Goal: Task Accomplishment & Management: Complete application form

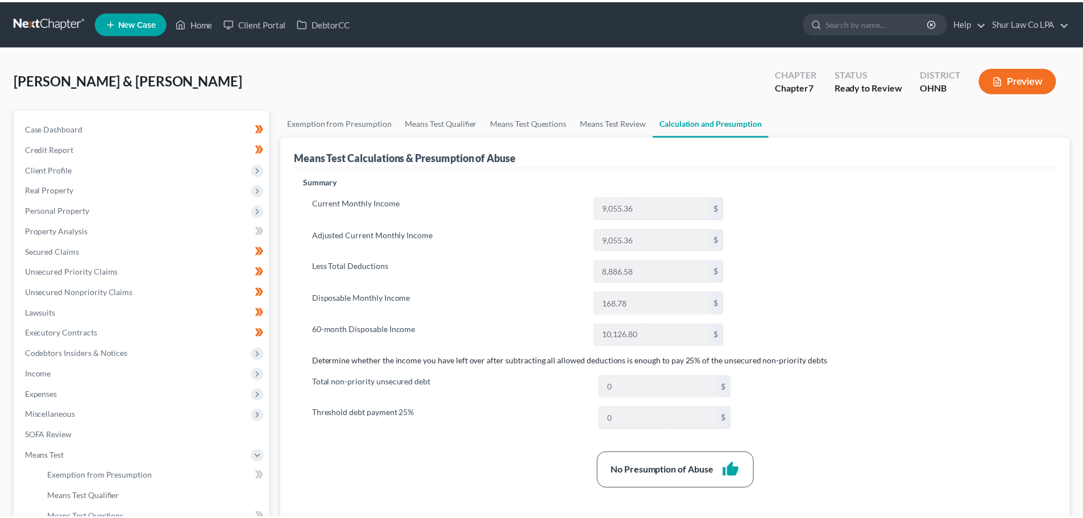
scroll to position [34, 0]
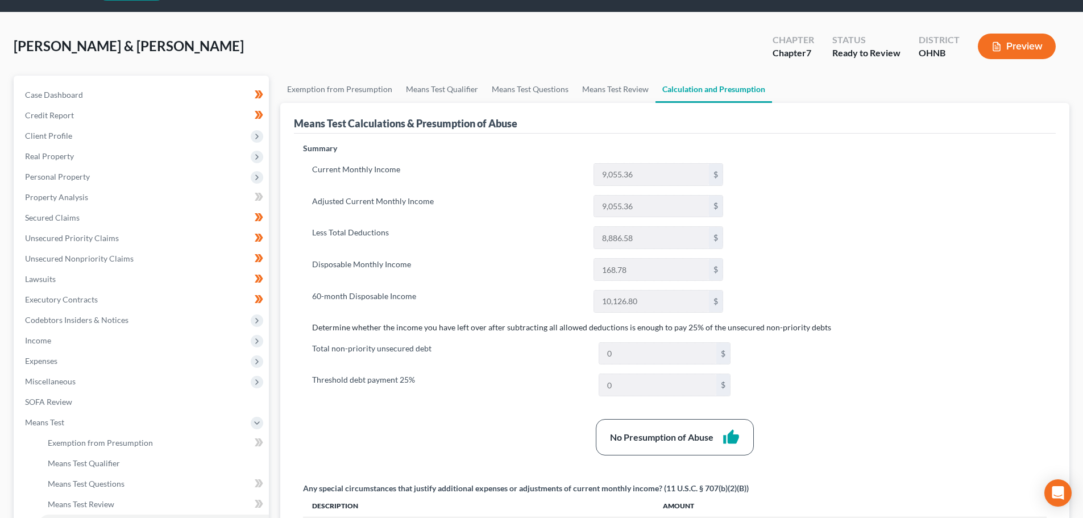
click at [511, 248] on label "Less Total Deductions" at bounding box center [447, 237] width 281 height 23
click at [363, 91] on link "Exemption from Presumption" at bounding box center [339, 89] width 119 height 27
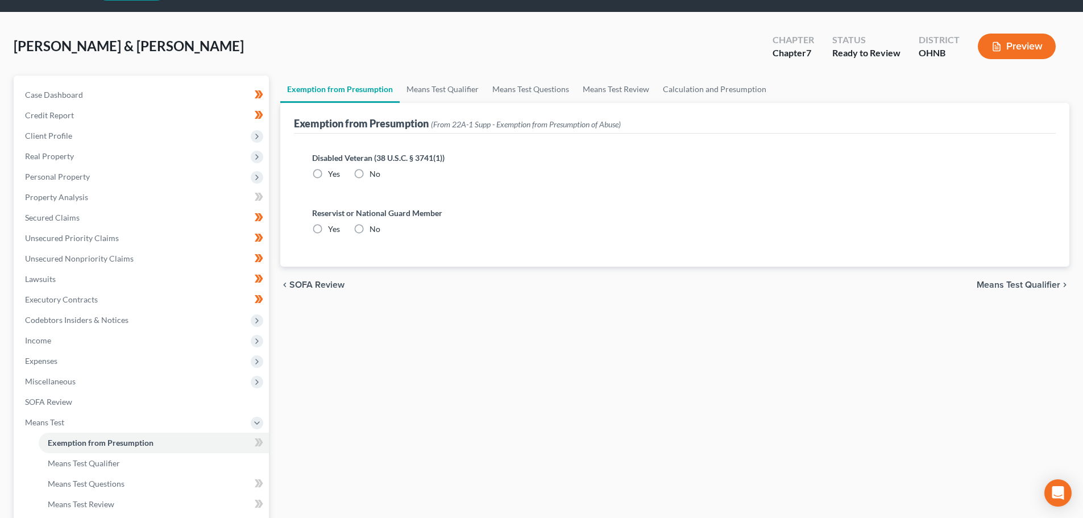
scroll to position [1, 0]
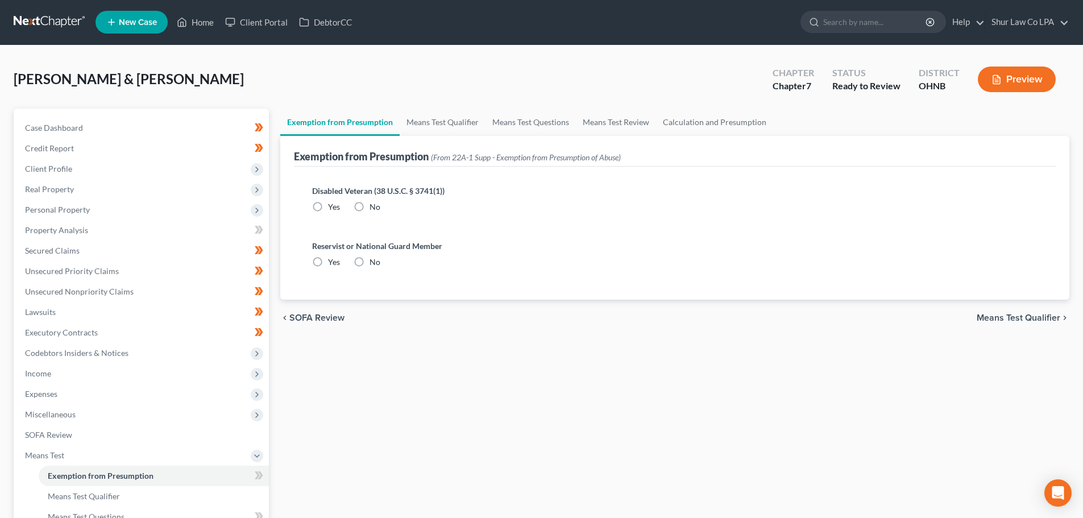
radio input "true"
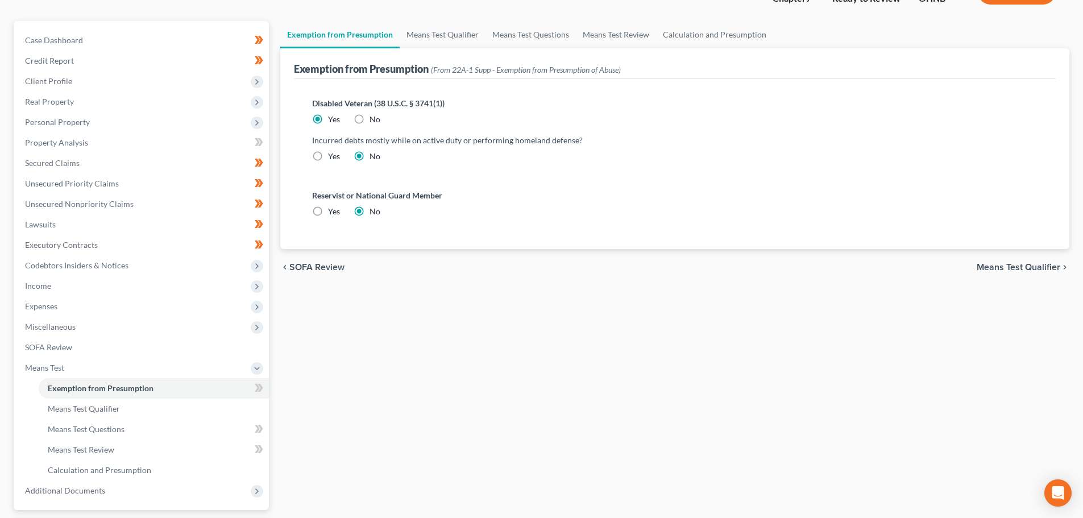
scroll to position [114, 0]
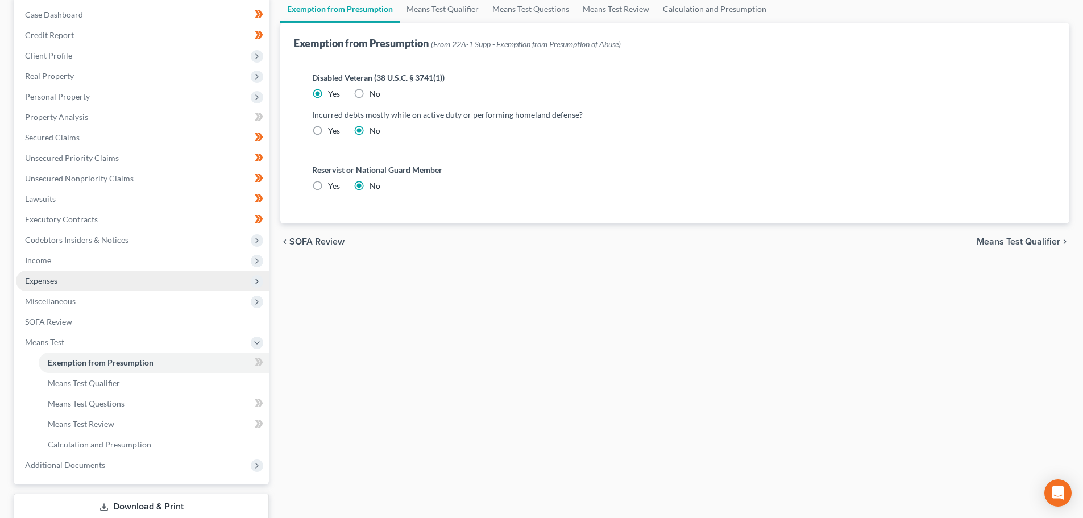
click at [55, 273] on span "Expenses" at bounding box center [142, 281] width 253 height 20
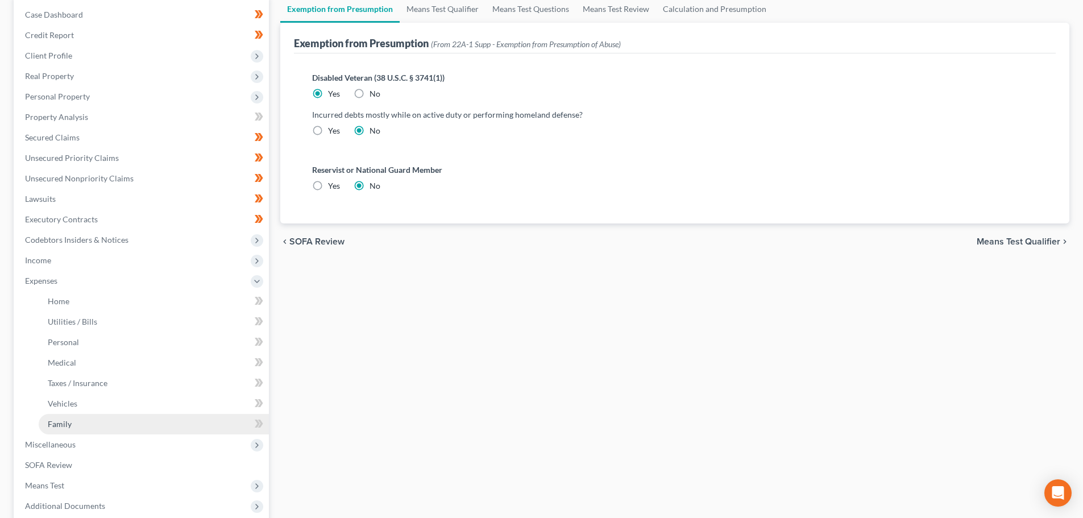
click at [81, 423] on link "Family" at bounding box center [154, 424] width 230 height 20
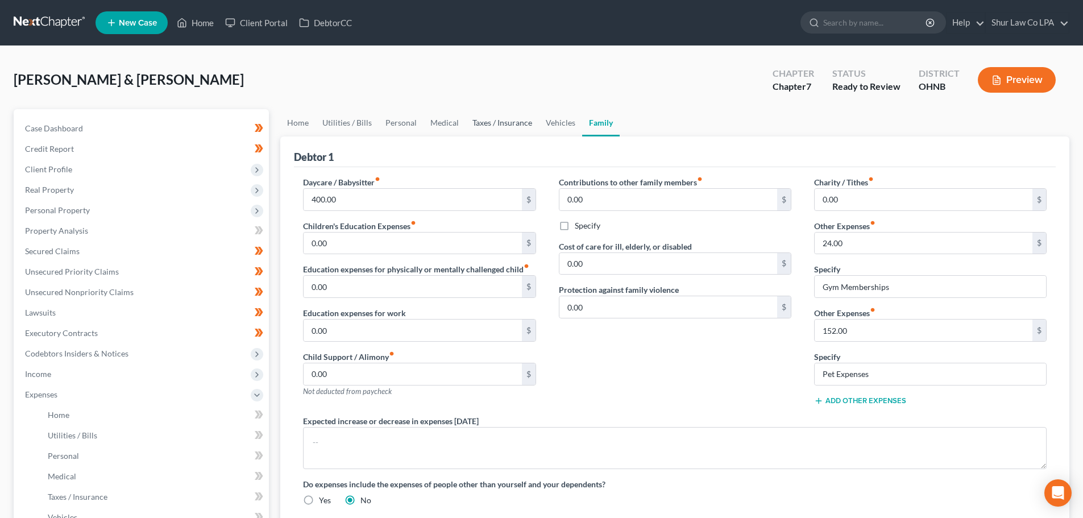
click at [481, 123] on link "Taxes / Insurance" at bounding box center [502, 122] width 73 height 27
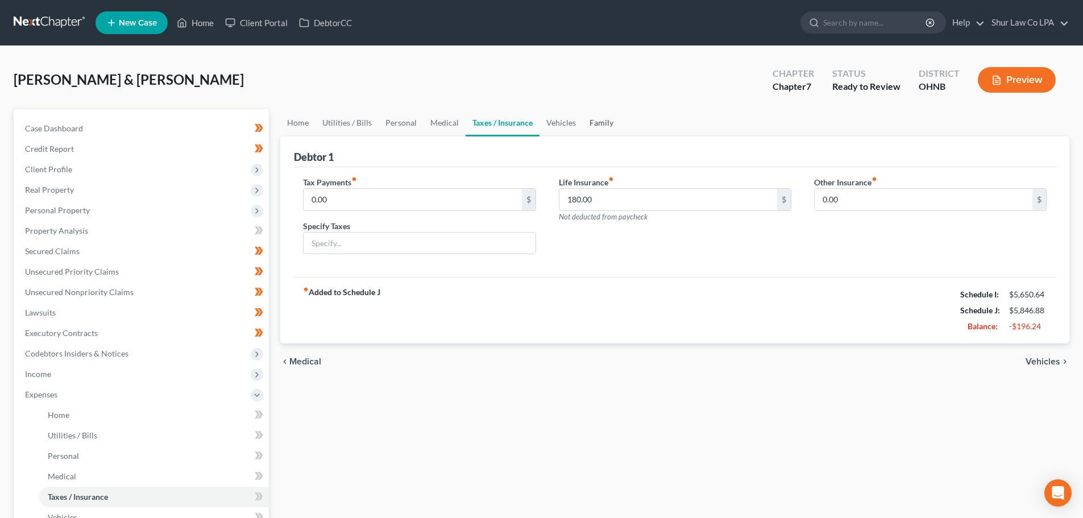
click at [597, 124] on link "Family" at bounding box center [602, 122] width 38 height 27
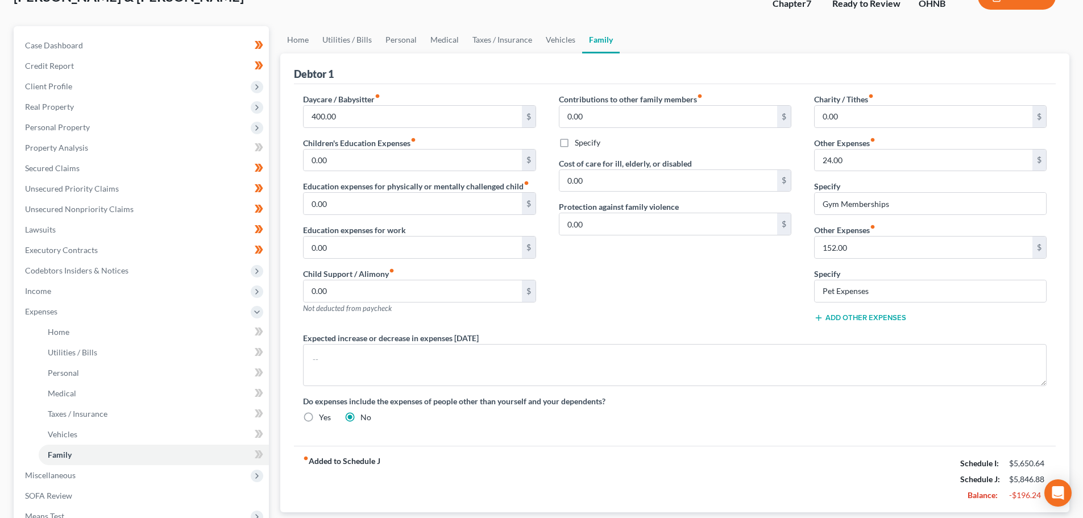
scroll to position [57, 0]
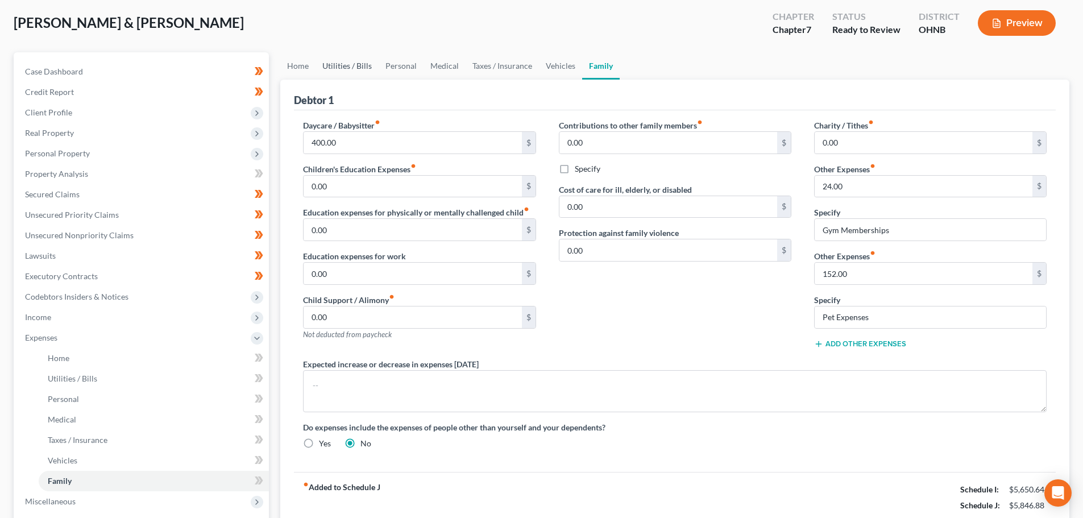
click at [339, 67] on link "Utilities / Bills" at bounding box center [347, 65] width 63 height 27
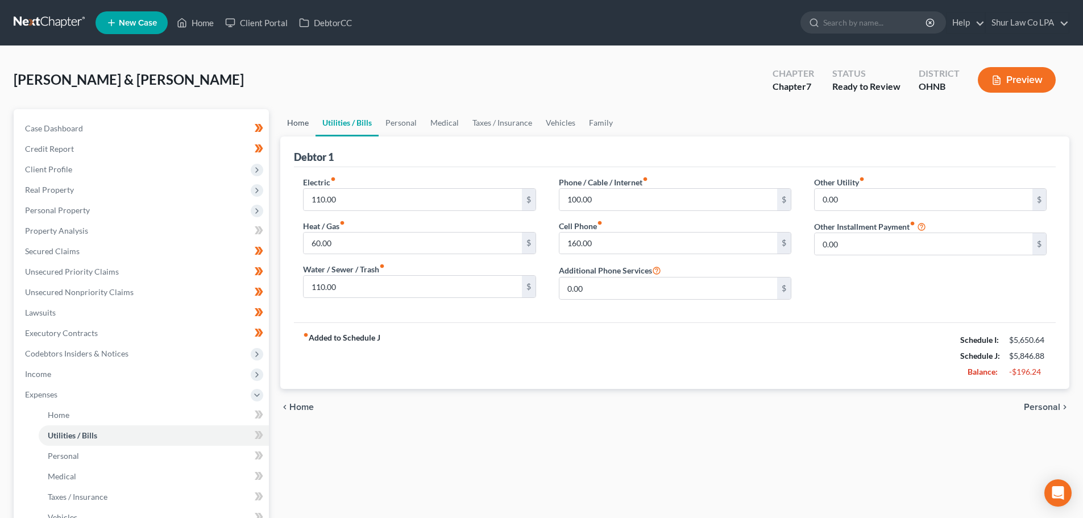
click at [297, 115] on link "Home" at bounding box center [297, 122] width 35 height 27
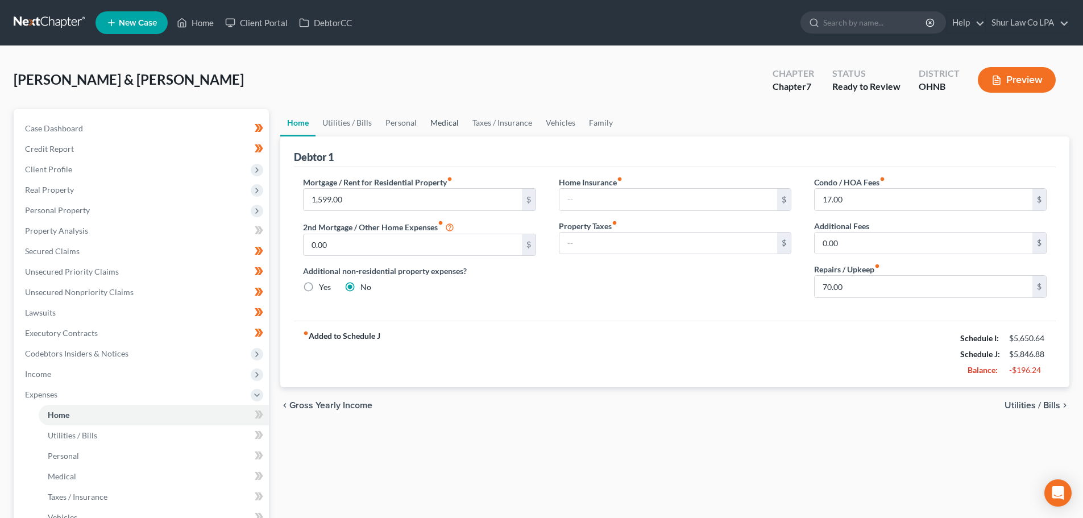
click at [444, 118] on link "Medical" at bounding box center [445, 122] width 42 height 27
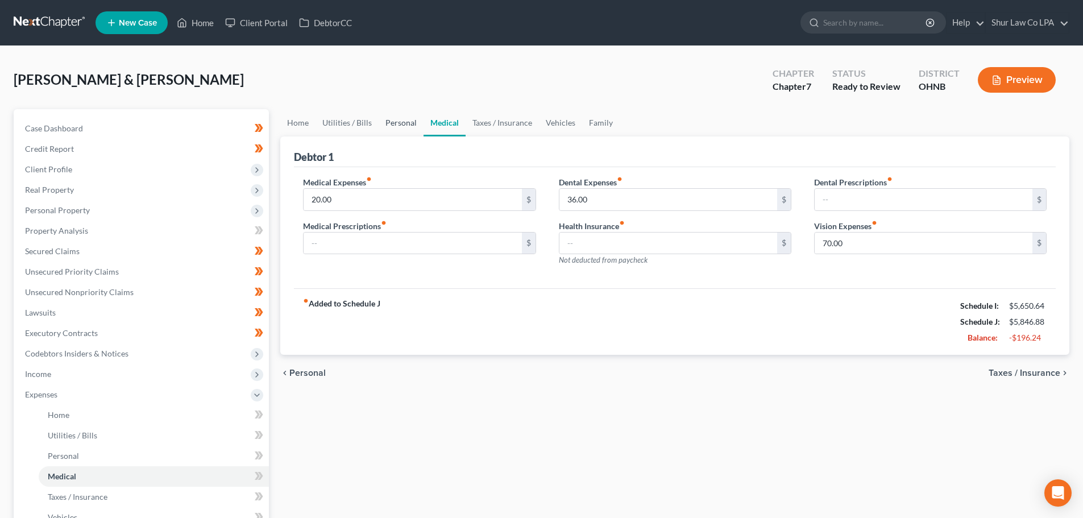
click at [402, 121] on link "Personal" at bounding box center [401, 122] width 45 height 27
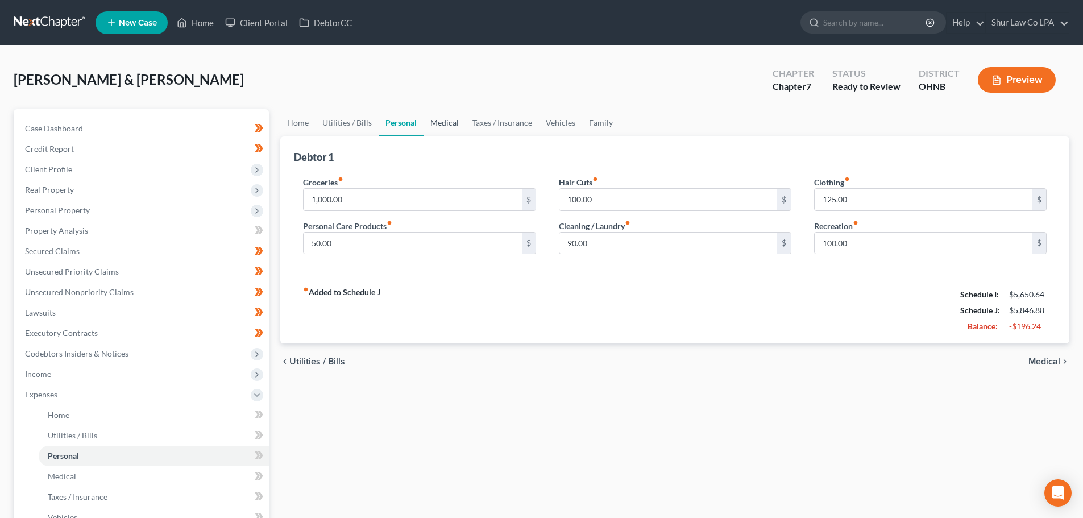
click at [452, 125] on link "Medical" at bounding box center [445, 122] width 42 height 27
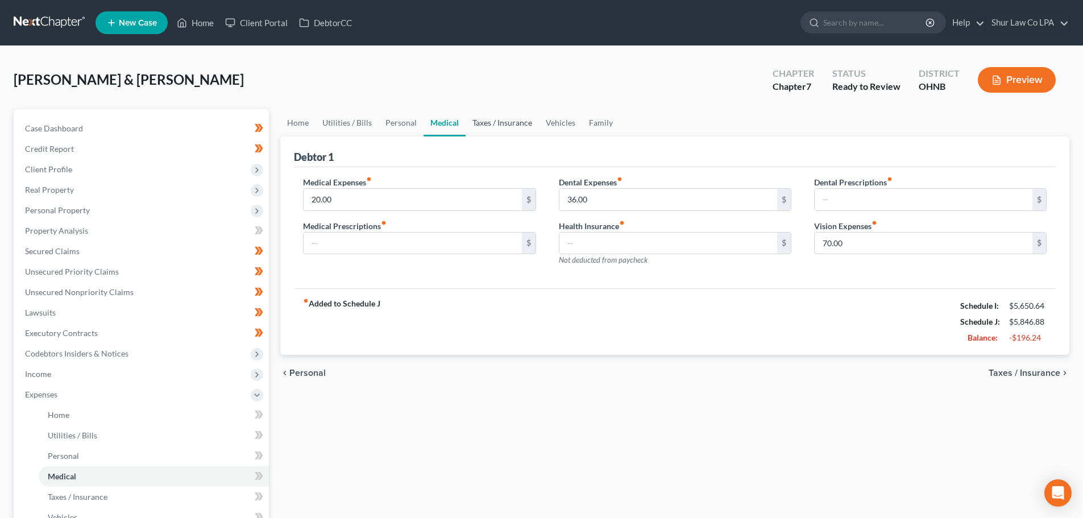
click at [496, 125] on link "Taxes / Insurance" at bounding box center [502, 122] width 73 height 27
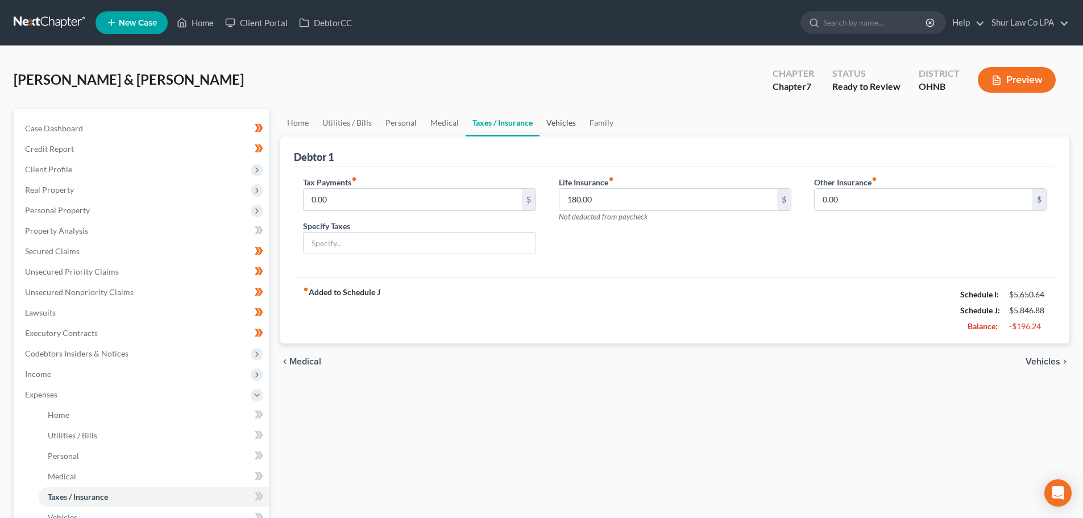
click at [566, 123] on link "Vehicles" at bounding box center [561, 122] width 43 height 27
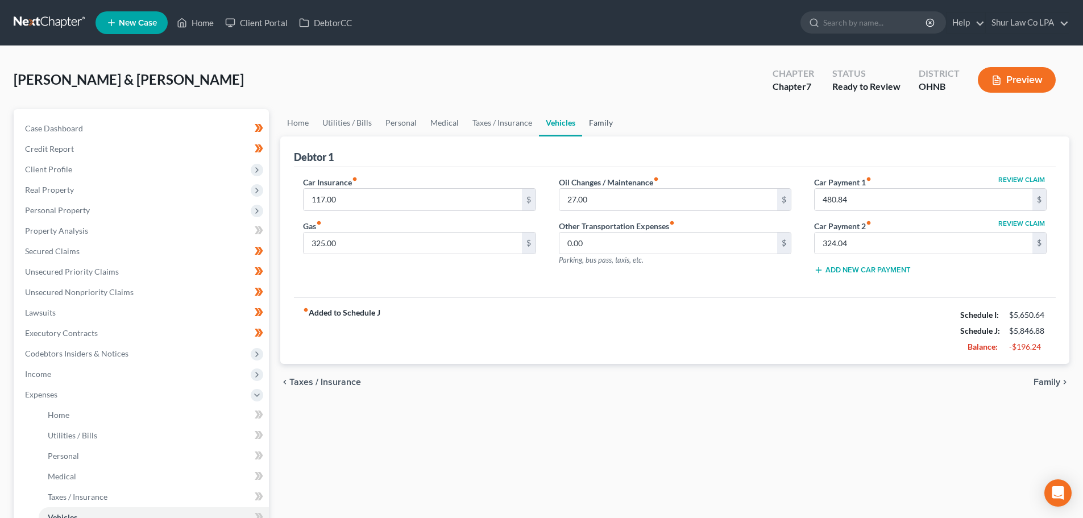
click at [597, 122] on link "Family" at bounding box center [601, 122] width 38 height 27
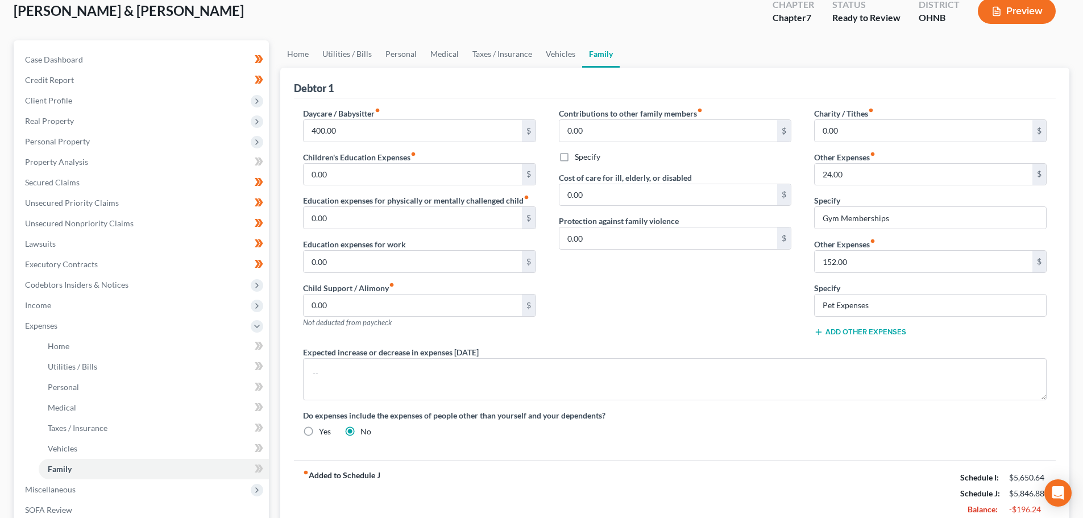
scroll to position [59, 0]
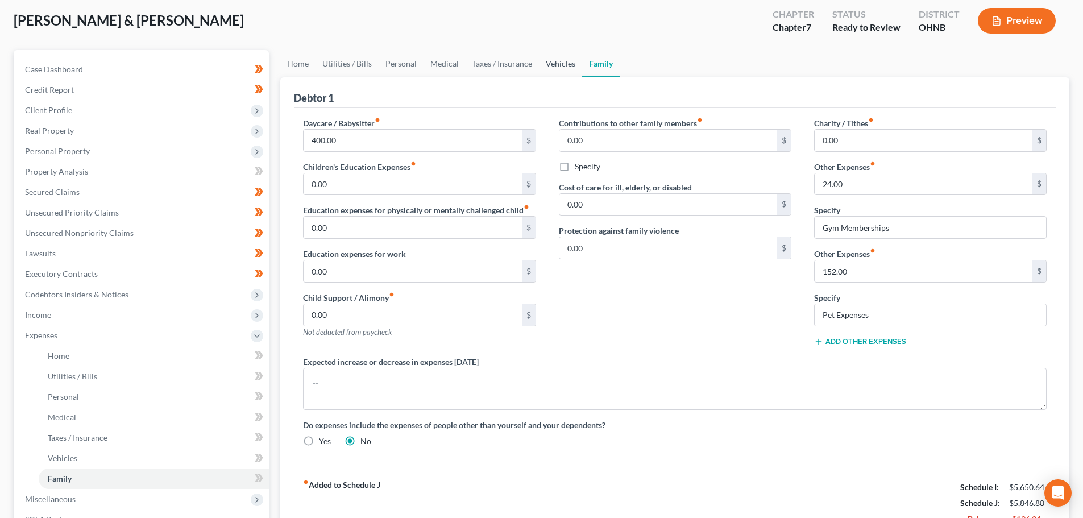
click at [554, 64] on link "Vehicles" at bounding box center [560, 63] width 43 height 27
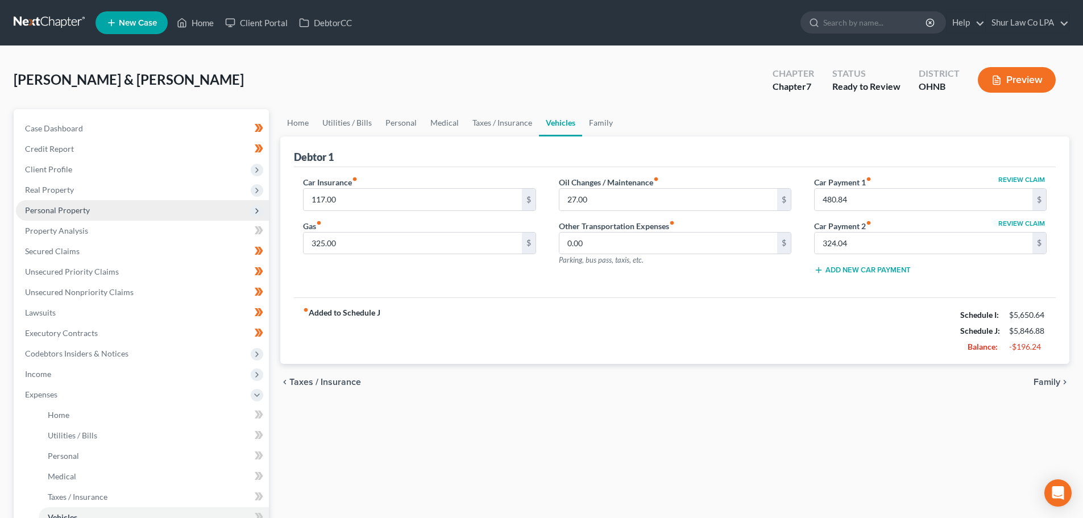
click at [87, 208] on span "Personal Property" at bounding box center [57, 210] width 65 height 10
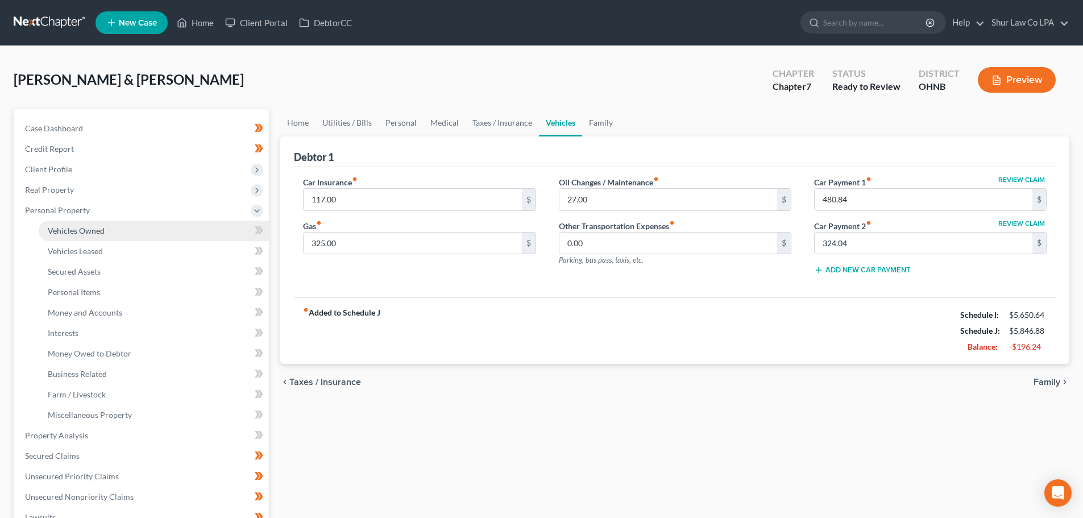
click at [88, 231] on span "Vehicles Owned" at bounding box center [76, 231] width 57 height 10
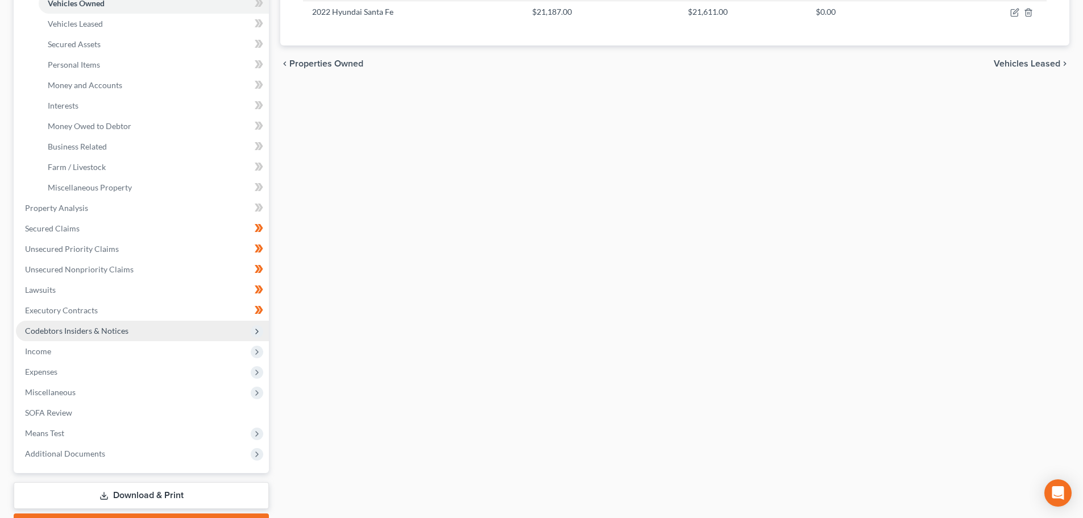
scroll to position [284, 0]
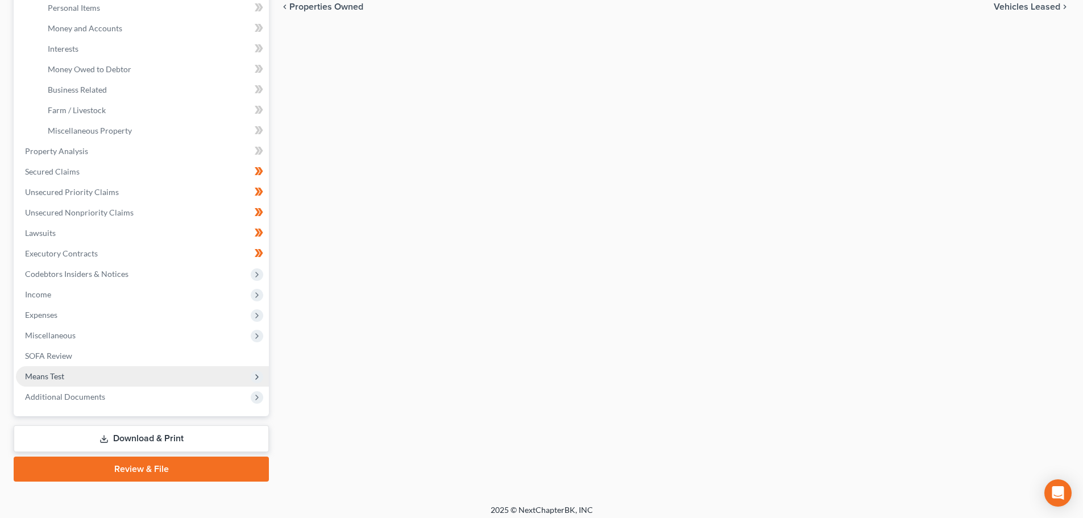
click at [114, 374] on span "Means Test" at bounding box center [142, 376] width 253 height 20
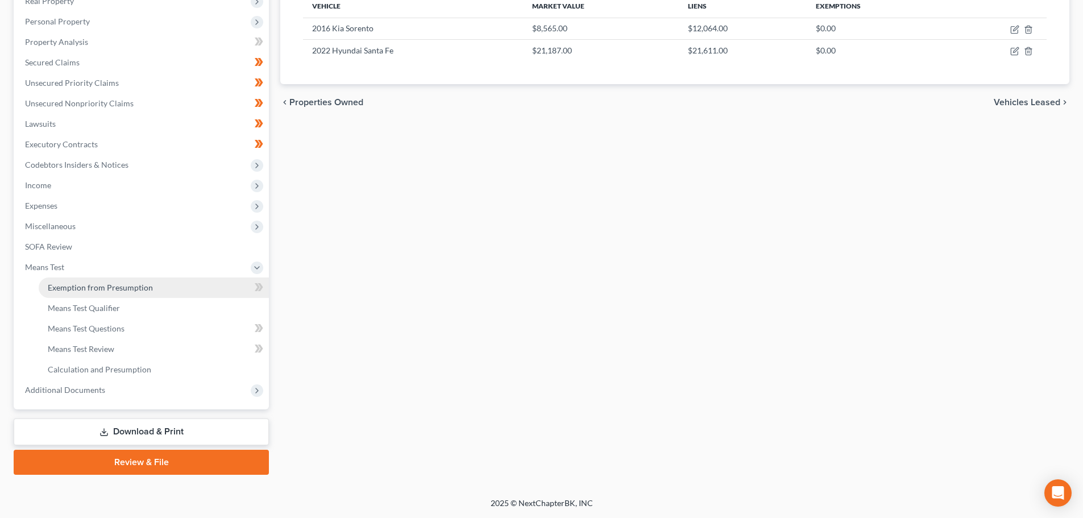
click at [123, 288] on span "Exemption from Presumption" at bounding box center [100, 288] width 105 height 10
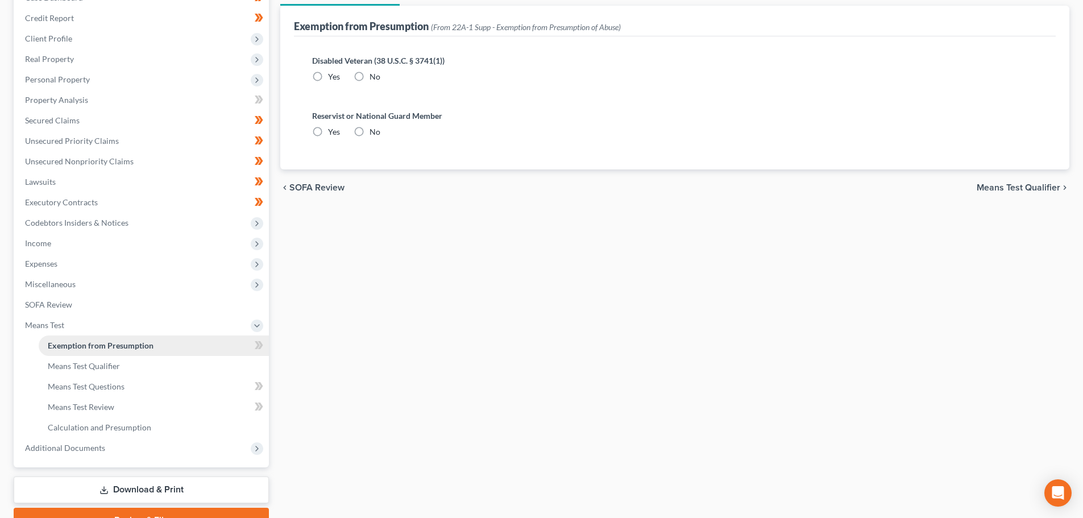
radio input "true"
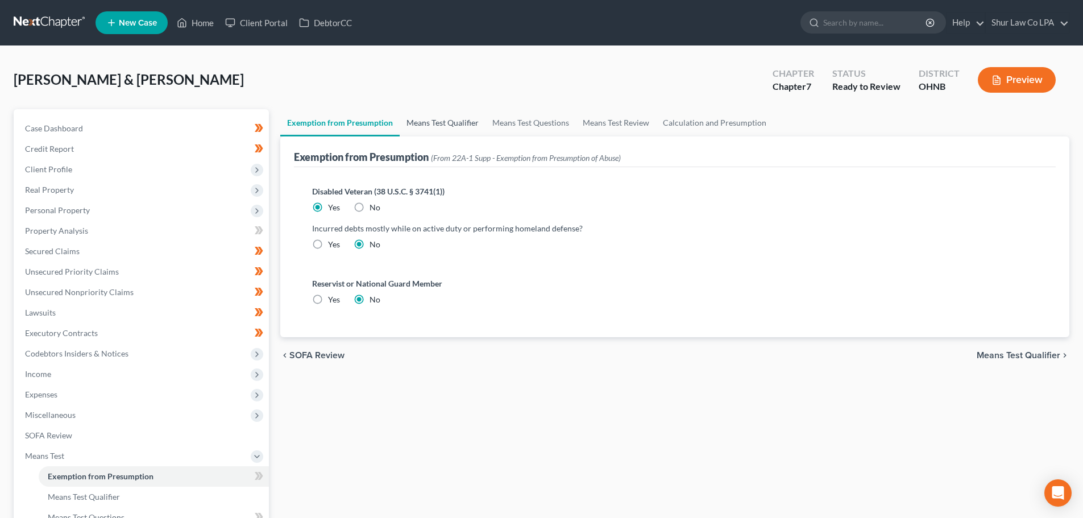
click at [450, 130] on link "Means Test Qualifier" at bounding box center [443, 122] width 86 height 27
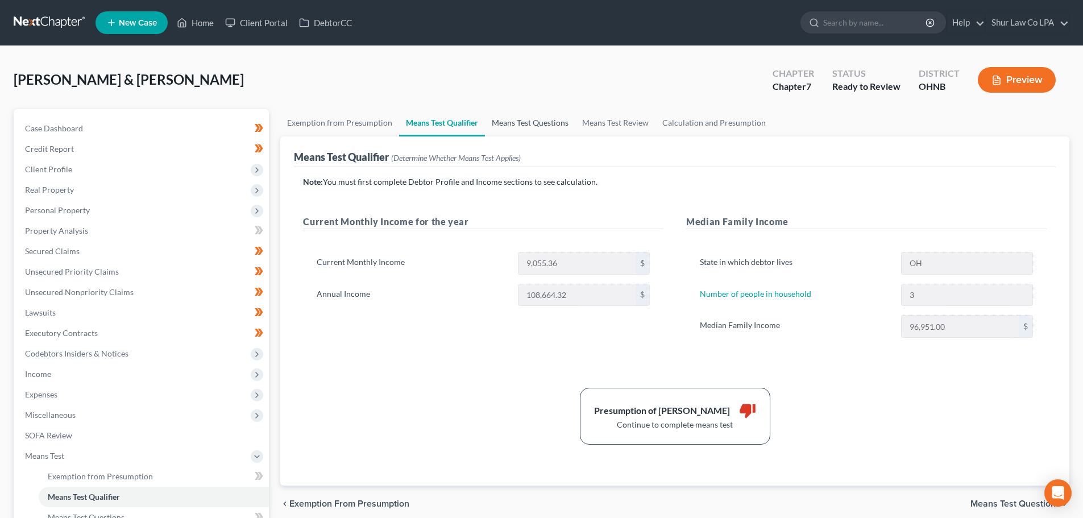
click at [530, 121] on link "Means Test Questions" at bounding box center [530, 122] width 90 height 27
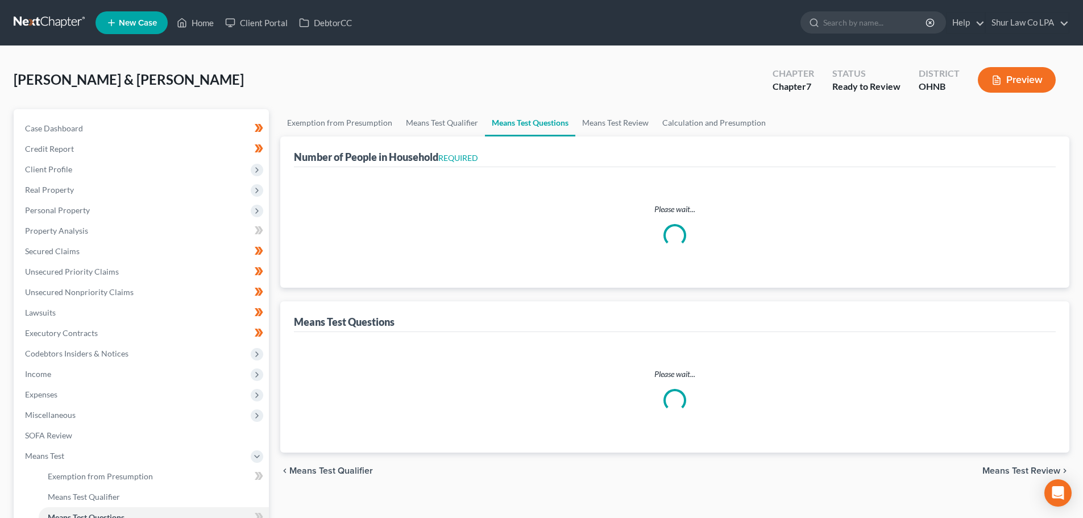
select select "0"
select select "60"
select select "1"
select select "60"
select select "1"
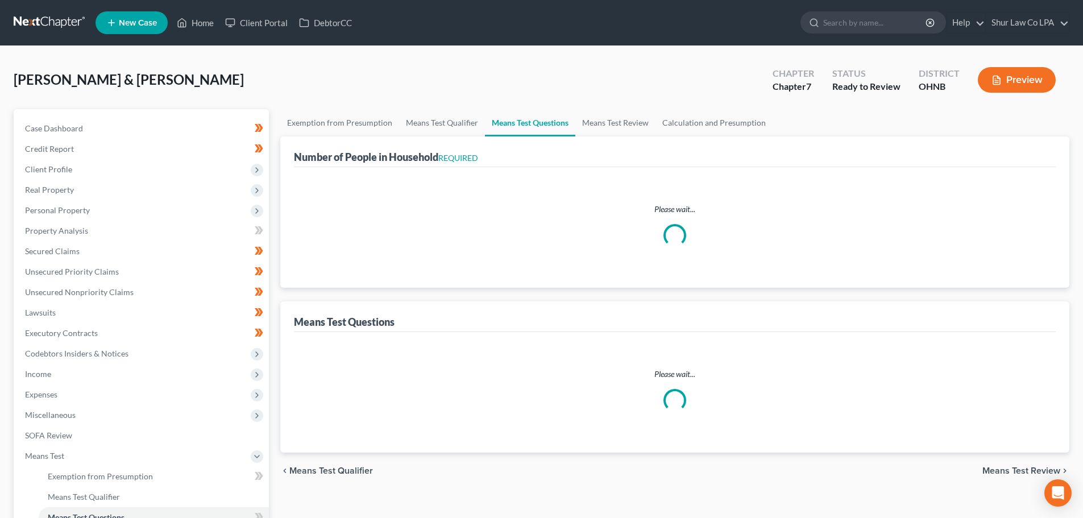
select select "60"
select select "3"
select select "0"
select select "2"
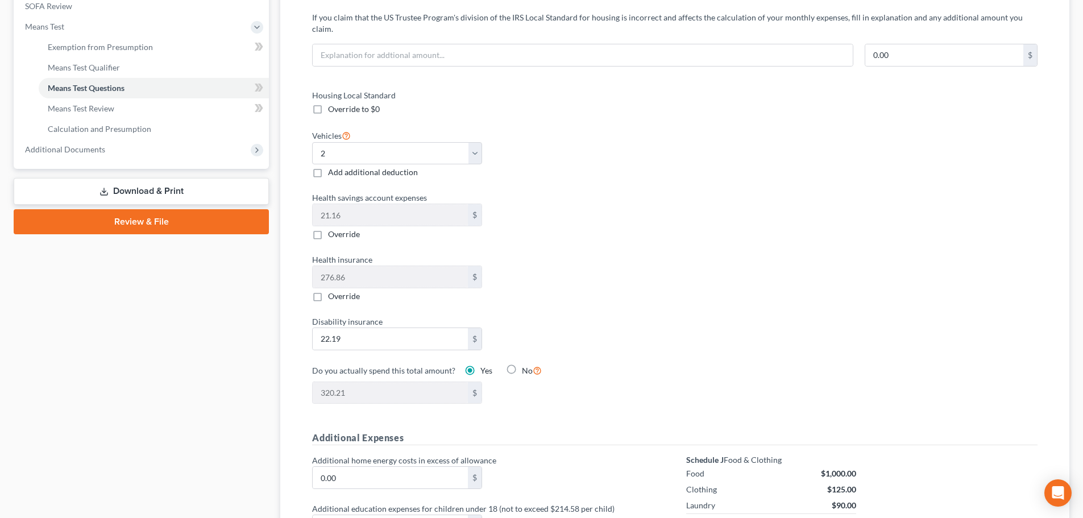
scroll to position [455, 0]
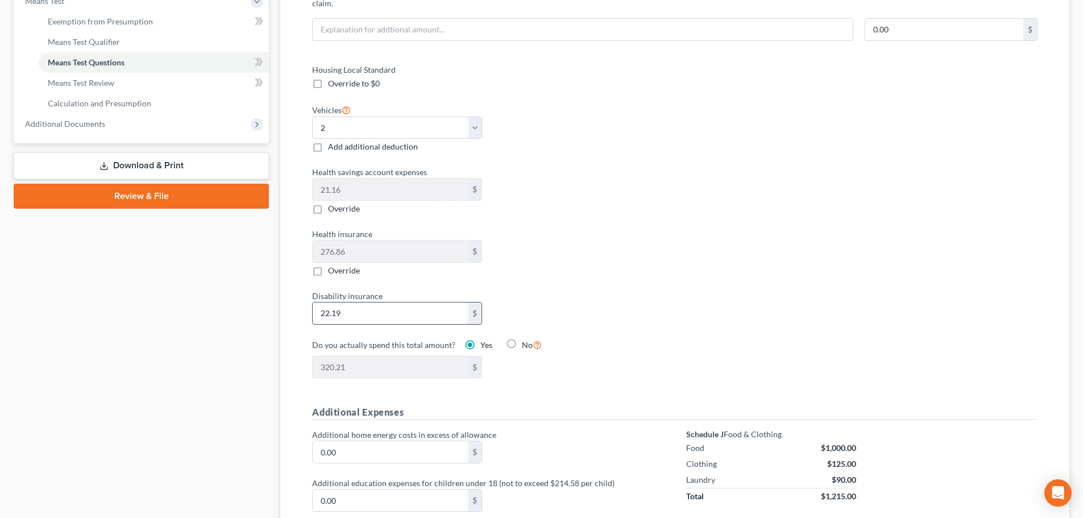
click at [353, 303] on input "22.19" at bounding box center [390, 314] width 155 height 22
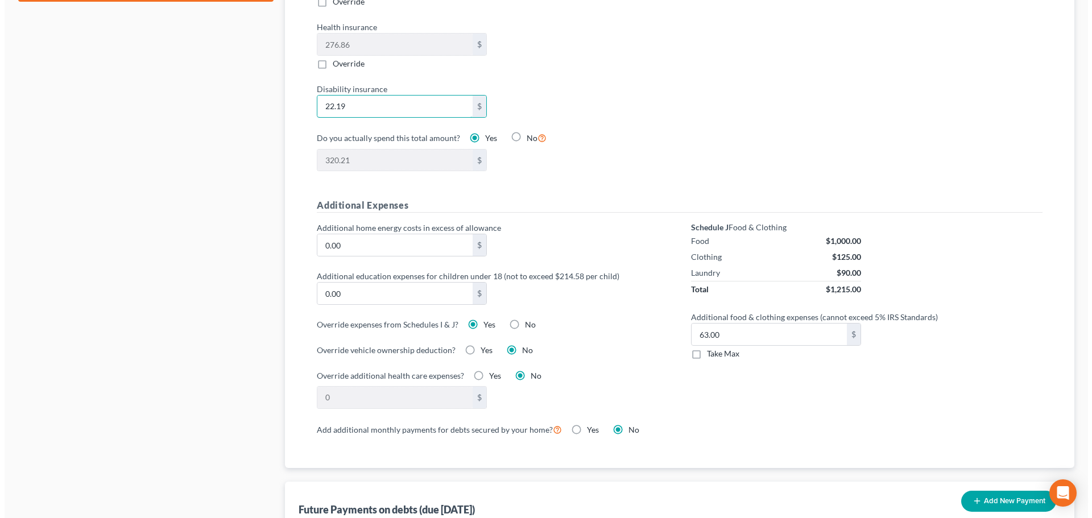
scroll to position [682, 0]
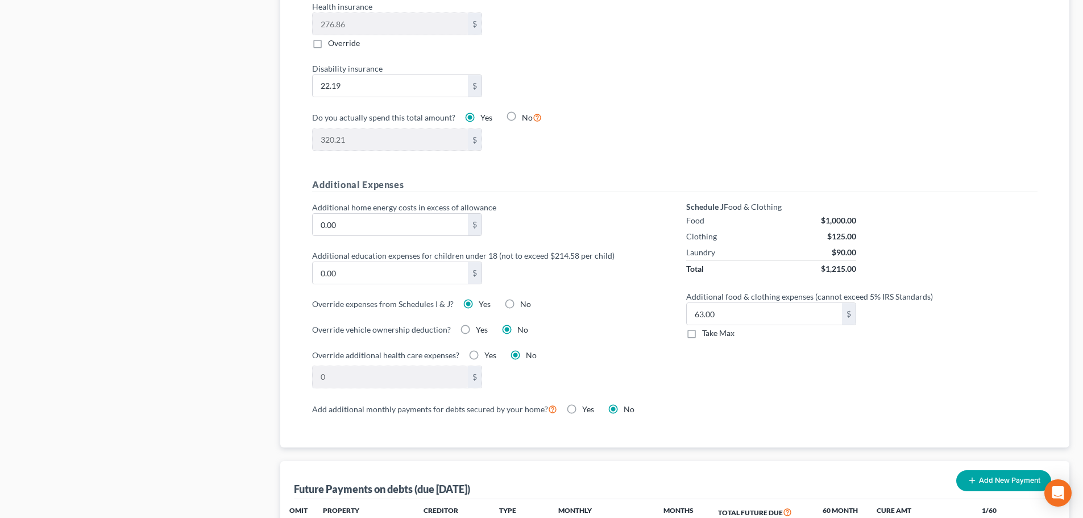
click at [479, 299] on label "Yes" at bounding box center [485, 304] width 12 height 11
click at [483, 299] on input "Yes" at bounding box center [486, 302] width 7 height 7
click at [520, 299] on label "No" at bounding box center [525, 304] width 11 height 11
click at [525, 299] on input "No" at bounding box center [528, 302] width 7 height 7
radio input "true"
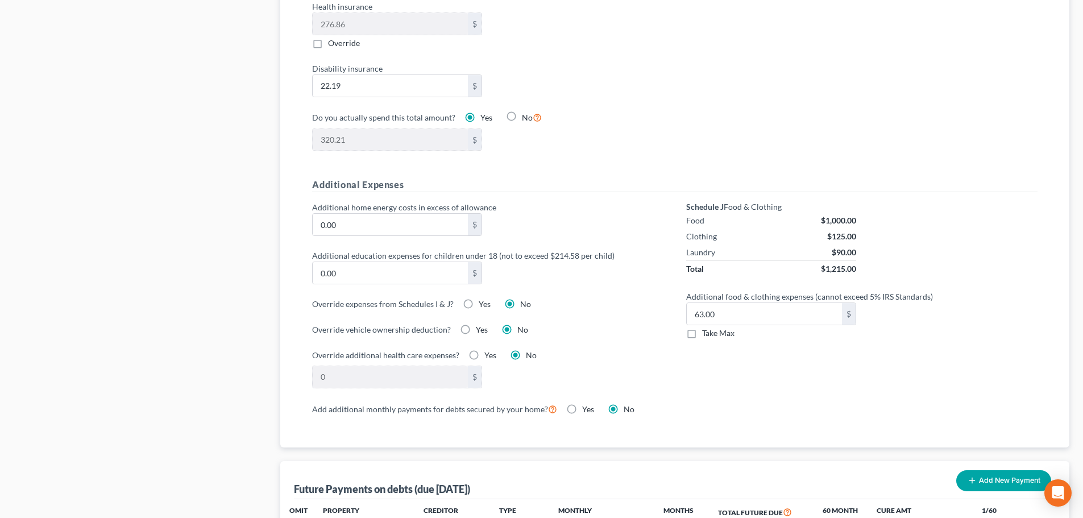
click at [479, 299] on label "Yes" at bounding box center [485, 304] width 12 height 11
click at [483, 299] on input "Yes" at bounding box center [486, 302] width 7 height 7
radio input "true"
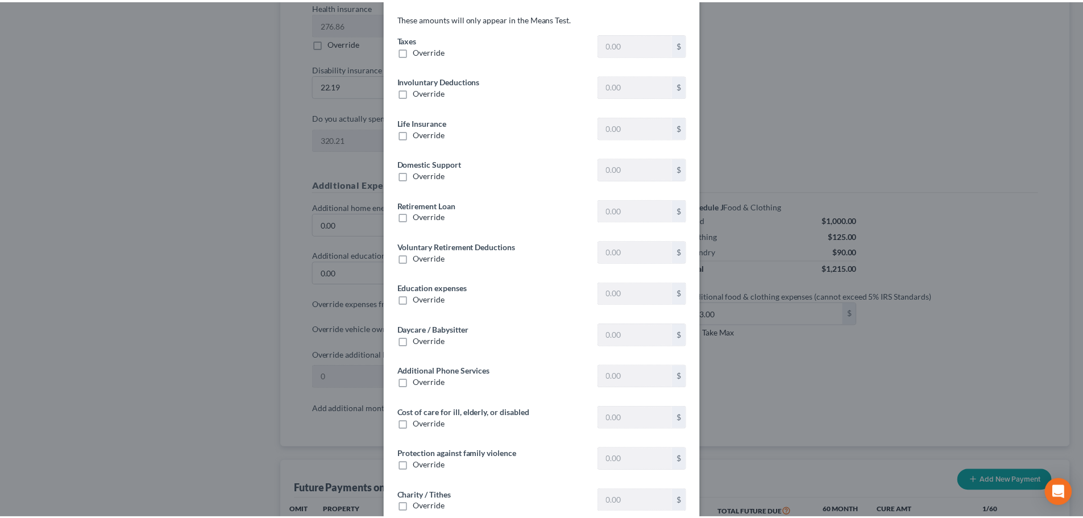
scroll to position [105, 0]
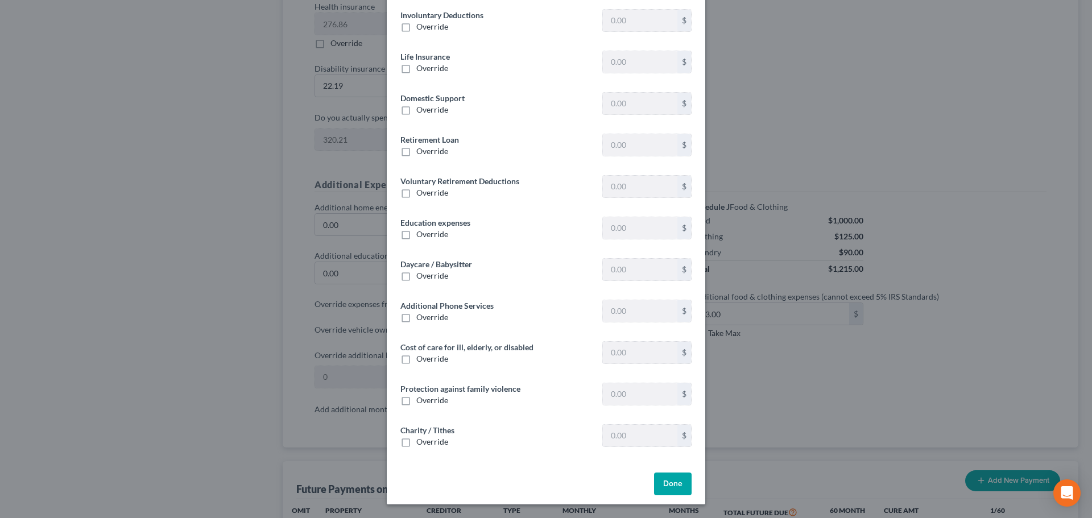
type input "1,730.25"
type input "0"
type input "203.78"
type input "0"
type input "548.26"
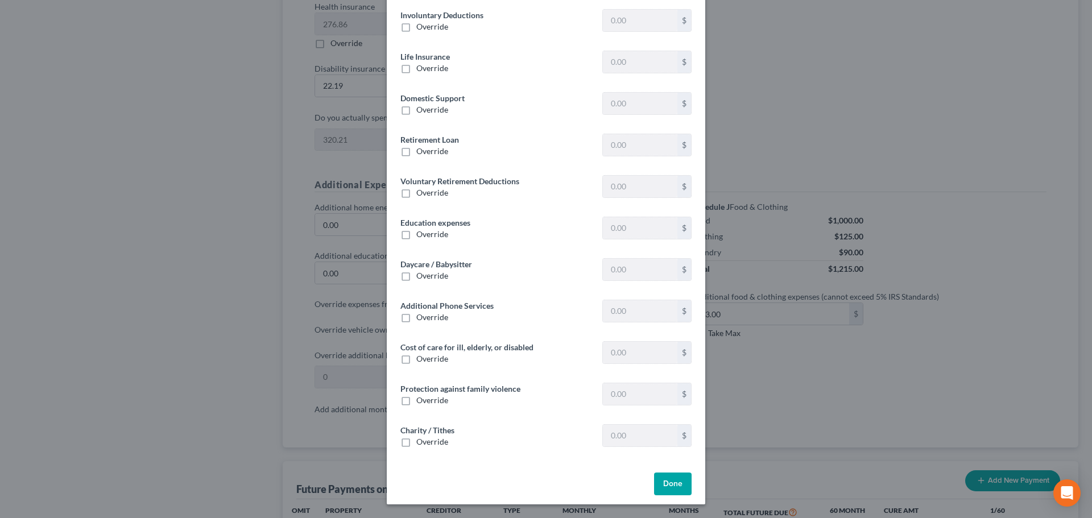
type input "251.29"
type input "0"
type input "400.00"
type input "0"
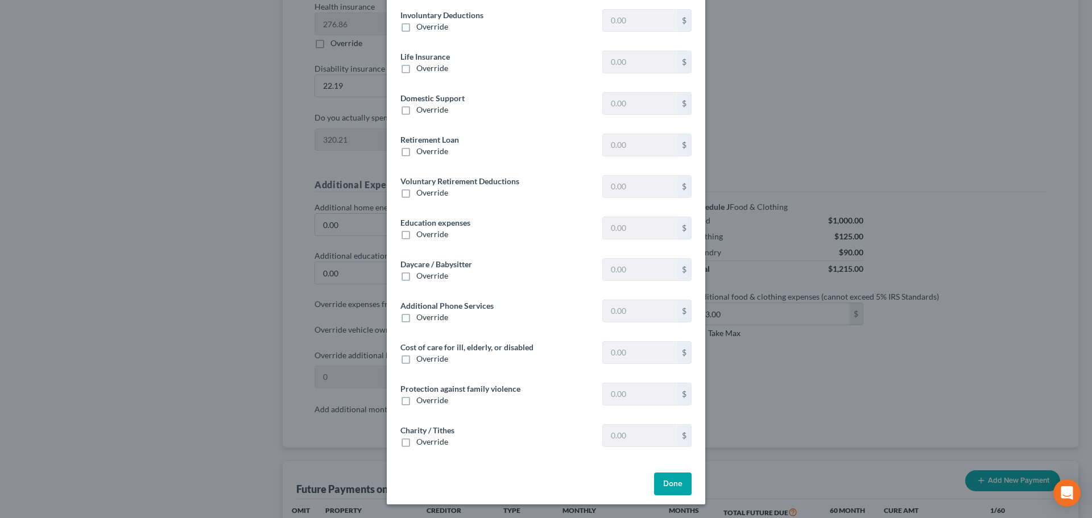
type input "0"
click at [682, 484] on button "Done" at bounding box center [673, 484] width 38 height 23
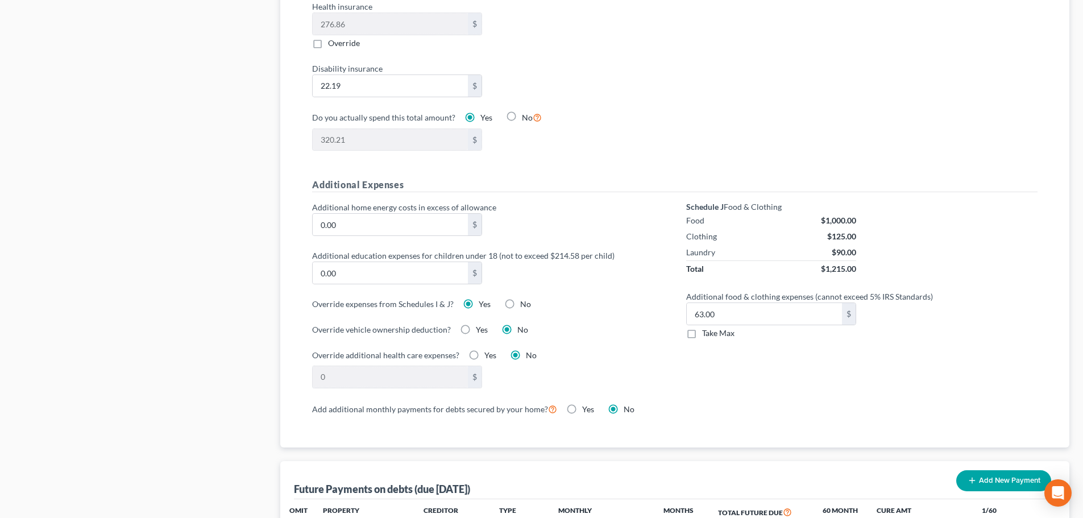
click at [520, 299] on label "No" at bounding box center [525, 304] width 11 height 11
click at [525, 299] on input "No" at bounding box center [528, 302] width 7 height 7
radio input "true"
click at [753, 402] on div "Add additional monthly payments for debts secured by your home? Yes No" at bounding box center [675, 409] width 726 height 14
click at [702, 328] on label "Take Max" at bounding box center [718, 333] width 32 height 11
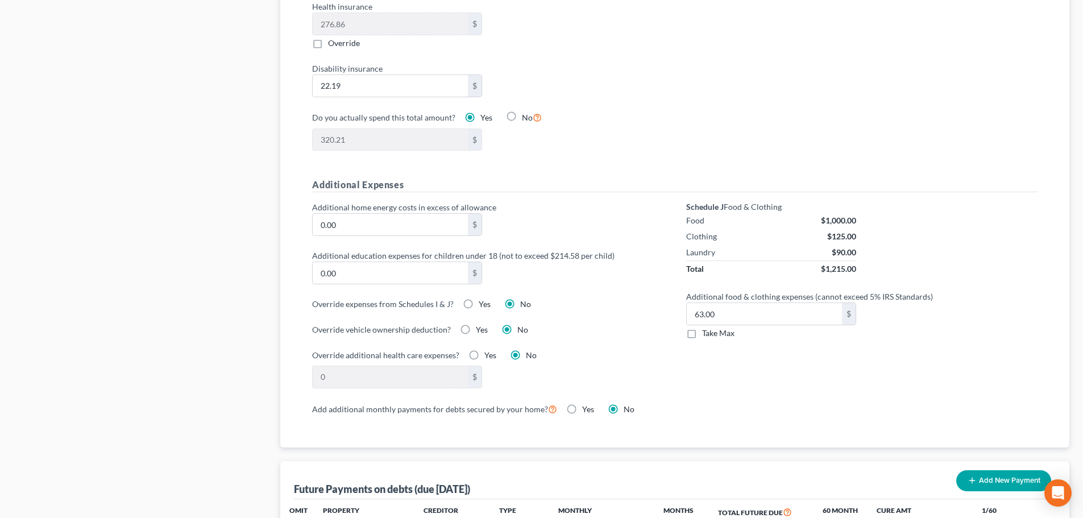
click at [707, 328] on input "Take Max" at bounding box center [710, 331] width 7 height 7
checkbox input "true"
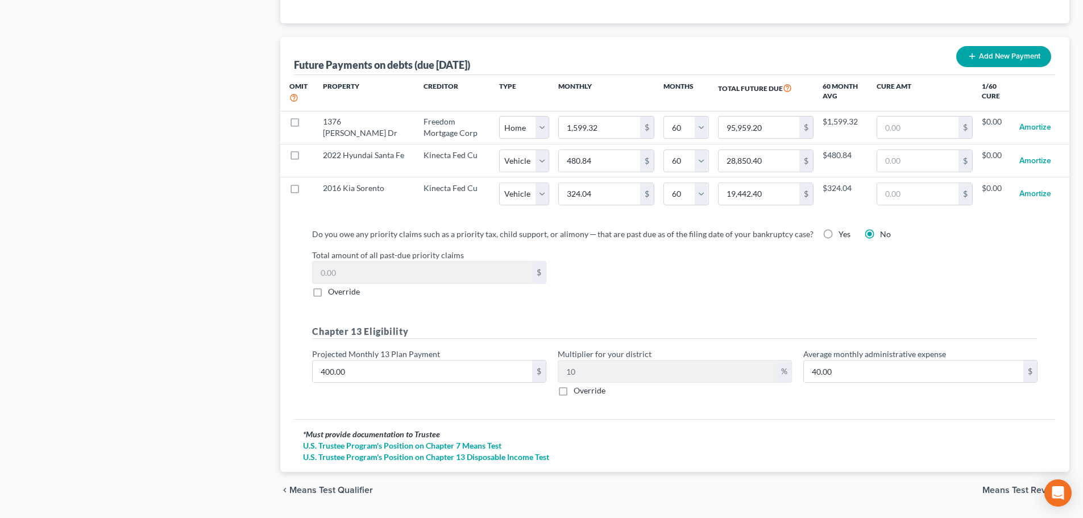
scroll to position [1130, 0]
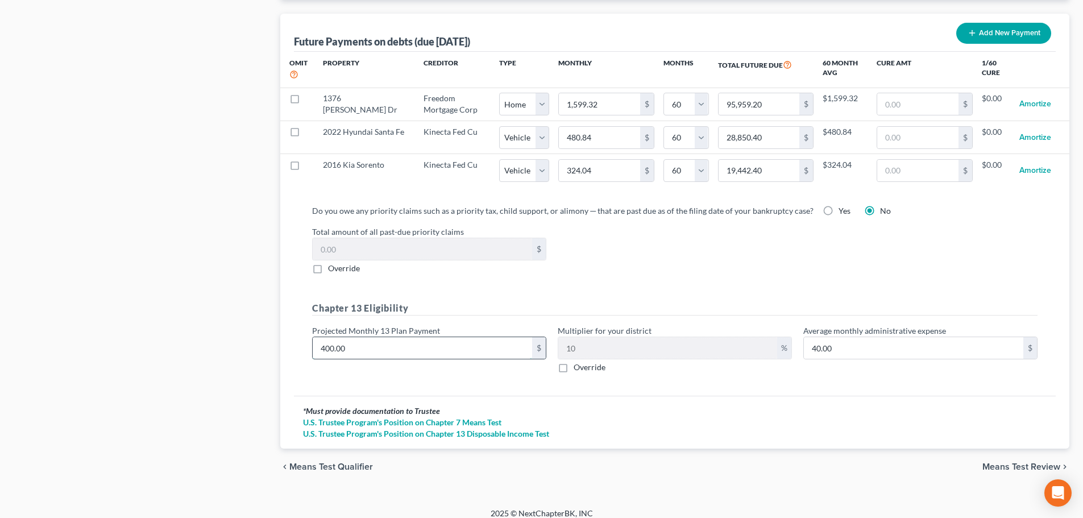
click at [421, 341] on input "400.00" at bounding box center [423, 348] width 220 height 22
click at [1015, 462] on span "Means Test Review" at bounding box center [1022, 466] width 78 height 9
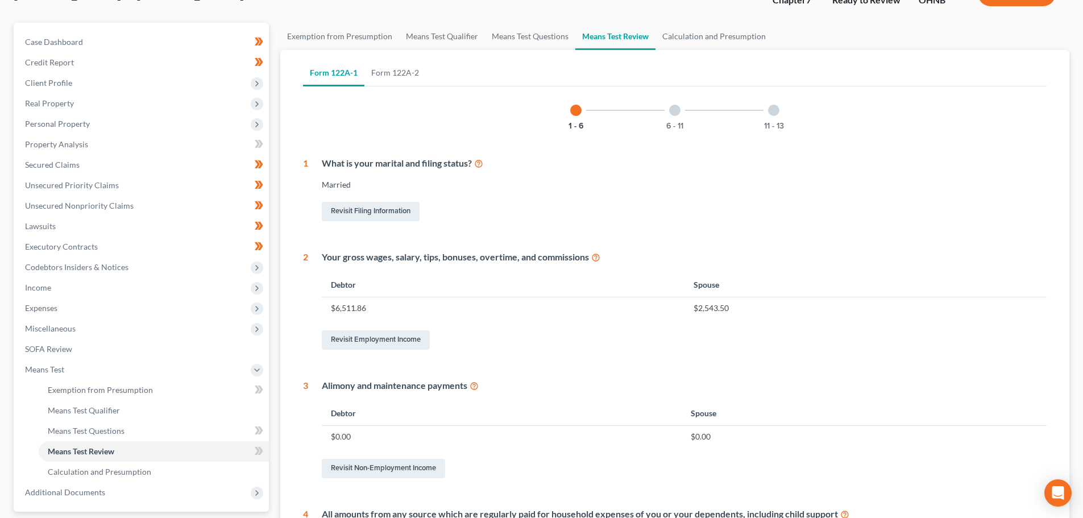
scroll to position [114, 0]
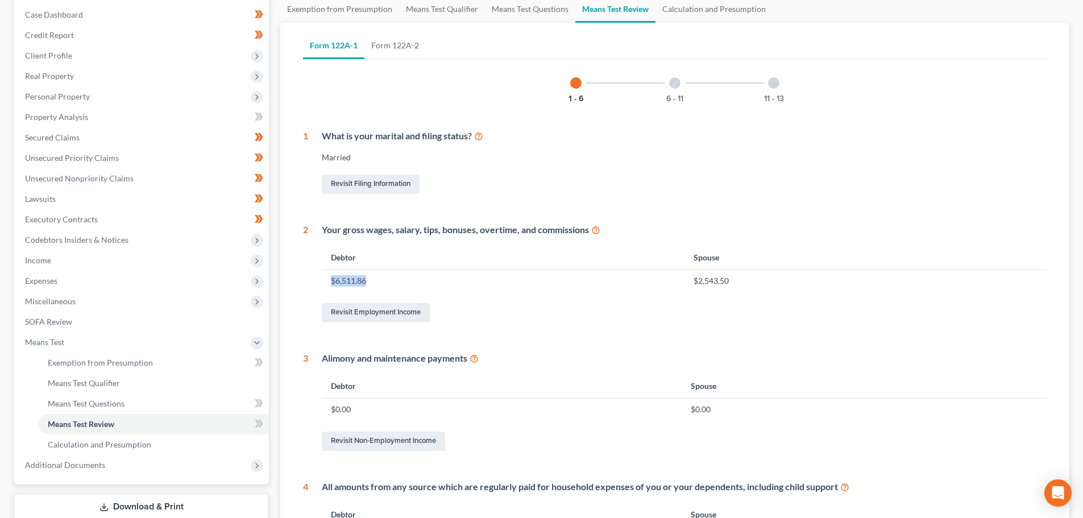
drag, startPoint x: 372, startPoint y: 280, endPoint x: 329, endPoint y: 281, distance: 43.2
click at [329, 281] on td "$6,511.86" at bounding box center [503, 281] width 362 height 22
drag, startPoint x: 735, startPoint y: 280, endPoint x: 696, endPoint y: 286, distance: 39.6
click at [696, 286] on td "$2,543.50" at bounding box center [866, 281] width 362 height 22
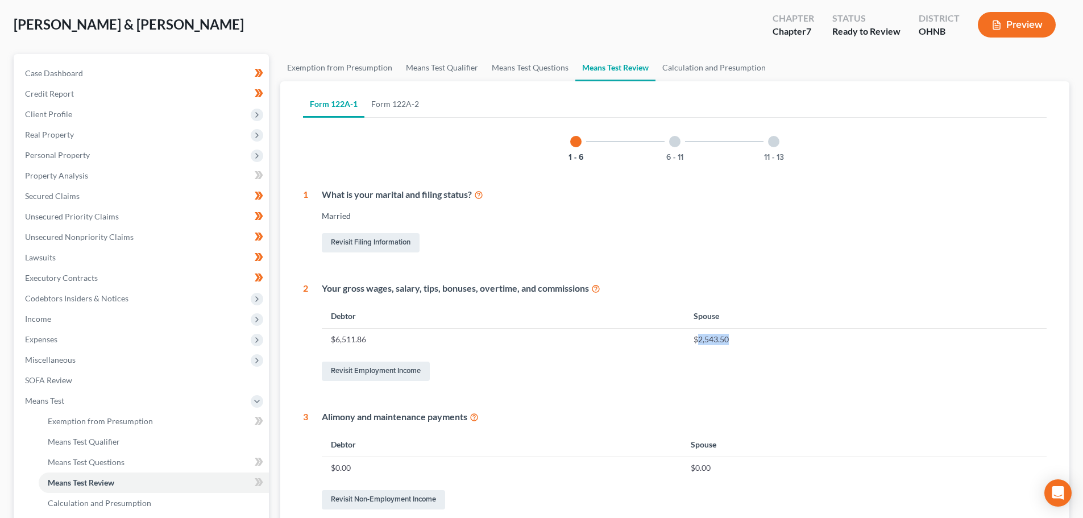
scroll to position [50, 0]
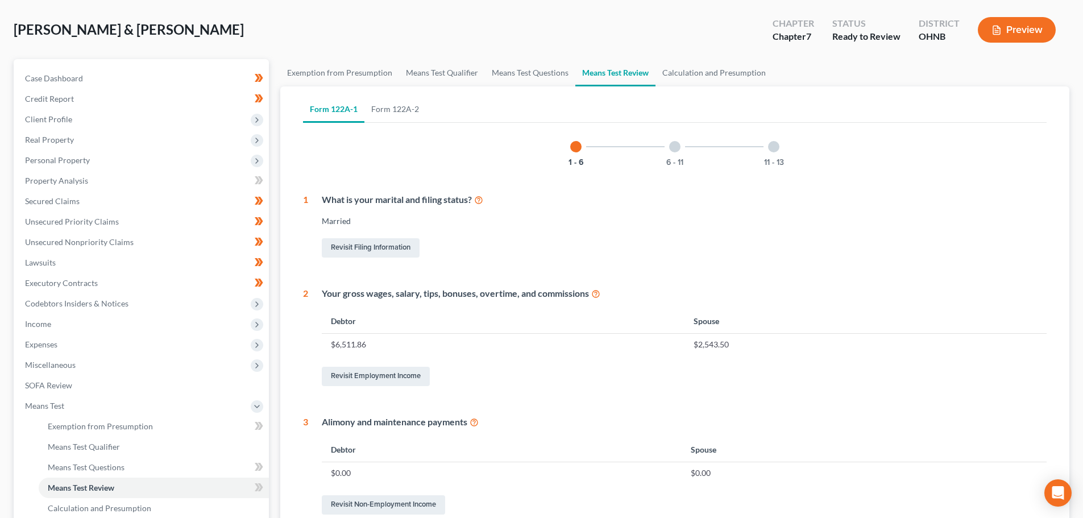
click at [675, 150] on div at bounding box center [674, 146] width 11 height 11
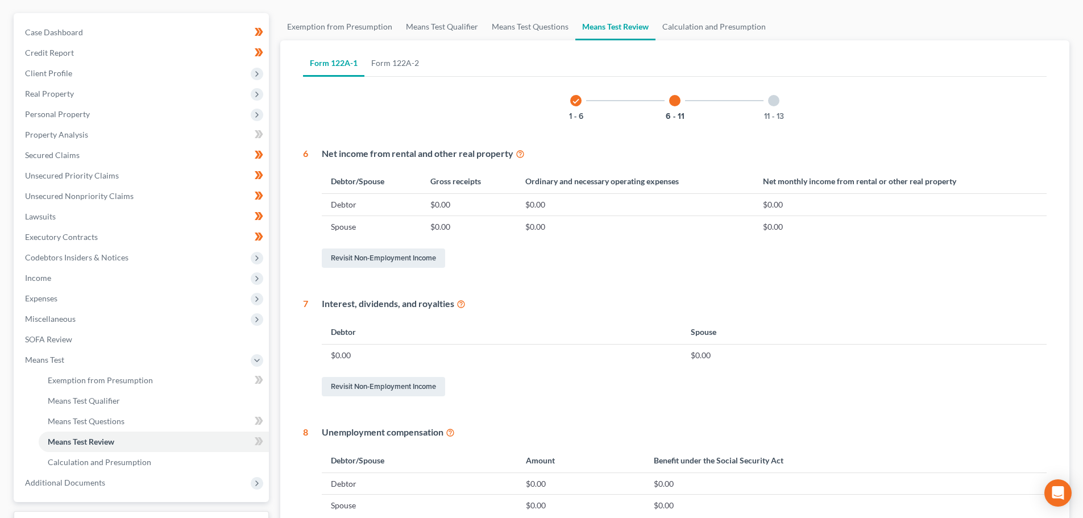
scroll to position [0, 0]
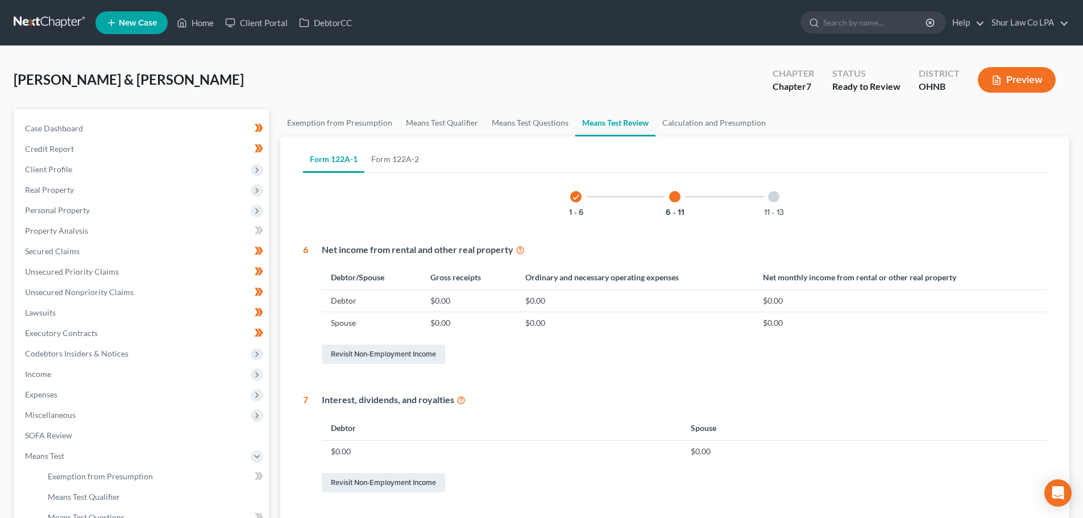
click at [772, 192] on div at bounding box center [773, 196] width 11 height 11
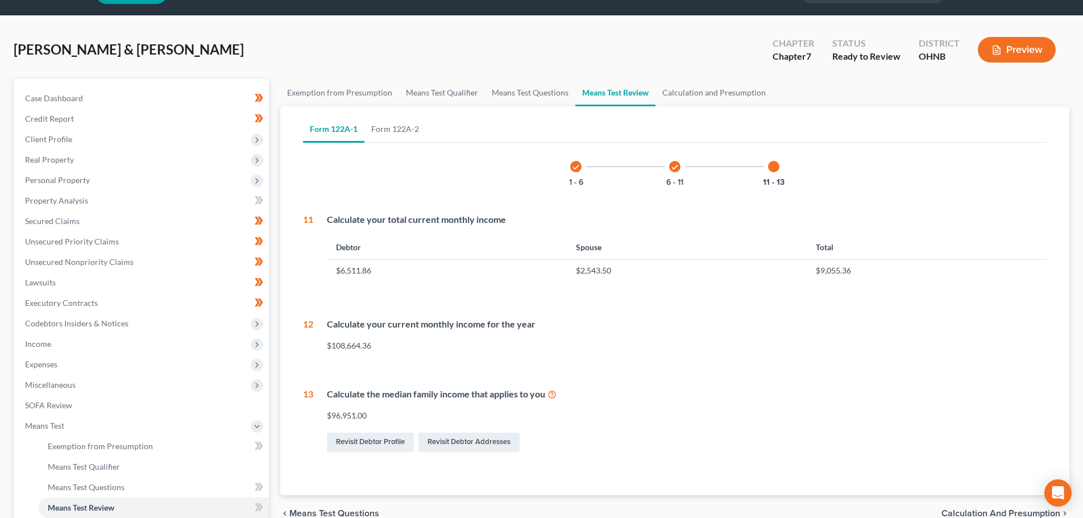
scroll to position [57, 0]
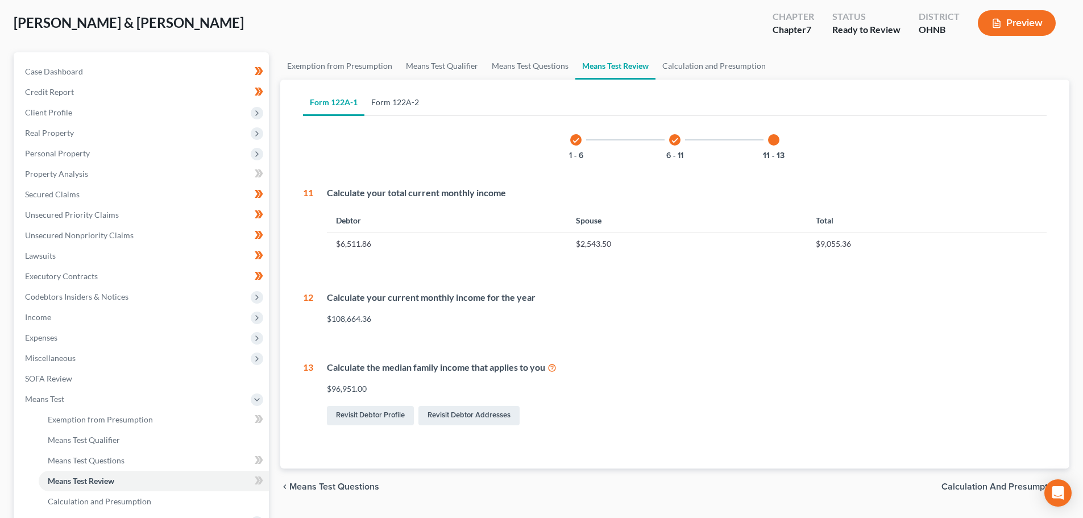
click at [401, 107] on link "Form 122A-2" at bounding box center [395, 102] width 61 height 27
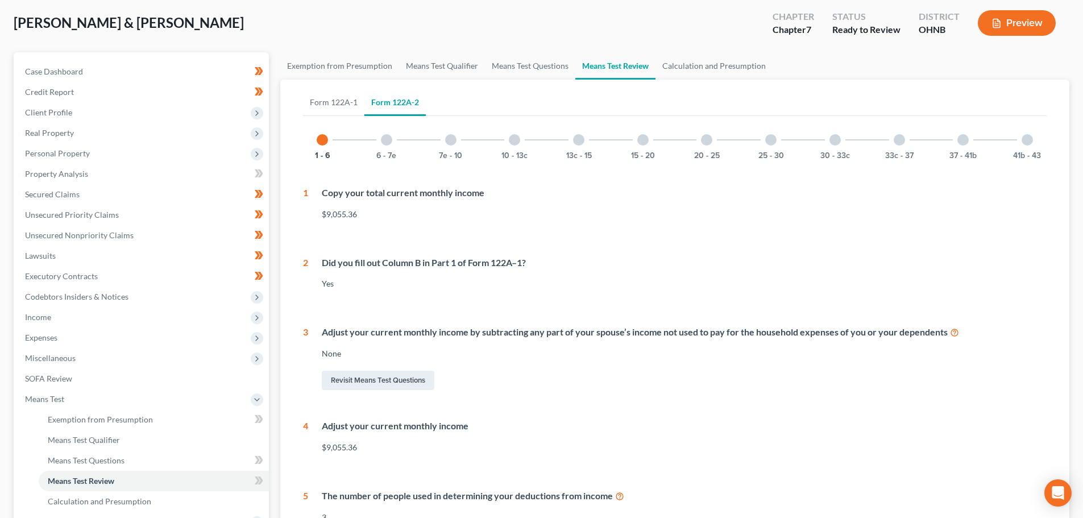
click at [454, 139] on div at bounding box center [450, 139] width 11 height 11
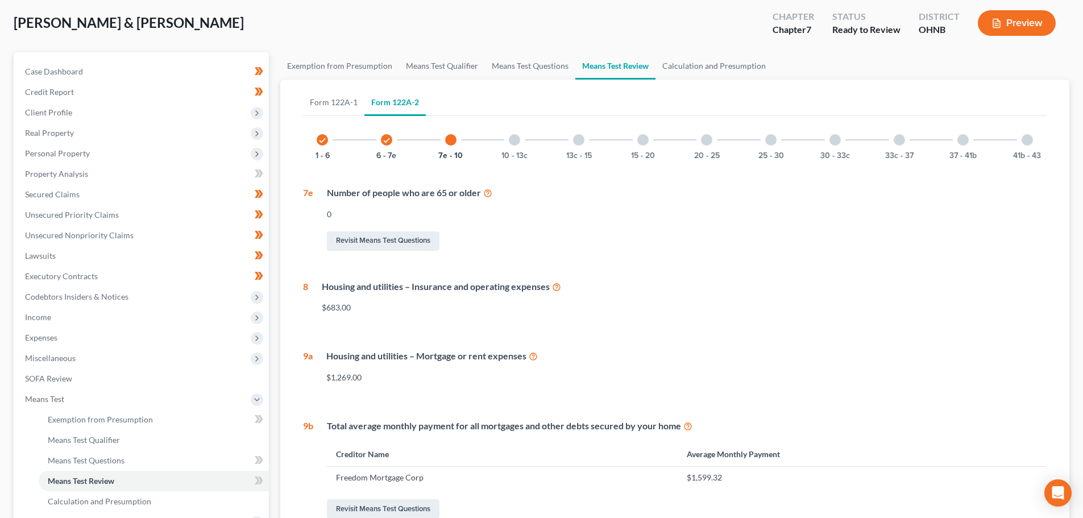
click at [382, 142] on div "check" at bounding box center [386, 139] width 11 height 11
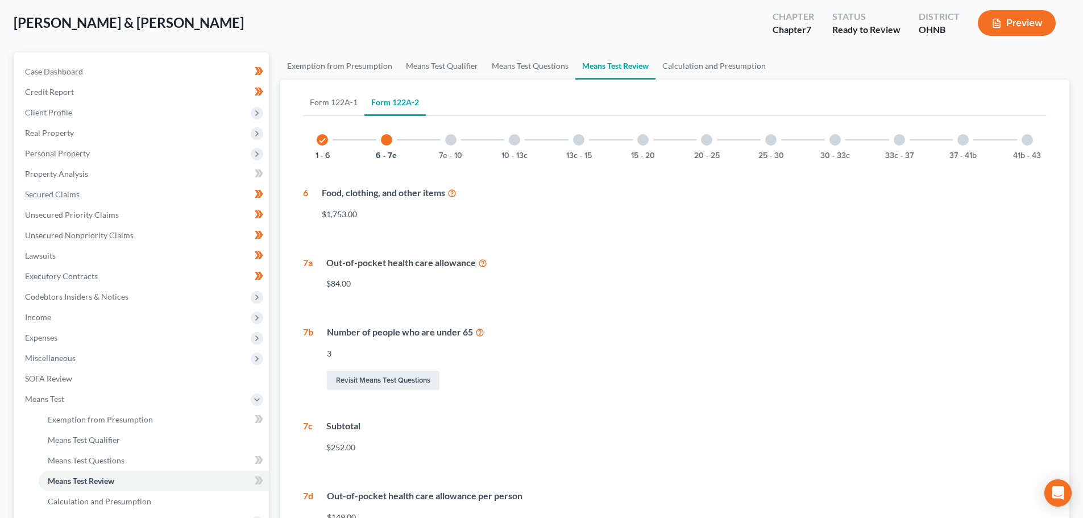
click at [529, 139] on div "10 - 13c" at bounding box center [514, 140] width 39 height 39
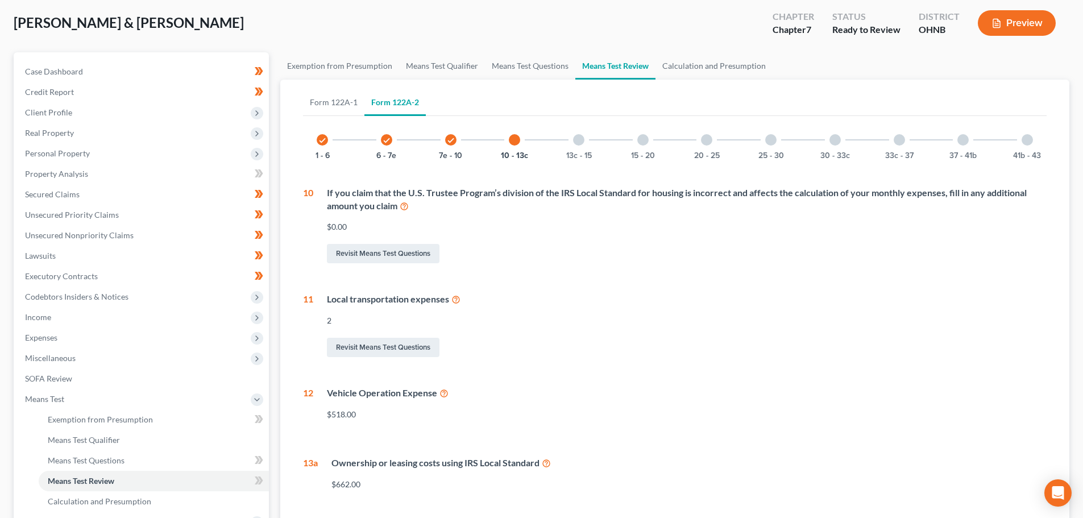
click at [579, 139] on div at bounding box center [578, 139] width 11 height 11
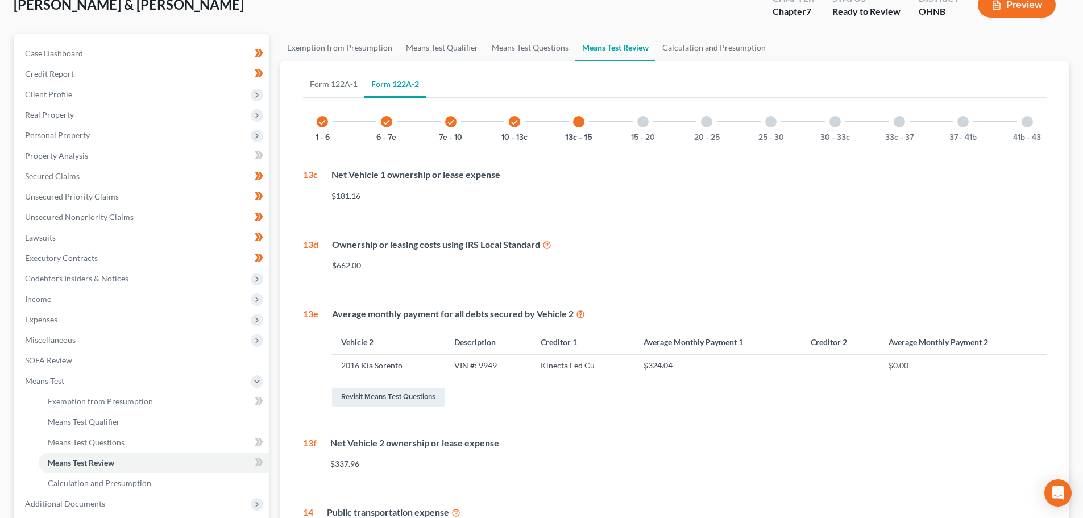
scroll to position [56, 0]
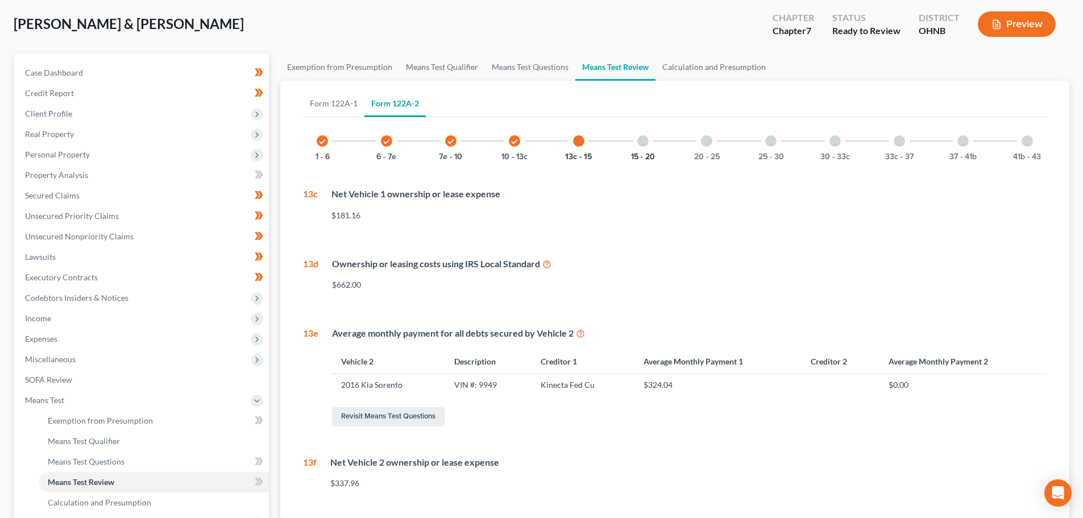
click at [643, 153] on button "15 - 20" at bounding box center [643, 157] width 24 height 8
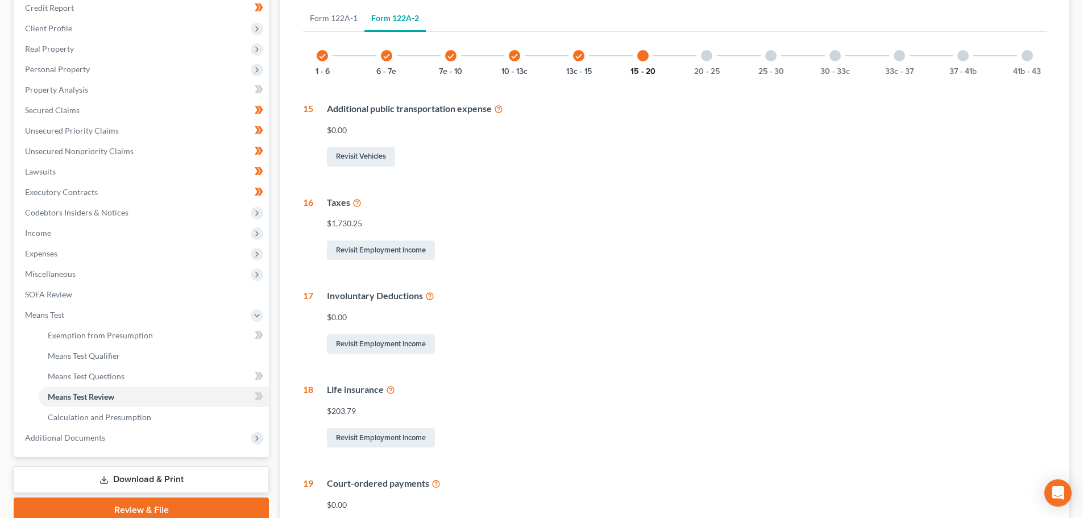
scroll to position [169, 0]
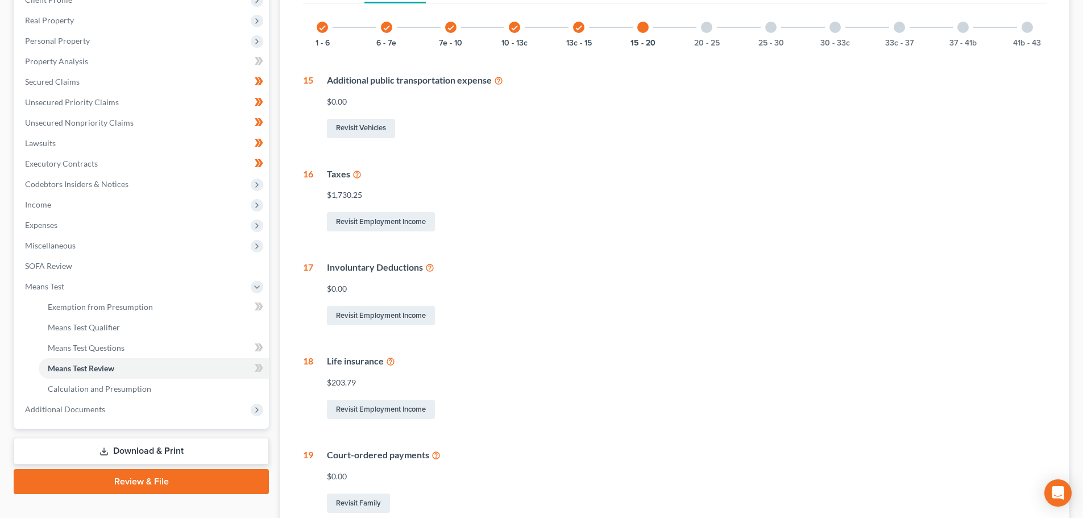
click at [357, 175] on icon at bounding box center [357, 173] width 9 height 11
click at [397, 219] on link "Revisit Employment Income" at bounding box center [381, 221] width 108 height 19
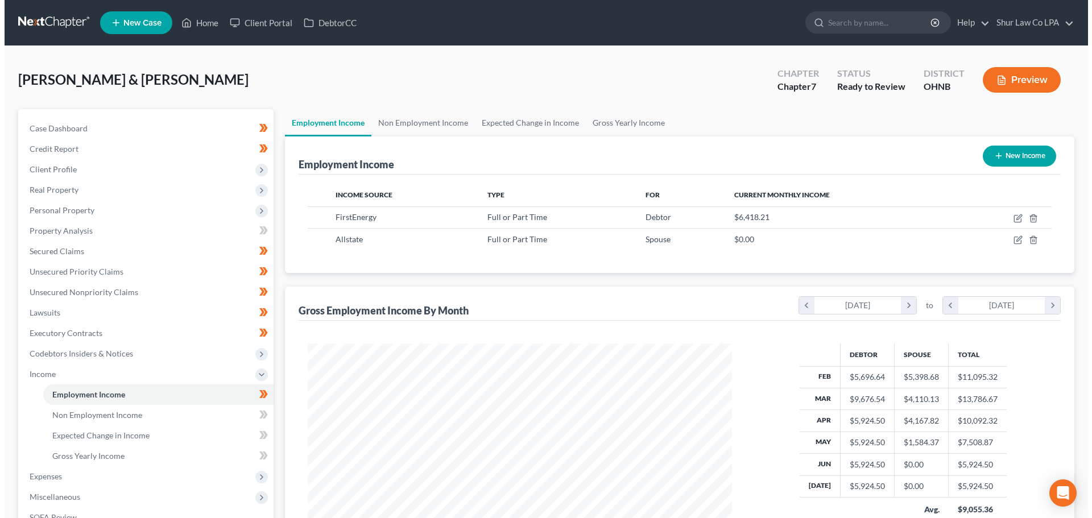
scroll to position [212, 447]
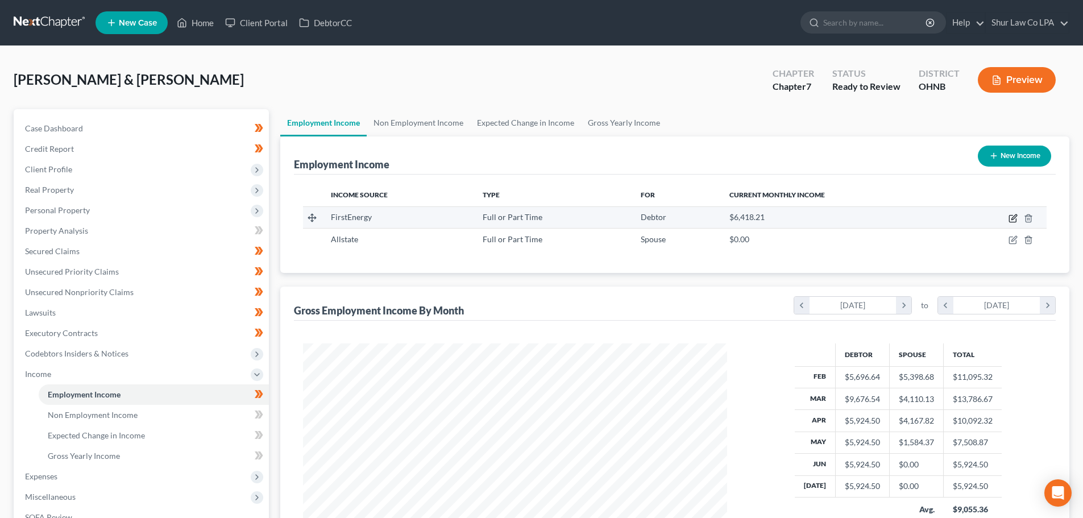
click at [1014, 221] on icon "button" at bounding box center [1013, 218] width 9 height 9
select select "0"
select select "36"
select select "2"
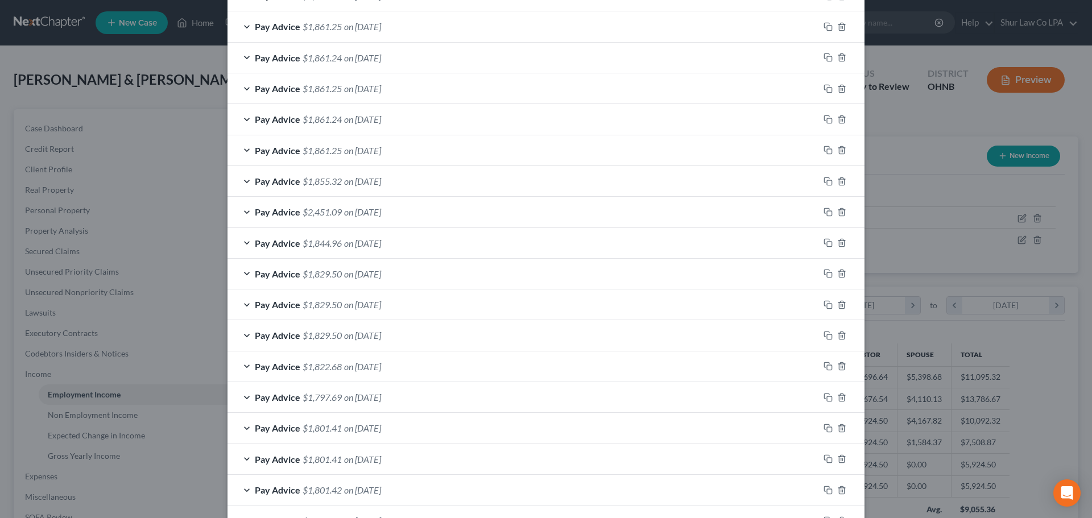
scroll to position [445, 0]
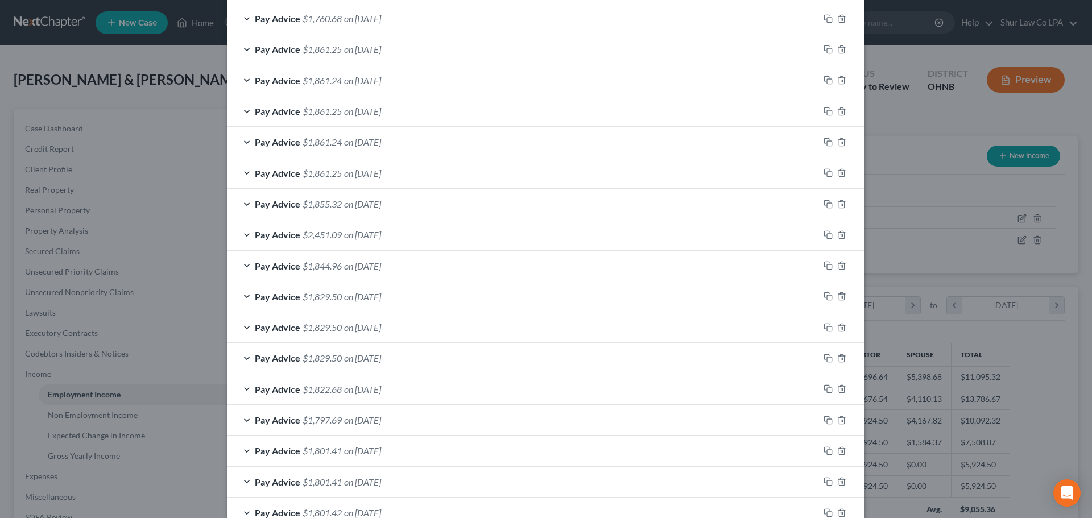
click at [433, 234] on div "Pay Advice $2,451.09 on 03/18/2025" at bounding box center [522, 235] width 591 height 30
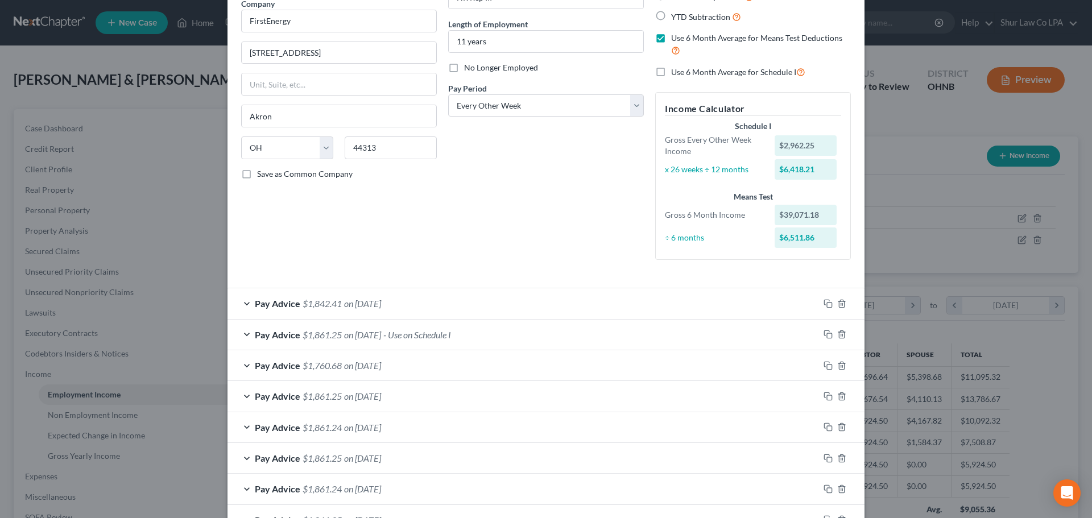
scroll to position [114, 0]
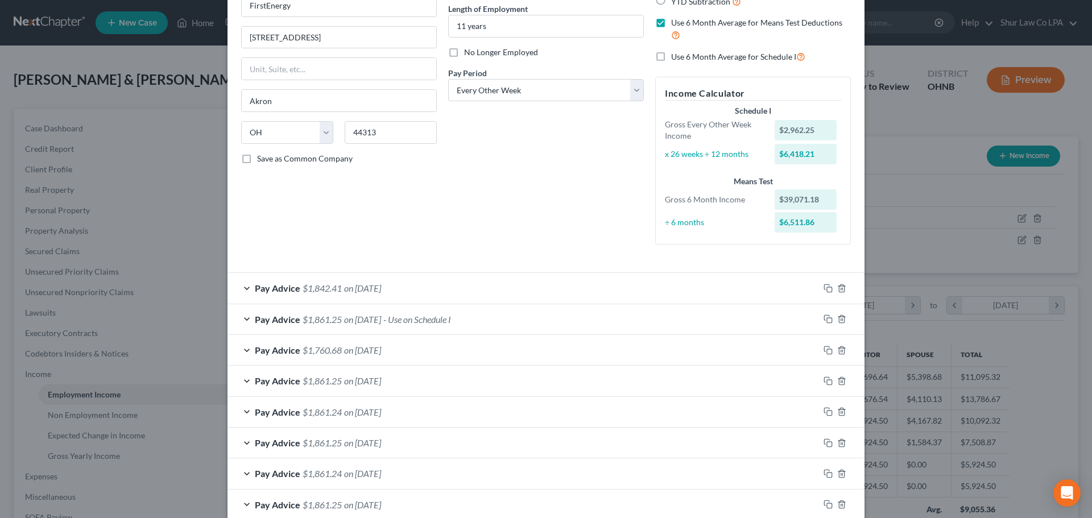
click at [451, 318] on span "- Use on Schedule I" at bounding box center [417, 319] width 68 height 11
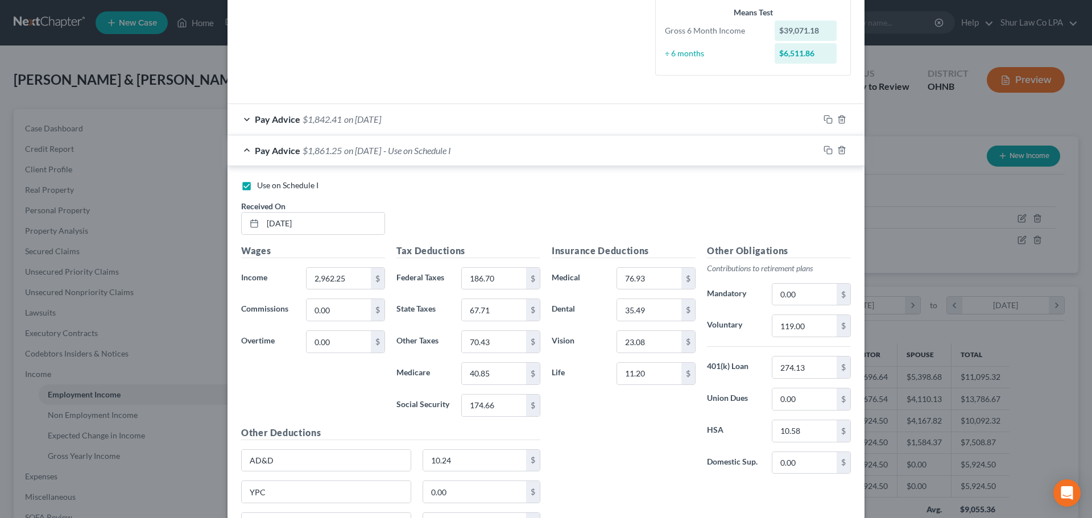
scroll to position [284, 0]
click at [497, 275] on input "186.70" at bounding box center [494, 277] width 64 height 22
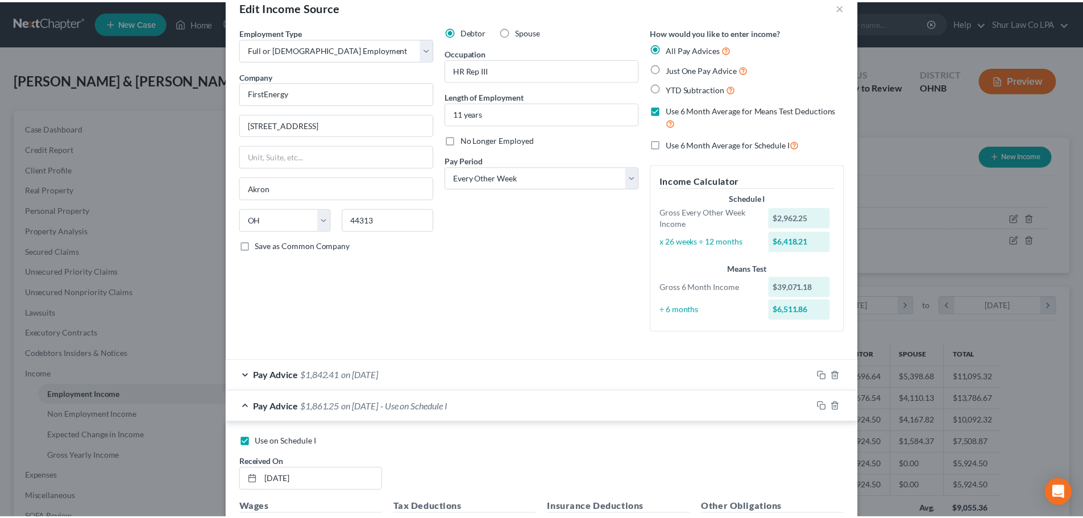
scroll to position [0, 0]
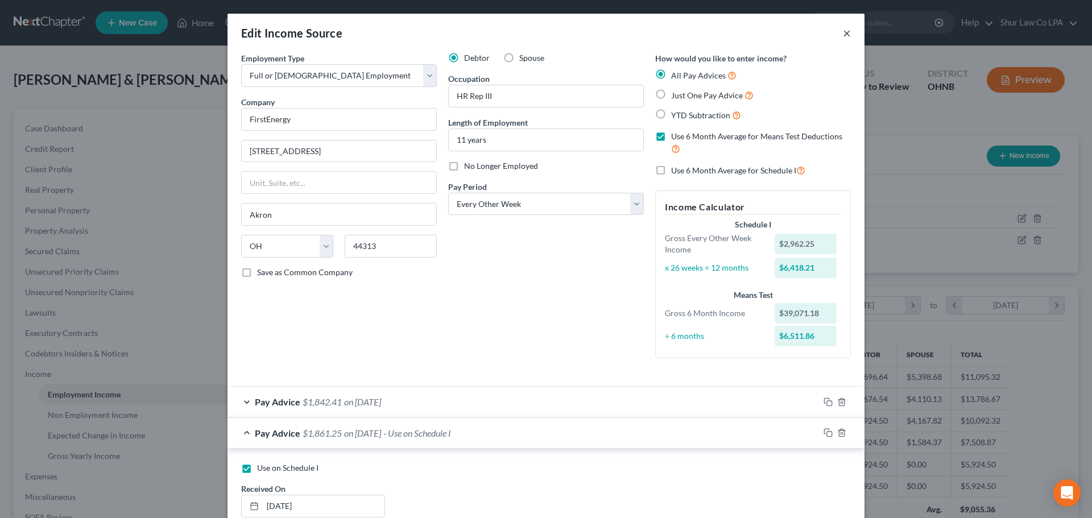
click at [844, 33] on button "×" at bounding box center [847, 33] width 8 height 14
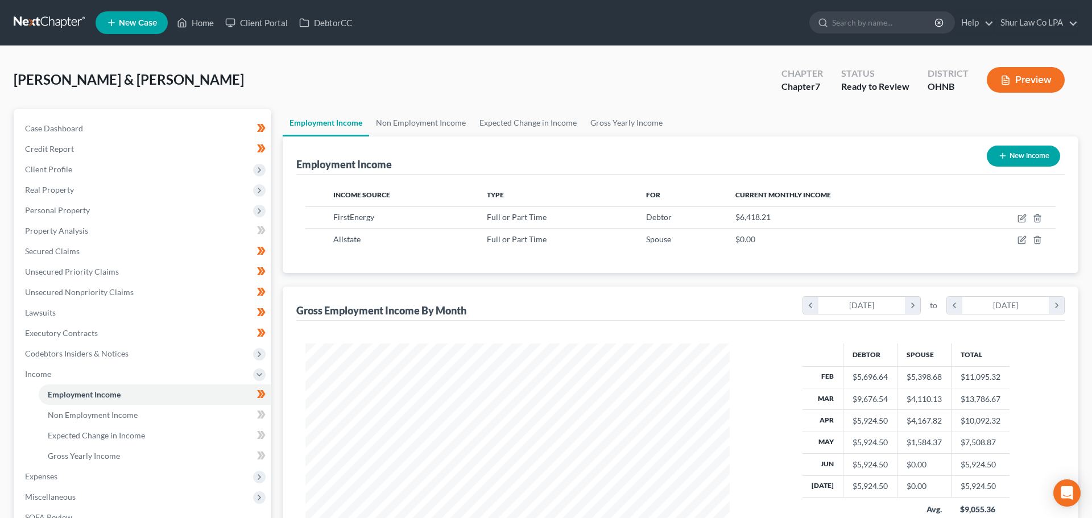
scroll to position [568443, 568208]
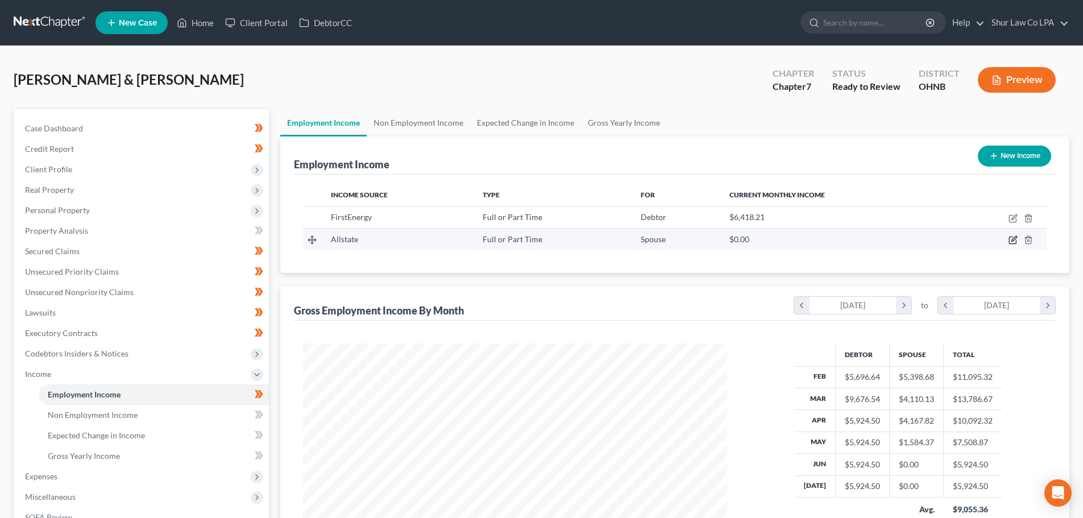
click at [1016, 239] on icon "button" at bounding box center [1013, 239] width 9 height 9
select select "0"
select select "14"
select select "2"
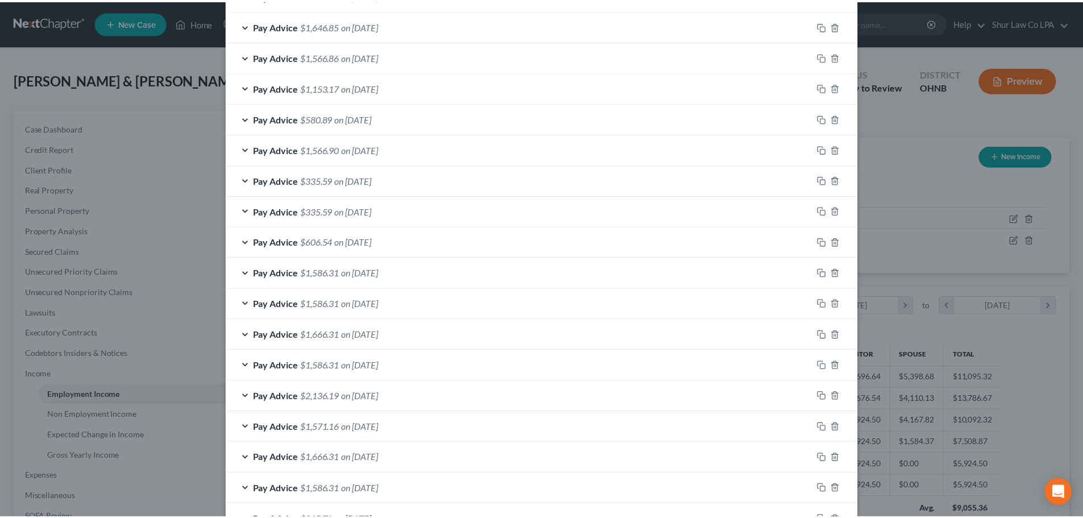
scroll to position [611, 0]
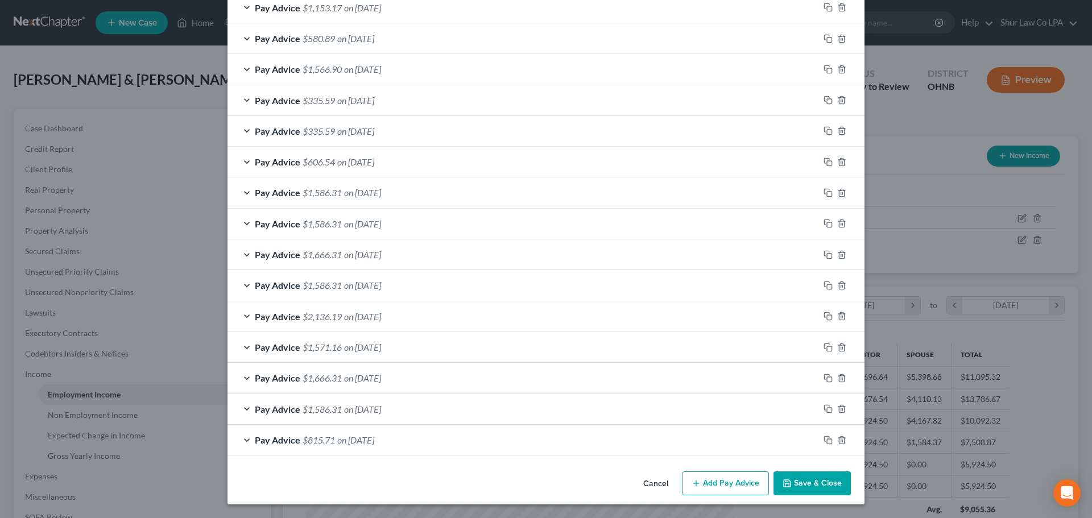
click at [814, 483] on button "Save & Close" at bounding box center [811, 483] width 77 height 24
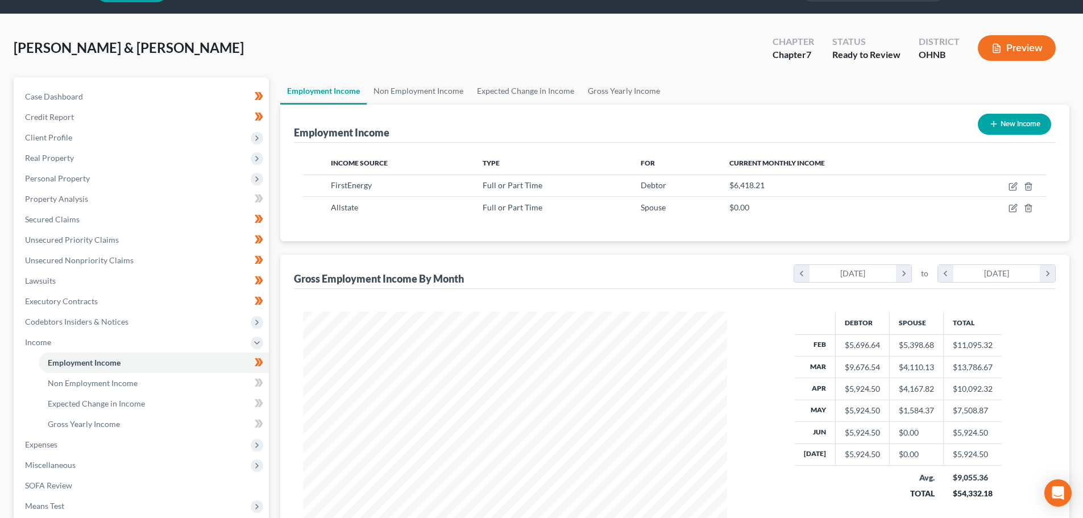
scroll to position [168, 0]
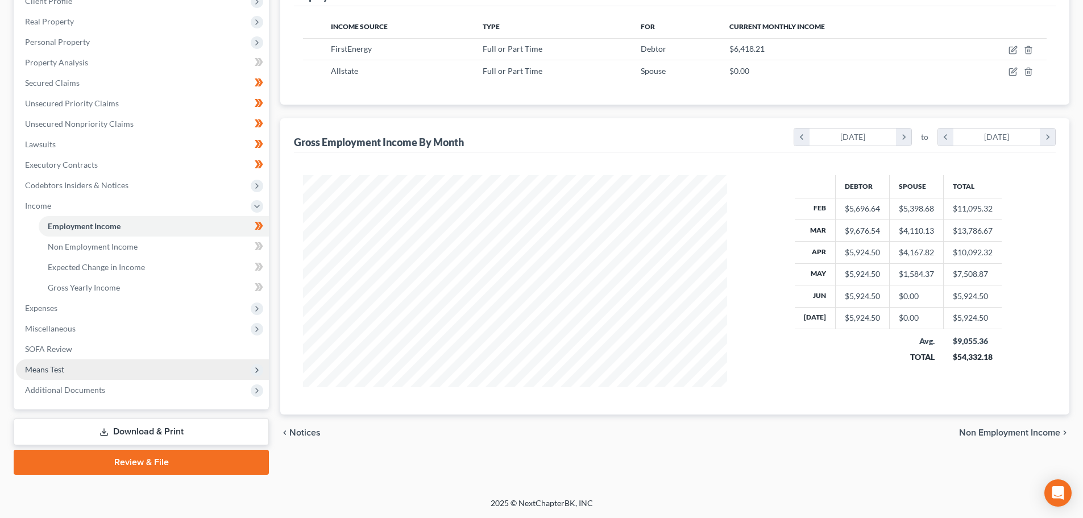
click at [102, 369] on span "Means Test" at bounding box center [142, 369] width 253 height 20
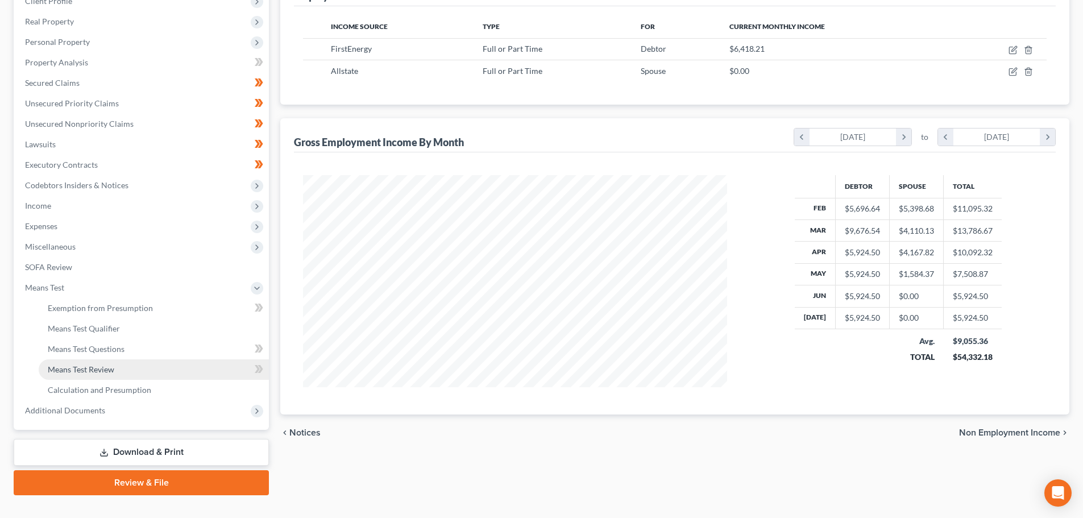
click at [139, 366] on link "Means Test Review" at bounding box center [154, 369] width 230 height 20
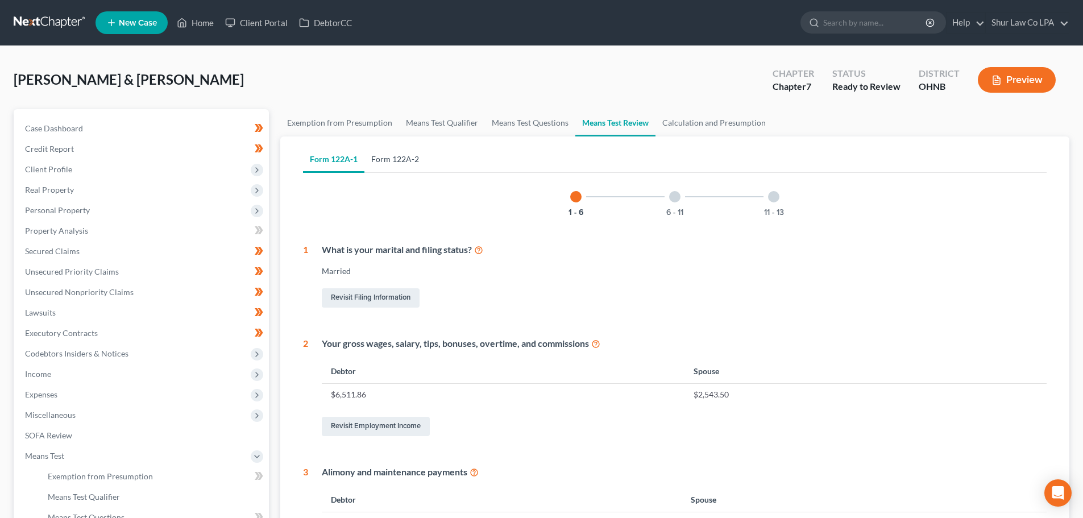
click at [404, 159] on link "Form 122A-2" at bounding box center [395, 159] width 61 height 27
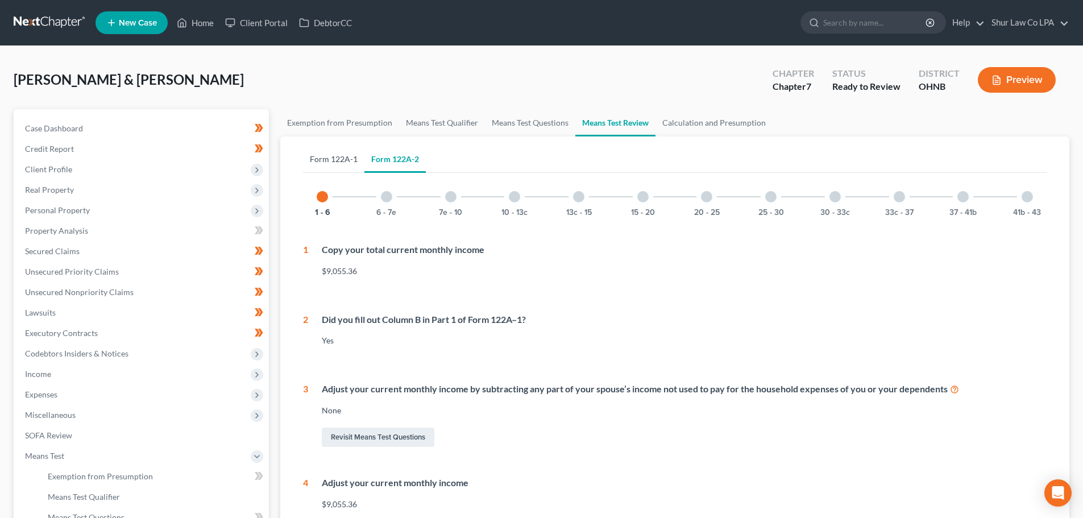
click at [341, 157] on link "Form 122A-1" at bounding box center [333, 159] width 61 height 27
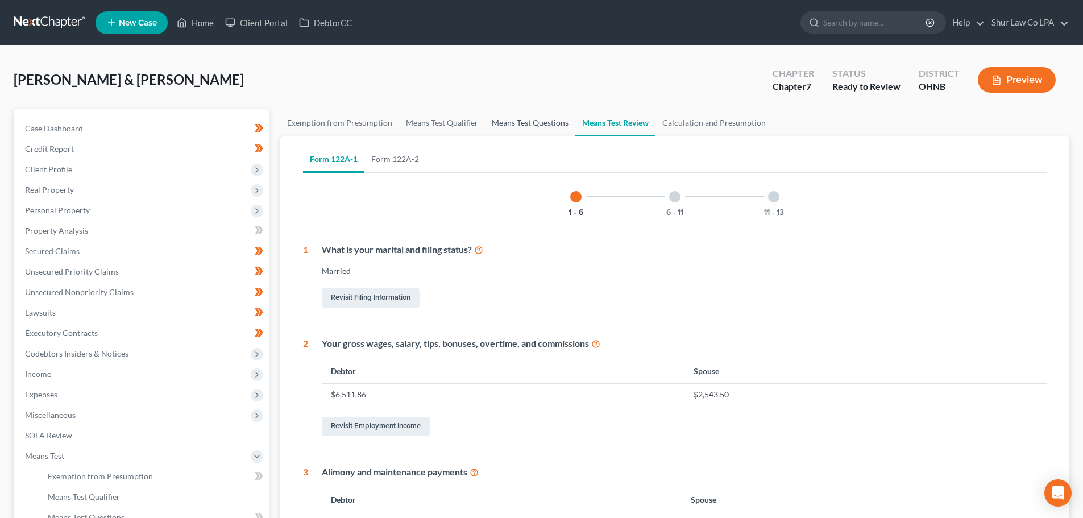
click at [517, 124] on link "Means Test Questions" at bounding box center [530, 122] width 90 height 27
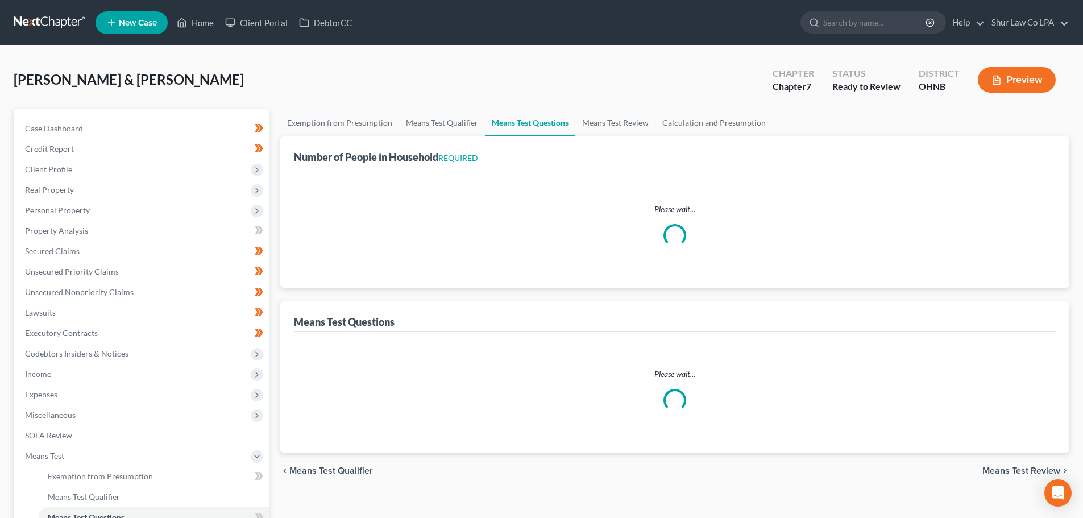
select select "0"
select select "60"
select select "1"
select select "60"
select select "1"
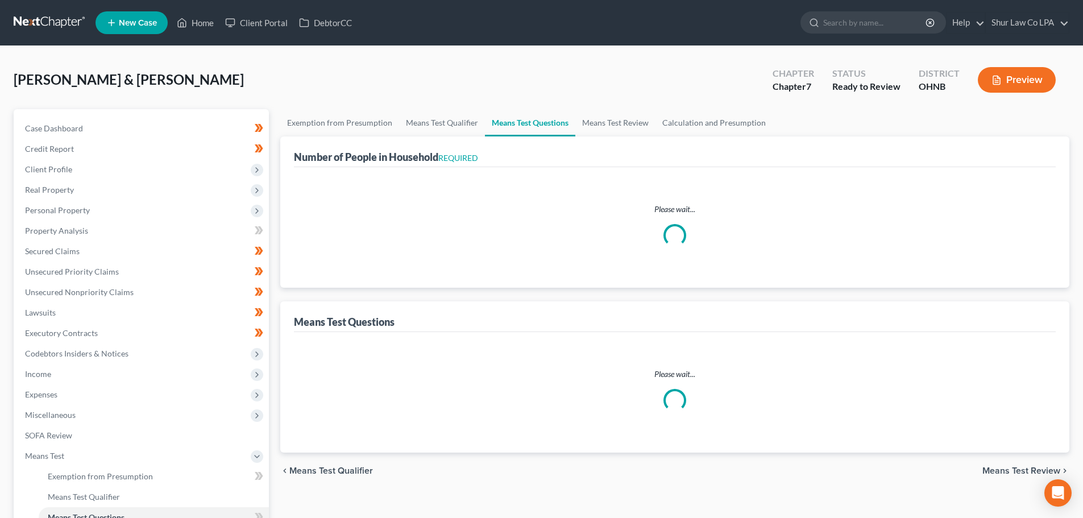
select select "60"
select select "3"
select select "0"
select select "2"
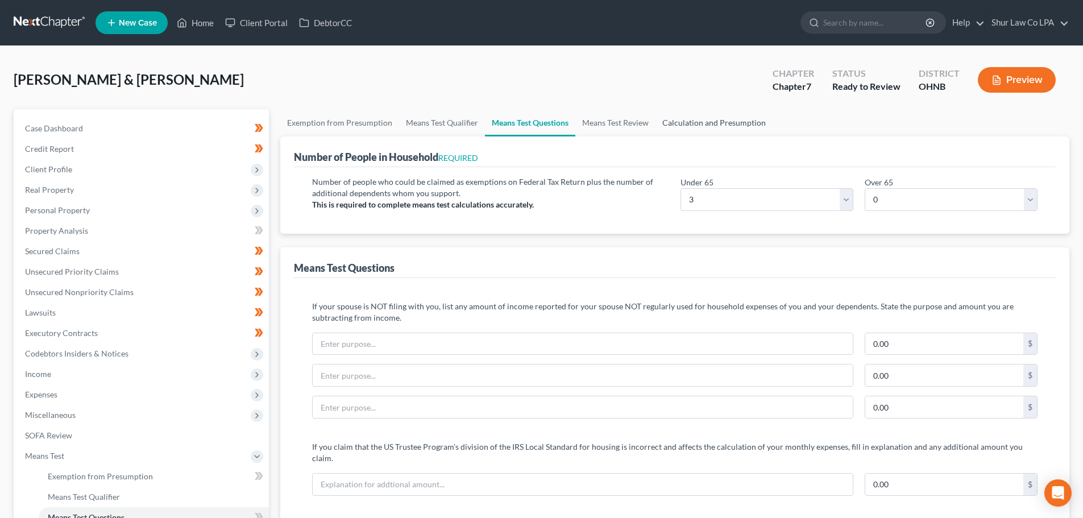
click at [742, 117] on link "Calculation and Presumption" at bounding box center [714, 122] width 117 height 27
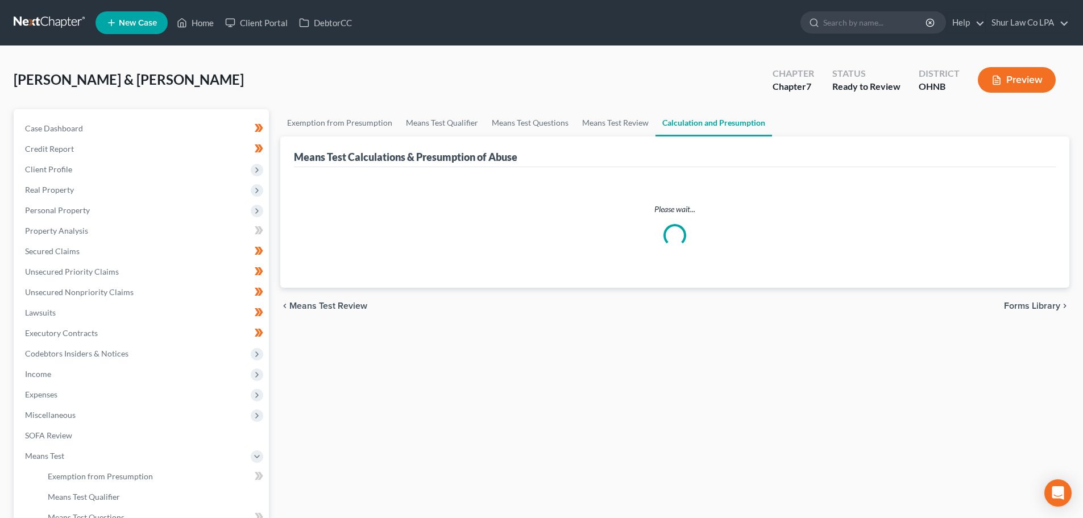
click at [1024, 78] on button "Preview" at bounding box center [1017, 80] width 78 height 26
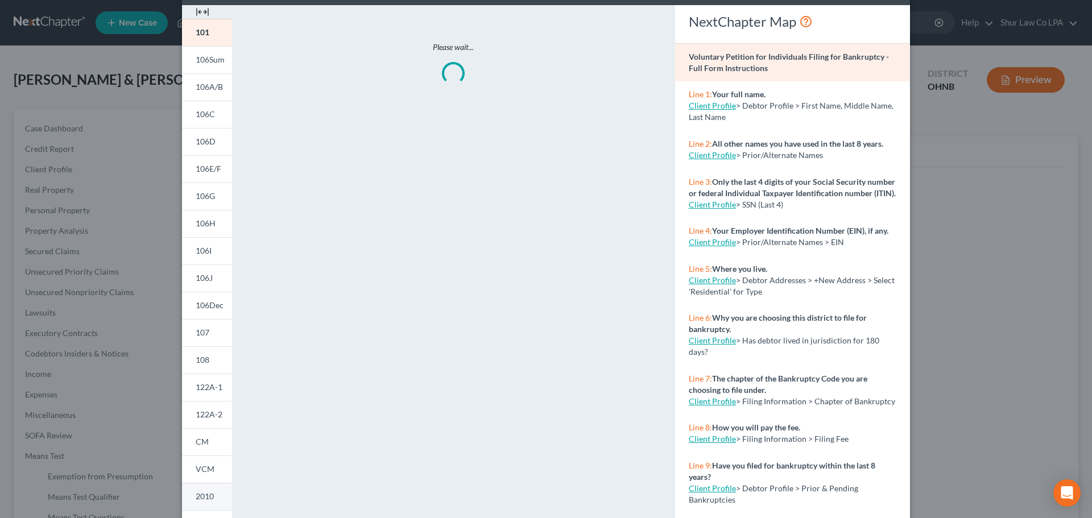
scroll to position [113, 0]
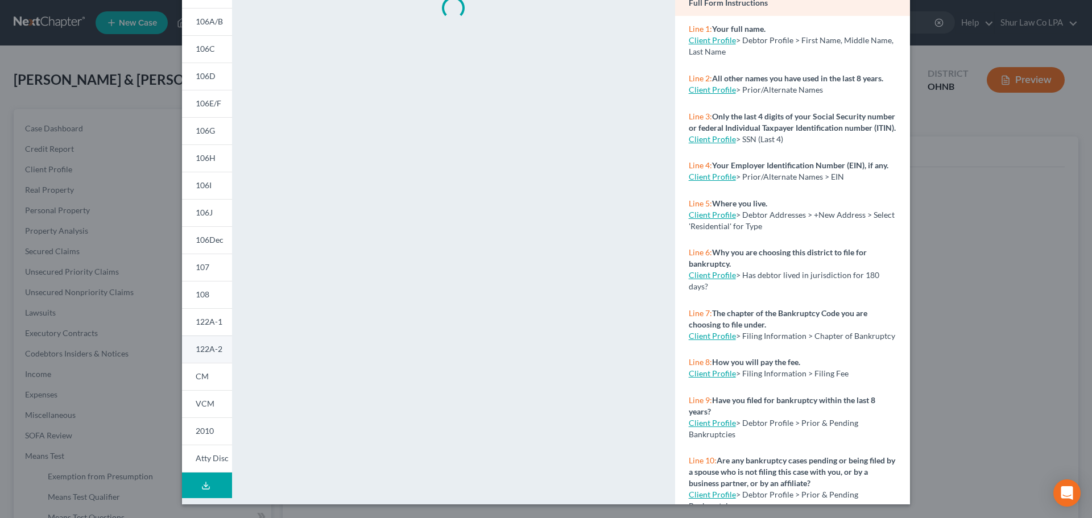
click at [214, 345] on span "122A-2" at bounding box center [209, 349] width 27 height 10
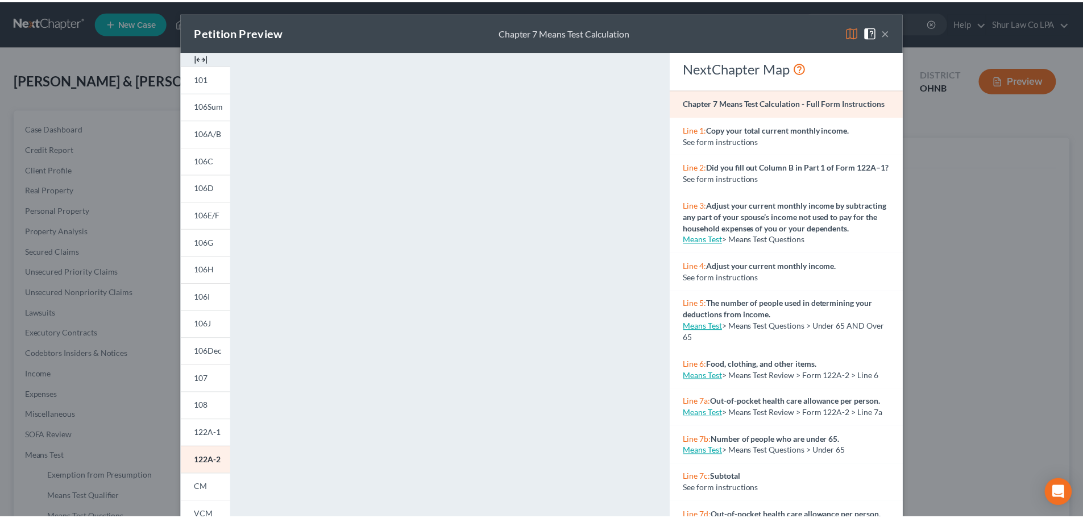
scroll to position [0, 0]
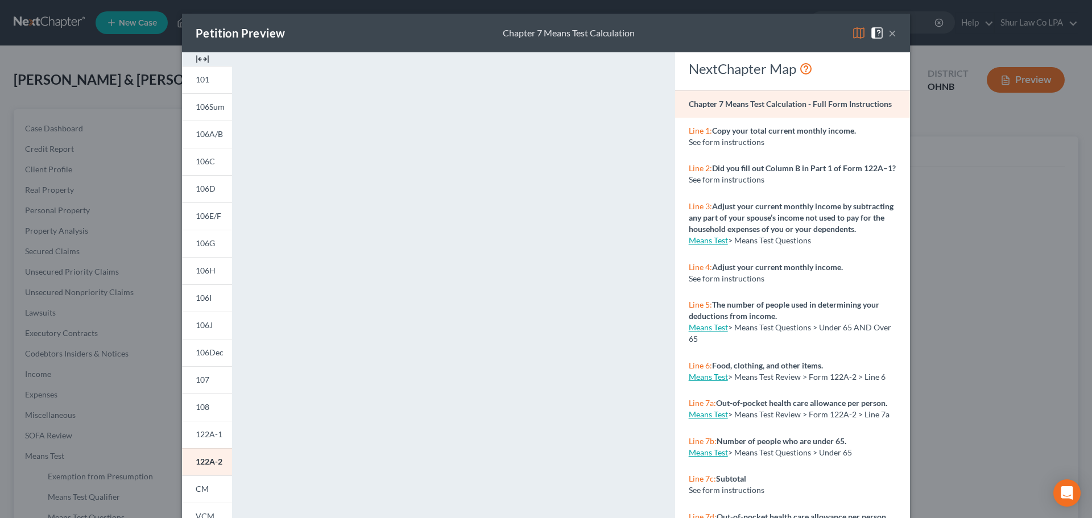
click at [888, 34] on button "×" at bounding box center [892, 33] width 8 height 14
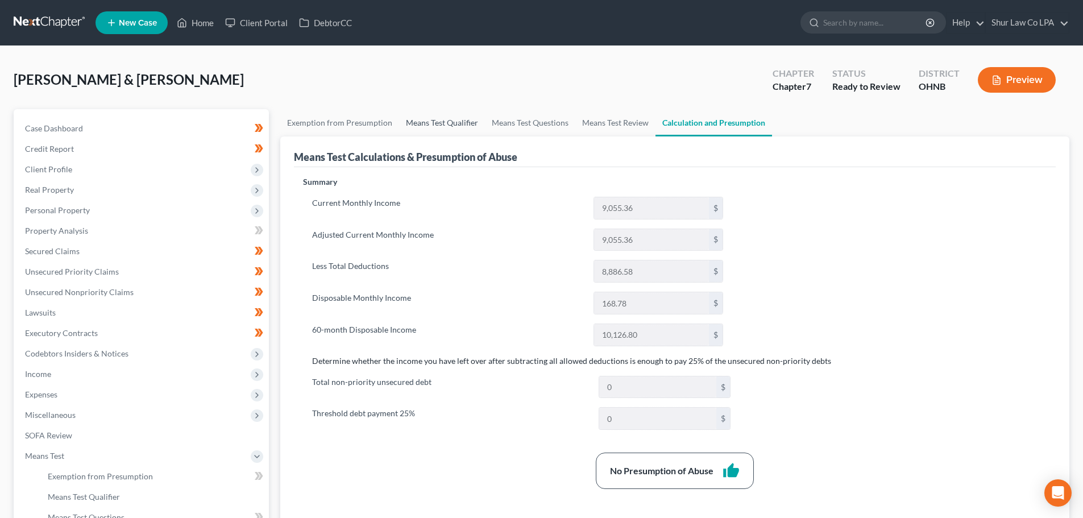
click at [434, 121] on link "Means Test Qualifier" at bounding box center [442, 122] width 86 height 27
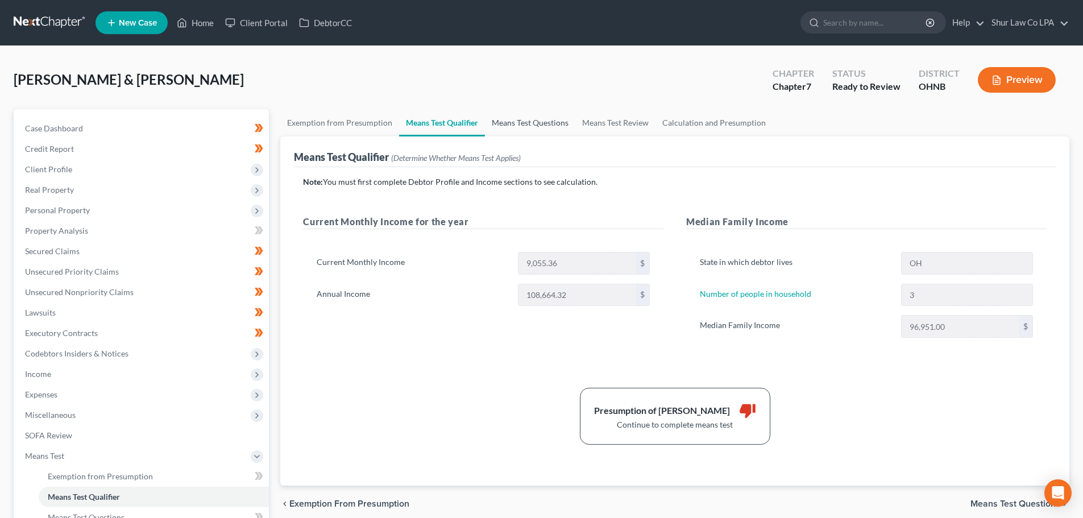
click at [521, 121] on link "Means Test Questions" at bounding box center [530, 122] width 90 height 27
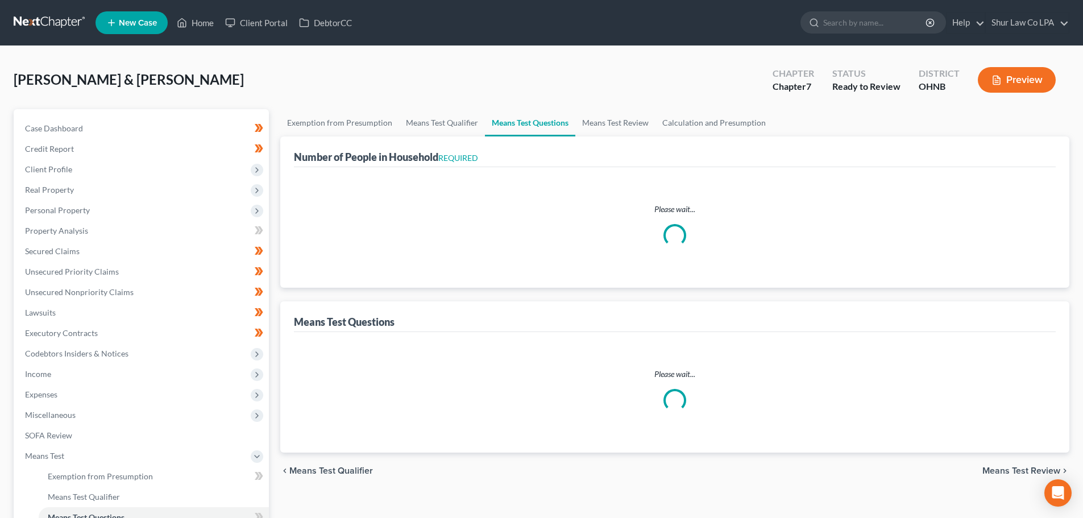
select select "0"
select select "60"
select select "1"
select select "60"
select select "1"
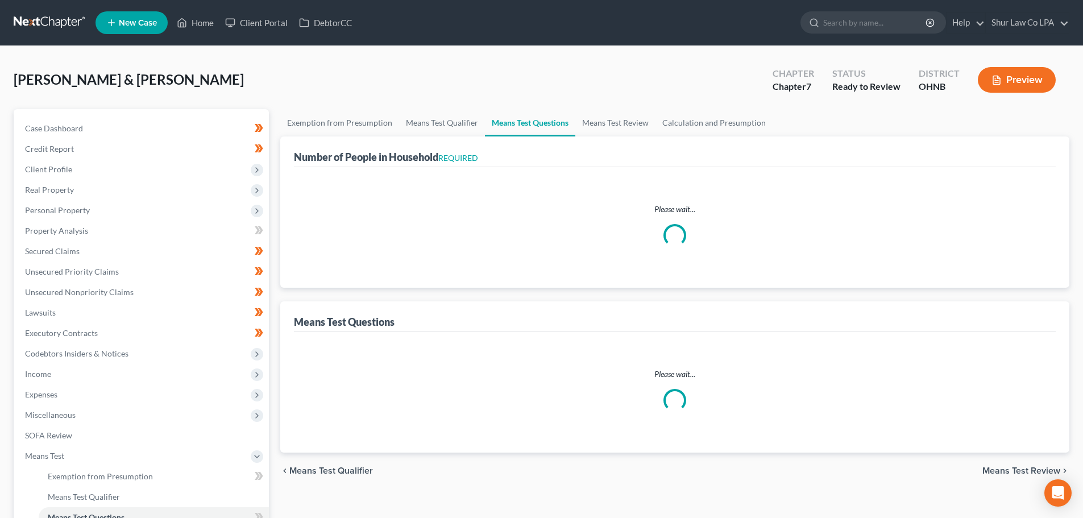
select select "60"
select select "3"
select select "0"
select select "2"
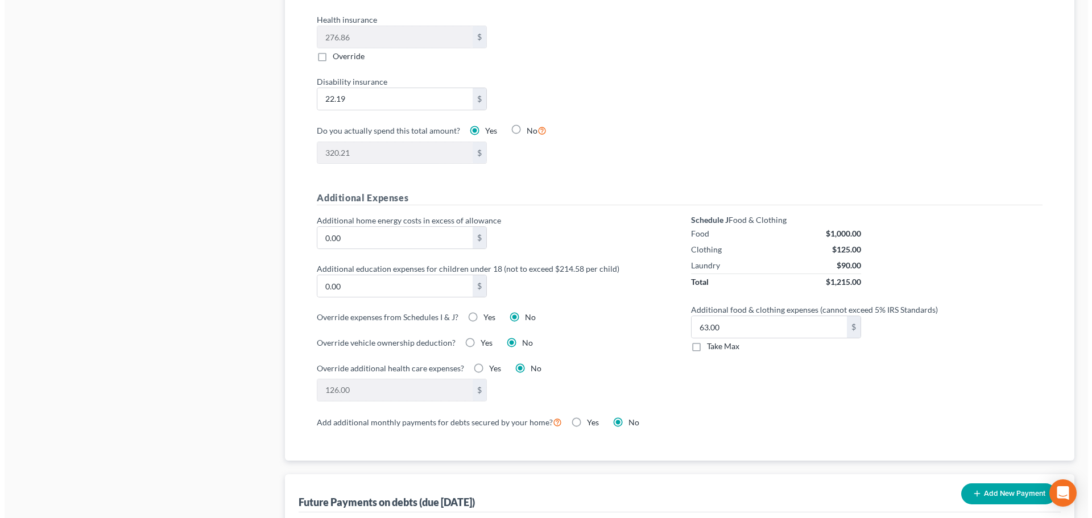
scroll to position [682, 0]
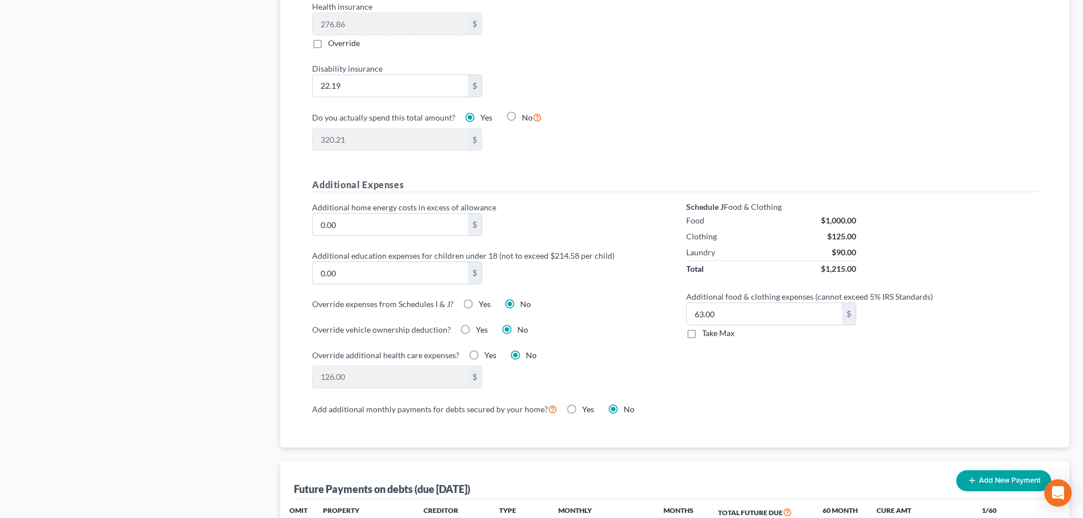
click at [479, 299] on label "Yes" at bounding box center [485, 304] width 12 height 11
click at [483, 299] on input "Yes" at bounding box center [486, 302] width 7 height 7
radio input "true"
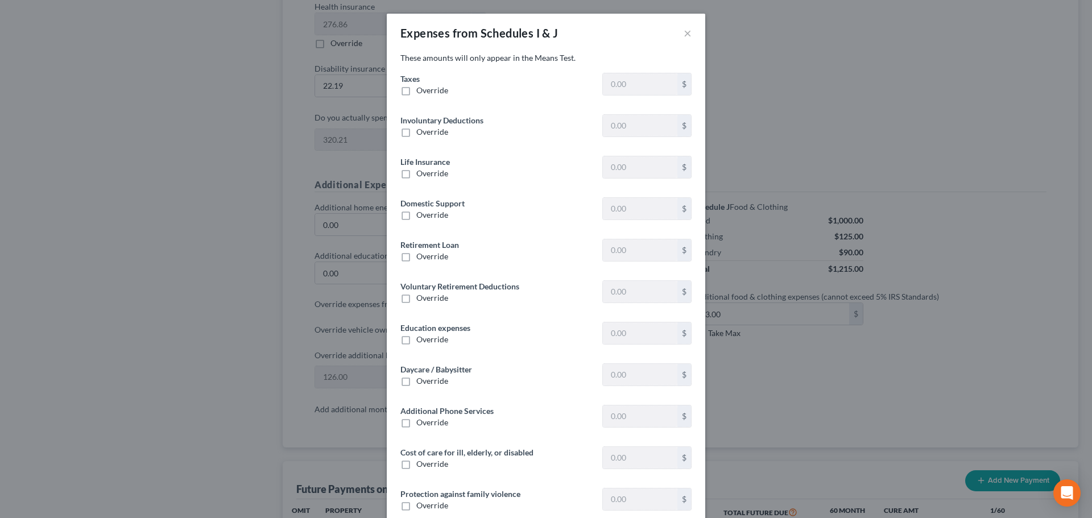
type input "1,730.25"
type input "0"
type input "203.78"
type input "0"
type input "548.26"
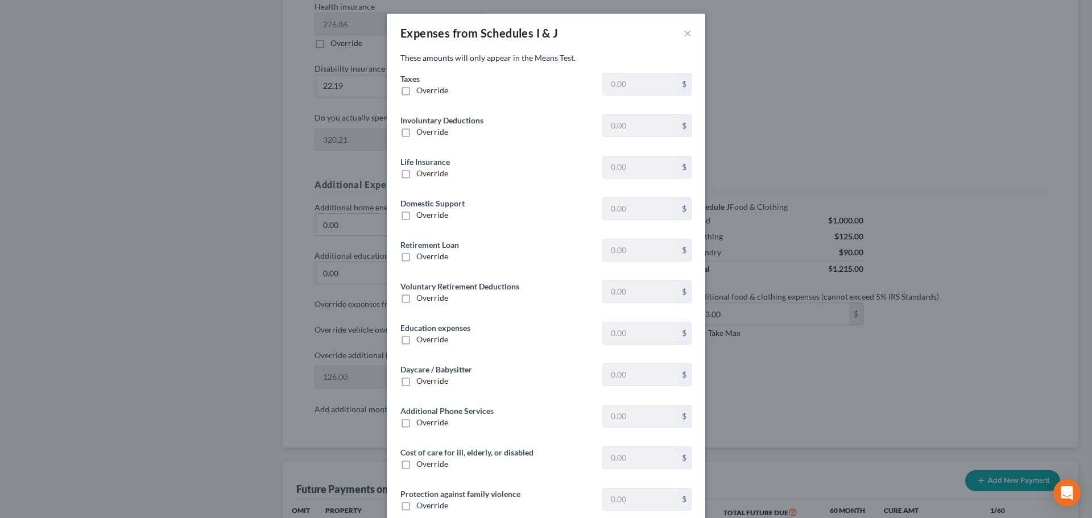
type input "251.29"
type input "0"
type input "400.00"
type input "0"
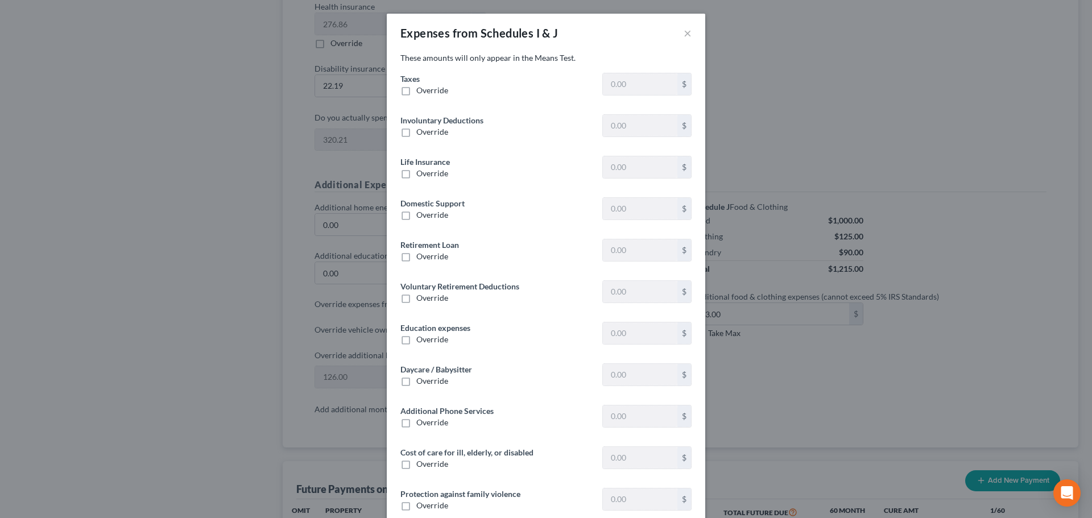
type input "0"
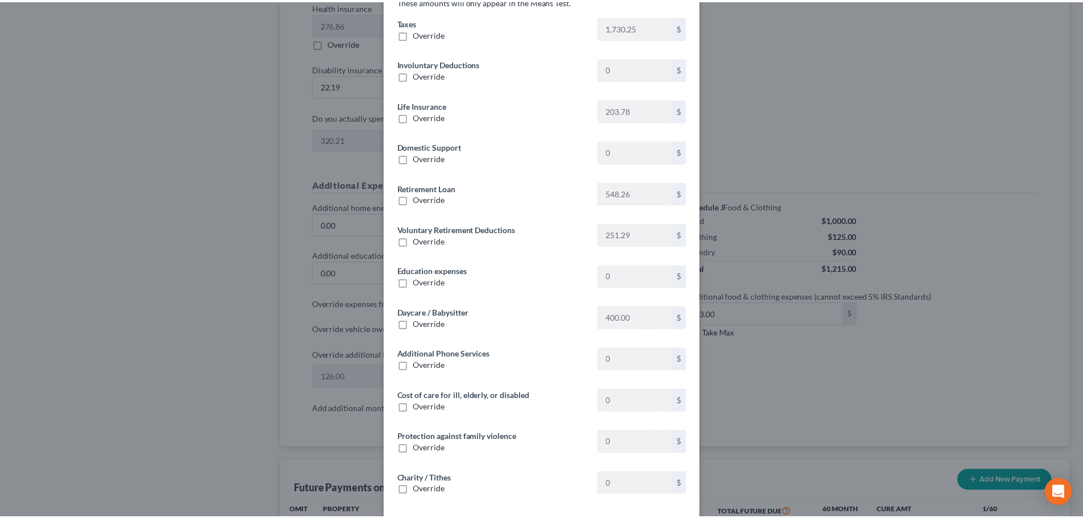
scroll to position [105, 0]
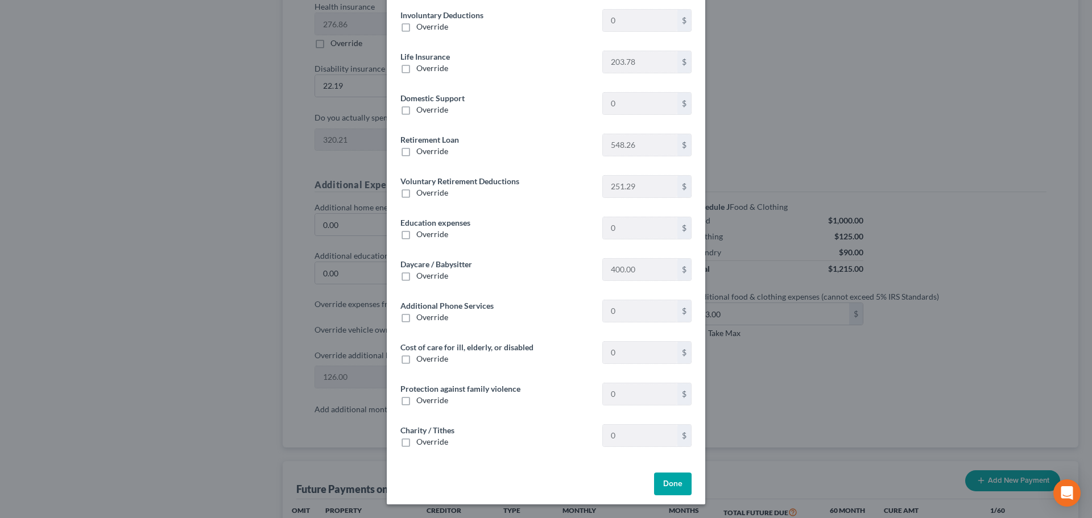
click at [416, 277] on label "Override" at bounding box center [432, 275] width 32 height 11
click at [421, 277] on input "Override" at bounding box center [424, 273] width 7 height 7
checkbox input "true"
click at [637, 270] on input "760.00" at bounding box center [640, 270] width 74 height 22
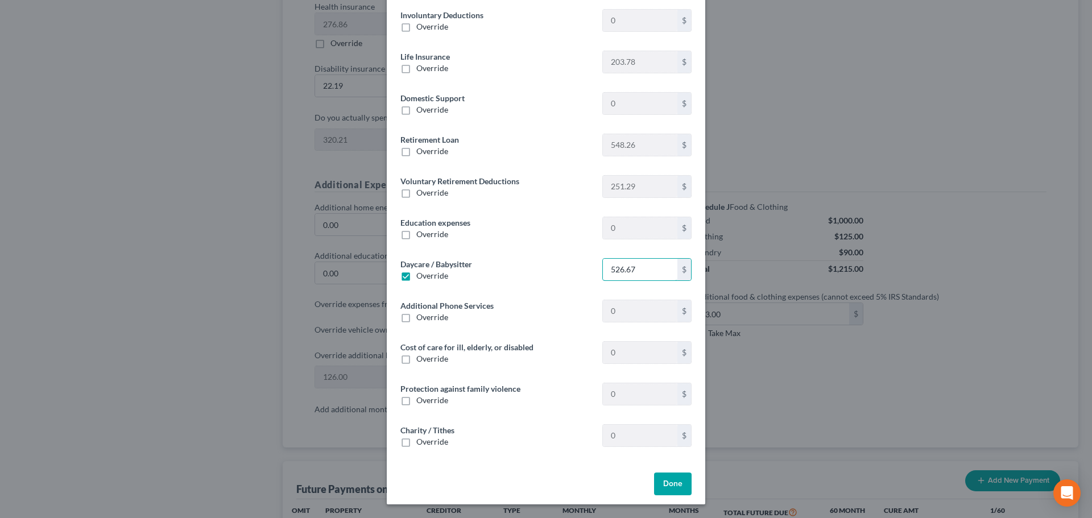
type input "526.67"
click at [671, 482] on button "Done" at bounding box center [673, 484] width 38 height 23
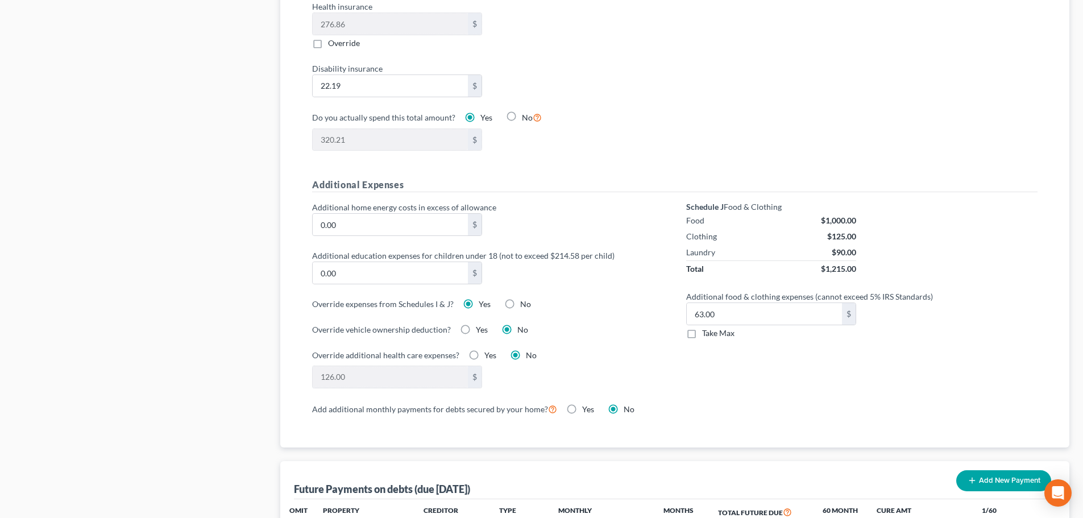
click at [661, 349] on div "Override additional health care expenses? Yes No" at bounding box center [487, 355] width 351 height 12
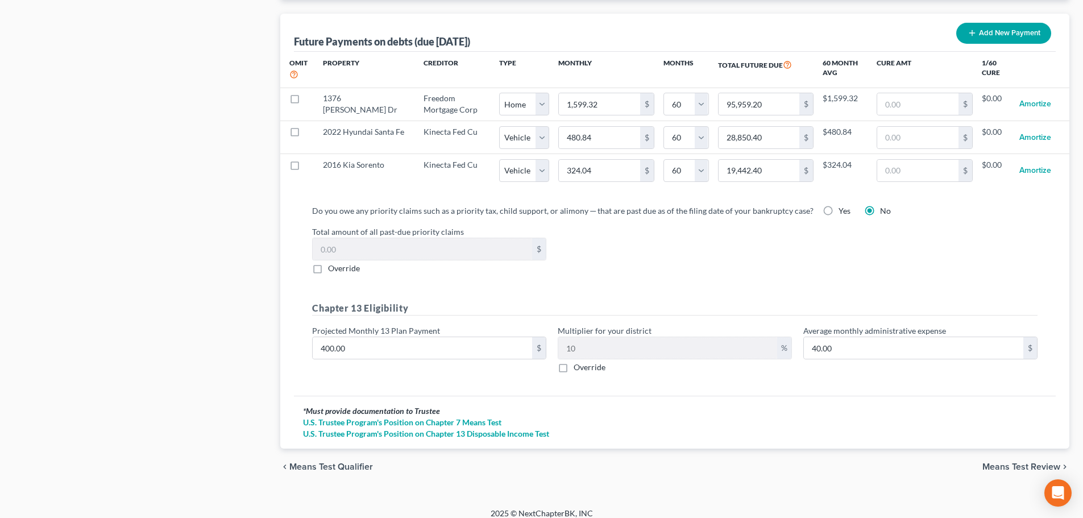
click at [1018, 462] on span "Means Test Review" at bounding box center [1022, 466] width 78 height 9
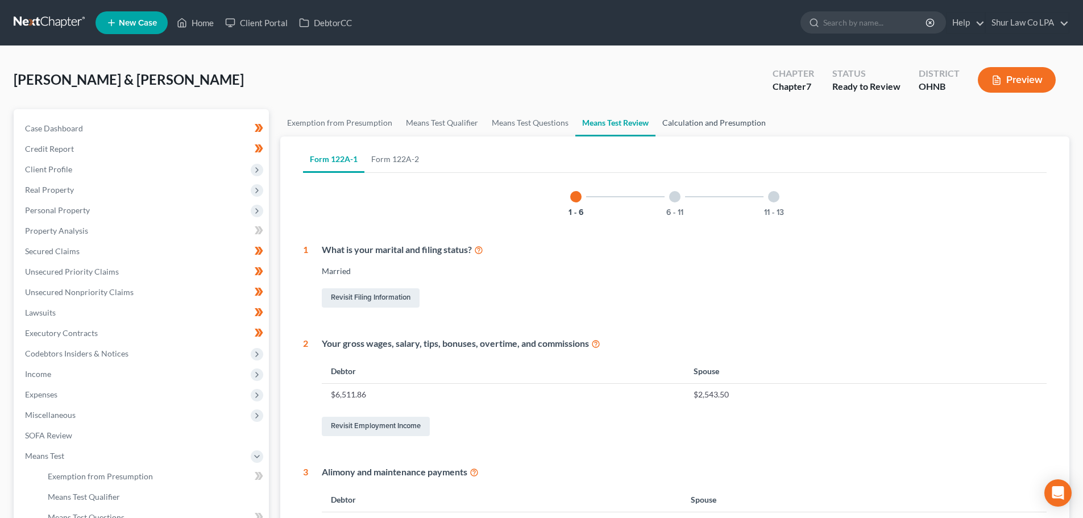
click at [709, 124] on link "Calculation and Presumption" at bounding box center [714, 122] width 117 height 27
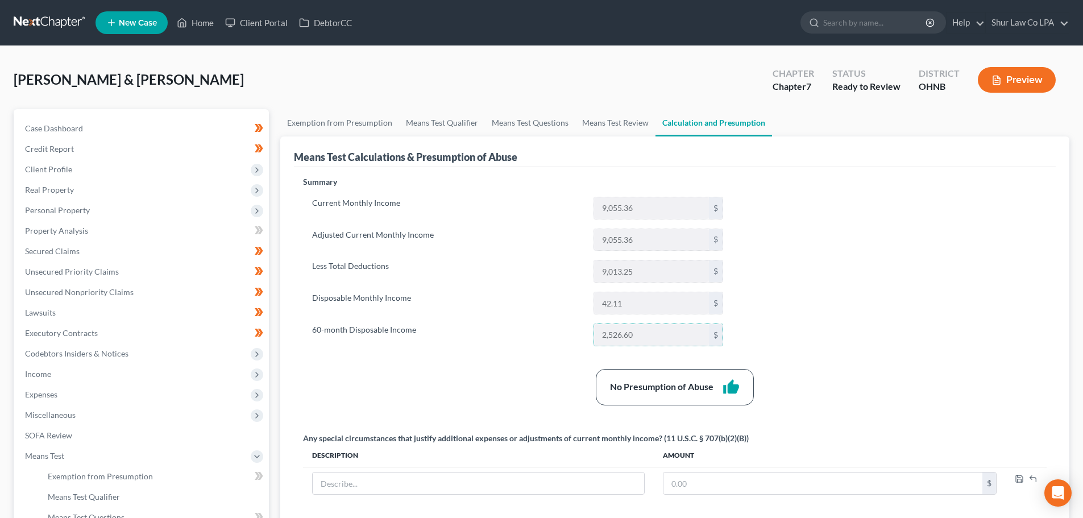
drag, startPoint x: 649, startPoint y: 335, endPoint x: 593, endPoint y: 335, distance: 55.7
click at [593, 335] on div "2,526.60 $" at bounding box center [658, 335] width 141 height 23
click at [593, 339] on div "2,526.60 $" at bounding box center [658, 335] width 141 height 23
drag, startPoint x: 642, startPoint y: 334, endPoint x: 593, endPoint y: 337, distance: 49.6
click at [593, 337] on div "2,526.60 $" at bounding box center [658, 335] width 141 height 23
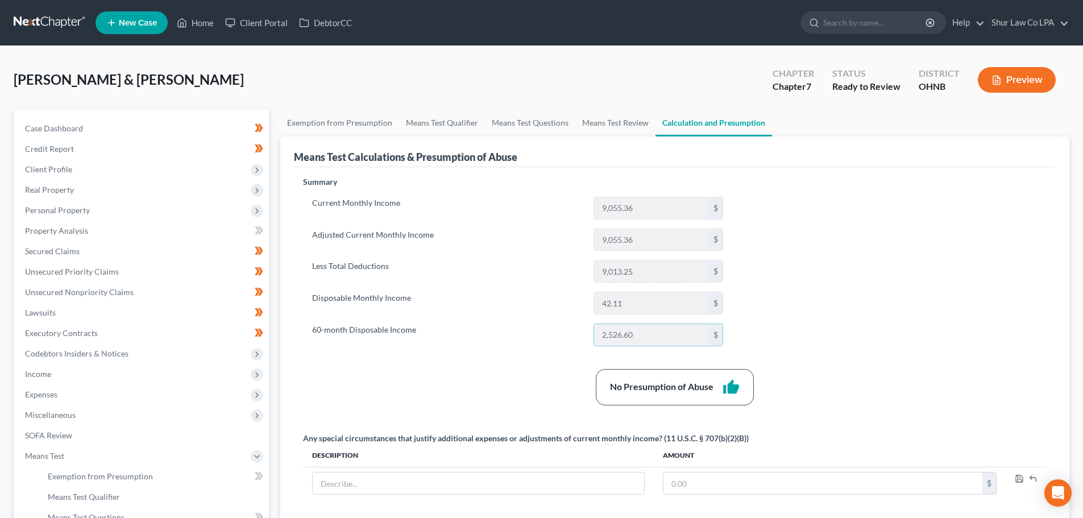
click at [537, 337] on label "60-month Disposable Income" at bounding box center [447, 335] width 281 height 23
click at [535, 373] on div "No Presumption of Abuse thumb_up" at bounding box center [674, 387] width 755 height 36
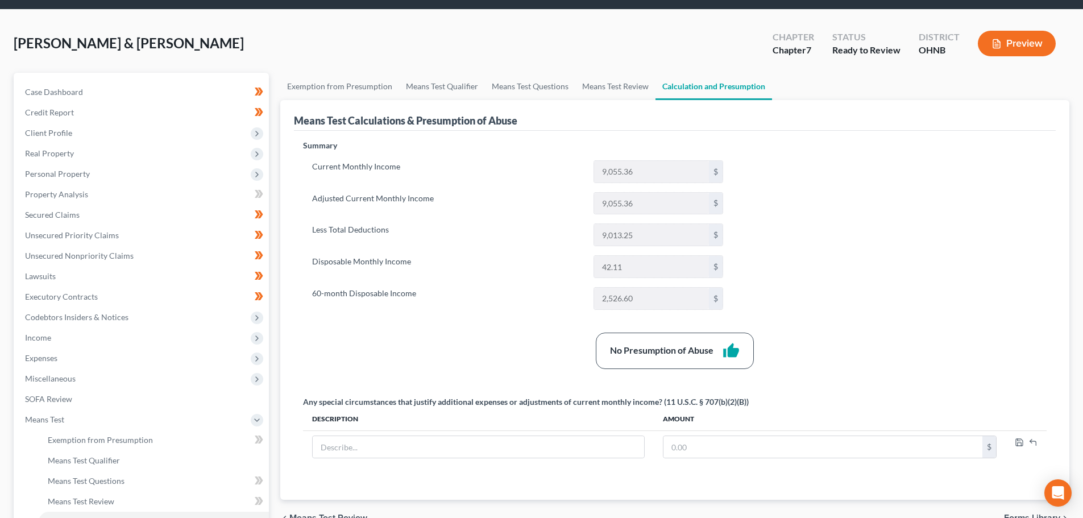
scroll to position [57, 0]
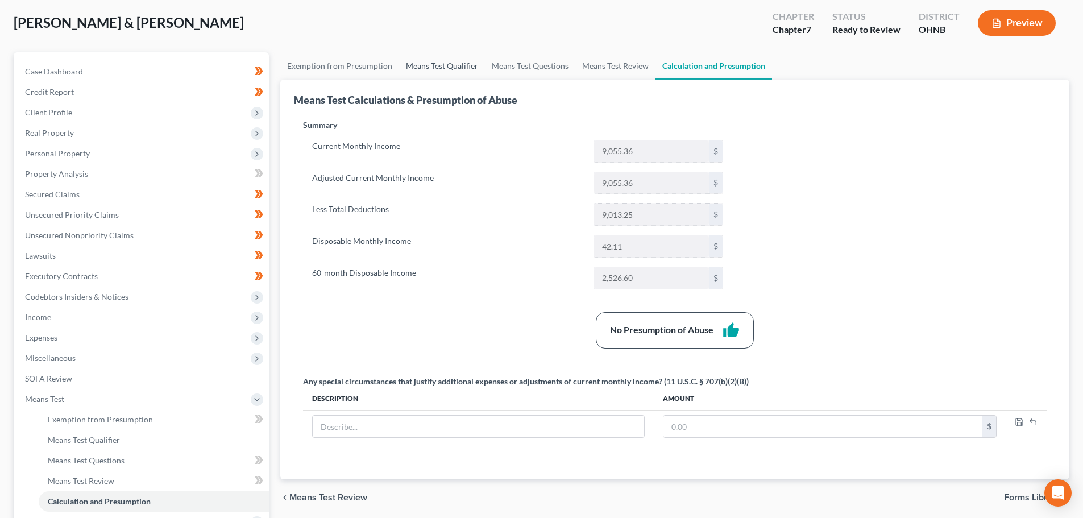
click at [447, 65] on link "Means Test Qualifier" at bounding box center [442, 65] width 86 height 27
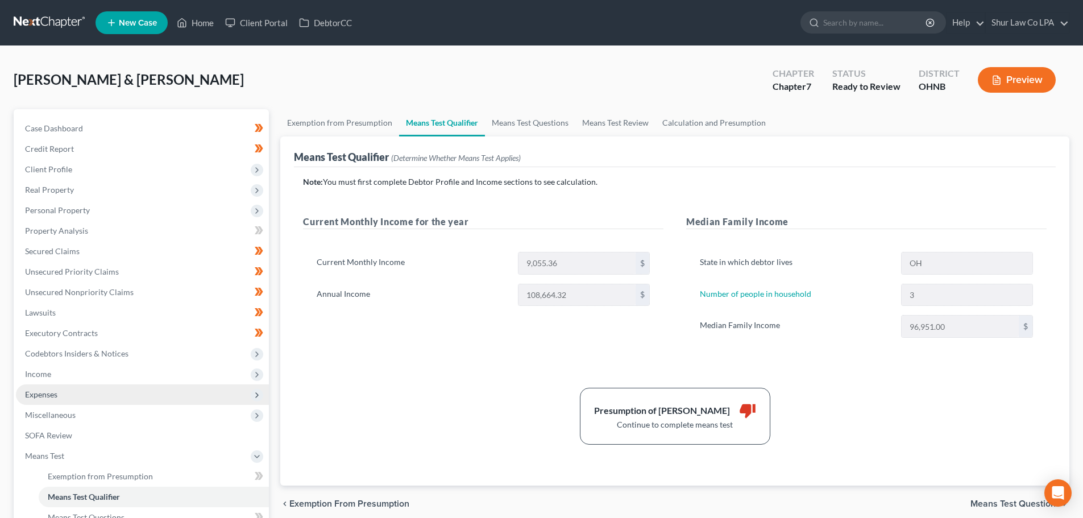
click at [78, 401] on span "Expenses" at bounding box center [142, 394] width 253 height 20
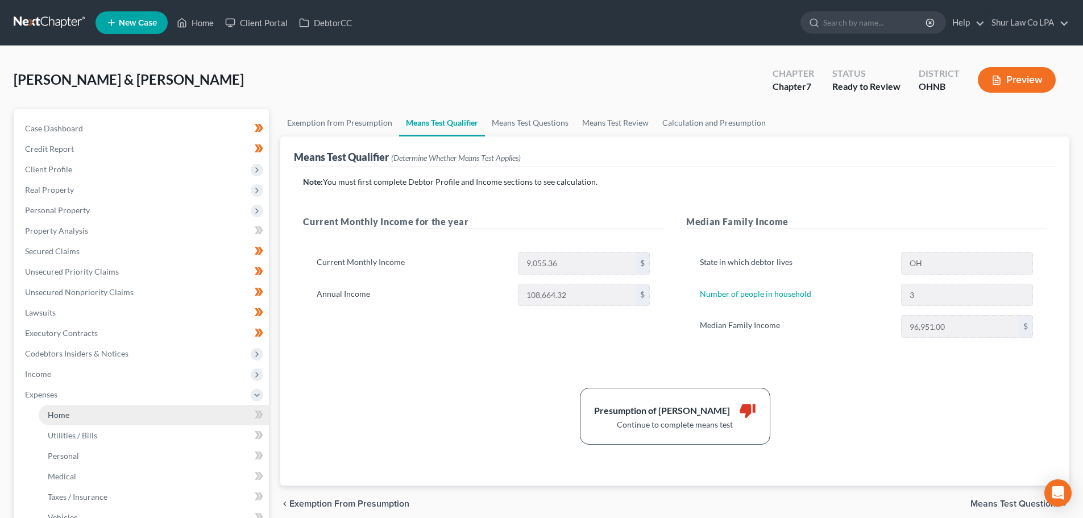
click at [98, 416] on link "Home" at bounding box center [154, 415] width 230 height 20
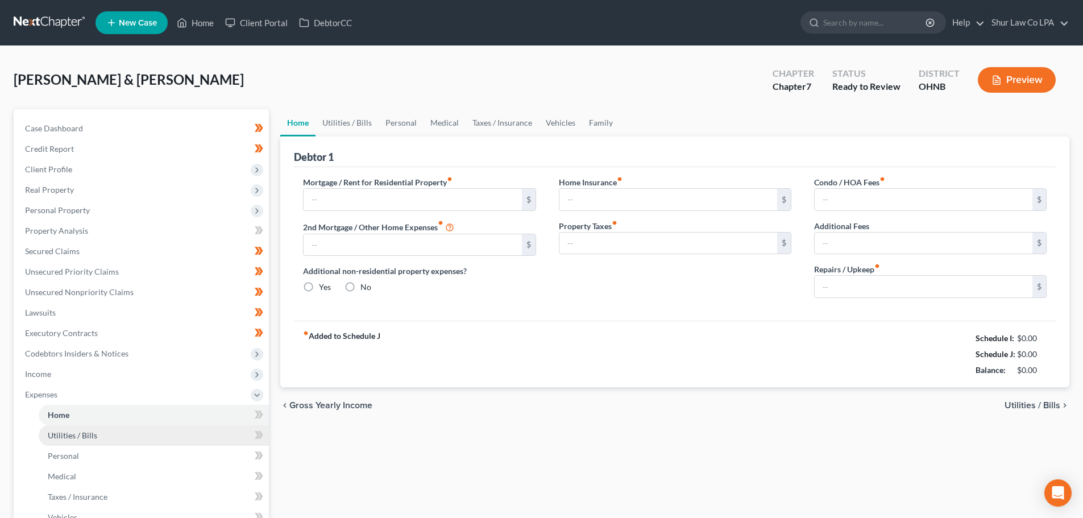
type input "1,599.00"
type input "0.00"
radio input "true"
type input "17.00"
type input "0.00"
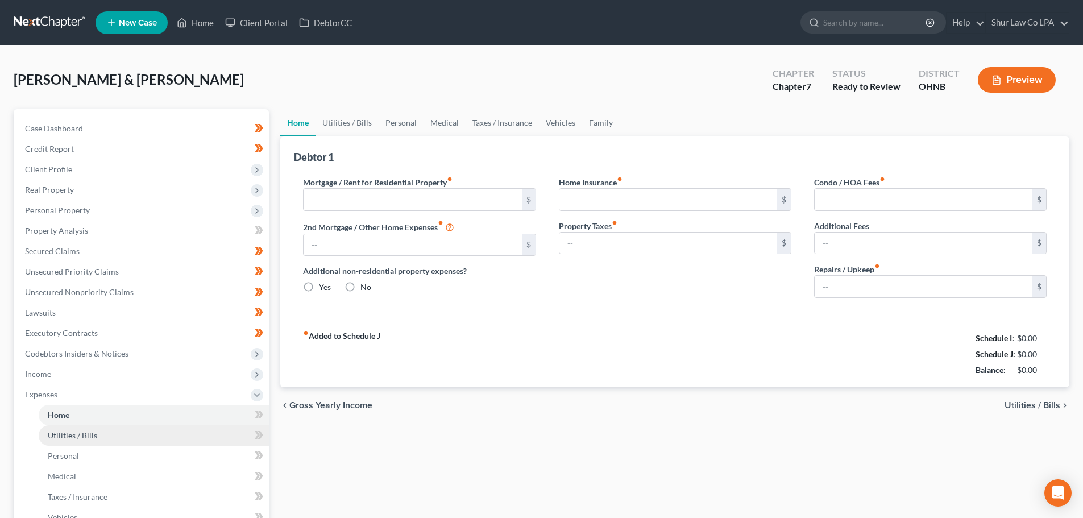
type input "70.00"
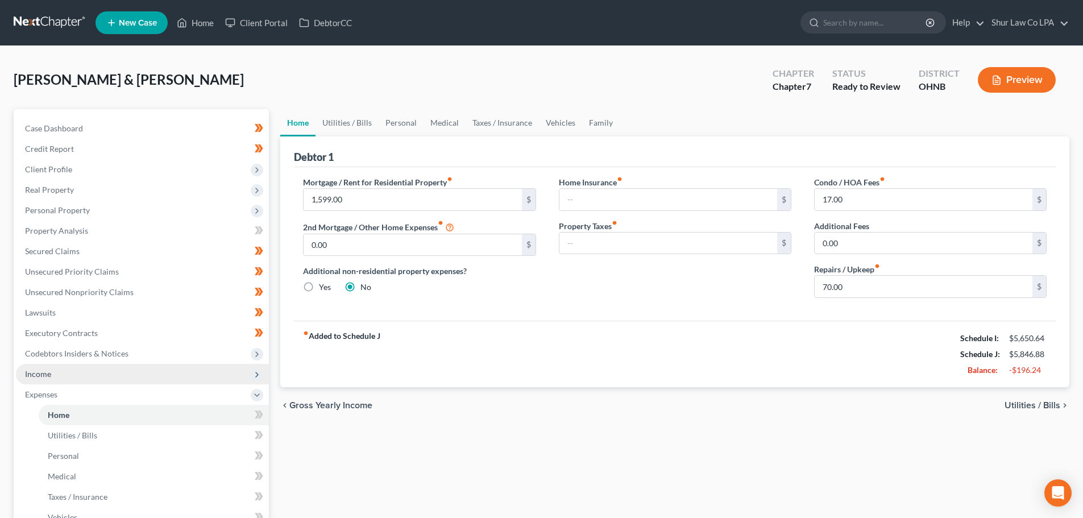
click at [85, 376] on span "Income" at bounding box center [142, 374] width 253 height 20
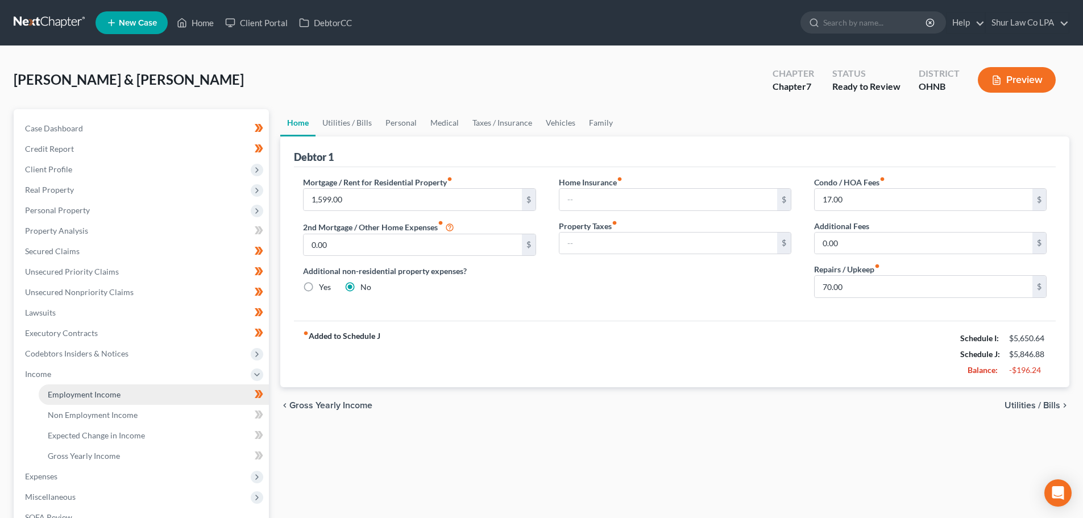
click at [94, 394] on span "Employment Income" at bounding box center [84, 395] width 73 height 10
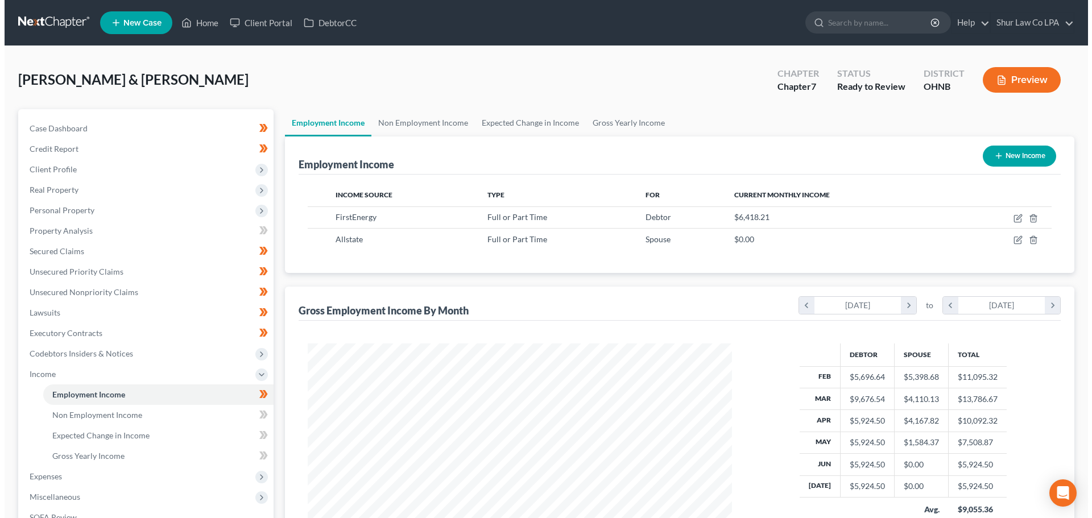
scroll to position [212, 447]
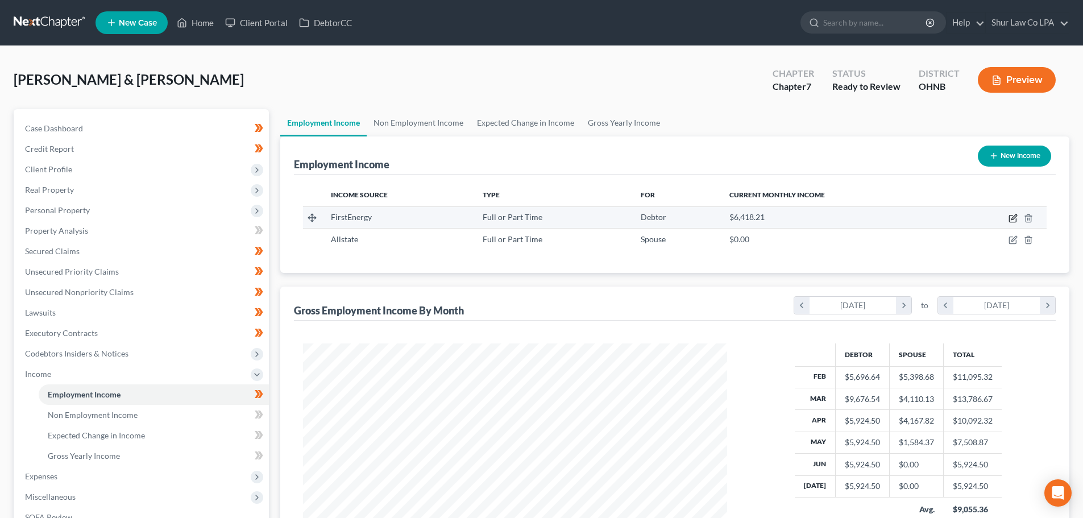
click at [1015, 218] on icon "button" at bounding box center [1014, 216] width 5 height 5
select select "0"
select select "36"
select select "2"
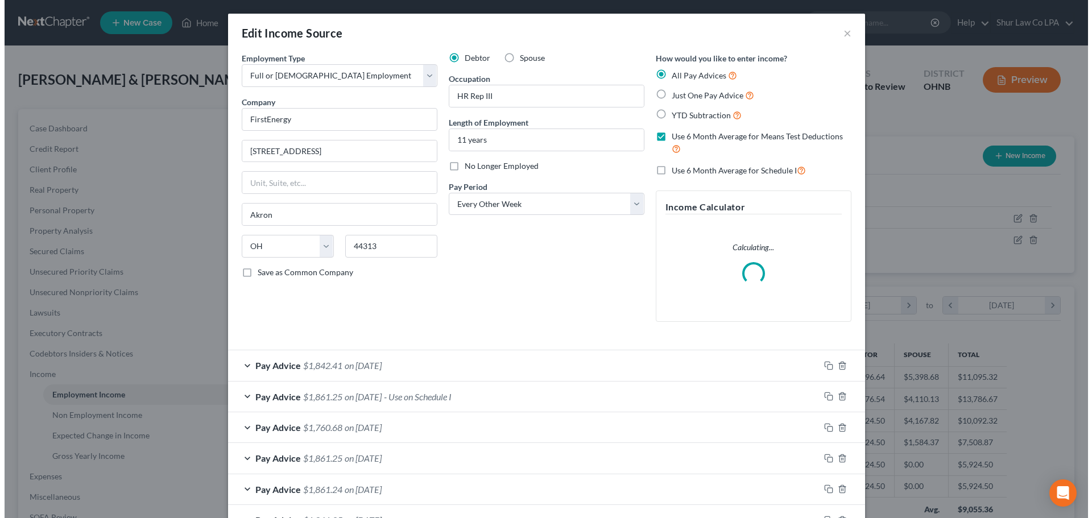
scroll to position [214, 451]
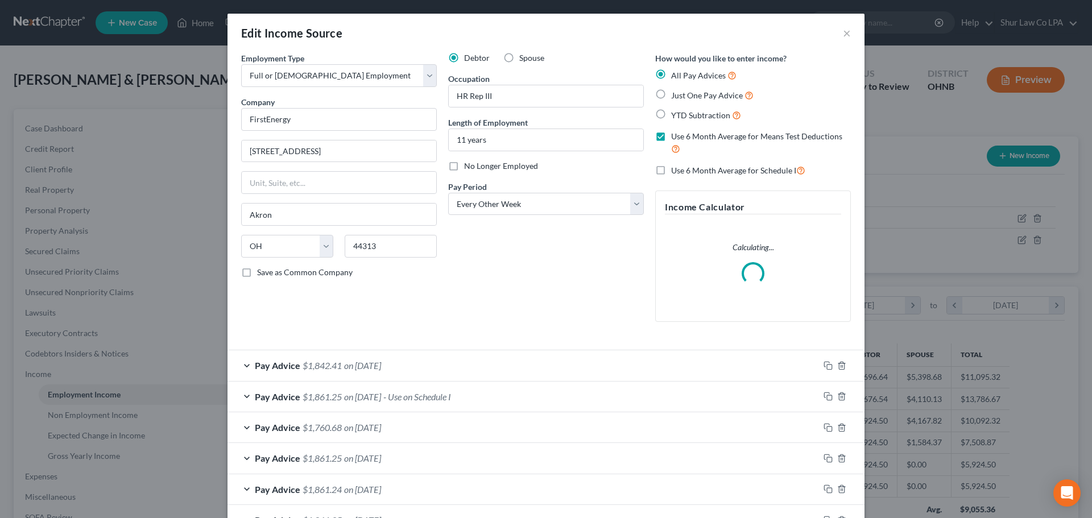
click at [461, 403] on div "Pay Advice $1,861.25 on 07/03/2025 - Use on Schedule I" at bounding box center [522, 397] width 591 height 30
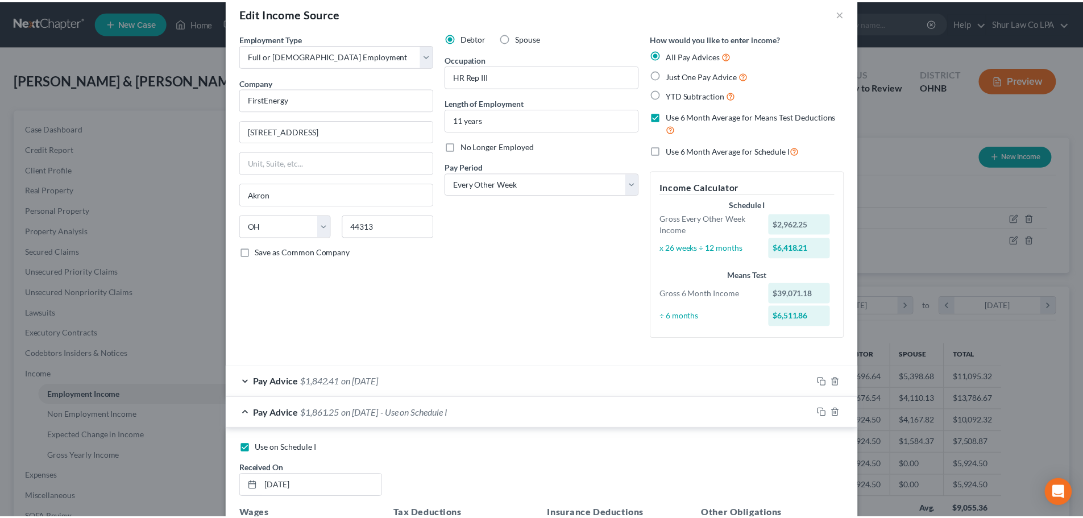
scroll to position [0, 0]
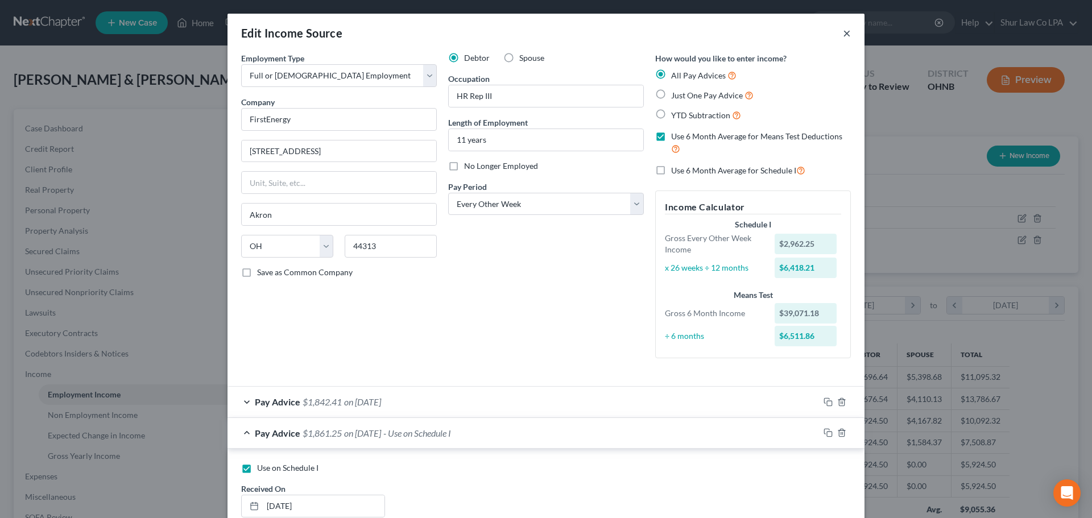
click at [843, 32] on button "×" at bounding box center [847, 33] width 8 height 14
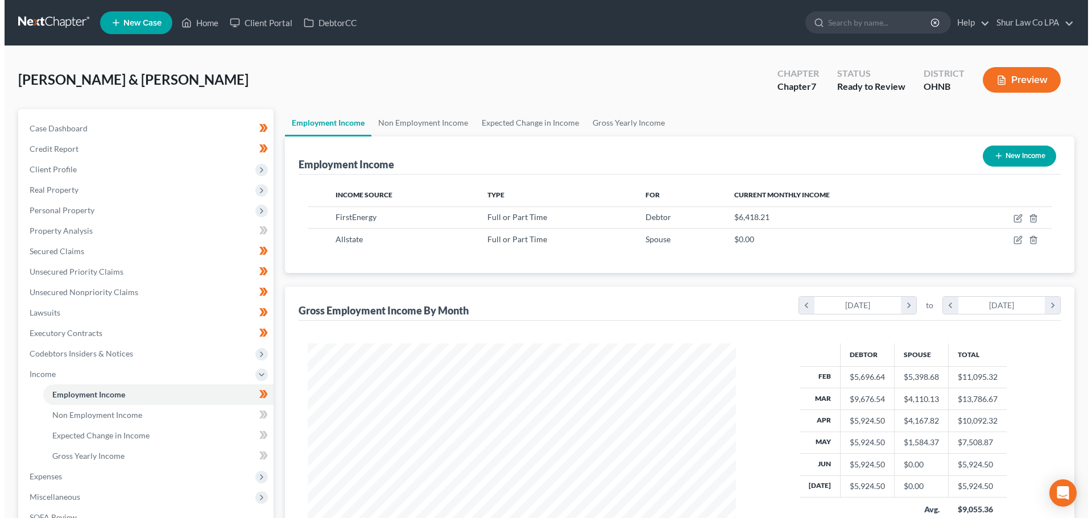
scroll to position [568443, 568208]
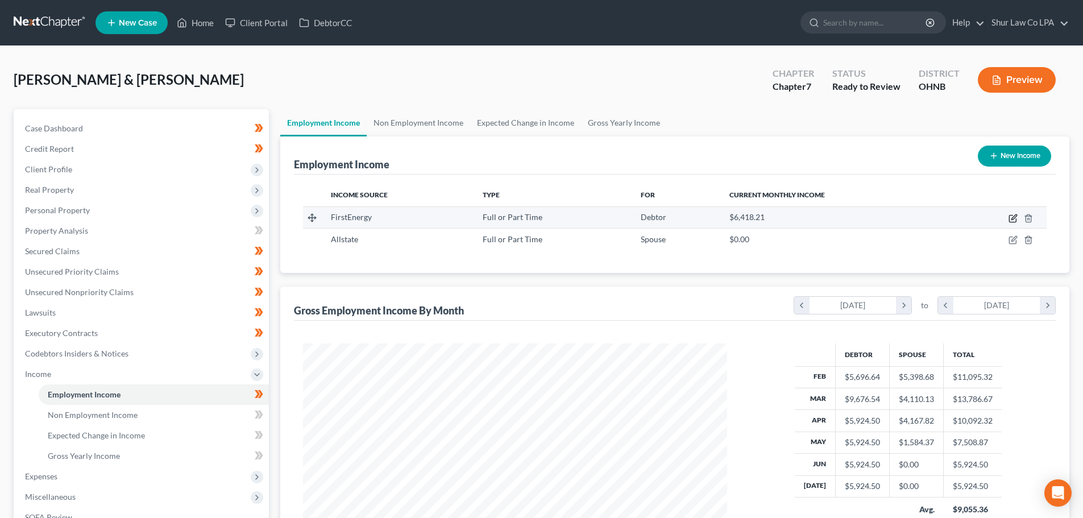
click at [1012, 220] on icon "button" at bounding box center [1014, 216] width 5 height 5
select select "0"
select select "36"
select select "2"
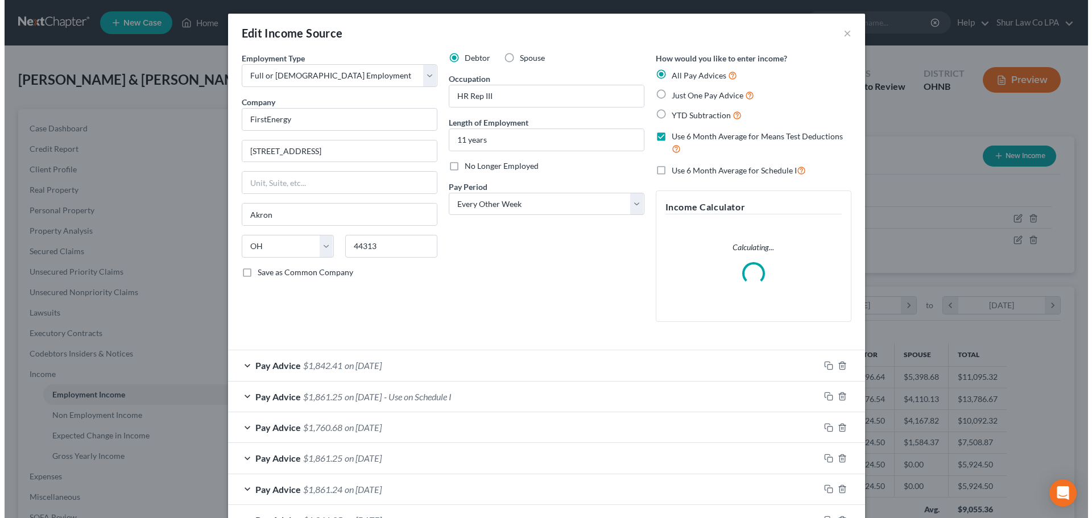
scroll to position [214, 451]
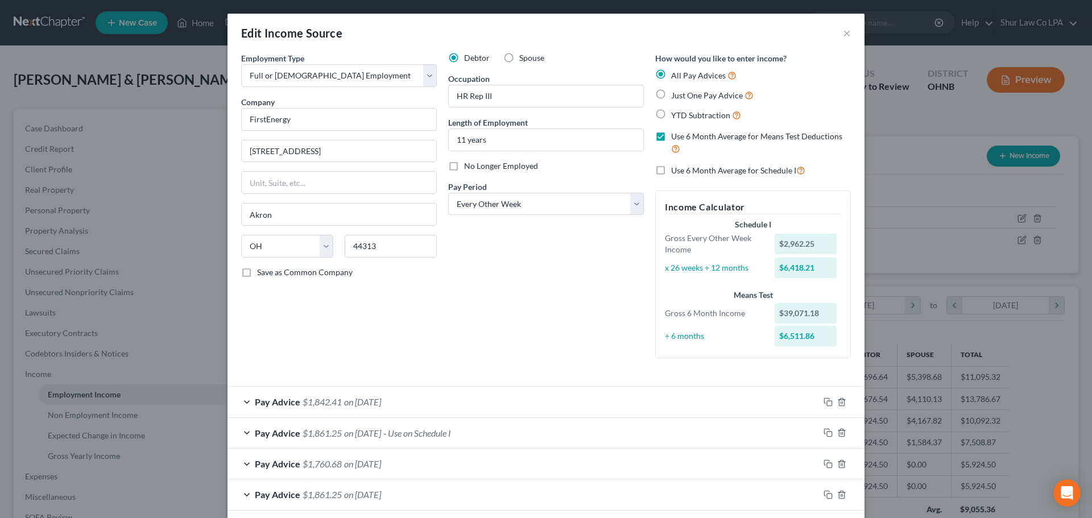
click at [566, 268] on div "Debtor Spouse Occupation HR Rep III Length of Employment 11 years No Longer Emp…" at bounding box center [545, 209] width 207 height 315
click at [557, 318] on div "Debtor Spouse Occupation HR Rep III Length of Employment 11 years No Longer Emp…" at bounding box center [545, 209] width 207 height 315
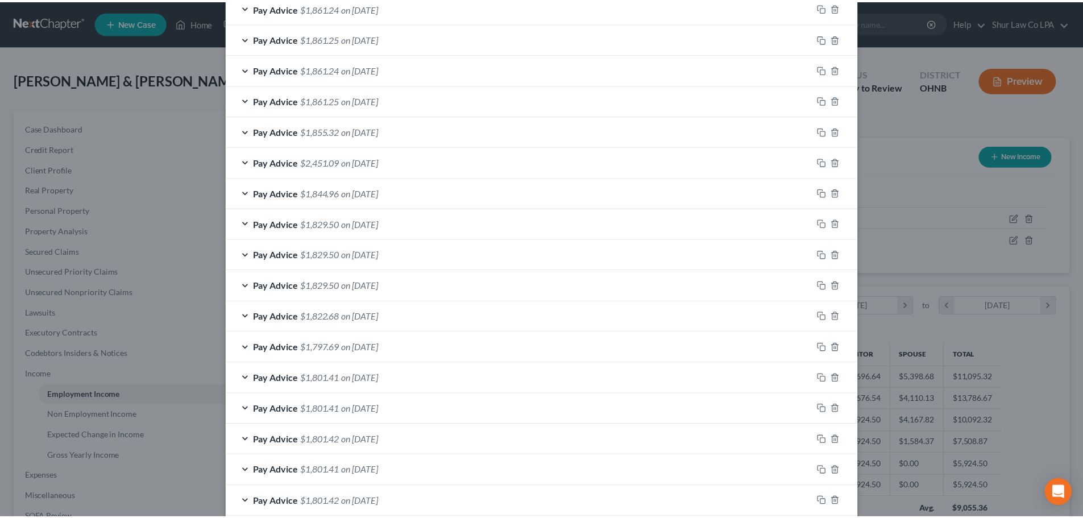
scroll to position [673, 0]
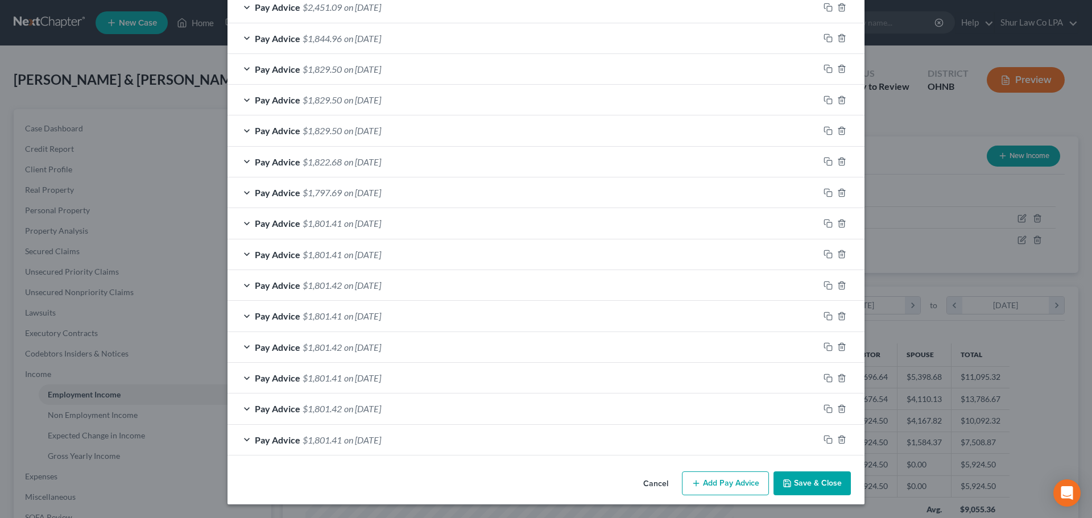
click at [816, 478] on button "Save & Close" at bounding box center [811, 483] width 77 height 24
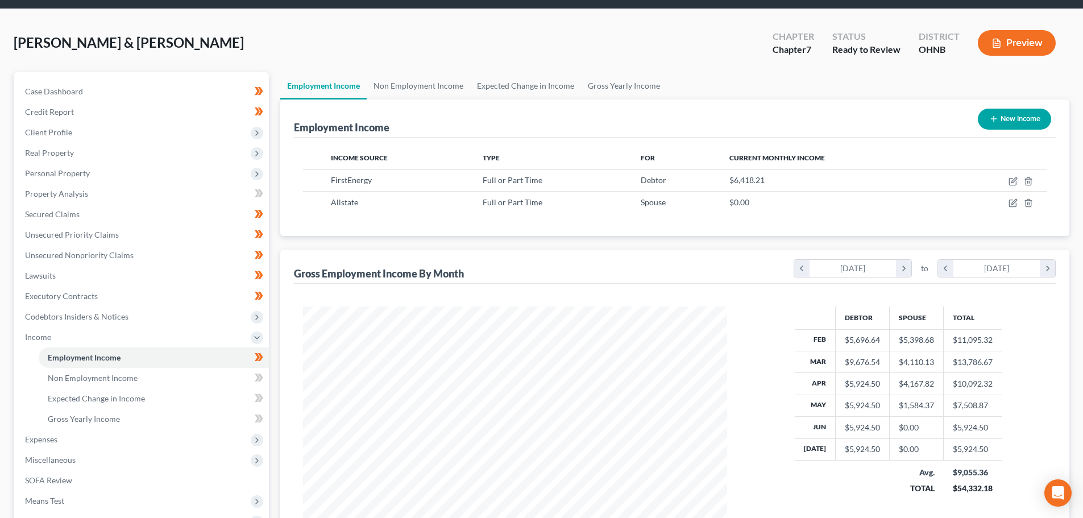
scroll to position [114, 0]
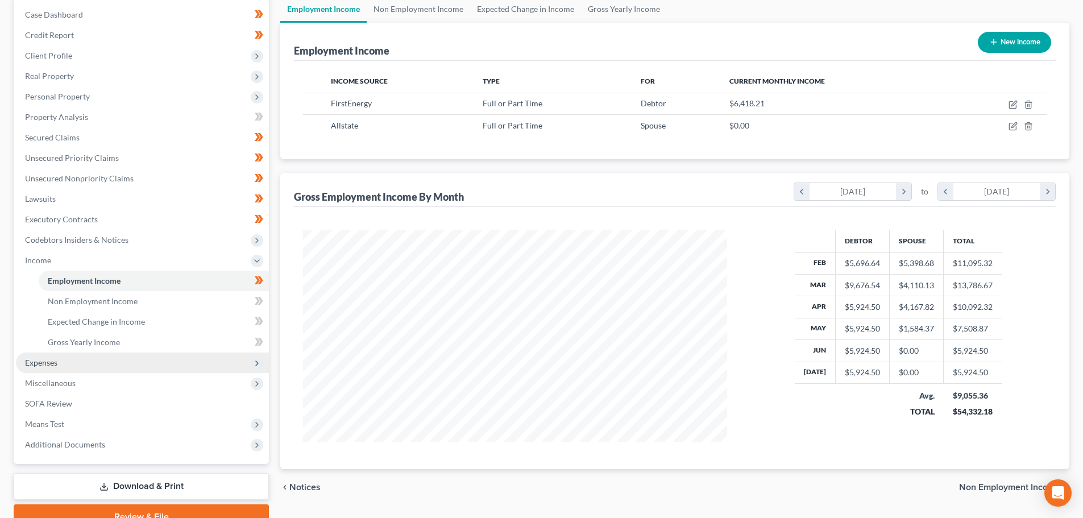
click at [68, 366] on span "Expenses" at bounding box center [142, 363] width 253 height 20
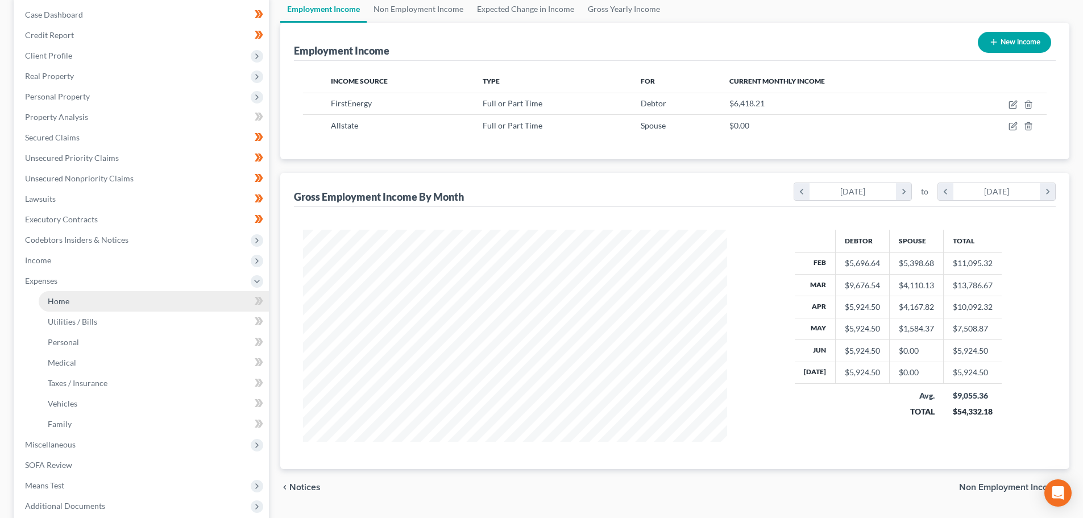
click at [81, 300] on link "Home" at bounding box center [154, 301] width 230 height 20
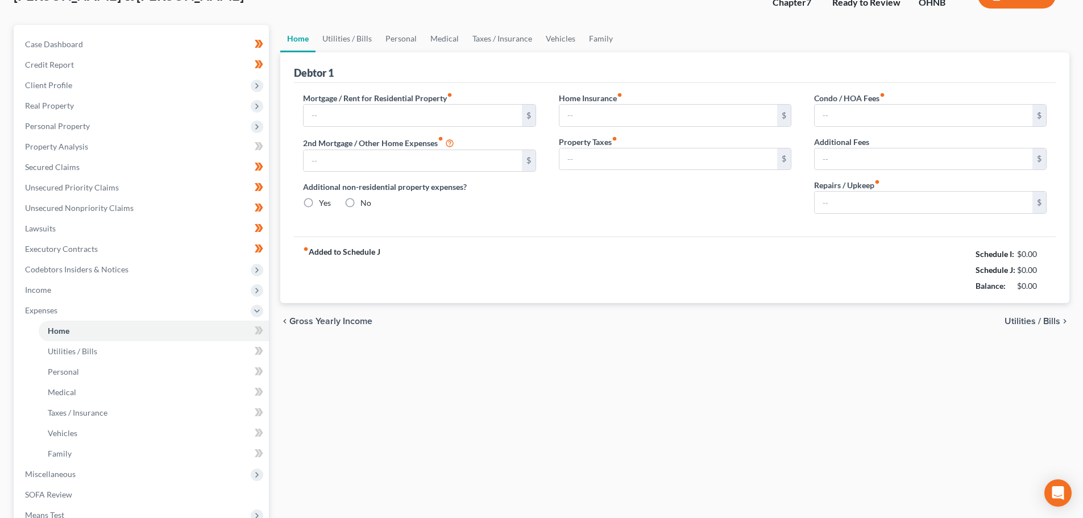
type input "1,599.00"
type input "0.00"
radio input "true"
type input "17.00"
type input "0.00"
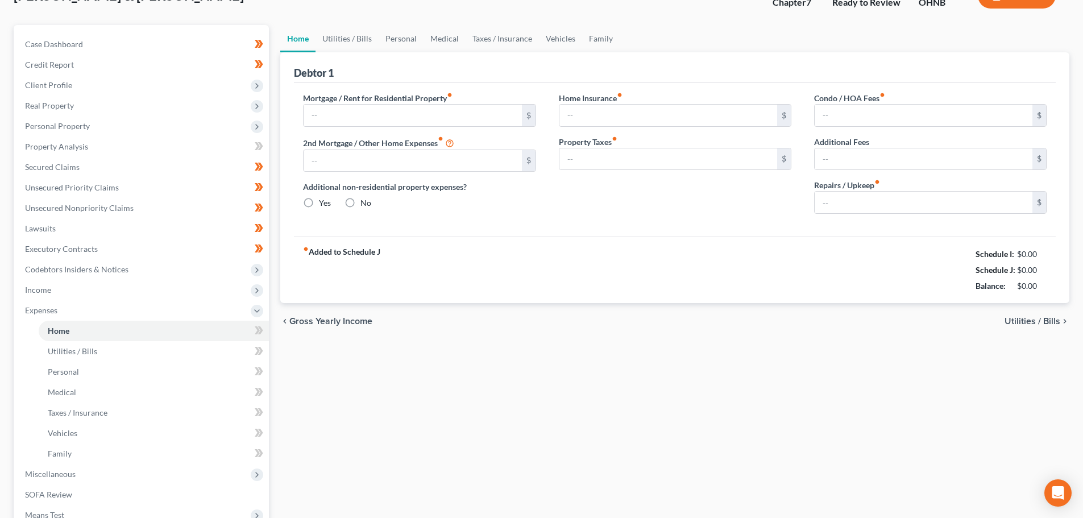
type input "70.00"
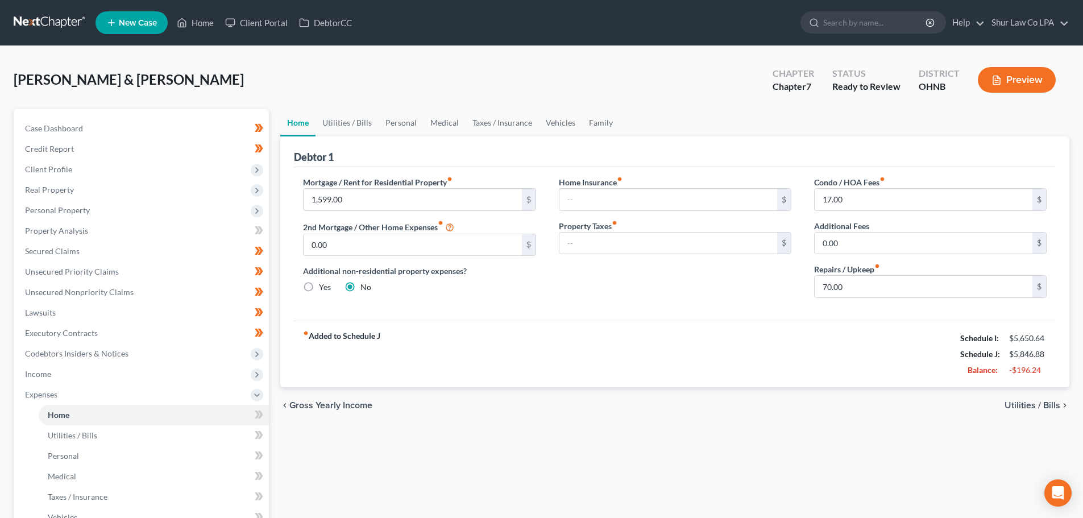
click at [752, 302] on div "Home Insurance fiber_manual_record $ Property Taxes fiber_manual_record $" at bounding box center [675, 241] width 255 height 131
click at [599, 121] on link "Family" at bounding box center [601, 122] width 38 height 27
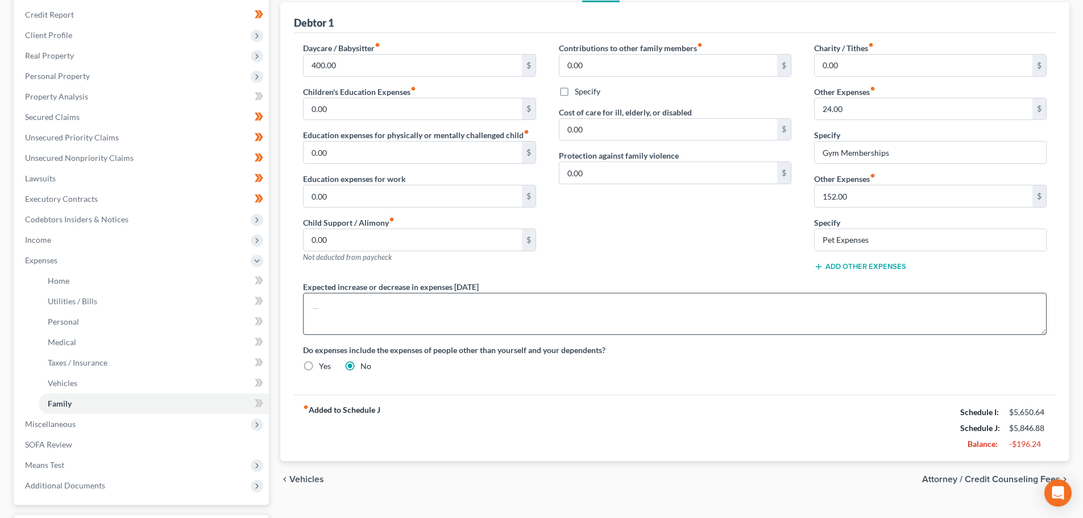
scroll to position [114, 0]
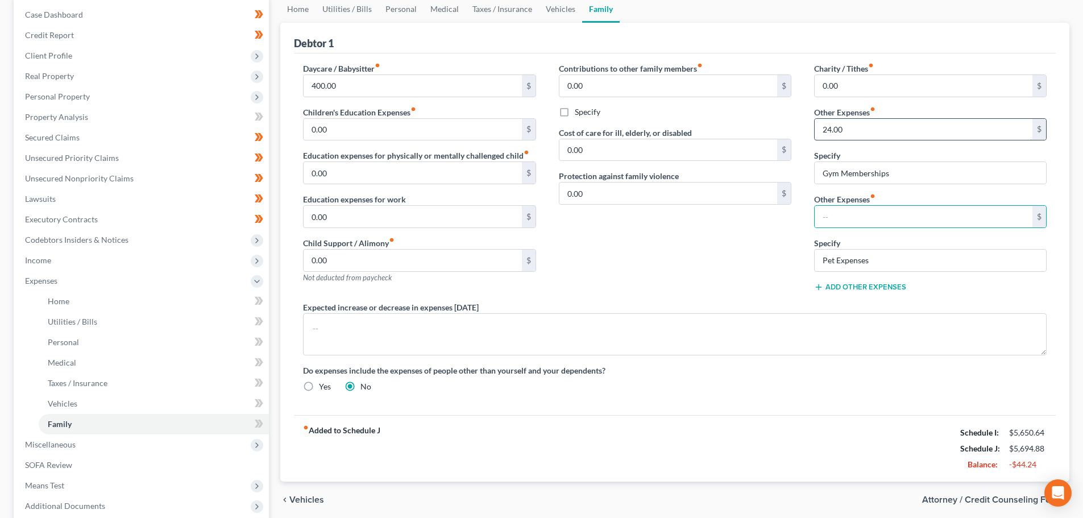
click at [858, 133] on input "24.00" at bounding box center [924, 130] width 218 height 22
click at [931, 388] on div "Do expenses include the expenses of people other than yourself and your depende…" at bounding box center [675, 379] width 767 height 28
click at [408, 9] on link "Personal" at bounding box center [401, 8] width 45 height 27
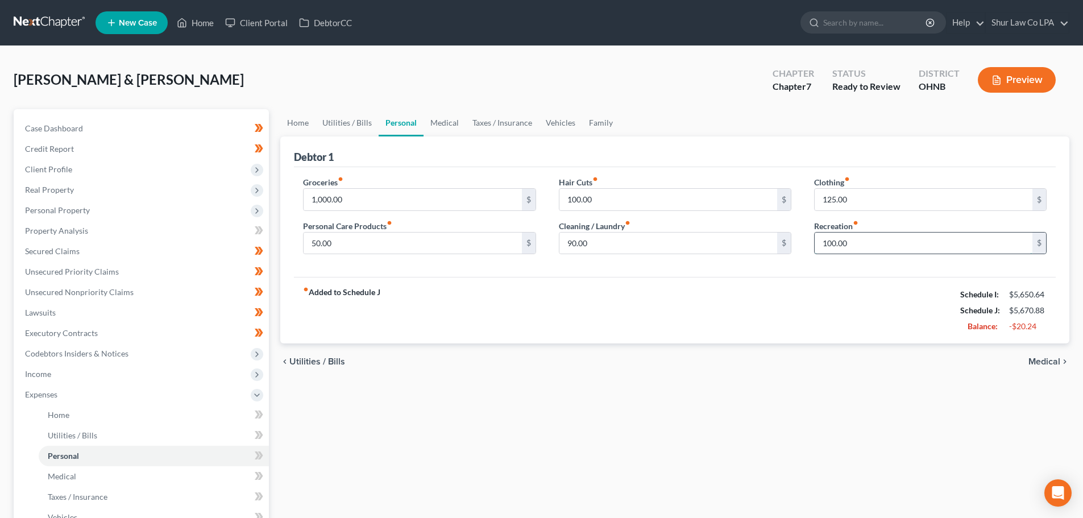
click at [859, 244] on input "100.00" at bounding box center [924, 244] width 218 height 22
type input "8"
type input "75.00"
click at [819, 309] on div "fiber_manual_record Added to Schedule J Schedule I: $5,650.64 Schedule J: $5,64…" at bounding box center [675, 310] width 762 height 67
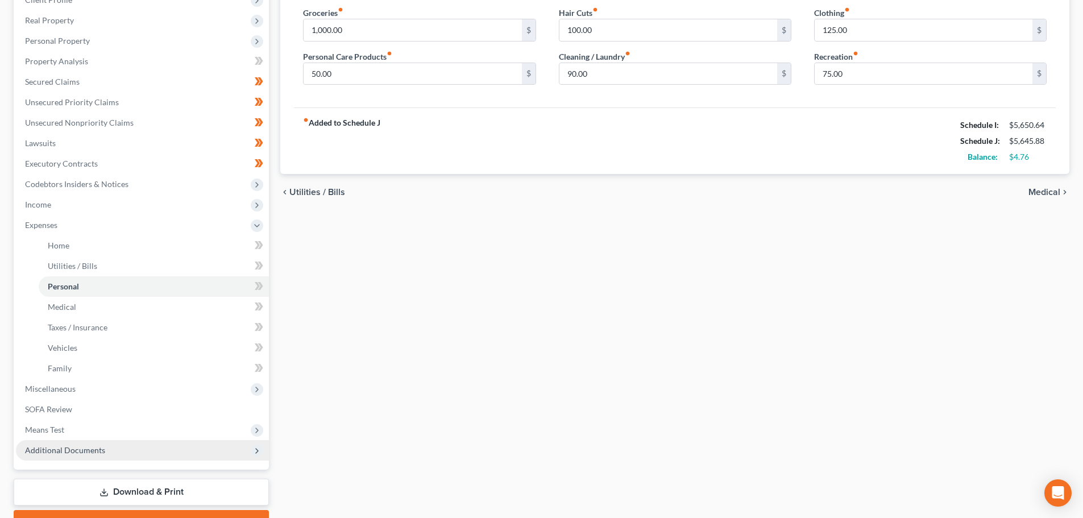
scroll to position [171, 0]
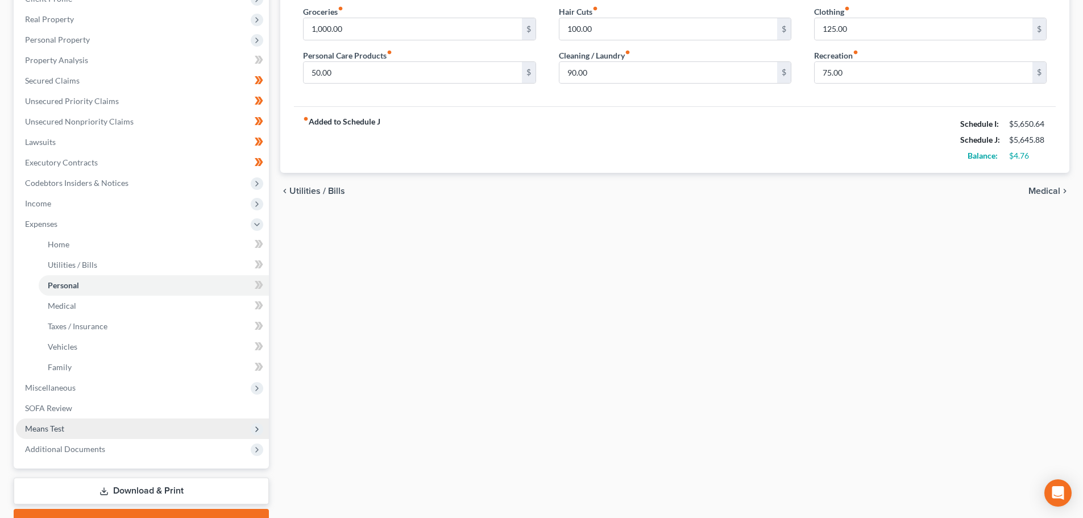
click at [93, 429] on span "Means Test" at bounding box center [142, 429] width 253 height 20
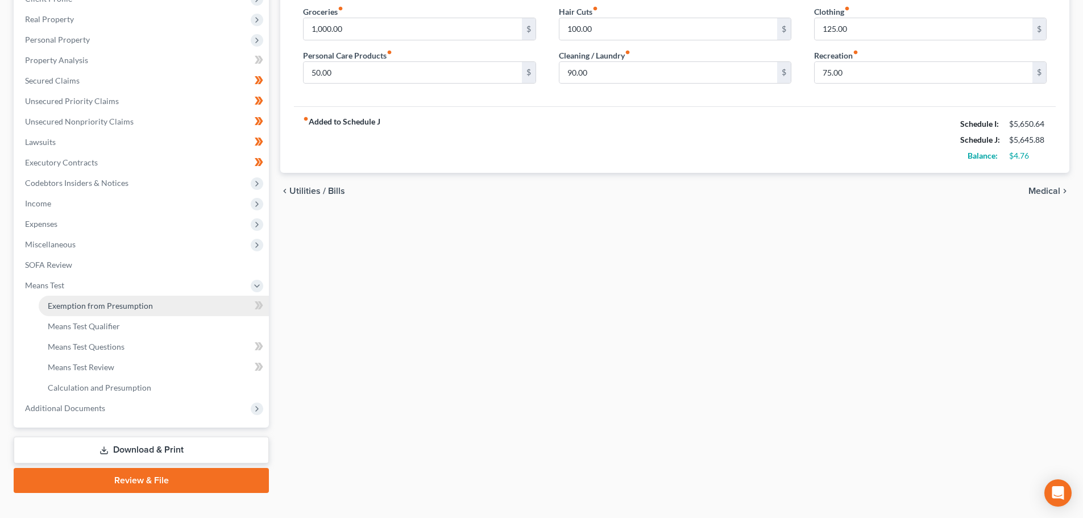
click at [148, 306] on span "Exemption from Presumption" at bounding box center [100, 306] width 105 height 10
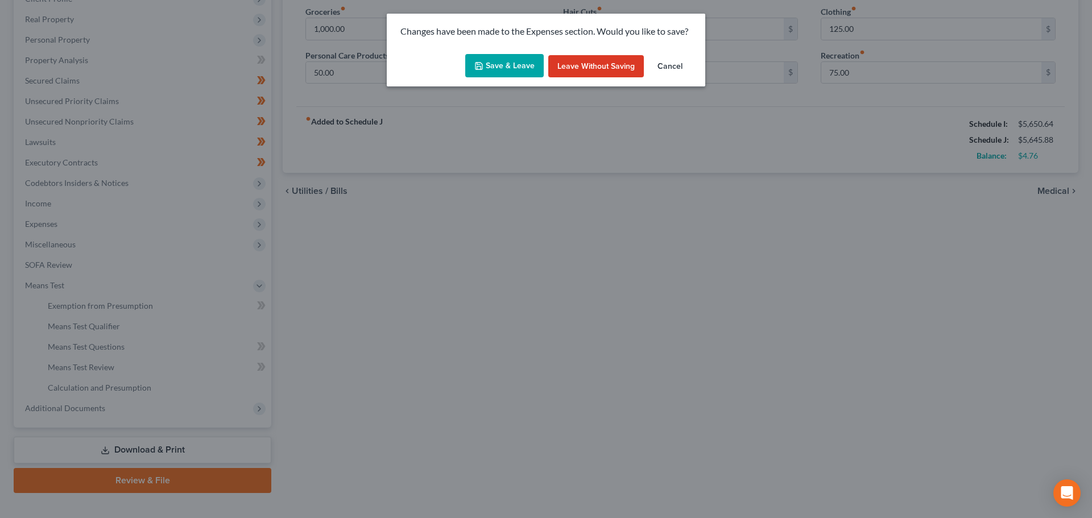
click at [502, 63] on button "Save & Leave" at bounding box center [504, 66] width 78 height 24
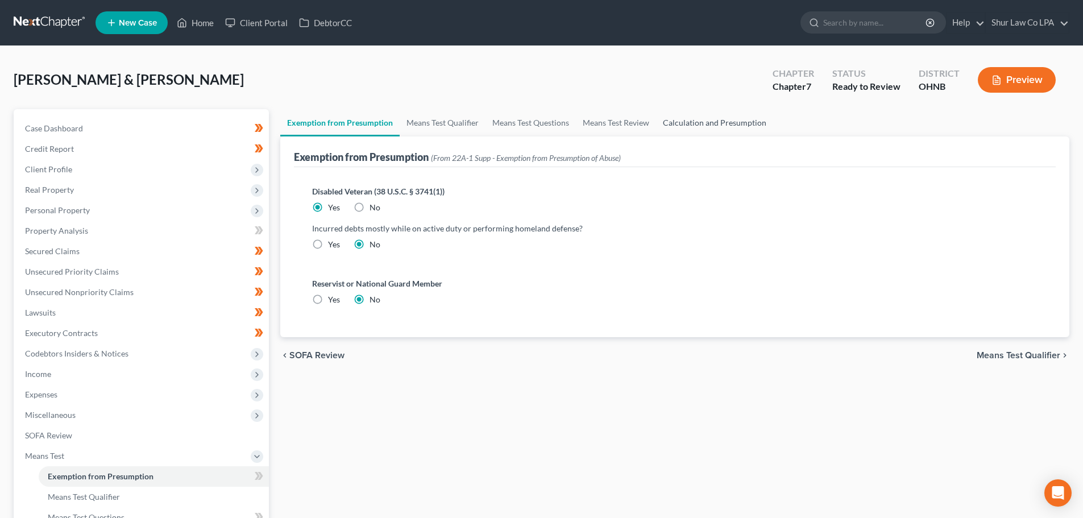
click at [722, 118] on link "Calculation and Presumption" at bounding box center [714, 122] width 117 height 27
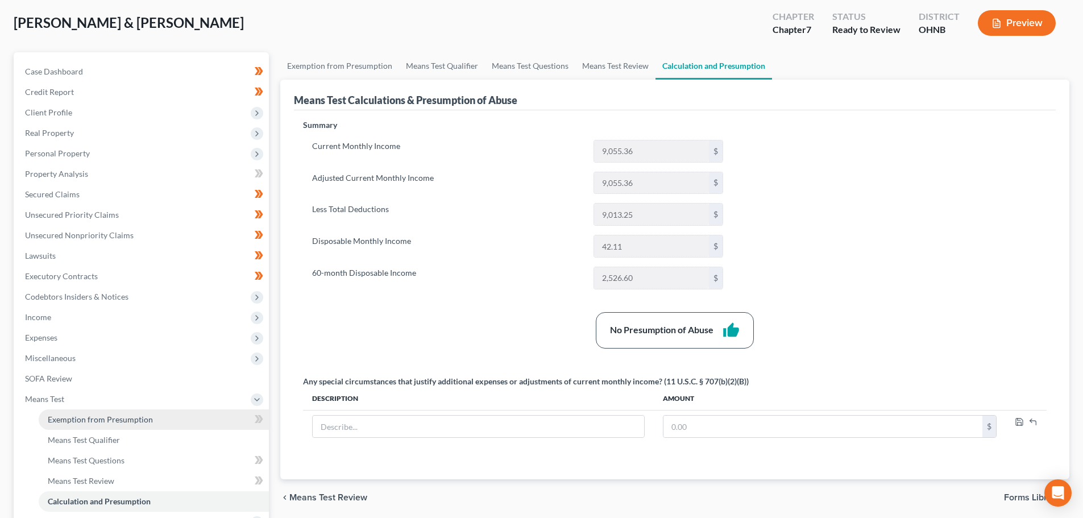
scroll to position [114, 0]
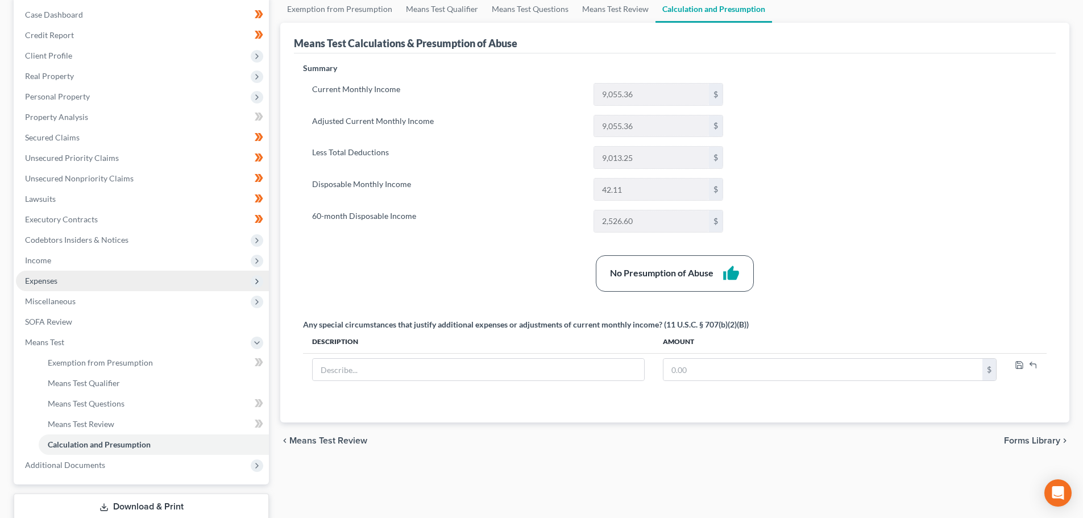
click at [48, 280] on span "Expenses" at bounding box center [41, 281] width 32 height 10
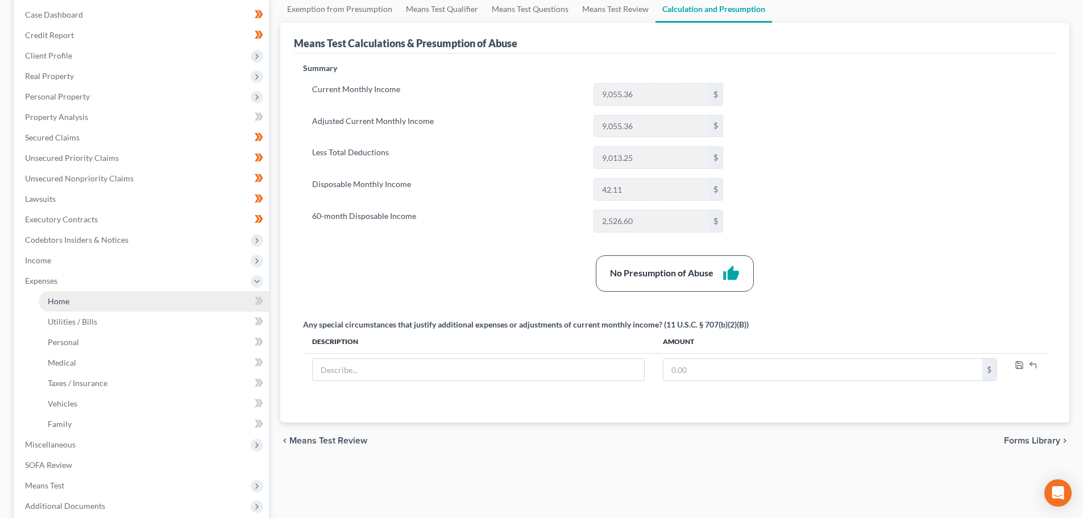
click at [97, 302] on link "Home" at bounding box center [154, 301] width 230 height 20
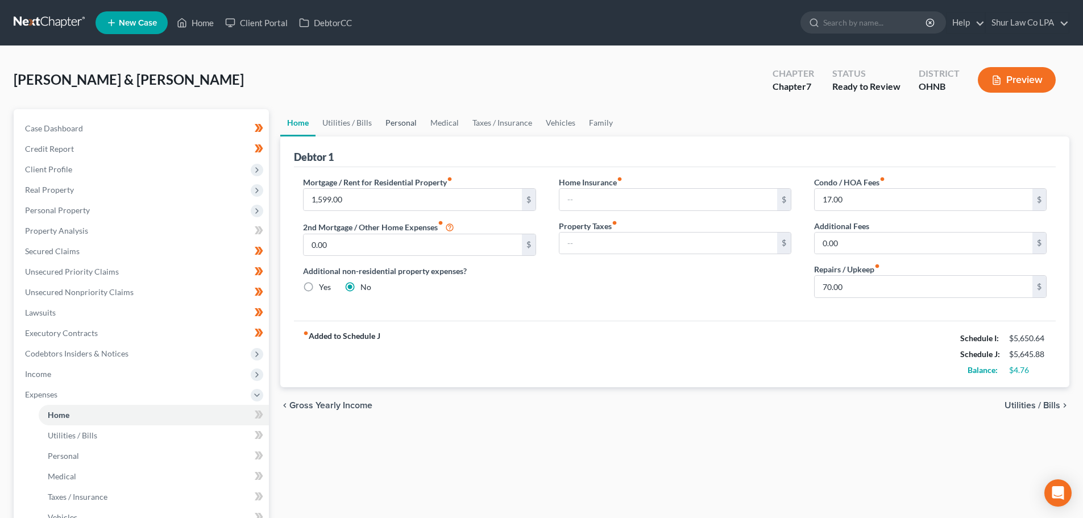
click at [400, 123] on link "Personal" at bounding box center [401, 122] width 45 height 27
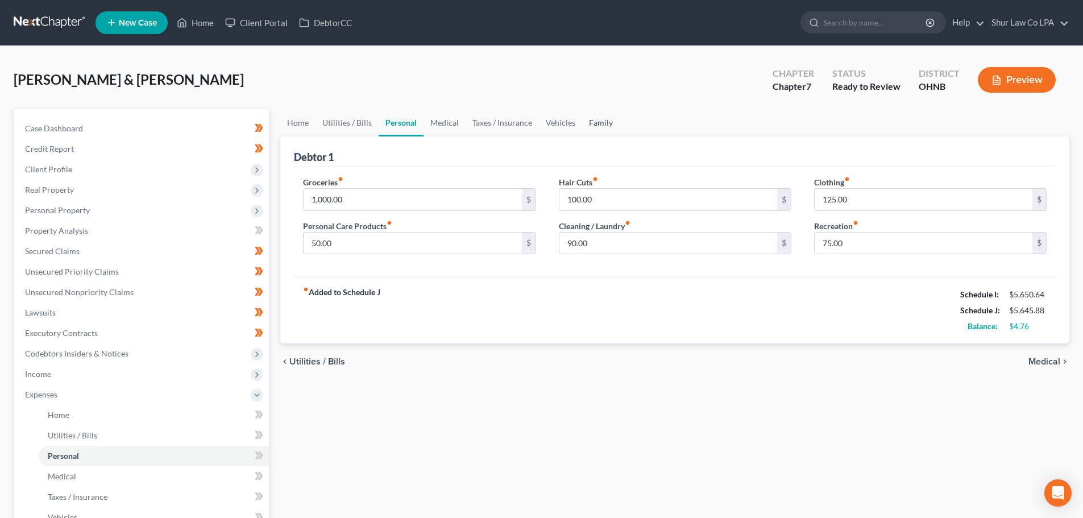
click at [590, 125] on link "Family" at bounding box center [601, 122] width 38 height 27
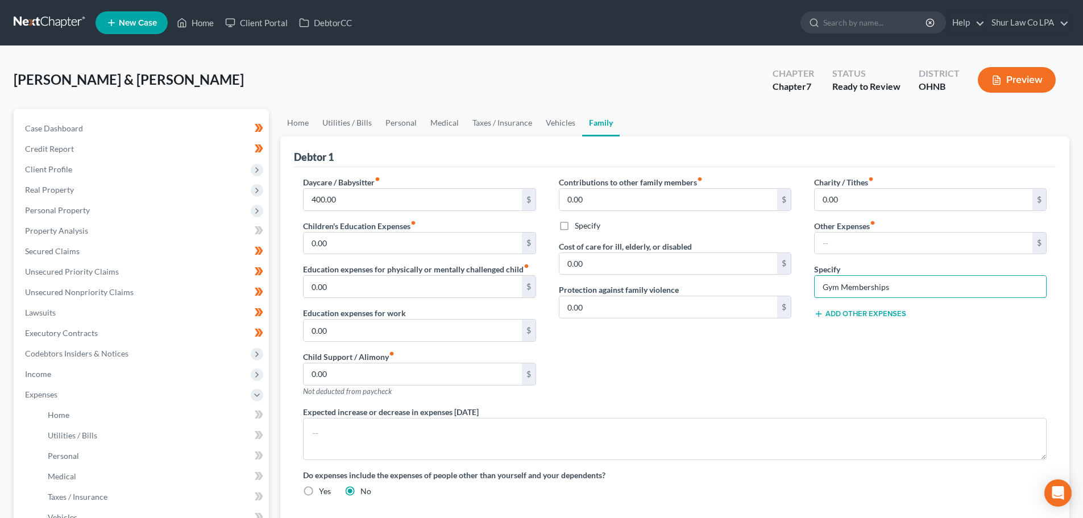
drag, startPoint x: 893, startPoint y: 284, endPoint x: 801, endPoint y: 286, distance: 92.1
click at [801, 287] on div "Daycare / Babysitter fiber_manual_record 400.00 $ Children's Education Expenses…" at bounding box center [675, 341] width 767 height 330
click at [865, 243] on input "text" at bounding box center [924, 244] width 218 height 22
click at [864, 243] on input "text" at bounding box center [924, 244] width 218 height 22
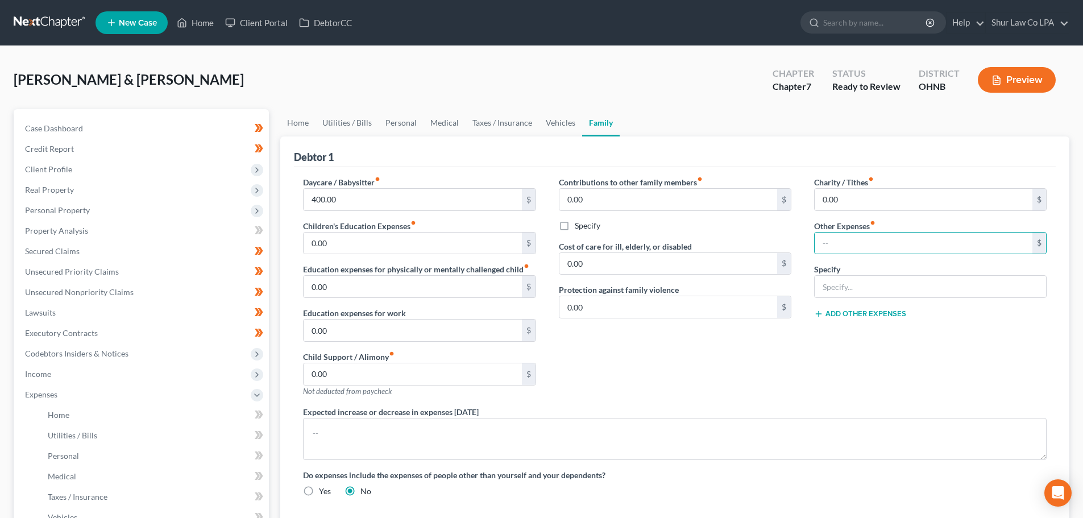
click at [760, 371] on div "Contributions to other family members fiber_manual_record 0.00 $ Specify Cost o…" at bounding box center [675, 291] width 255 height 230
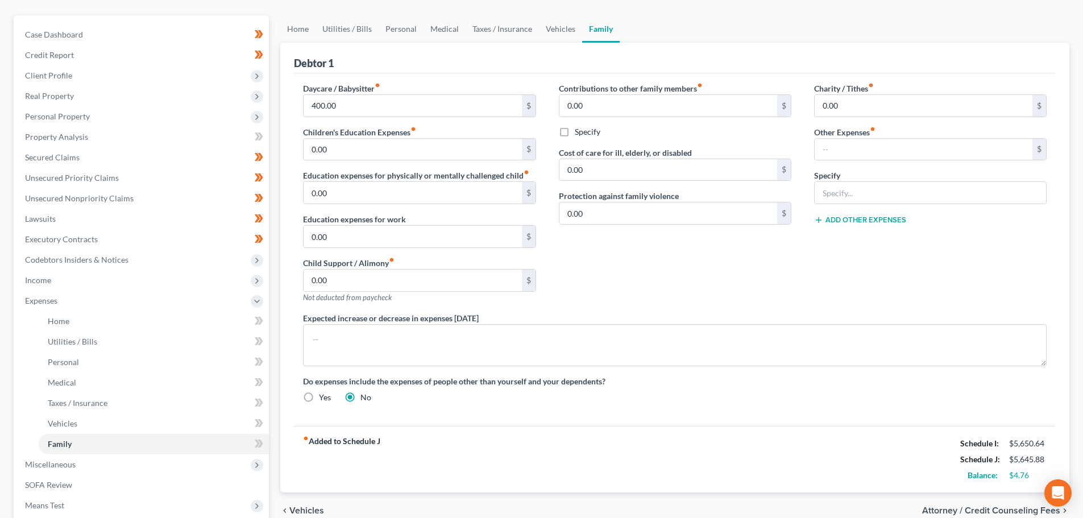
scroll to position [114, 0]
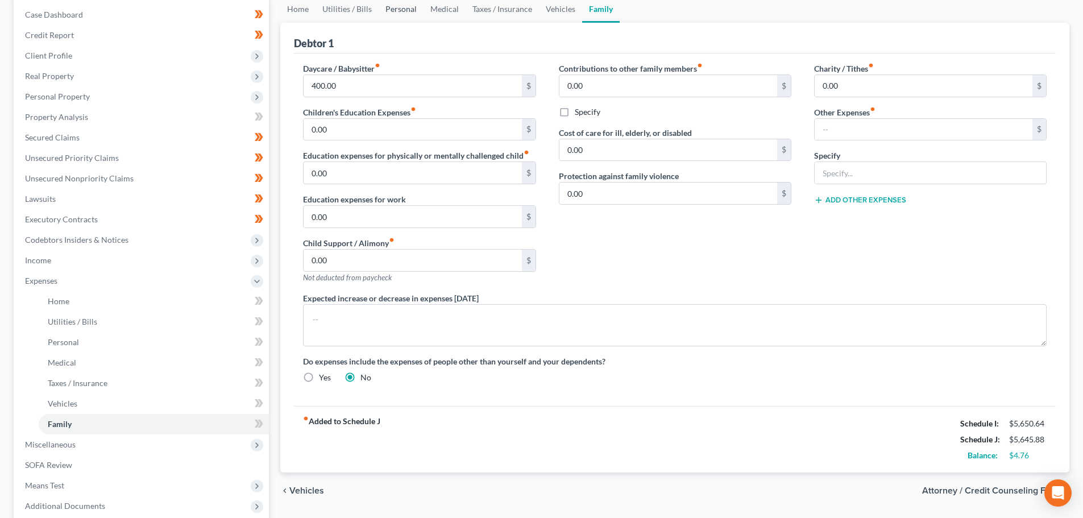
click at [396, 15] on link "Personal" at bounding box center [401, 8] width 45 height 27
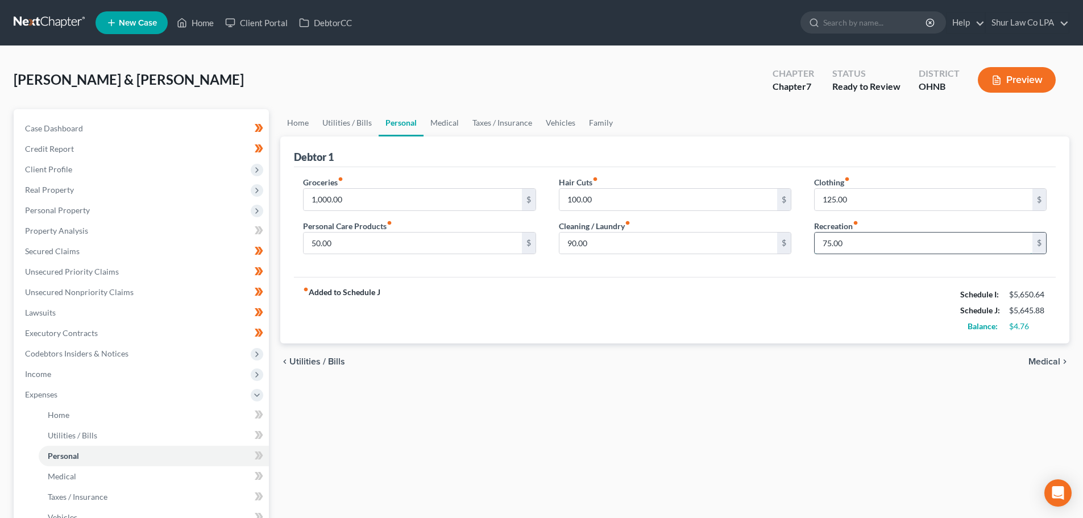
click at [865, 239] on input "75.00" at bounding box center [924, 244] width 218 height 22
click at [860, 239] on input "75.00" at bounding box center [924, 244] width 218 height 22
click at [873, 263] on div "Clothing fiber_manual_record 125.00 $ Recreation fiber_manual_record 75.00 $" at bounding box center [930, 220] width 255 height 88
click at [108, 212] on span "Personal Property" at bounding box center [142, 210] width 253 height 20
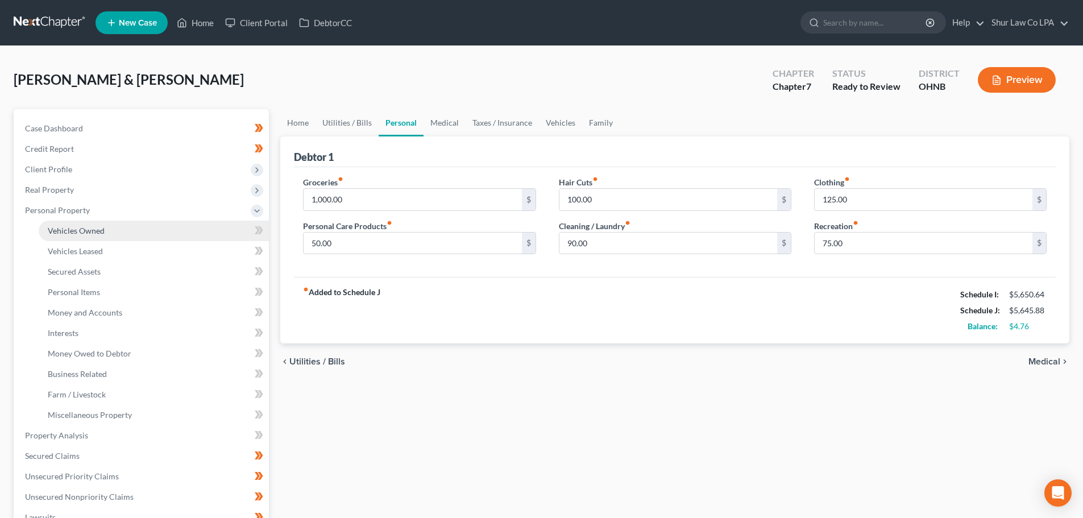
click at [121, 229] on link "Vehicles Owned" at bounding box center [154, 231] width 230 height 20
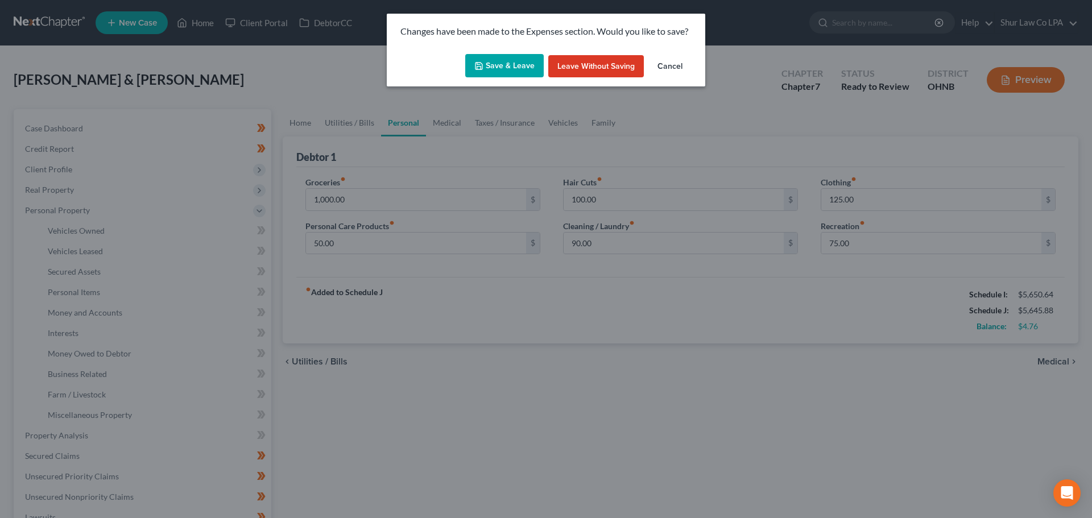
click at [508, 67] on button "Save & Leave" at bounding box center [504, 66] width 78 height 24
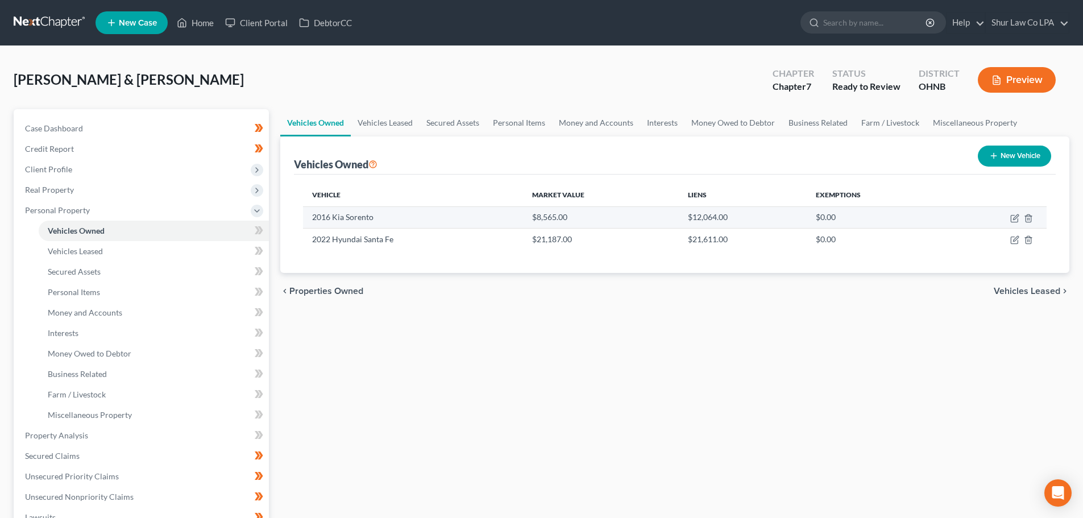
click at [1017, 213] on td at bounding box center [996, 217] width 101 height 22
click at [1016, 218] on icon "button" at bounding box center [1015, 218] width 9 height 9
select select "0"
select select "10"
select select "2"
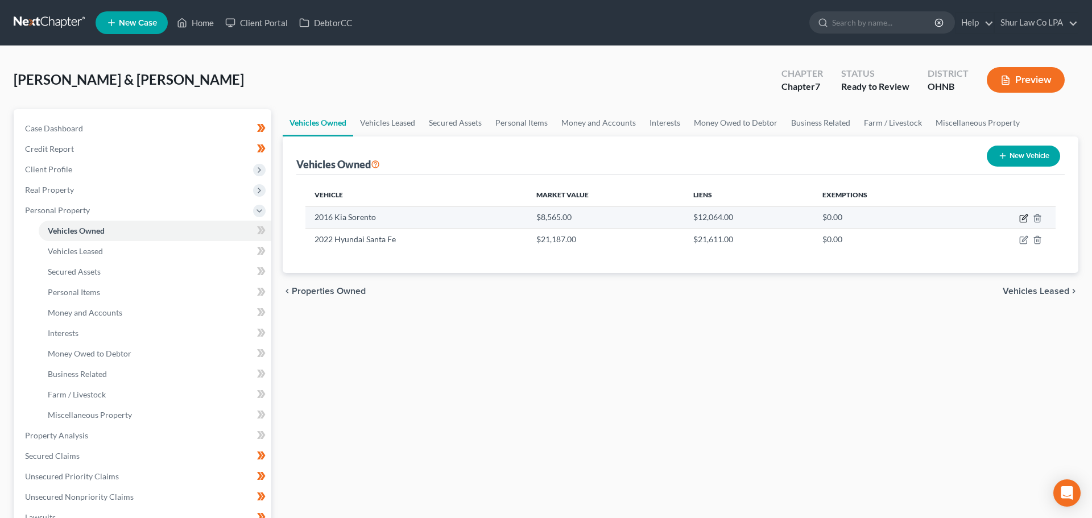
select select "0"
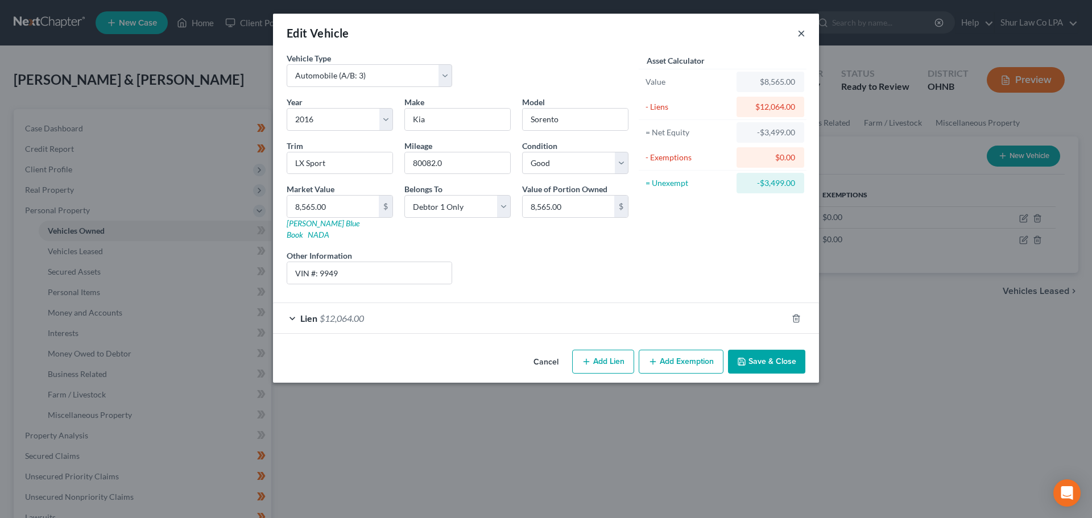
click at [800, 34] on button "×" at bounding box center [801, 33] width 8 height 14
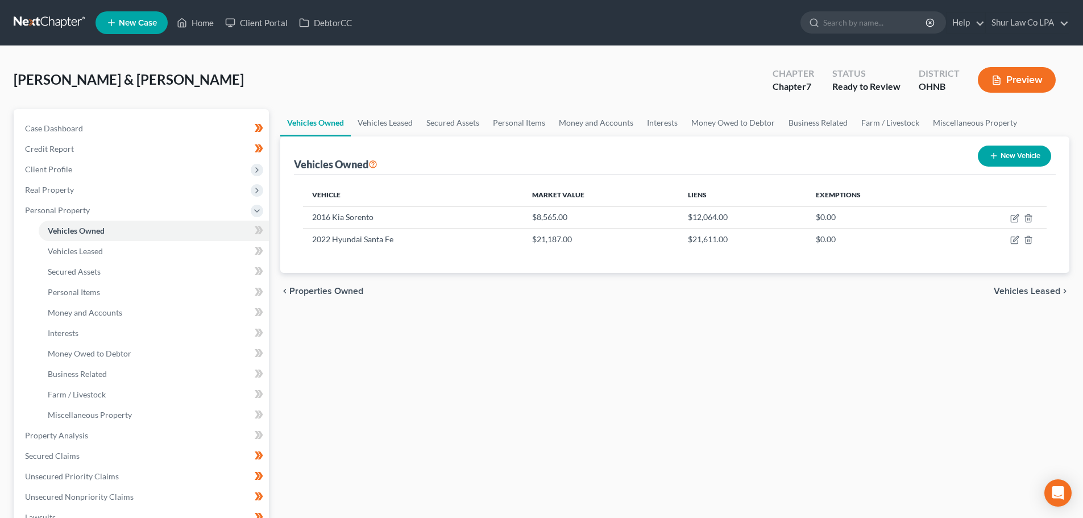
click at [709, 353] on div "Vehicles Owned Vehicles Leased Secured Assets Personal Items Money and Accounts…" at bounding box center [675, 437] width 801 height 657
click at [105, 311] on span "Money and Accounts" at bounding box center [85, 313] width 74 height 10
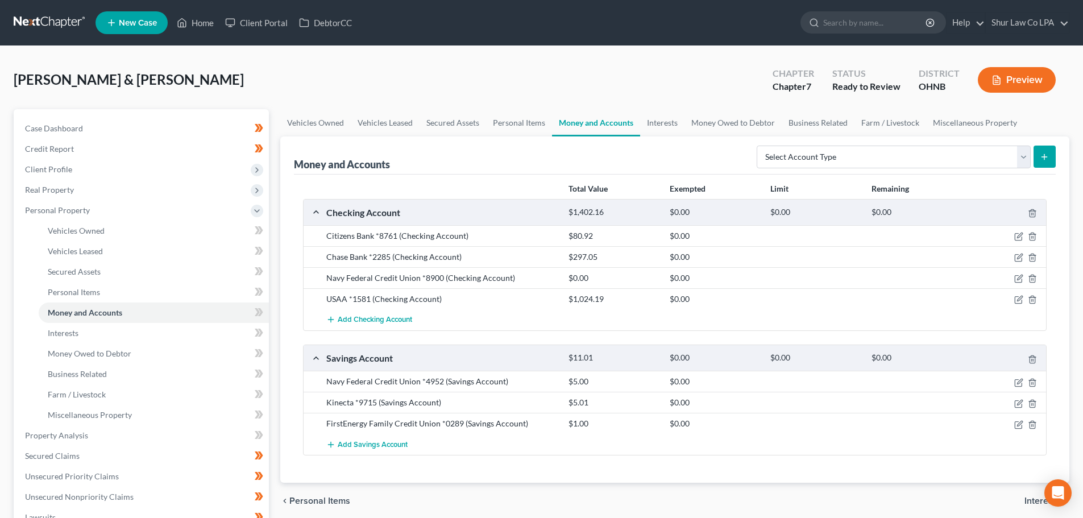
drag, startPoint x: 46, startPoint y: 17, endPoint x: 49, endPoint y: 22, distance: 5.9
click at [46, 16] on link at bounding box center [50, 23] width 73 height 20
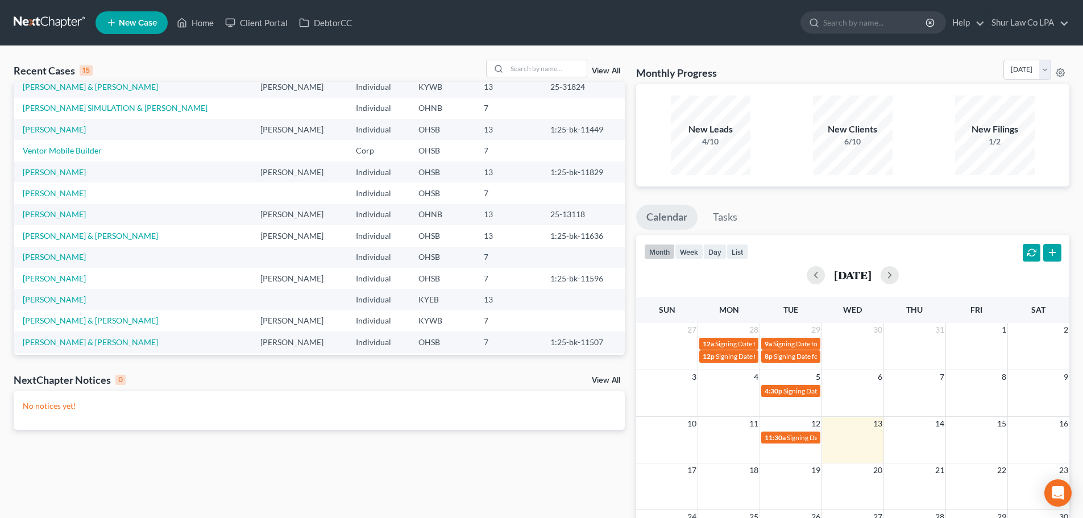
scroll to position [79, 0]
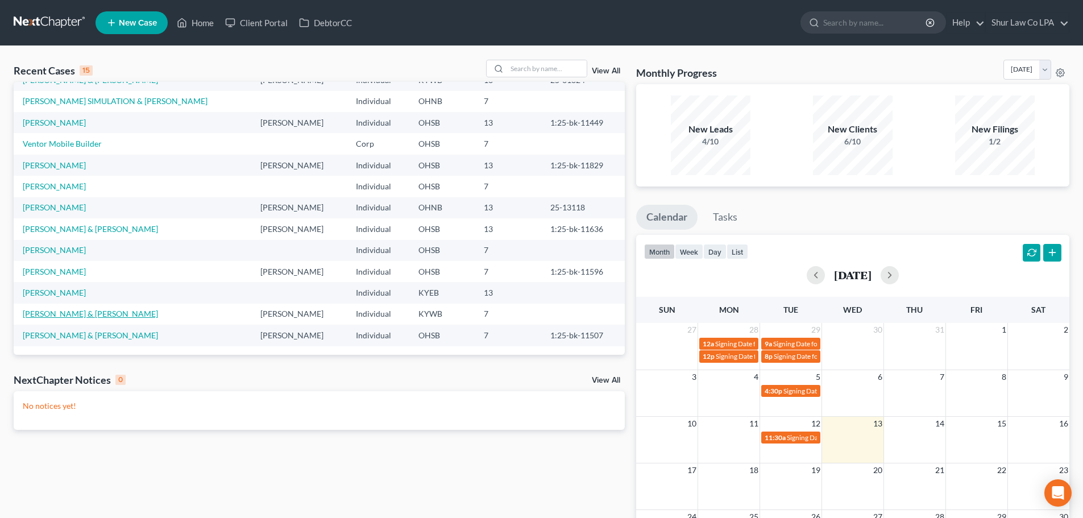
click at [77, 314] on link "[PERSON_NAME] & [PERSON_NAME]" at bounding box center [90, 314] width 135 height 10
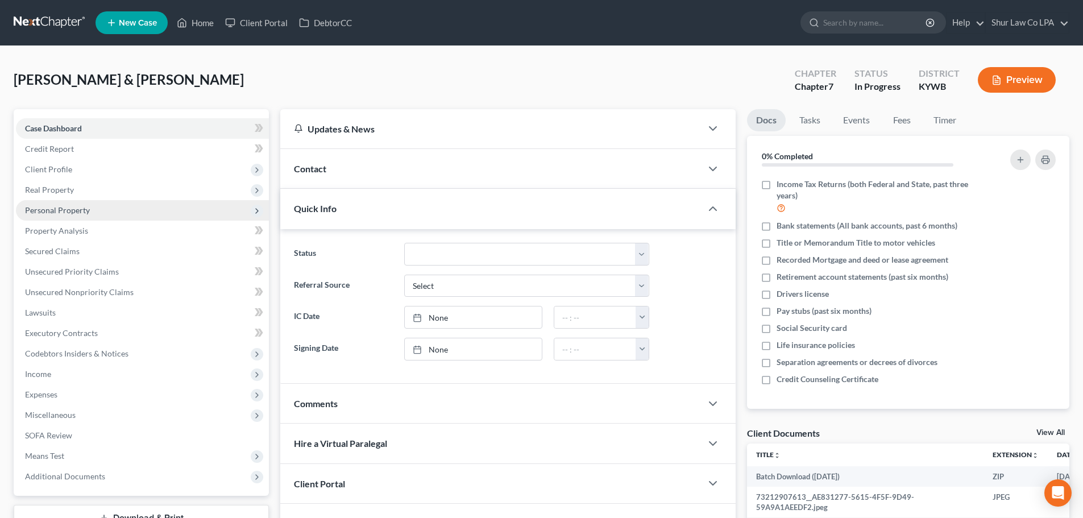
click at [101, 213] on span "Personal Property" at bounding box center [142, 210] width 253 height 20
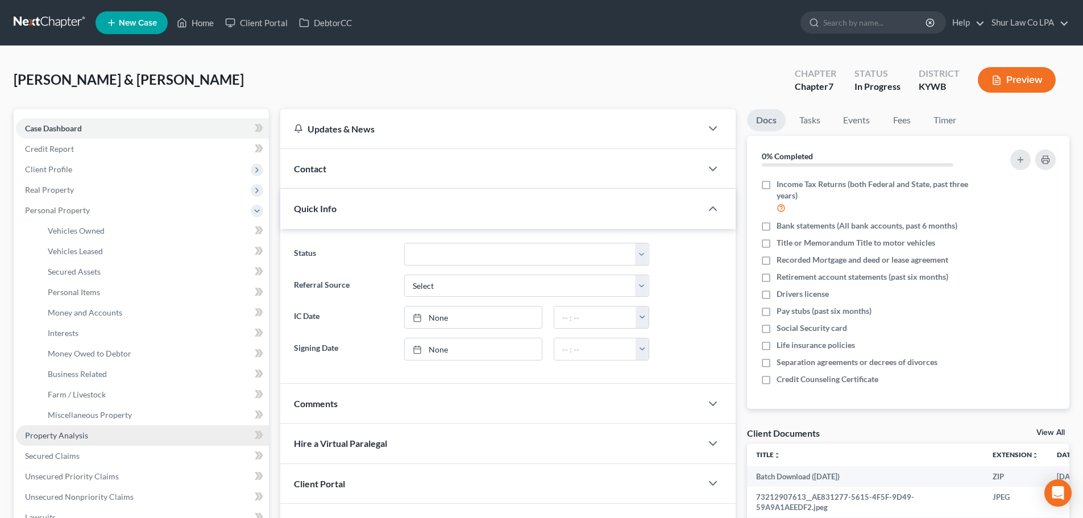
click at [76, 437] on span "Property Analysis" at bounding box center [56, 435] width 63 height 10
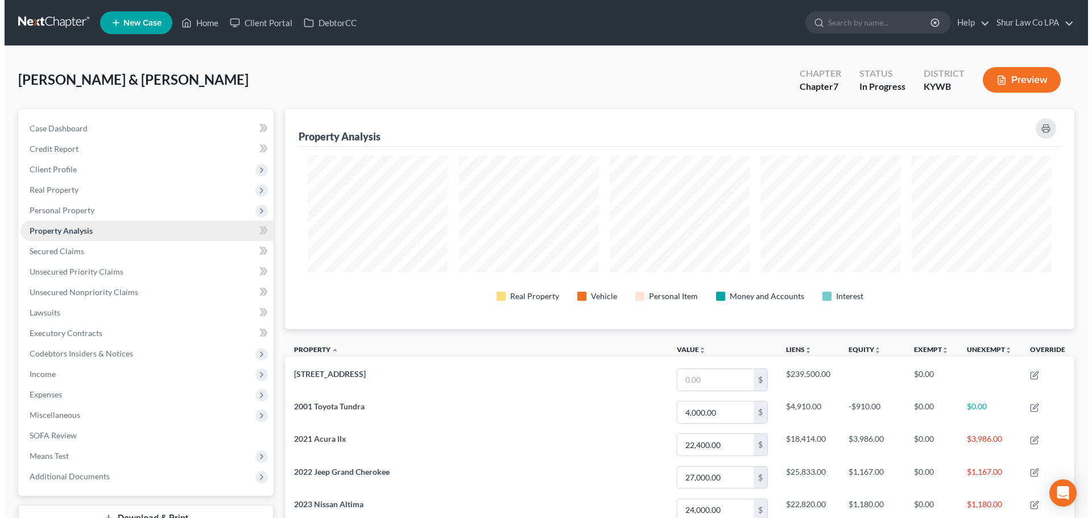
scroll to position [220, 789]
click at [105, 232] on link "Property Analysis" at bounding box center [142, 231] width 253 height 20
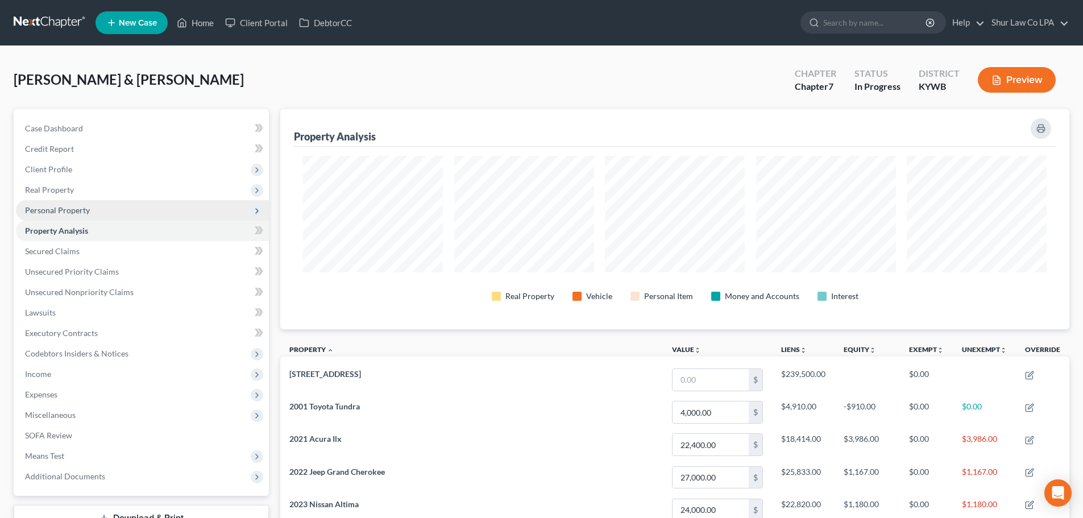
click at [85, 209] on span "Personal Property" at bounding box center [57, 210] width 65 height 10
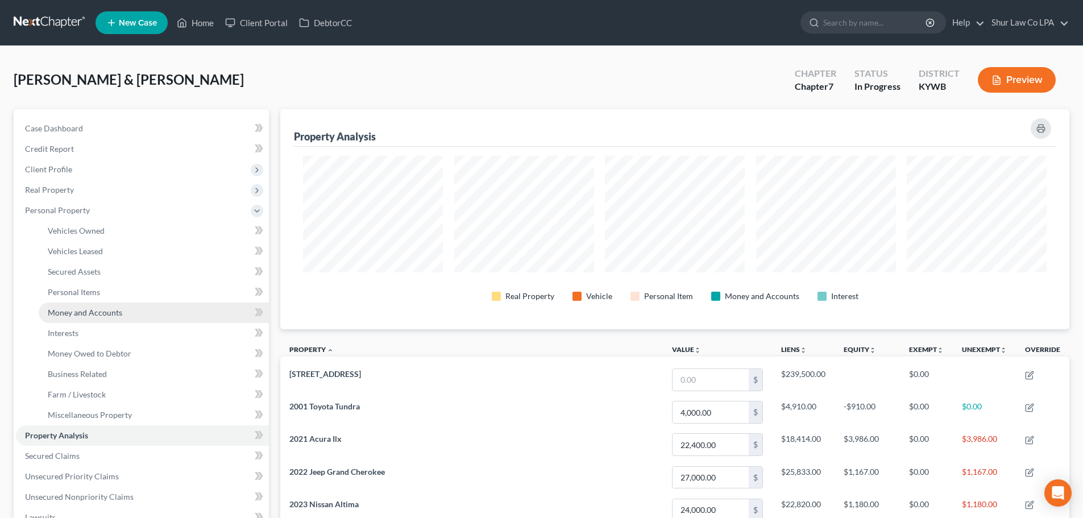
click at [103, 313] on span "Money and Accounts" at bounding box center [85, 313] width 74 height 10
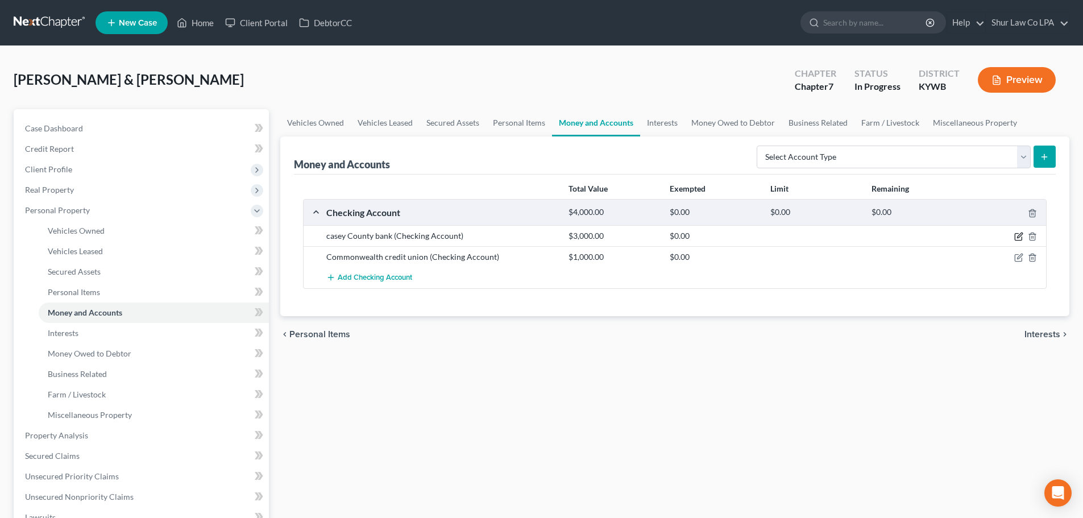
click at [1017, 235] on icon "button" at bounding box center [1018, 236] width 9 height 9
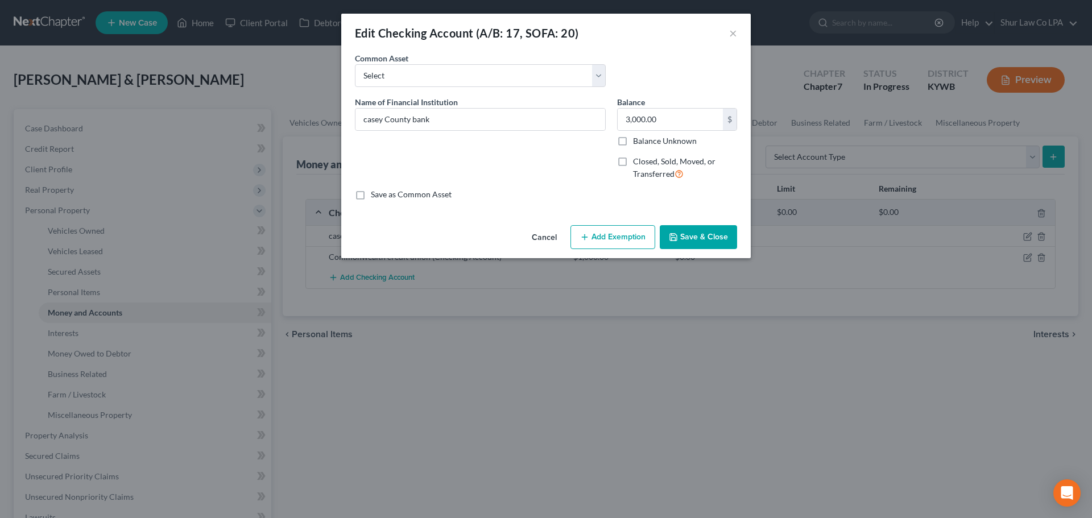
click at [627, 239] on button "Add Exemption" at bounding box center [612, 237] width 85 height 24
select select "2"
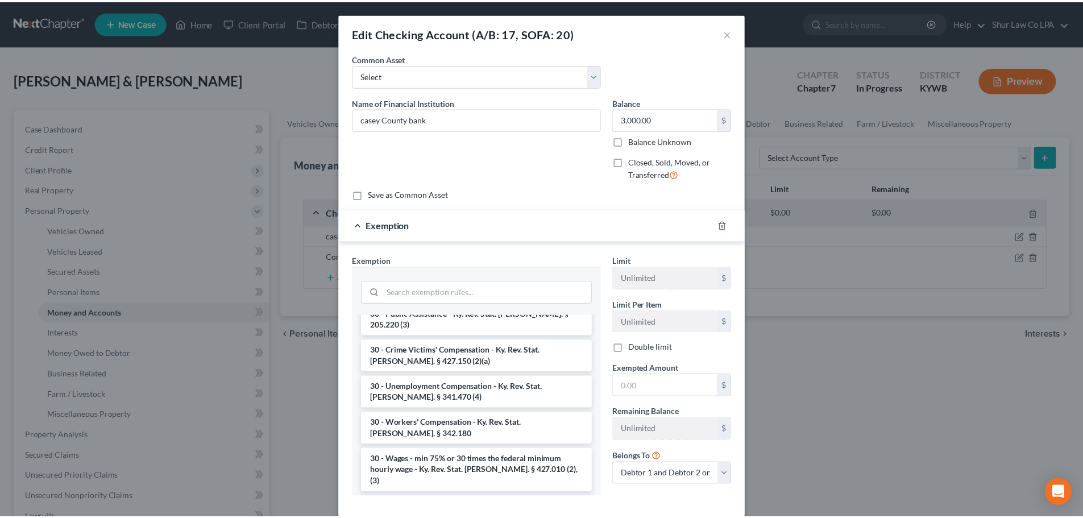
scroll to position [967, 0]
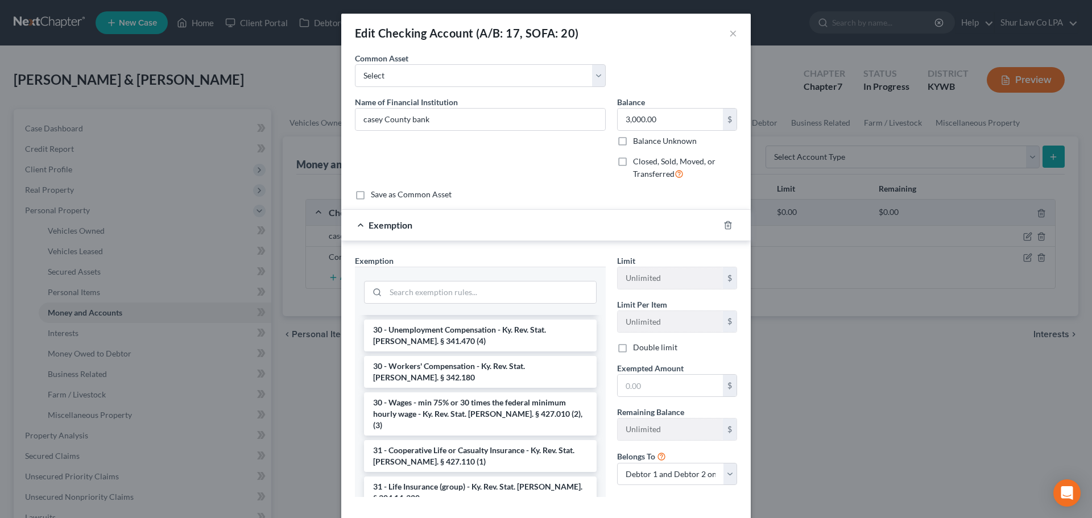
click at [733, 31] on div "Edit Checking Account (A/B: 17, SOFA: 20) ×" at bounding box center [545, 33] width 409 height 39
click at [729, 36] on button "×" at bounding box center [733, 33] width 8 height 14
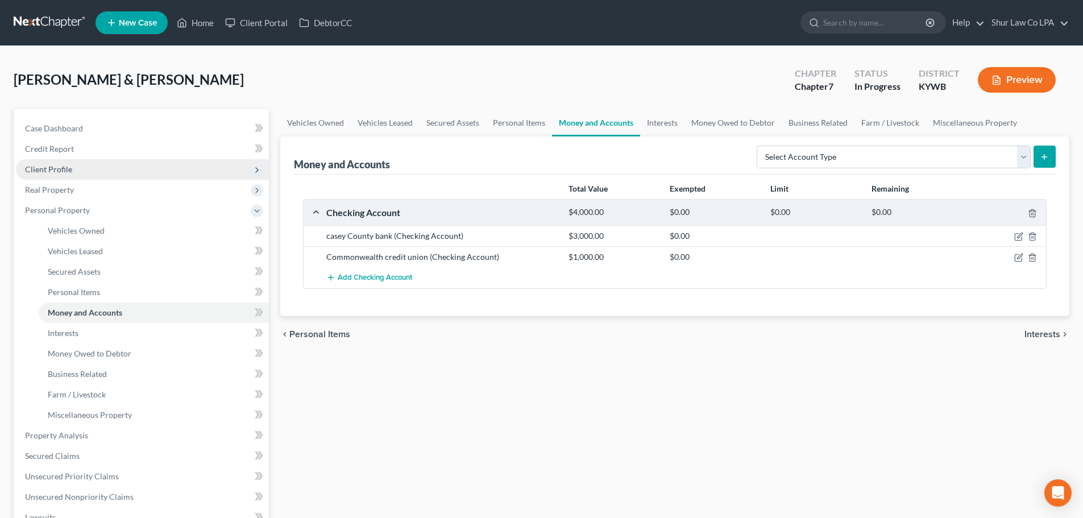
click at [72, 169] on span "Client Profile" at bounding box center [142, 169] width 253 height 20
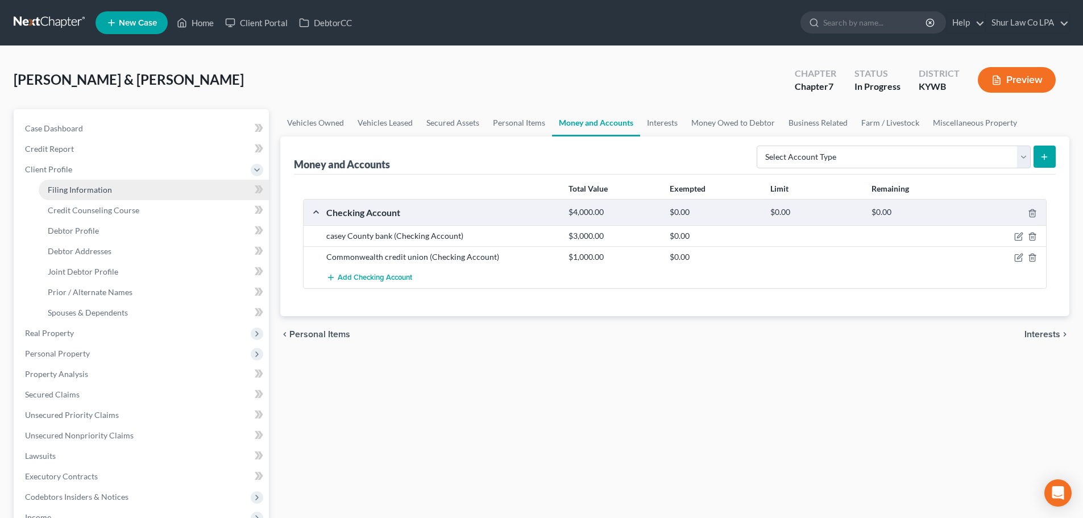
click at [90, 196] on link "Filing Information" at bounding box center [154, 190] width 230 height 20
select select "1"
select select "0"
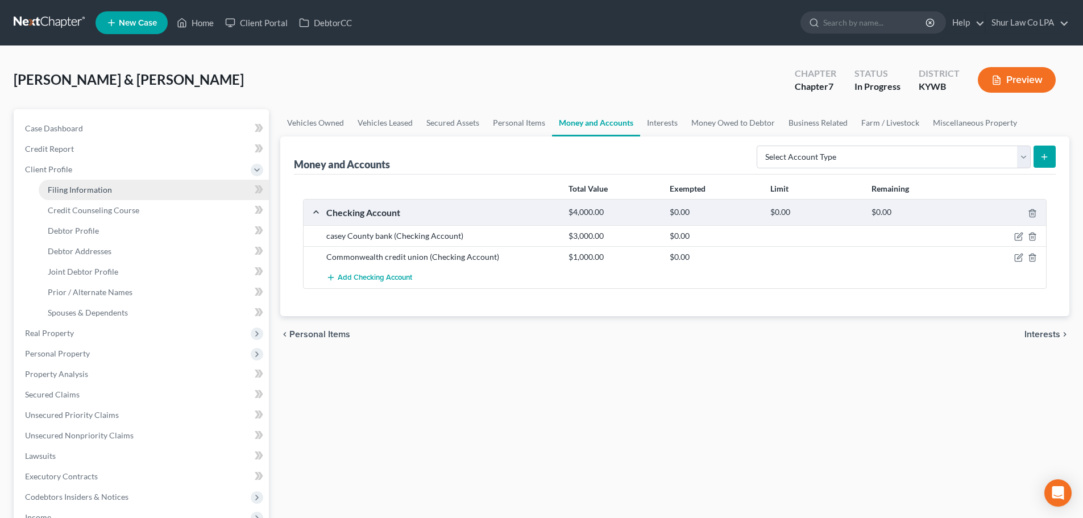
select select "18"
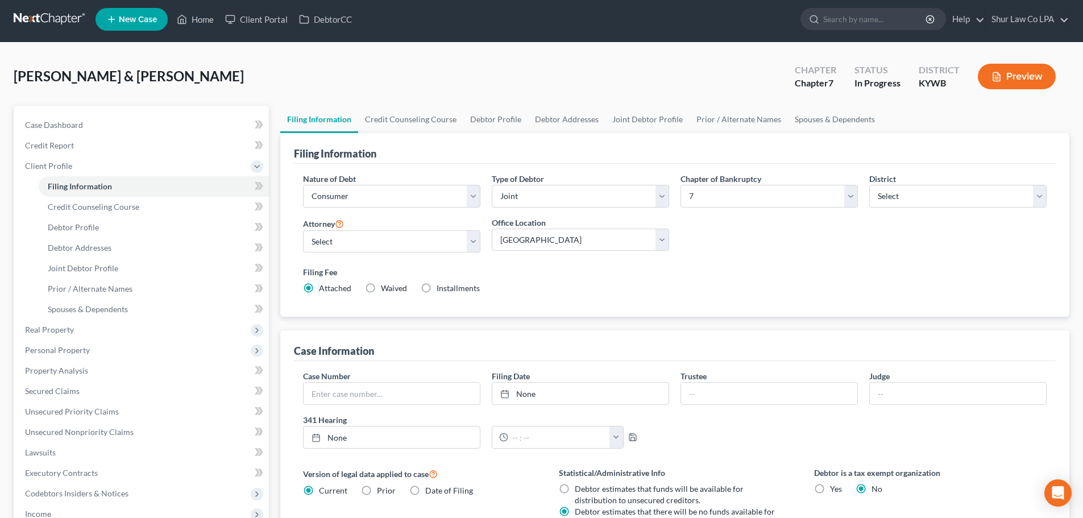
scroll to position [227, 0]
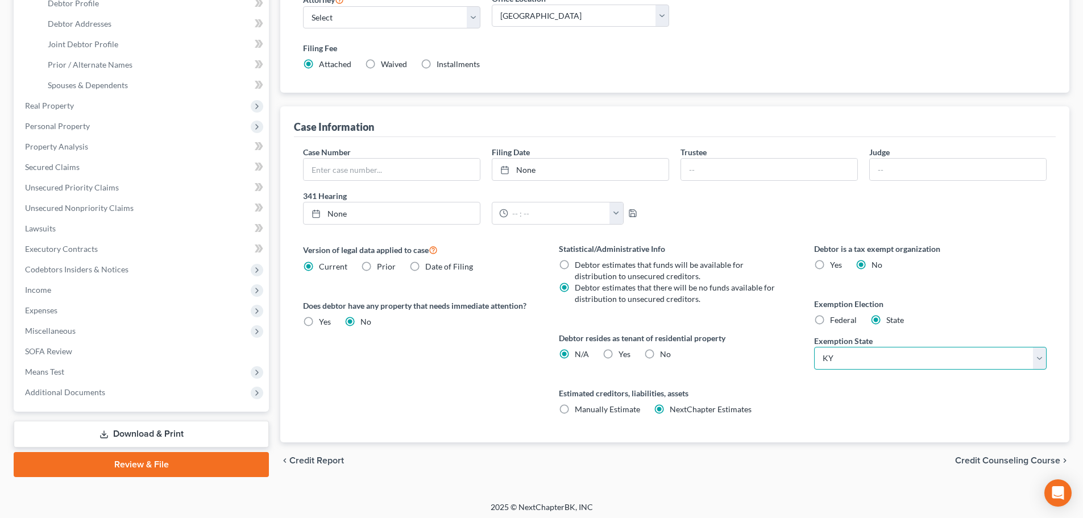
click at [862, 351] on select "State [US_STATE] AK AR AZ CA CO CT DE DC [GEOGRAPHIC_DATA] [GEOGRAPHIC_DATA] GU…" at bounding box center [930, 358] width 233 height 23
click at [794, 366] on div "Statistical/Administrative Info Debtor estimates that funds will be available f…" at bounding box center [675, 343] width 255 height 200
click at [830, 320] on label "Federal" at bounding box center [843, 319] width 27 height 11
click at [835, 320] on input "Federal" at bounding box center [838, 317] width 7 height 7
radio input "true"
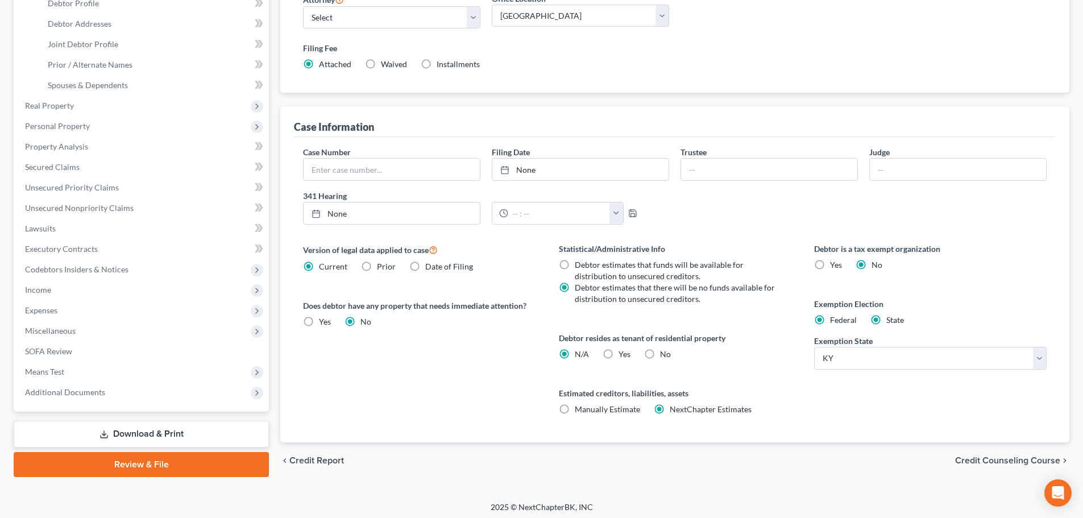
radio input "false"
click at [88, 121] on span "Personal Property" at bounding box center [57, 126] width 65 height 10
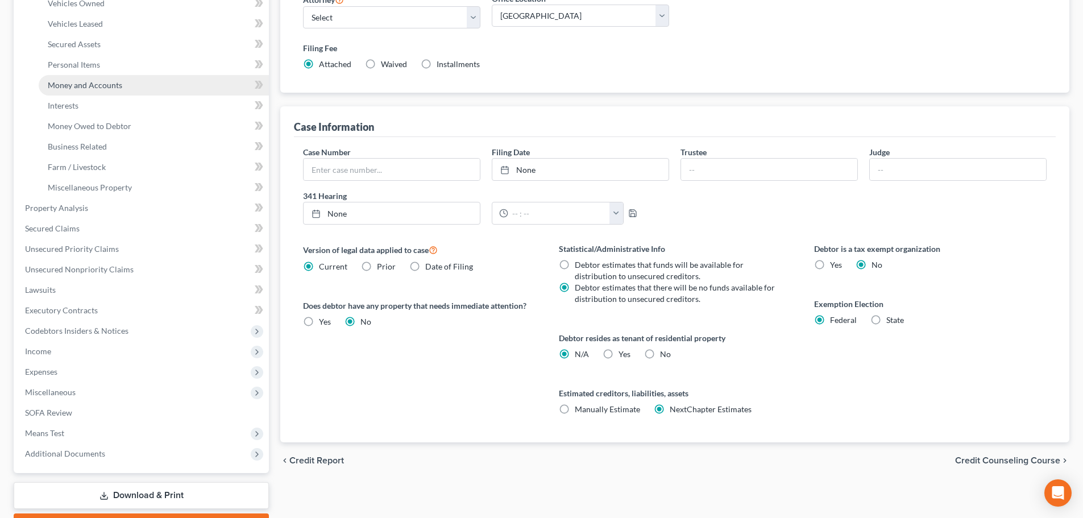
click at [107, 84] on span "Money and Accounts" at bounding box center [85, 85] width 74 height 10
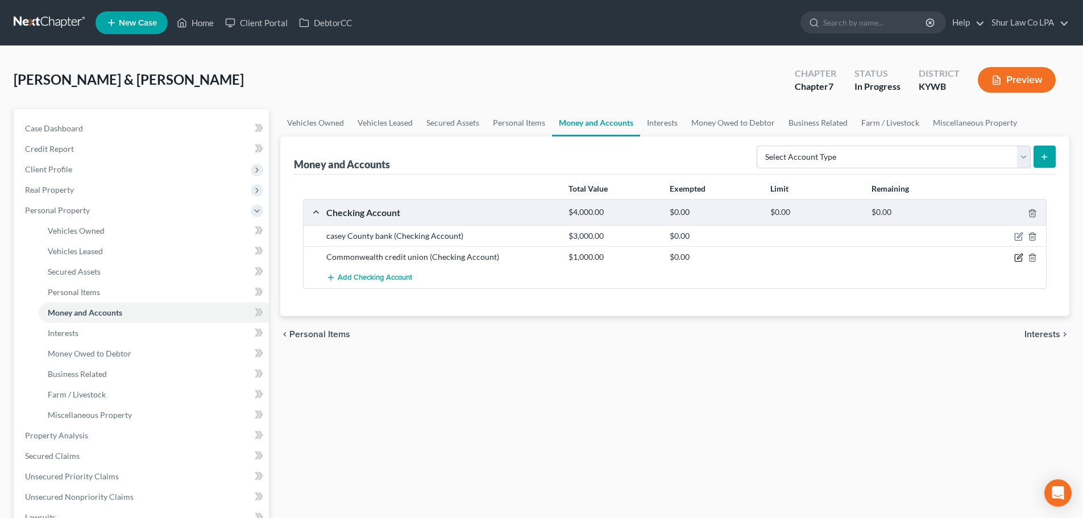
click at [1014, 256] on div at bounding box center [1007, 256] width 81 height 11
click at [1020, 256] on icon "button" at bounding box center [1018, 257] width 9 height 9
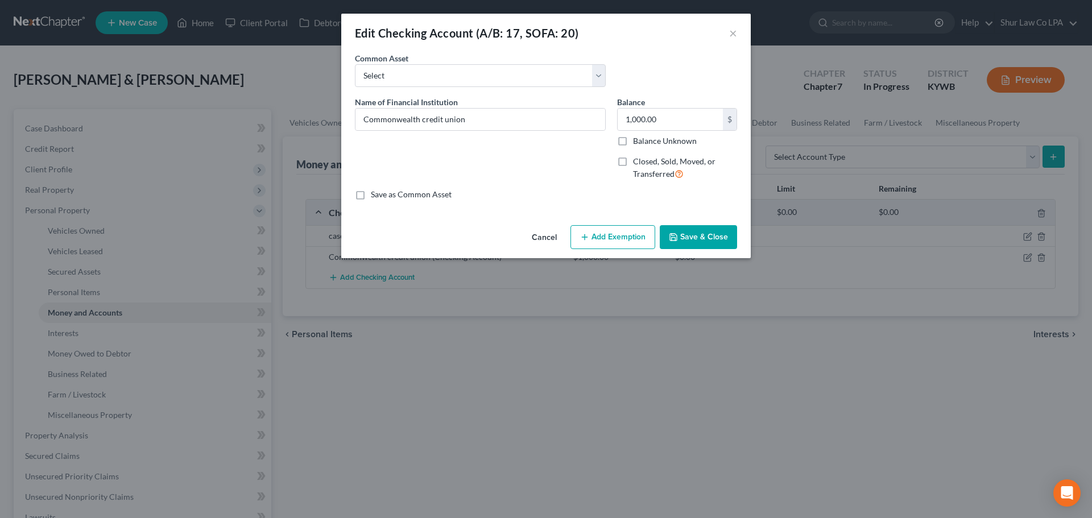
click at [633, 235] on button "Add Exemption" at bounding box center [612, 237] width 85 height 24
select select "2"
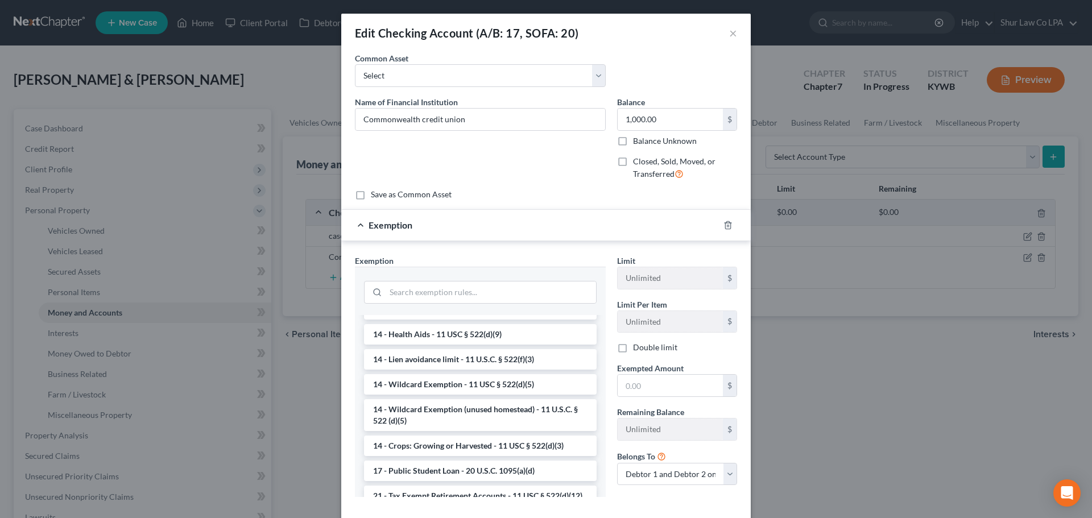
scroll to position [227, 0]
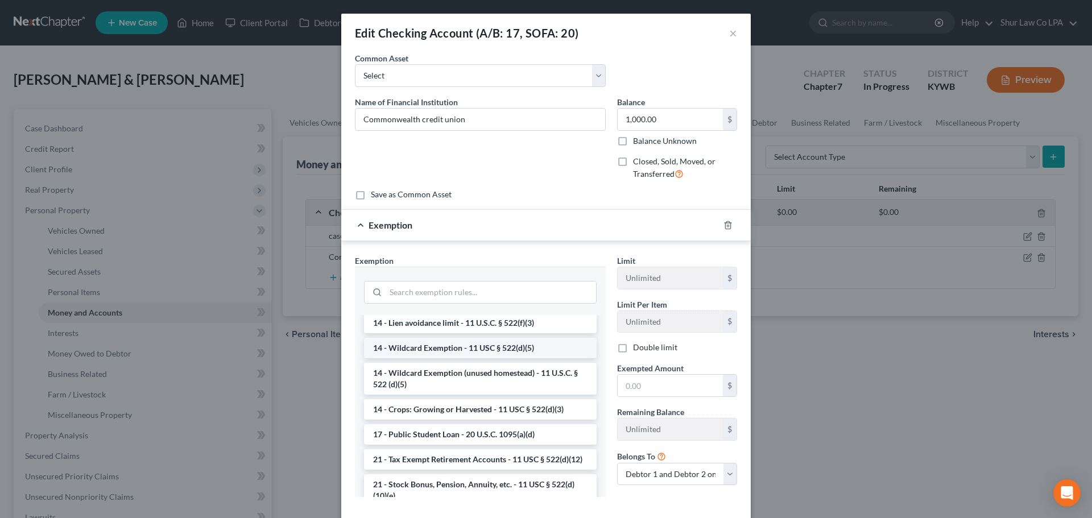
click at [487, 342] on li "14 - Wildcard Exemption - 11 USC § 522(d)(5)" at bounding box center [480, 348] width 233 height 20
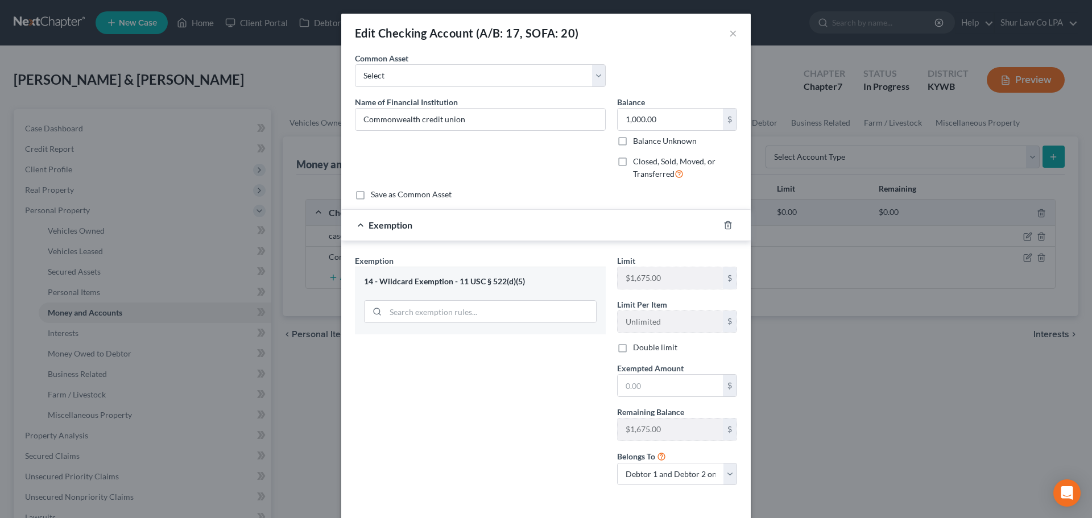
click at [633, 350] on label "Double limit" at bounding box center [655, 347] width 44 height 11
click at [637, 349] on input "Double limit" at bounding box center [640, 345] width 7 height 7
checkbox input "true"
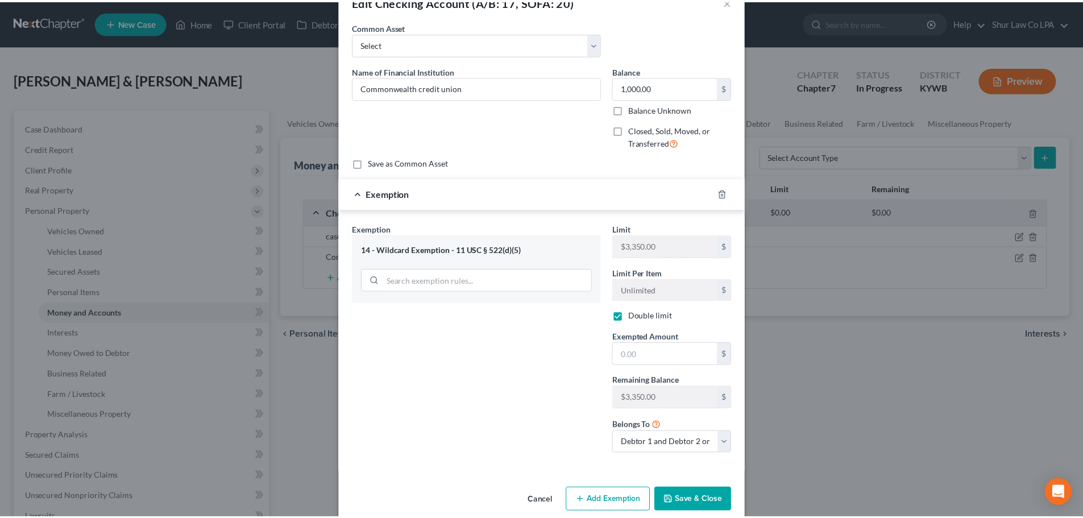
scroll to position [48, 0]
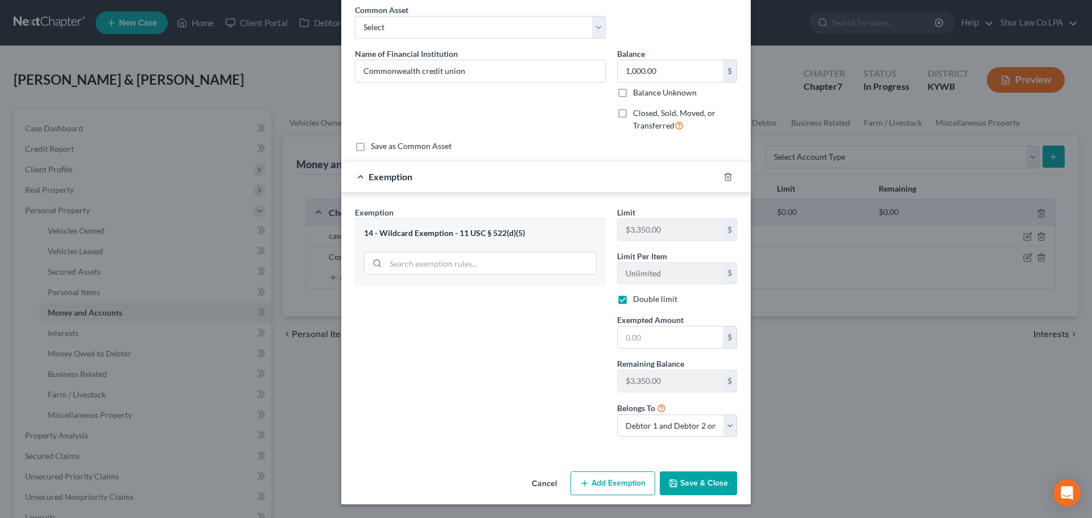
click at [540, 484] on button "Cancel" at bounding box center [544, 484] width 43 height 23
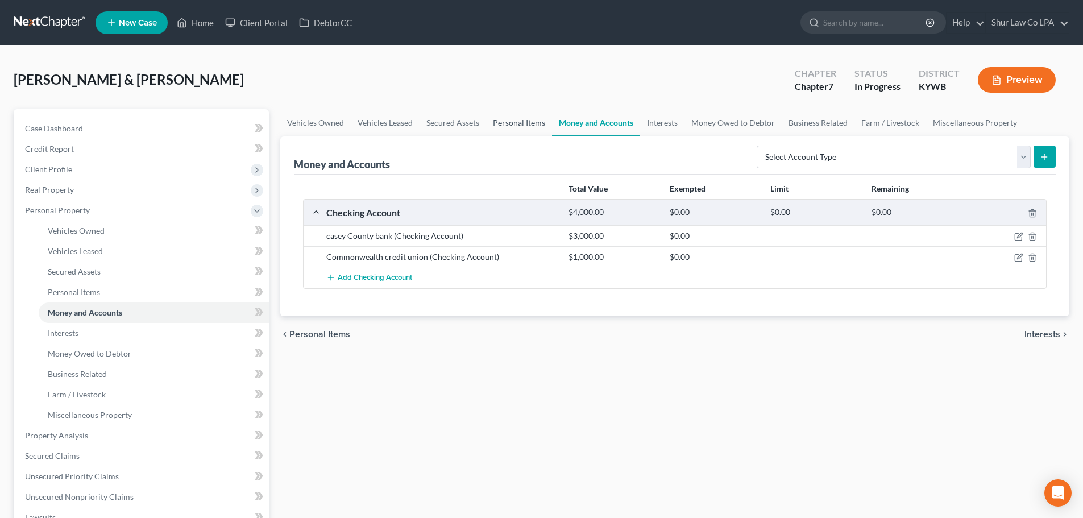
click at [523, 123] on link "Personal Items" at bounding box center [519, 122] width 66 height 27
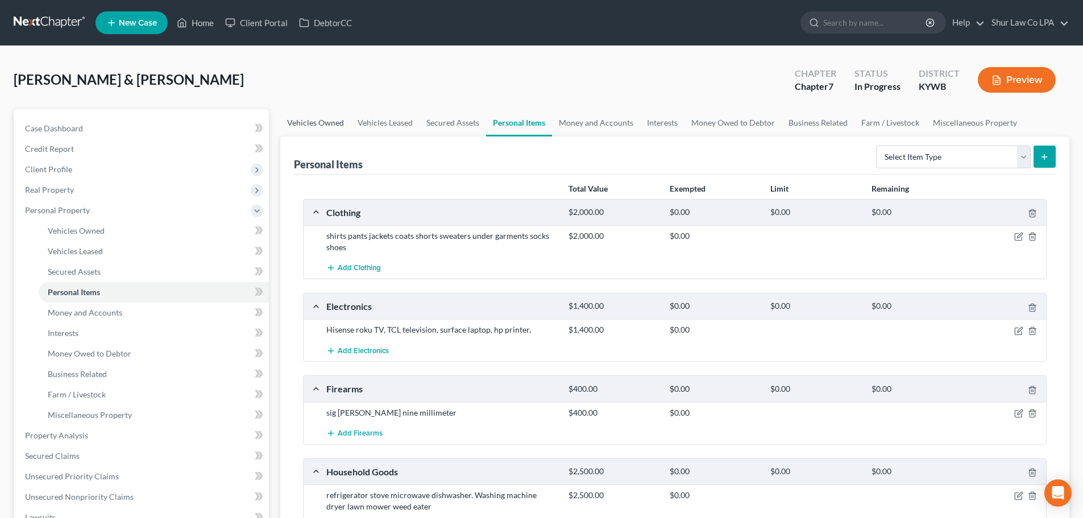
click at [309, 121] on link "Vehicles Owned" at bounding box center [315, 122] width 71 height 27
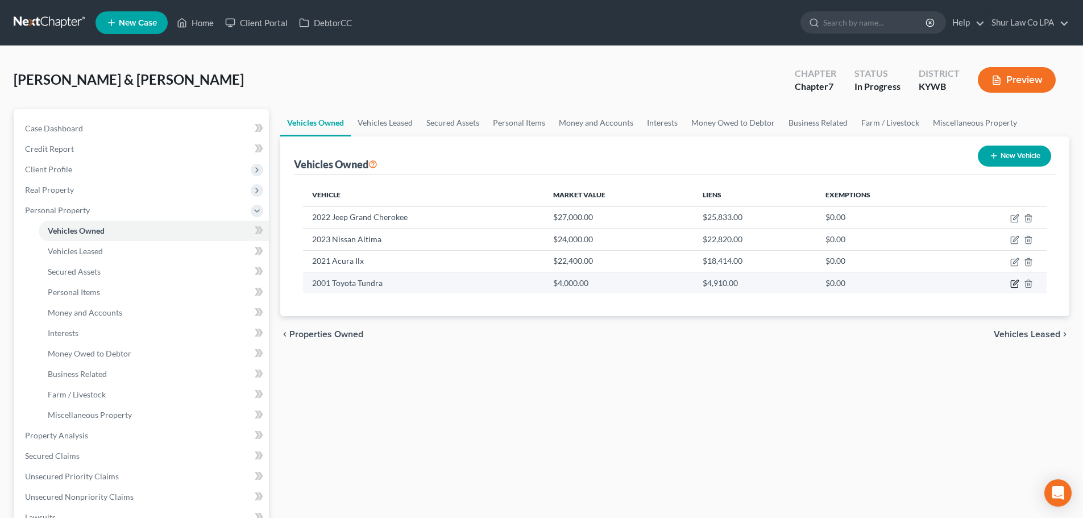
click at [1017, 288] on icon "button" at bounding box center [1014, 284] width 7 height 7
select select "0"
select select "25"
select select "3"
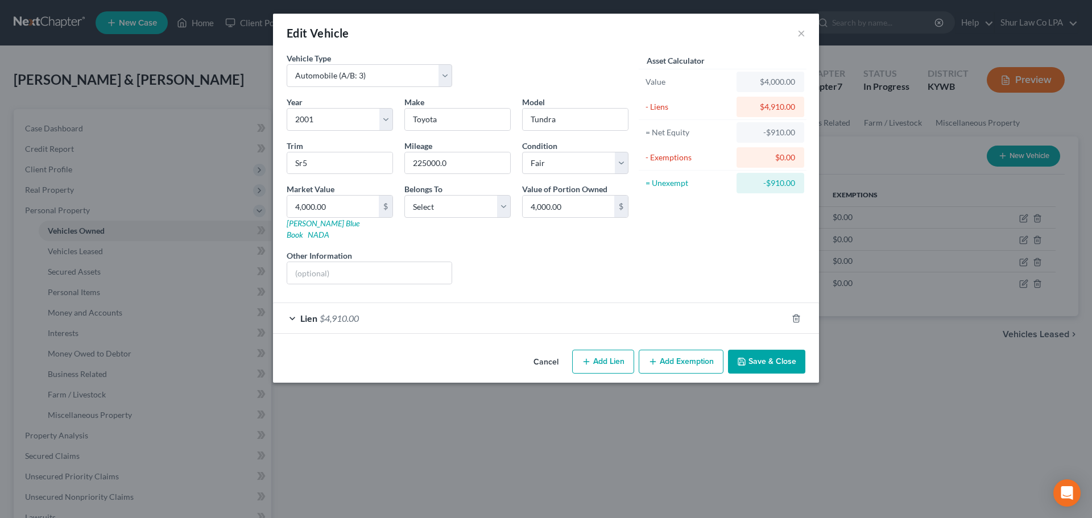
click at [400, 303] on div "Lien $4,910.00" at bounding box center [530, 318] width 514 height 30
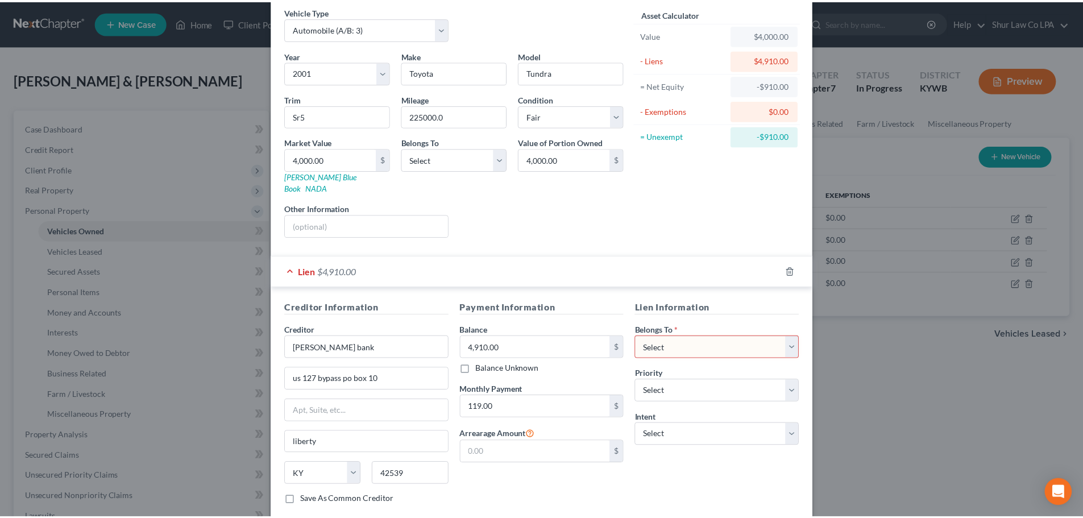
scroll to position [104, 0]
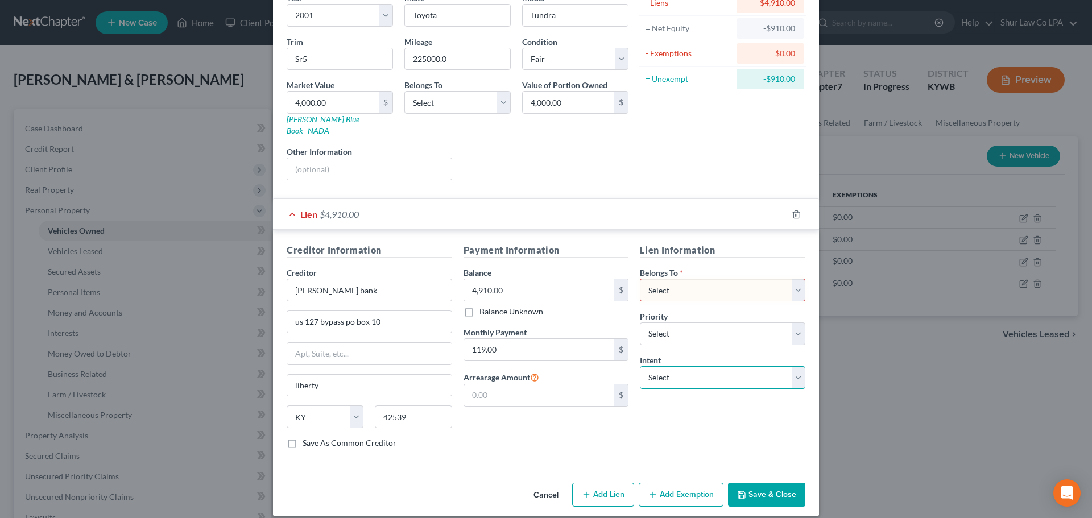
click at [692, 366] on select "Select Surrender Redeem Reaffirm Avoid Other" at bounding box center [722, 377] width 165 height 23
click at [537, 484] on button "Cancel" at bounding box center [545, 495] width 43 height 23
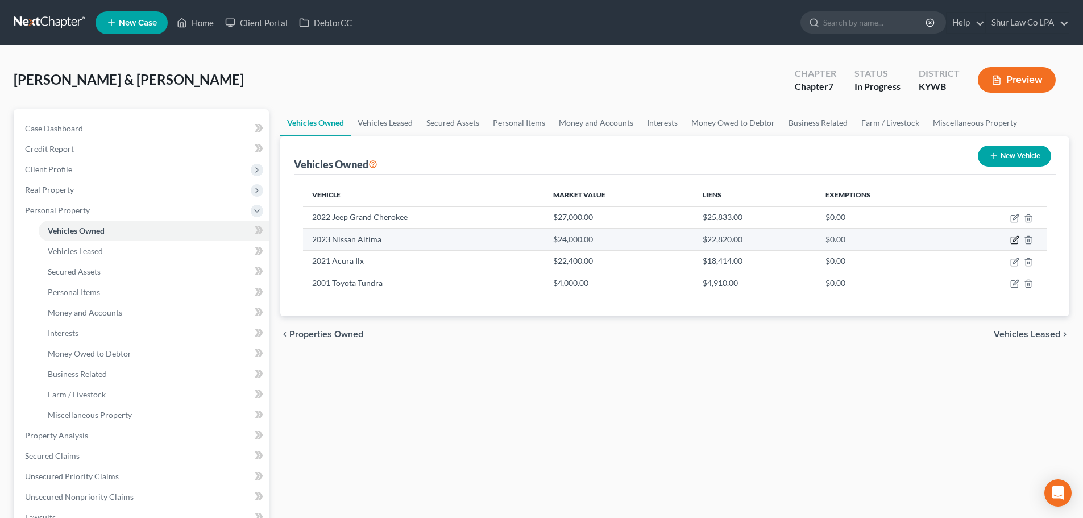
click at [1017, 241] on icon "button" at bounding box center [1015, 239] width 9 height 9
select select "0"
select select "3"
select select "0"
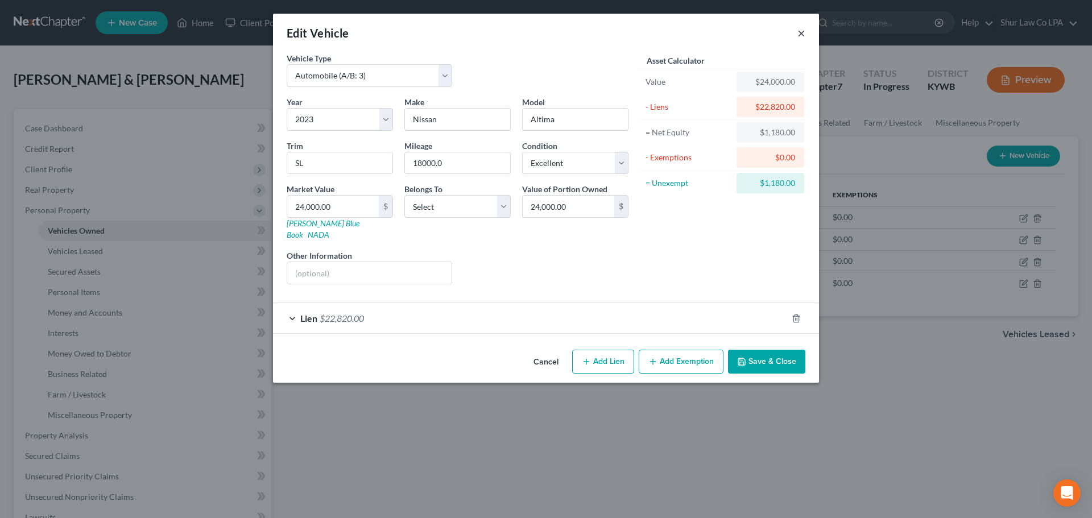
click at [802, 32] on button "×" at bounding box center [801, 33] width 8 height 14
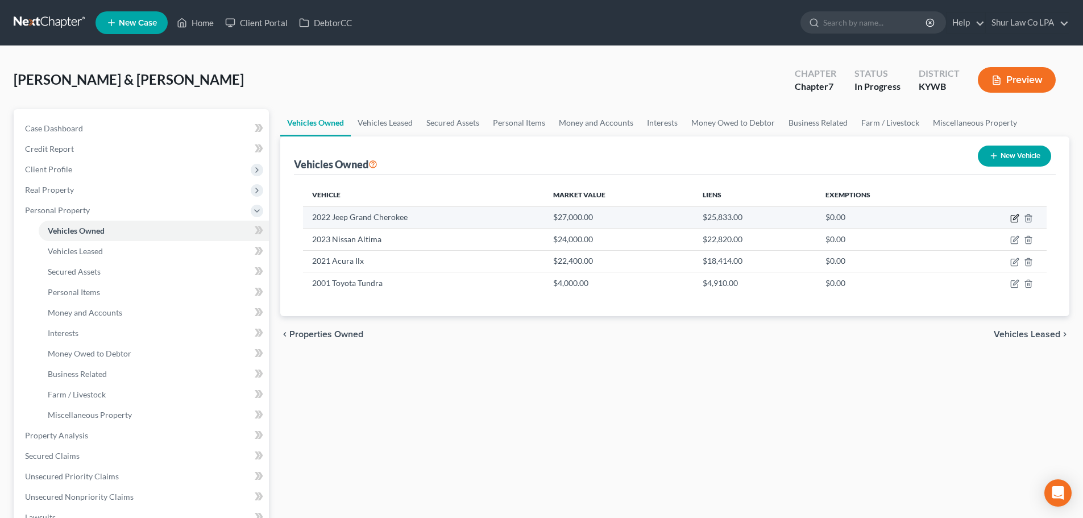
click at [1014, 218] on icon "button" at bounding box center [1015, 218] width 9 height 9
select select "0"
select select "4"
select select "0"
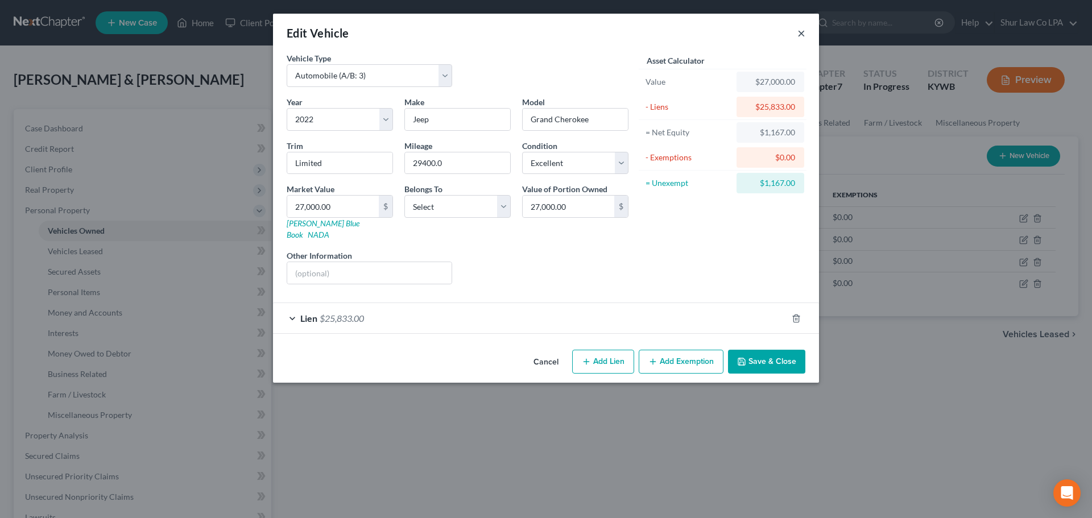
click at [803, 35] on button "×" at bounding box center [801, 33] width 8 height 14
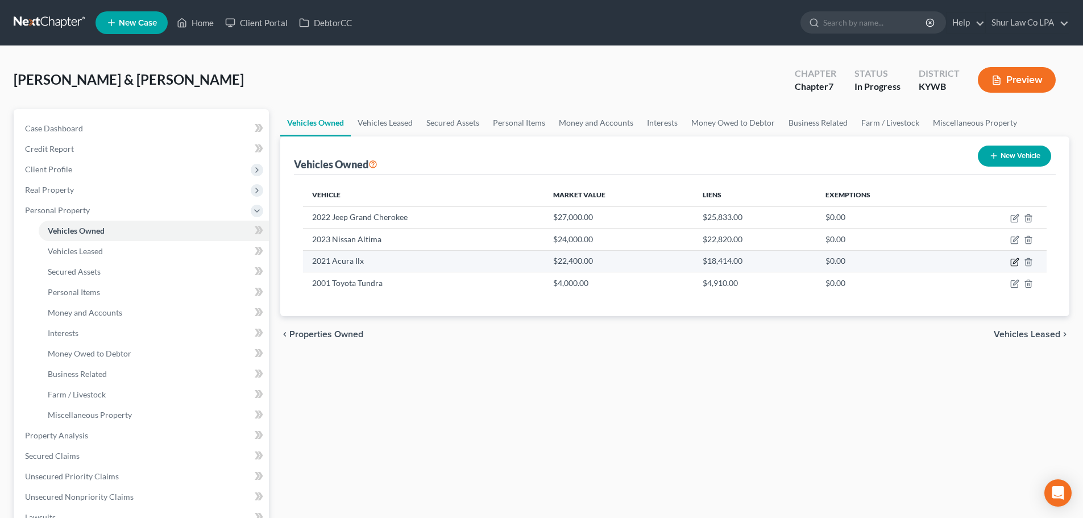
click at [1015, 262] on icon "button" at bounding box center [1015, 260] width 5 height 5
select select "0"
select select "5"
select select "2"
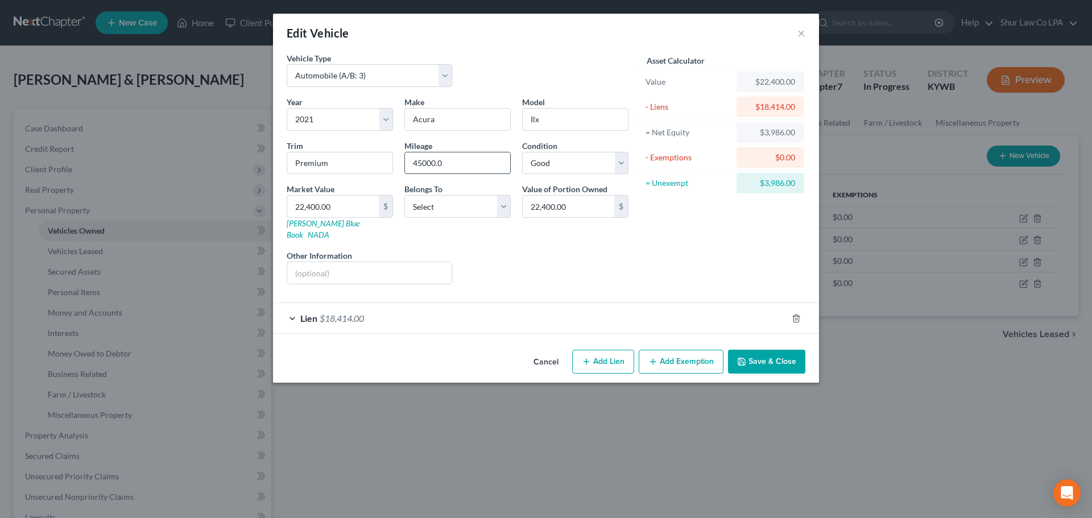
click at [434, 163] on input "45000.0" at bounding box center [457, 163] width 105 height 22
drag, startPoint x: 442, startPoint y: 165, endPoint x: 400, endPoint y: 165, distance: 41.5
click at [400, 165] on div "Mileage 45000" at bounding box center [458, 157] width 118 height 35
type input "45000"
click at [552, 351] on button "Cancel" at bounding box center [545, 362] width 43 height 23
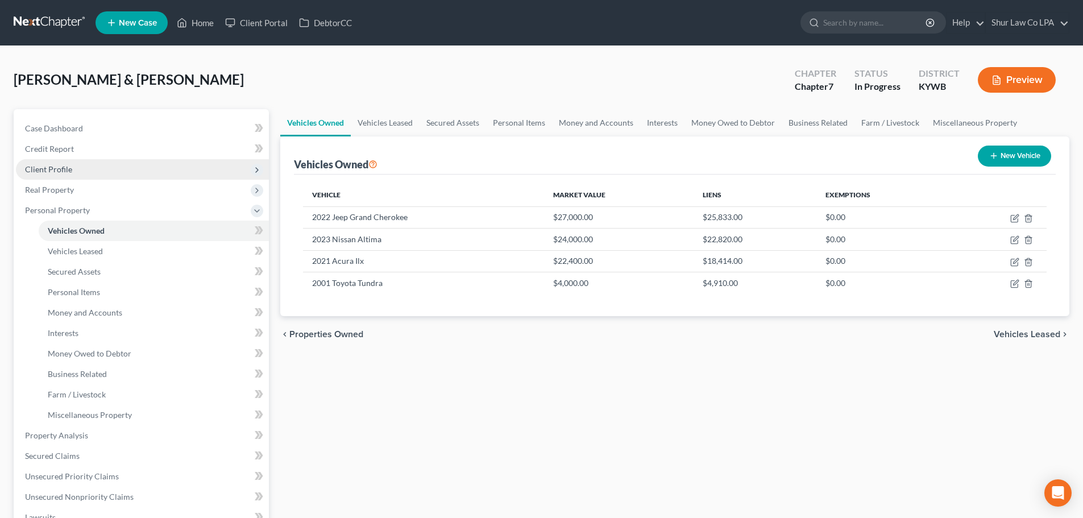
click at [82, 167] on span "Client Profile" at bounding box center [142, 169] width 253 height 20
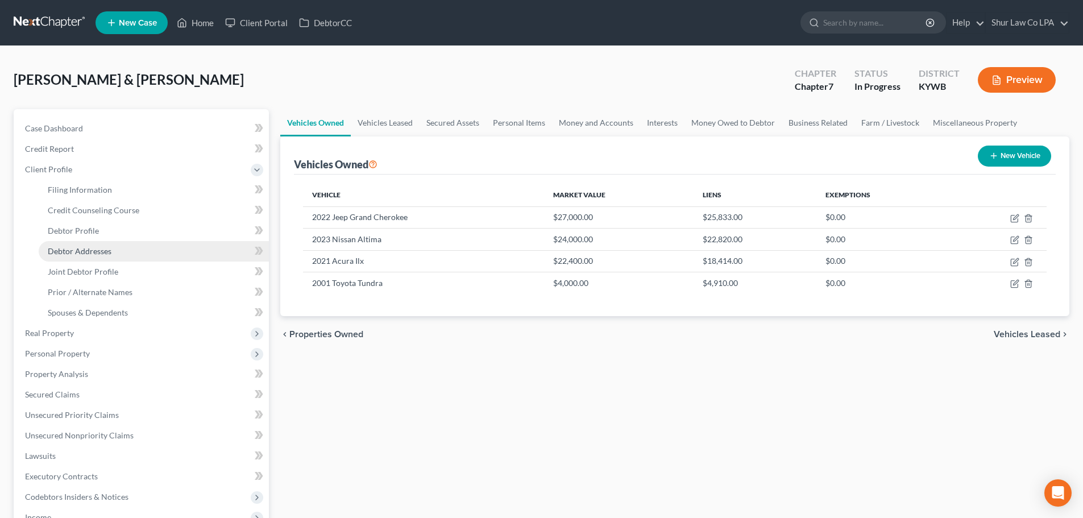
click at [127, 250] on link "Debtor Addresses" at bounding box center [154, 251] width 230 height 20
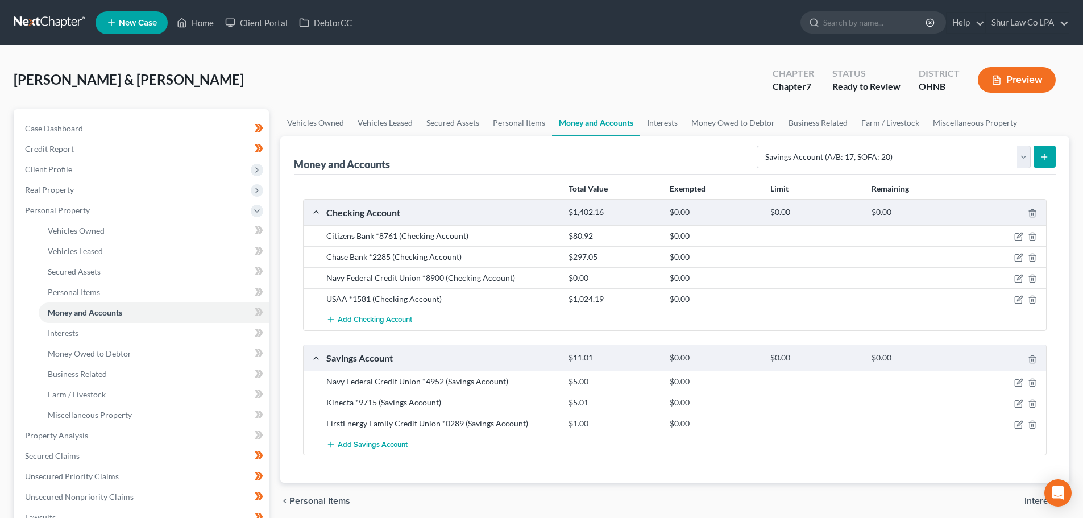
select select "savings"
click at [37, 35] on nav "Home New Case Client Portal DebtorCC Shur Law Co LPA shelbie@shurlaw.com My Acc…" at bounding box center [541, 22] width 1083 height 45
click at [39, 20] on link at bounding box center [50, 23] width 73 height 20
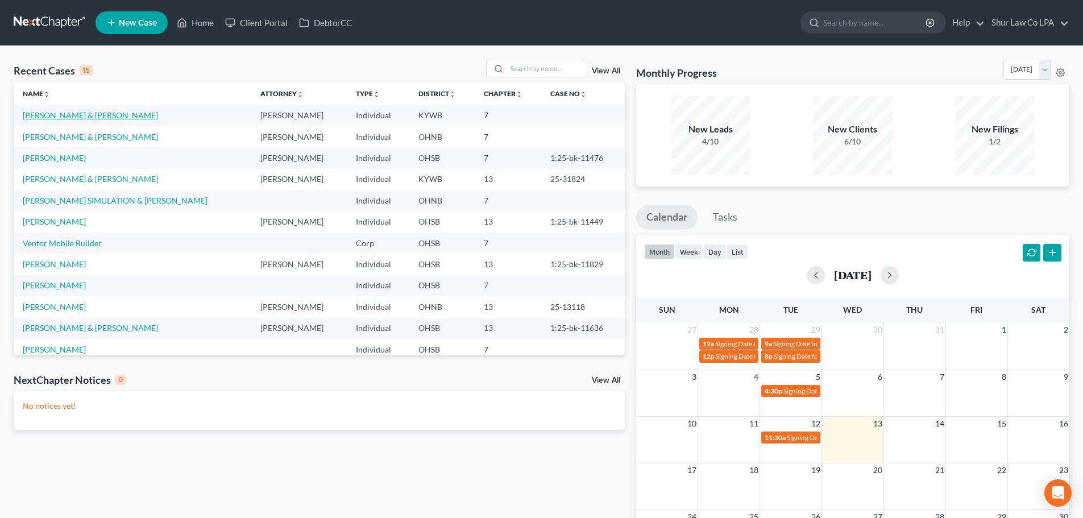
click at [72, 116] on link "[PERSON_NAME] & [PERSON_NAME]" at bounding box center [90, 115] width 135 height 10
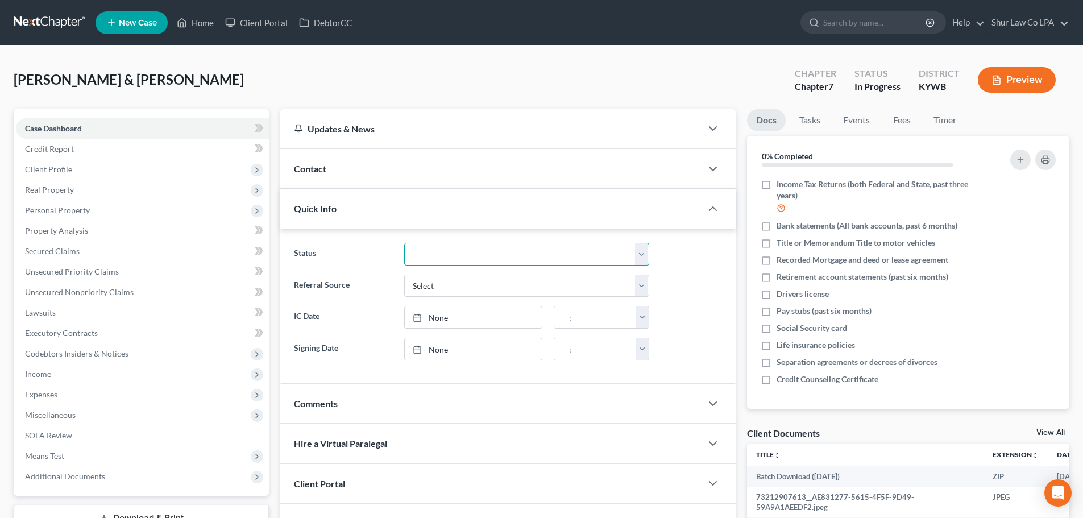
click at [486, 254] on select "Discharged Dismissed Filed In Progress Lead Lost Lead On Hold Ready to File Rea…" at bounding box center [526, 254] width 245 height 23
click at [461, 250] on select "Discharged Dismissed Filed In Progress Lead Lost Lead On Hold Ready to File Rea…" at bounding box center [526, 254] width 245 height 23
click at [439, 348] on link "None" at bounding box center [473, 349] width 137 height 22
type input "[DATE]"
click at [637, 346] on button "button" at bounding box center [642, 349] width 13 height 22
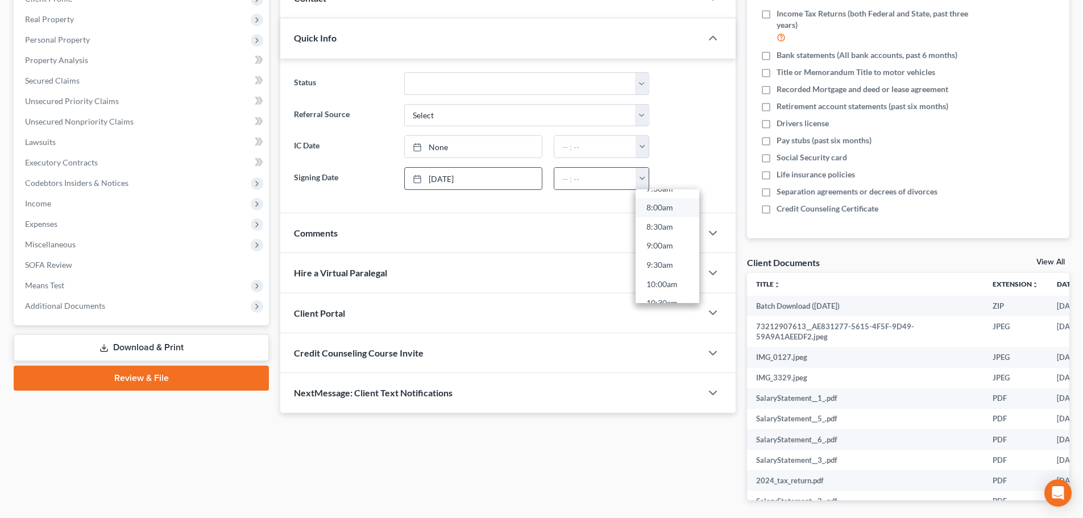
scroll to position [341, 0]
click at [668, 241] on link "10:00am" at bounding box center [668, 244] width 64 height 19
type input "10:00am"
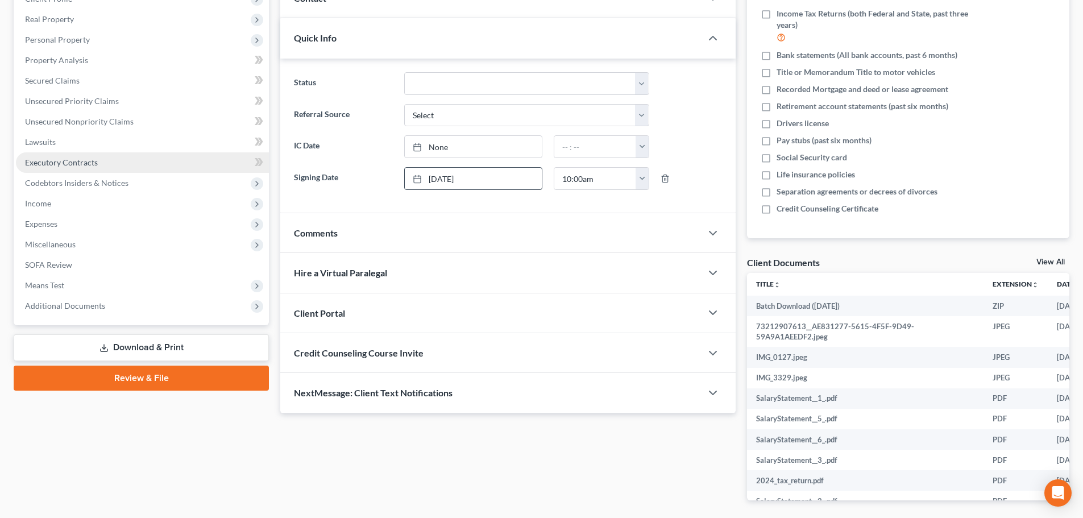
scroll to position [0, 0]
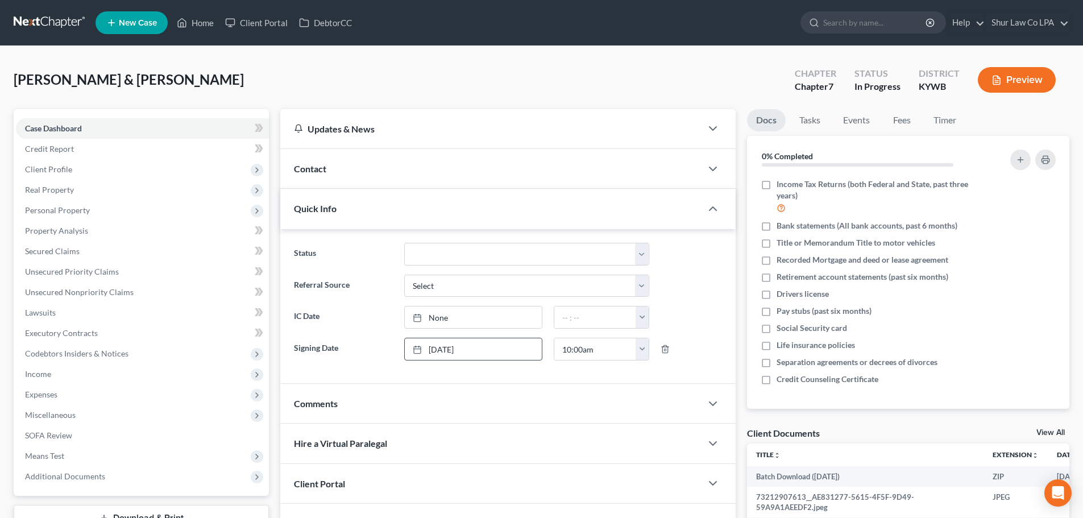
click at [51, 20] on link at bounding box center [50, 23] width 73 height 20
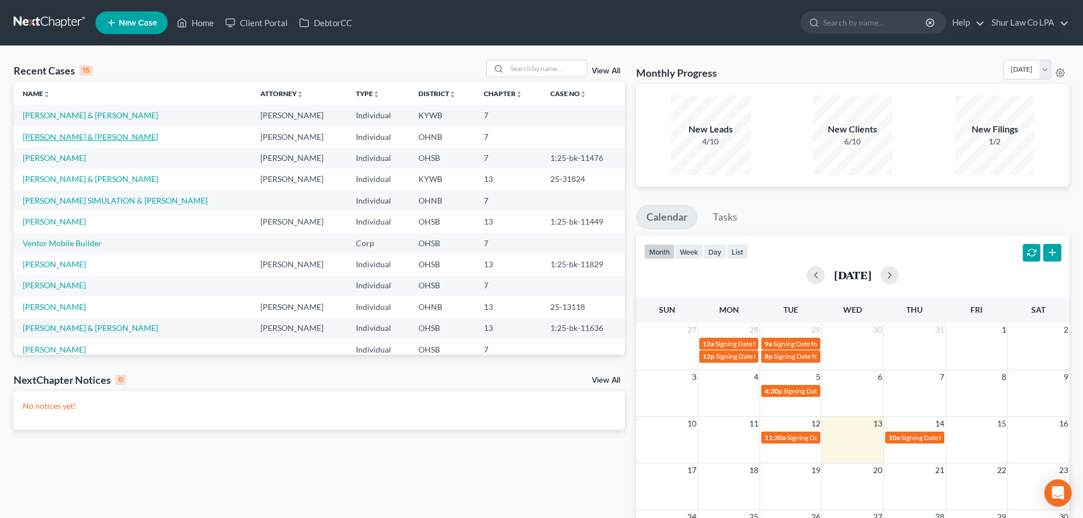
click at [86, 140] on link "[PERSON_NAME] & [PERSON_NAME]" at bounding box center [90, 137] width 135 height 10
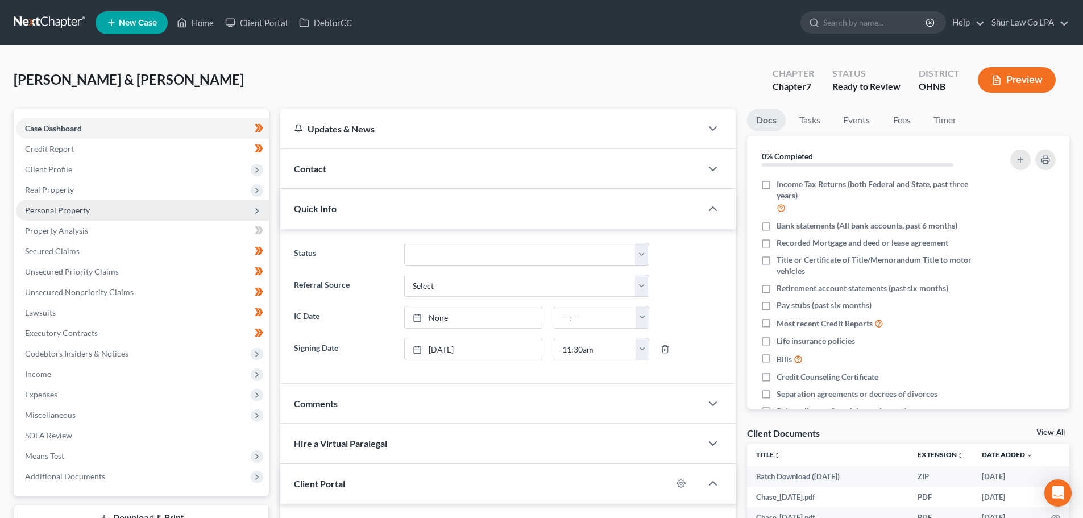
click at [76, 206] on span "Personal Property" at bounding box center [57, 210] width 65 height 10
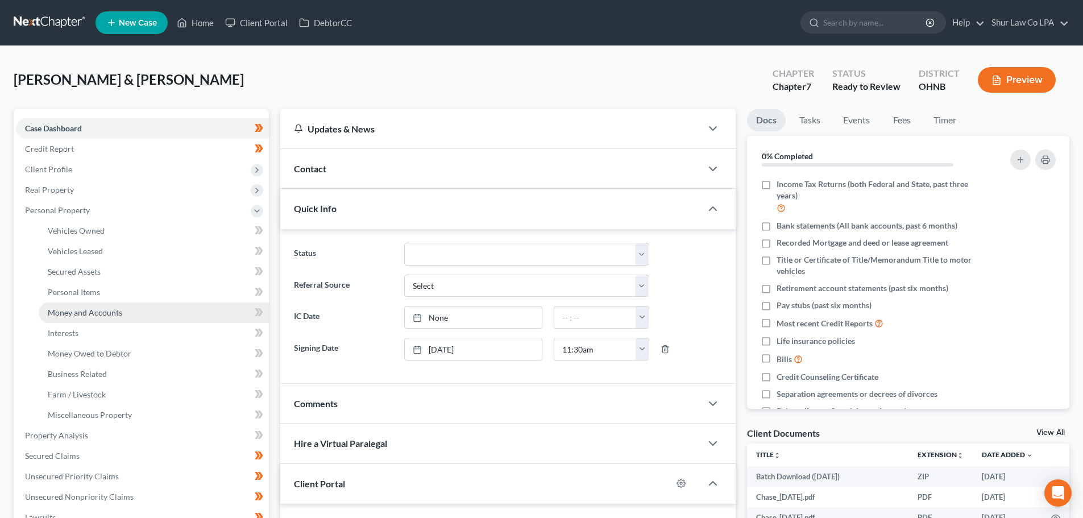
click at [90, 311] on span "Money and Accounts" at bounding box center [85, 313] width 74 height 10
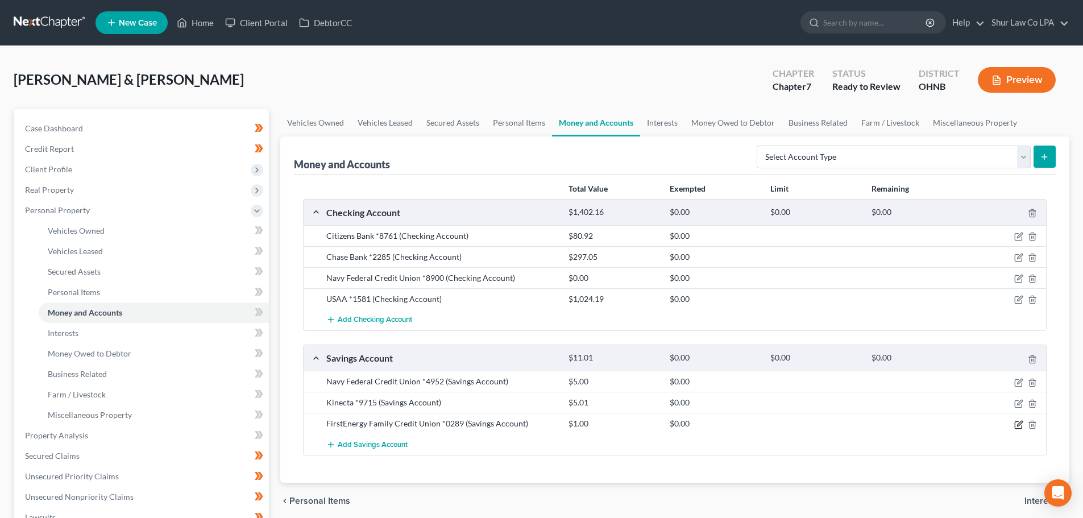
click at [1020, 423] on icon "button" at bounding box center [1019, 423] width 5 height 5
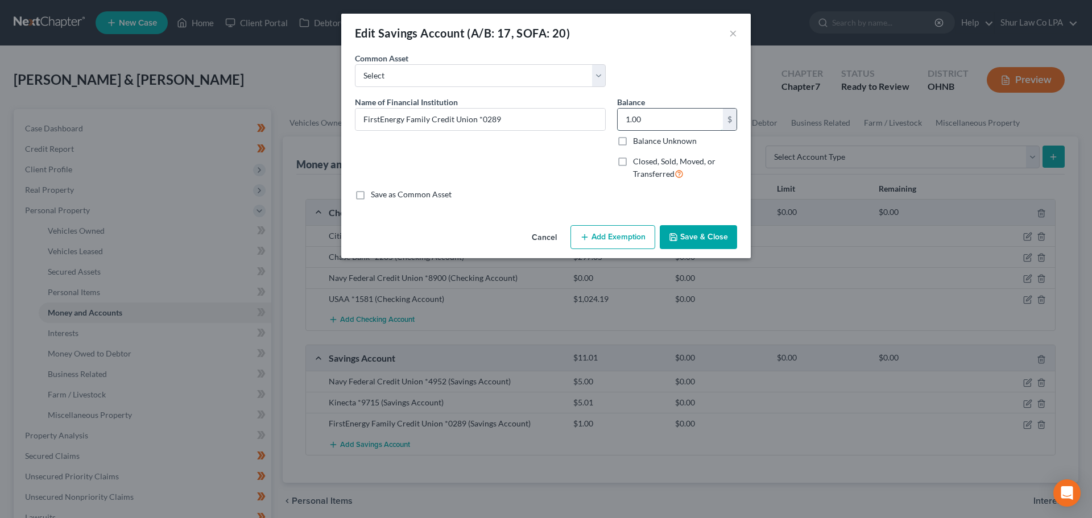
click at [664, 122] on input "1.00" at bounding box center [670, 120] width 105 height 22
type input "131.99"
click at [626, 233] on button "Add Exemption" at bounding box center [612, 237] width 85 height 24
select select "2"
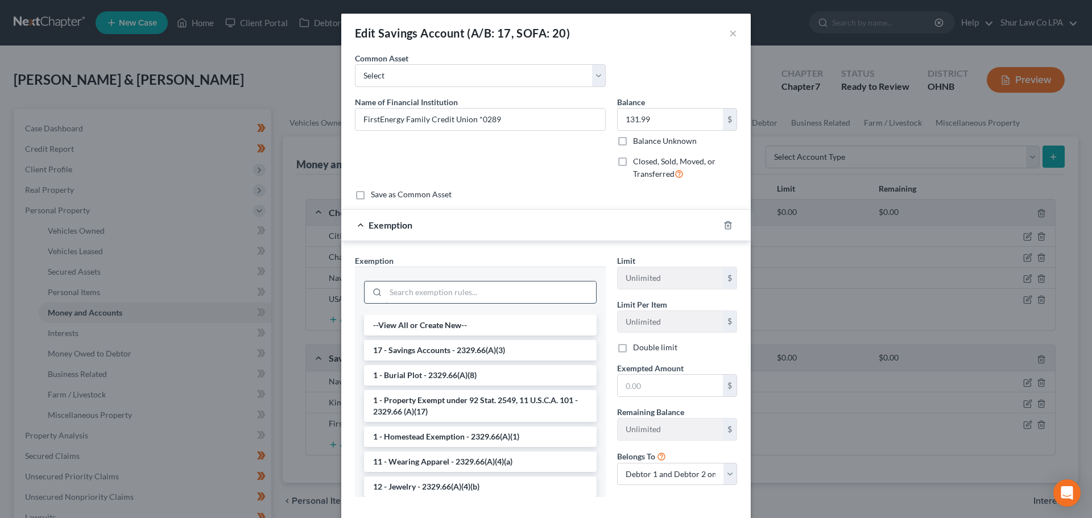
click at [464, 298] on input "search" at bounding box center [491, 292] width 210 height 22
click at [471, 349] on li "17 - Savings Accounts - 2329.66(A)(3)" at bounding box center [480, 350] width 233 height 20
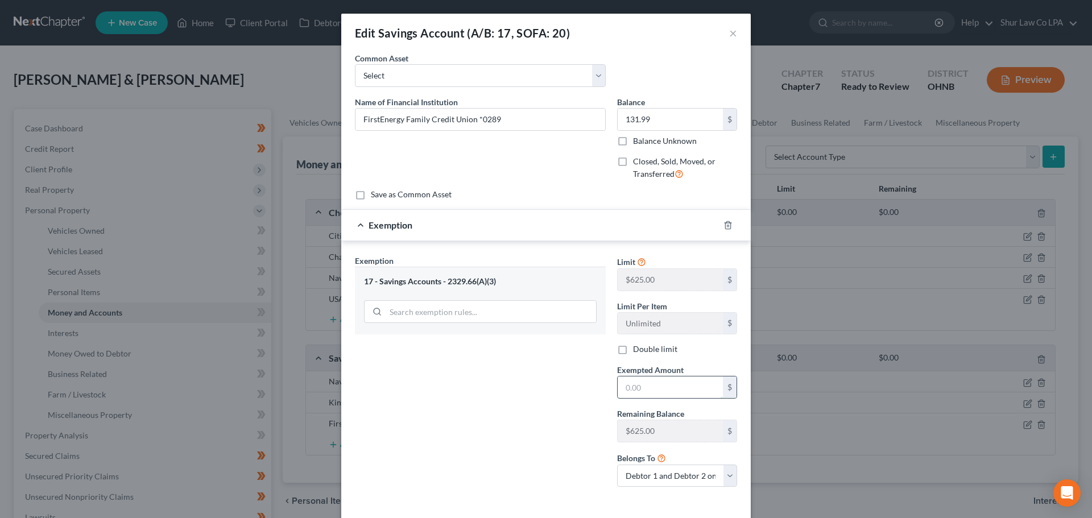
click at [656, 386] on input "text" at bounding box center [670, 387] width 105 height 22
type input "131.99"
click at [531, 402] on div "Exemption Set must be selected for CA. Exemption * 17 - Savings Accounts - 2329…" at bounding box center [480, 376] width 262 height 242
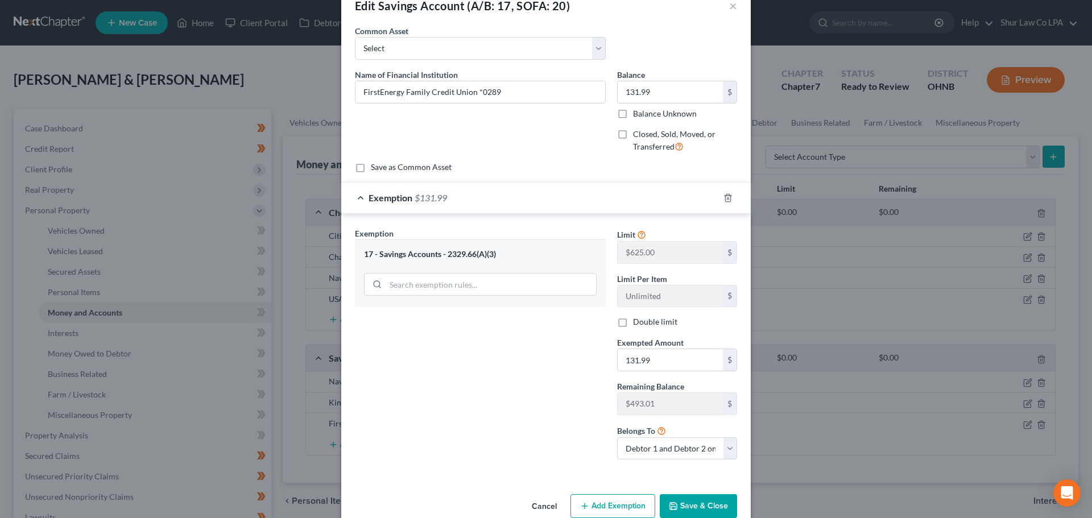
scroll to position [50, 0]
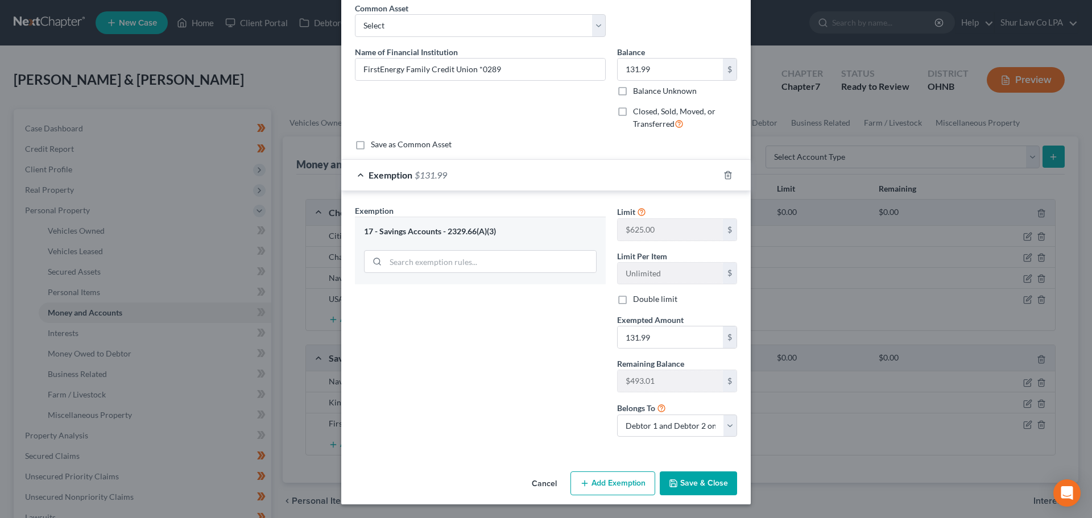
click at [715, 484] on button "Save & Close" at bounding box center [698, 483] width 77 height 24
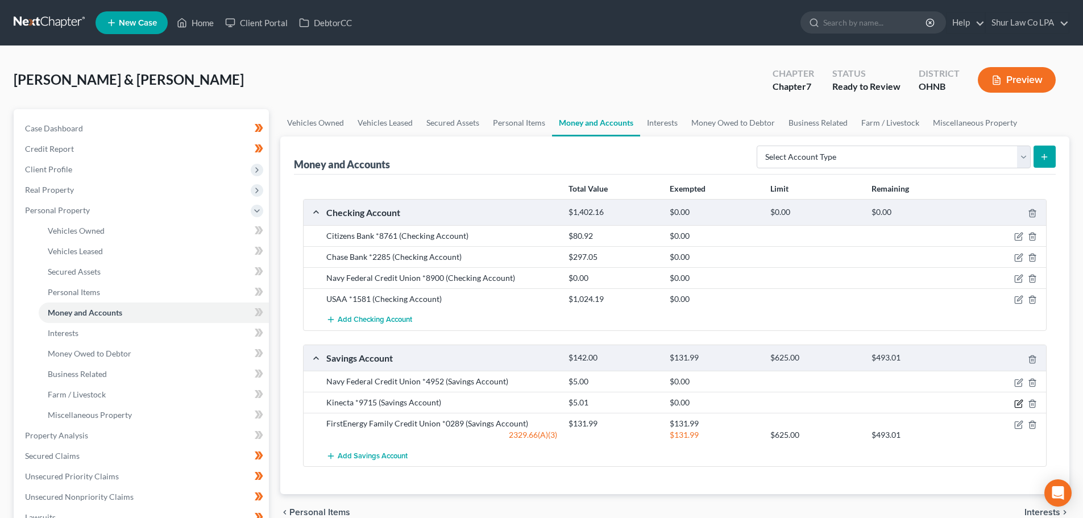
click at [1020, 400] on icon "button" at bounding box center [1018, 403] width 9 height 9
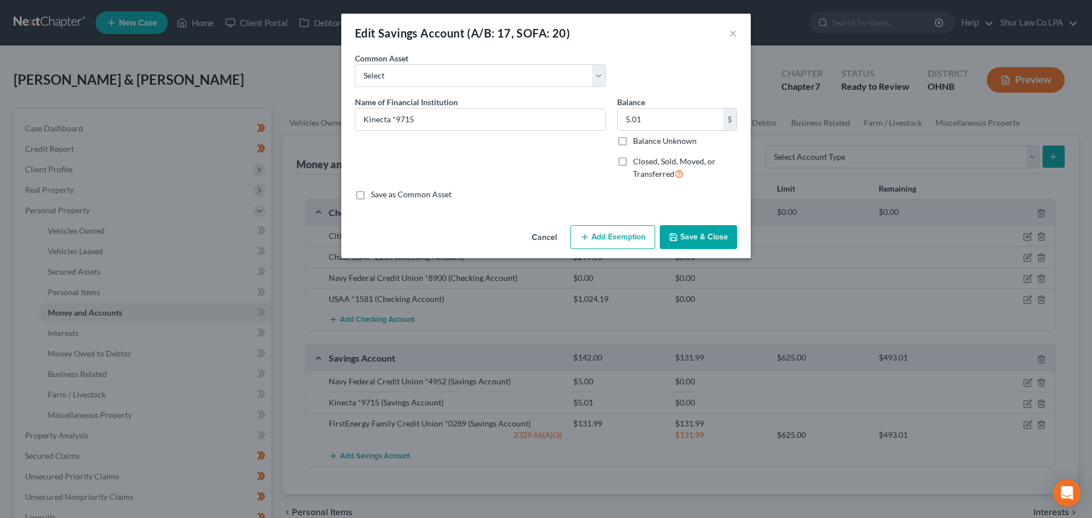
click at [615, 241] on button "Add Exemption" at bounding box center [612, 237] width 85 height 24
select select "2"
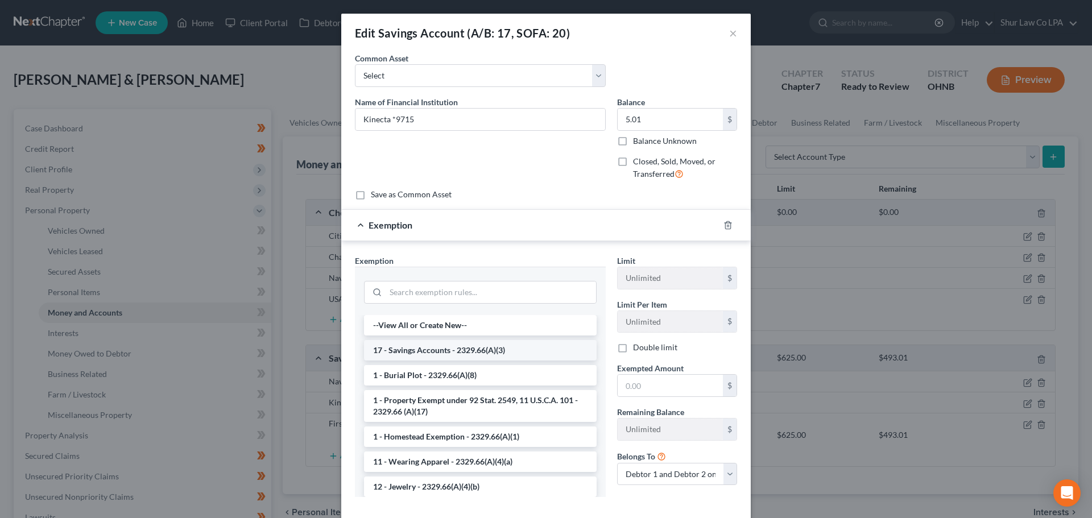
click at [458, 350] on li "17 - Savings Accounts - 2329.66(A)(3)" at bounding box center [480, 350] width 233 height 20
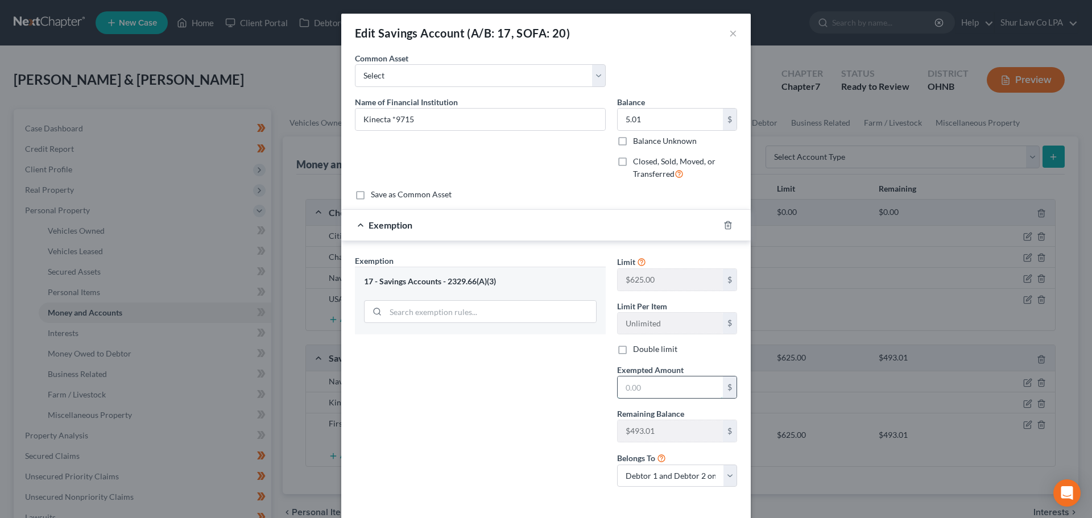
click at [637, 387] on input "text" at bounding box center [670, 387] width 105 height 22
type input "5.01"
click at [494, 366] on div "Exemption Set must be selected for CA. Exemption * 17 - Savings Accounts - 2329…" at bounding box center [480, 376] width 262 height 242
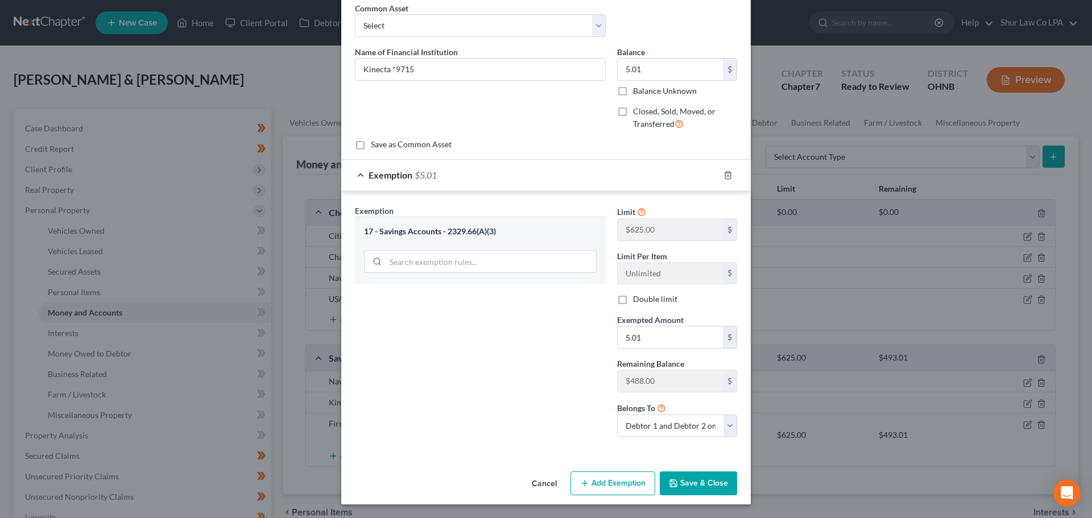
click at [697, 482] on button "Save & Close" at bounding box center [698, 483] width 77 height 24
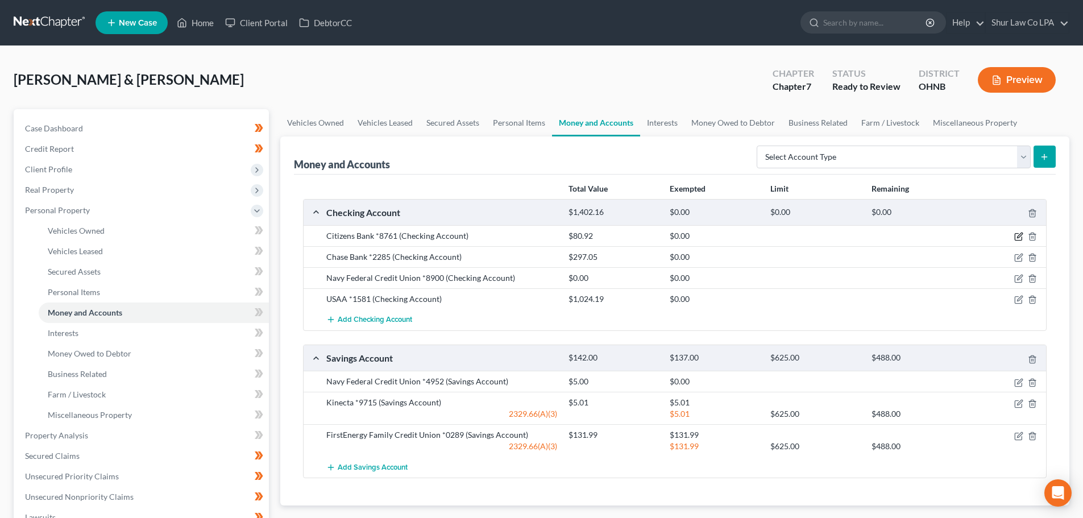
click at [1017, 236] on icon "button" at bounding box center [1018, 236] width 9 height 9
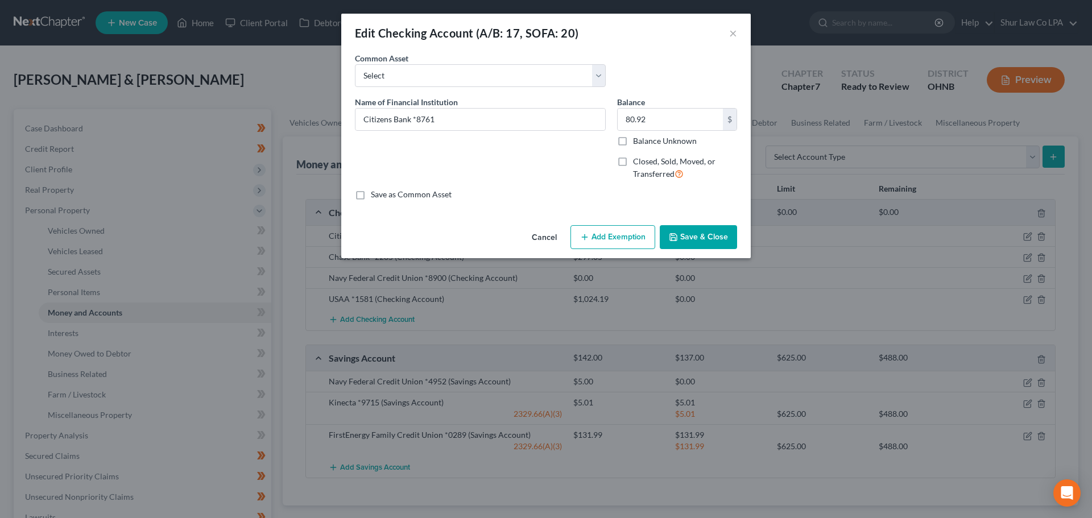
click at [612, 237] on button "Add Exemption" at bounding box center [612, 237] width 85 height 24
select select "2"
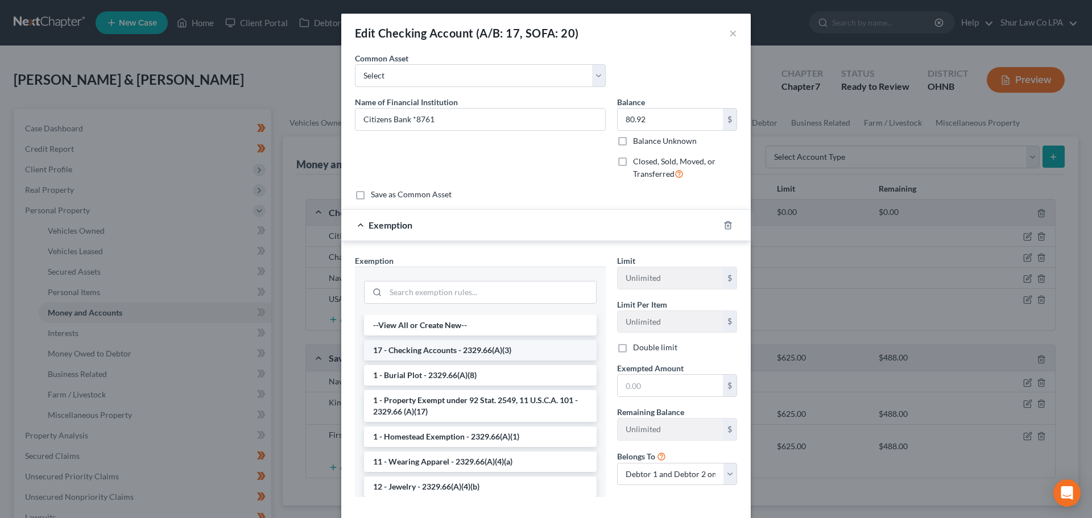
click at [462, 354] on li "17 - Checking Accounts - 2329.66(A)(3)" at bounding box center [480, 350] width 233 height 20
checkbox input "true"
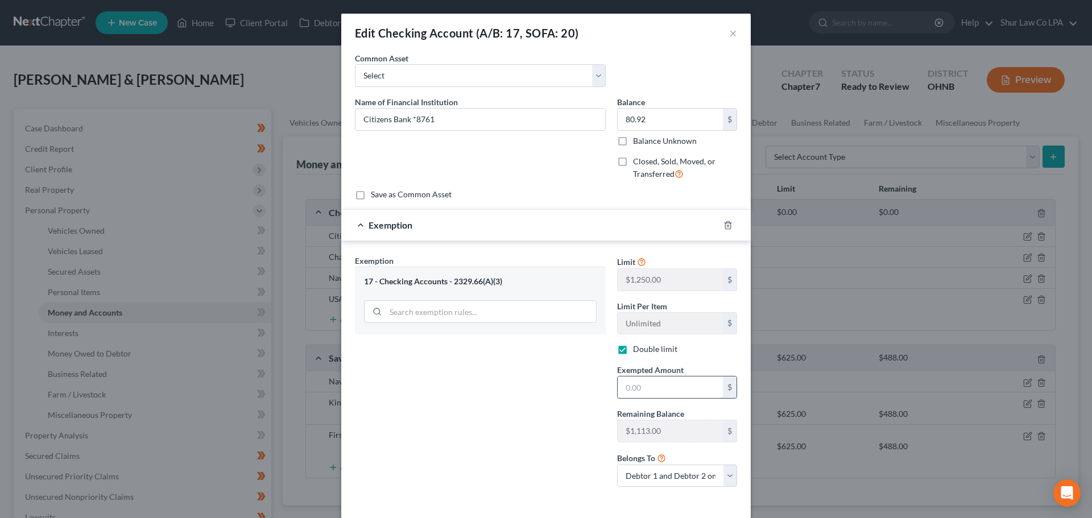
click at [652, 390] on input "text" at bounding box center [670, 387] width 105 height 22
type input "80.92"
click at [477, 392] on div "Exemption Set must be selected for CA. Exemption * 17 - Checking Accounts - 232…" at bounding box center [480, 376] width 262 height 242
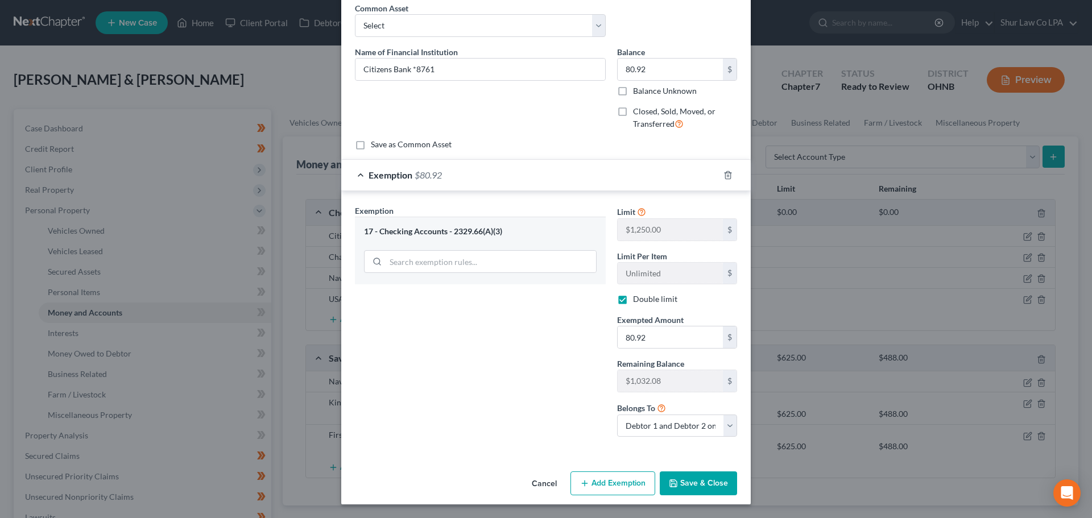
drag, startPoint x: 699, startPoint y: 478, endPoint x: 691, endPoint y: 476, distance: 7.6
click at [699, 478] on button "Save & Close" at bounding box center [698, 483] width 77 height 24
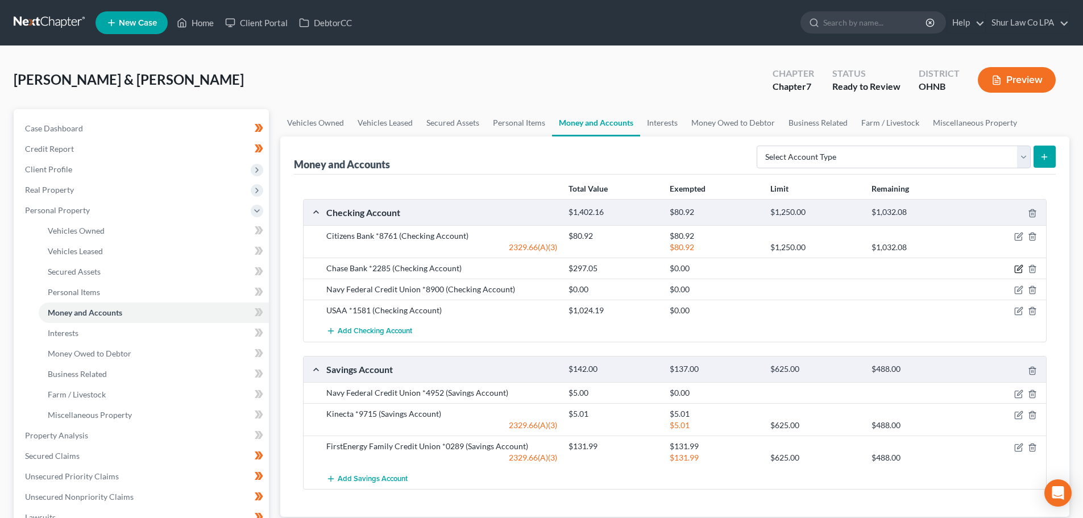
click at [1018, 269] on icon "button" at bounding box center [1019, 268] width 5 height 5
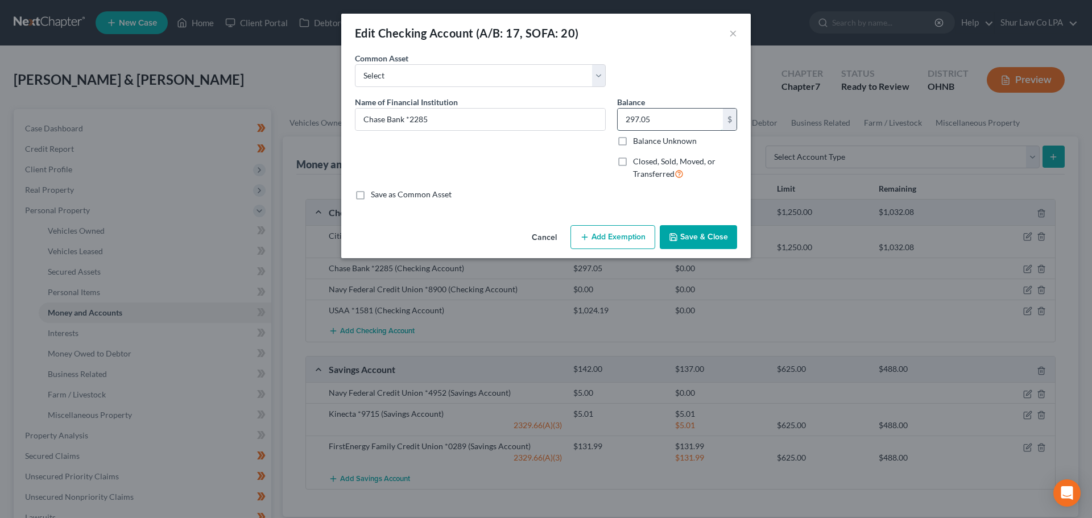
click at [668, 119] on input "297.05" at bounding box center [670, 120] width 105 height 22
type input "279.55"
click at [615, 231] on button "Add Exemption" at bounding box center [612, 237] width 85 height 24
select select "2"
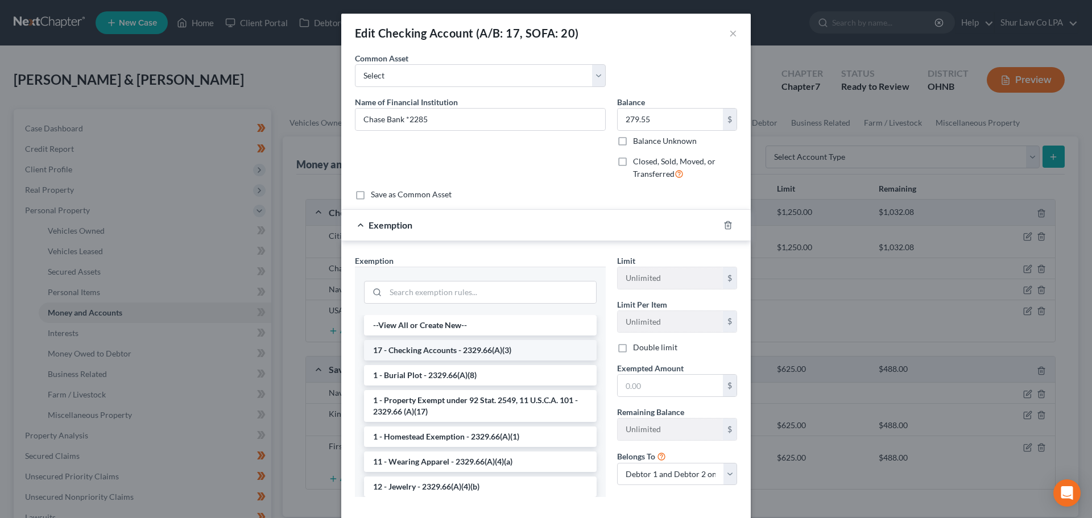
click at [491, 352] on li "17 - Checking Accounts - 2329.66(A)(3)" at bounding box center [480, 350] width 233 height 20
checkbox input "true"
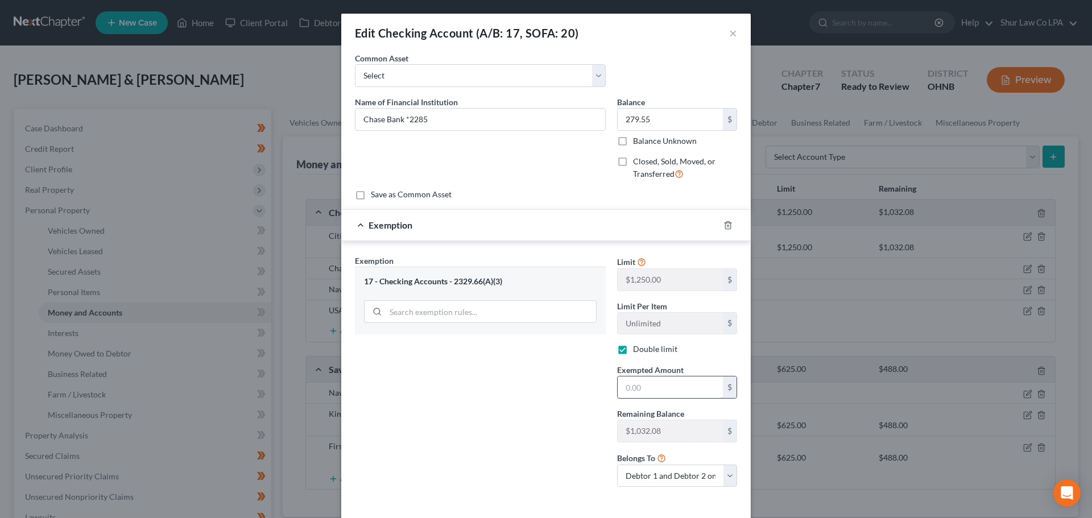
click at [648, 389] on input "text" at bounding box center [670, 387] width 105 height 22
type input "279.55"
click at [553, 376] on div "Exemption Set must be selected for CA. Exemption * 17 - Checking Accounts - 232…" at bounding box center [480, 376] width 262 height 242
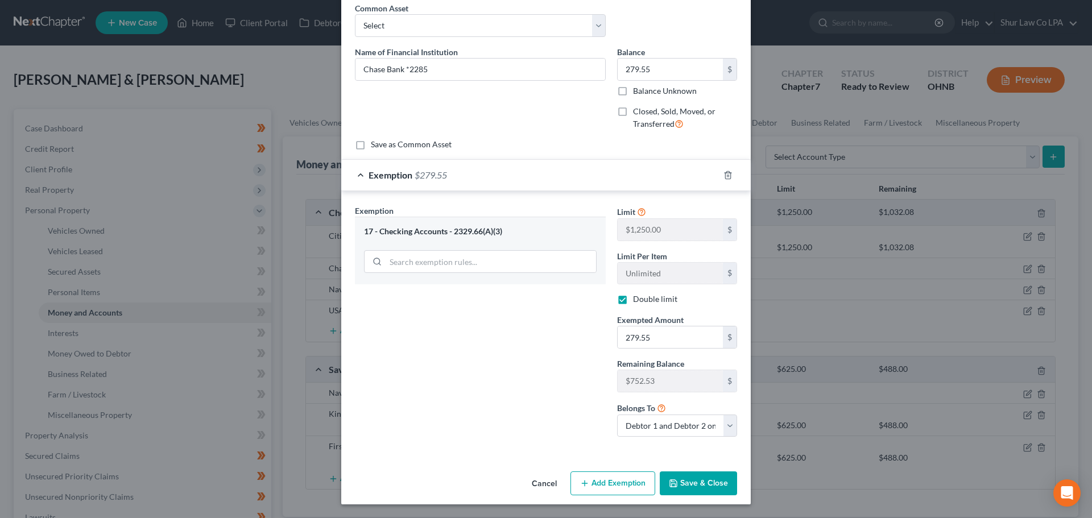
click at [710, 481] on button "Save & Close" at bounding box center [698, 483] width 77 height 24
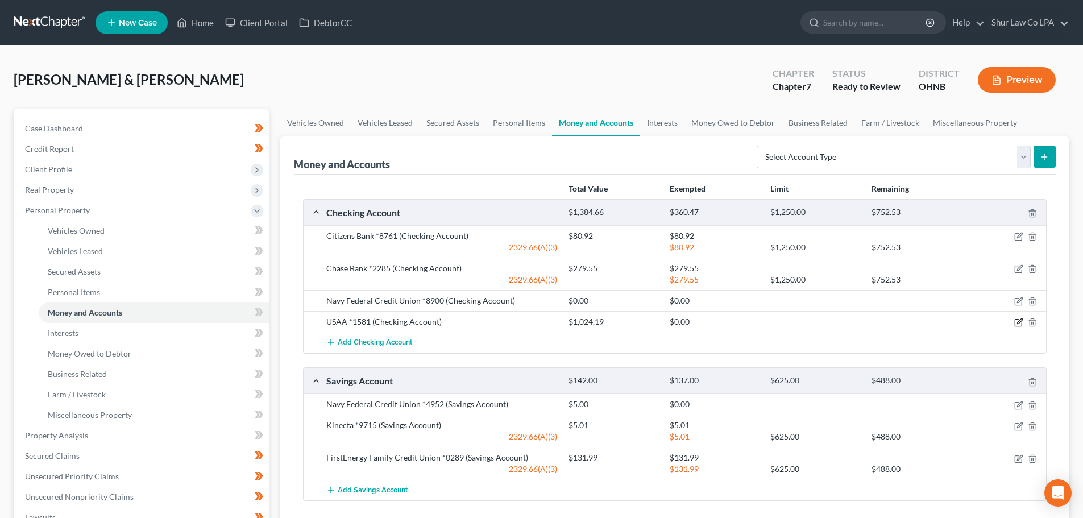
click at [1017, 323] on icon "button" at bounding box center [1018, 322] width 9 height 9
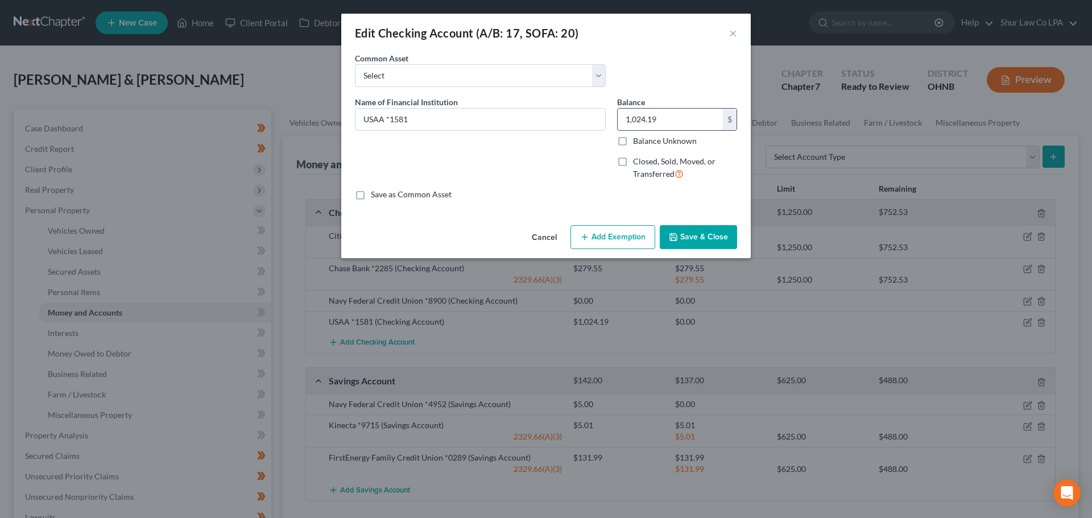
click at [671, 117] on input "1,024.19" at bounding box center [670, 120] width 105 height 22
type input "4.52"
click at [611, 242] on button "Add Exemption" at bounding box center [612, 237] width 85 height 24
select select "2"
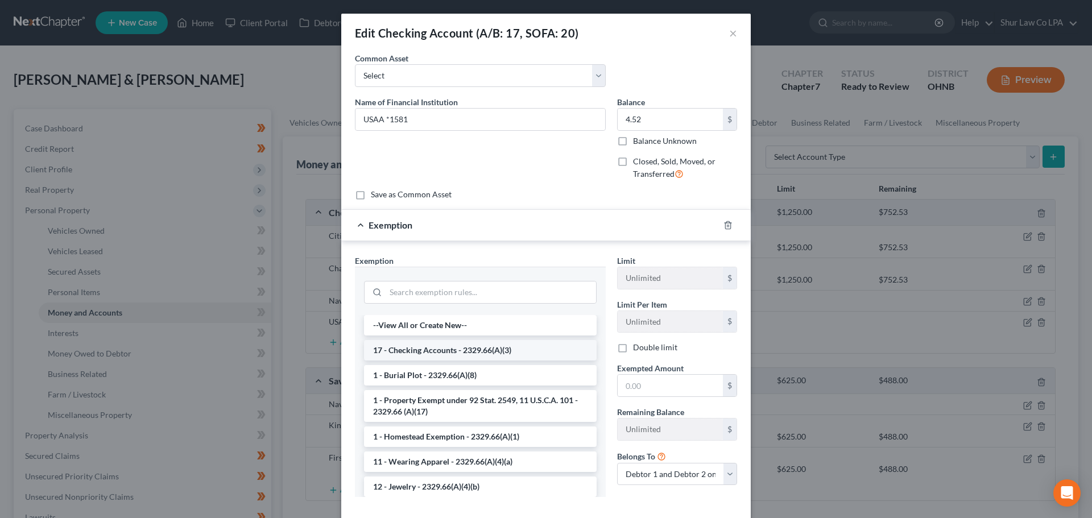
click at [504, 351] on li "17 - Checking Accounts - 2329.66(A)(3)" at bounding box center [480, 350] width 233 height 20
checkbox input "true"
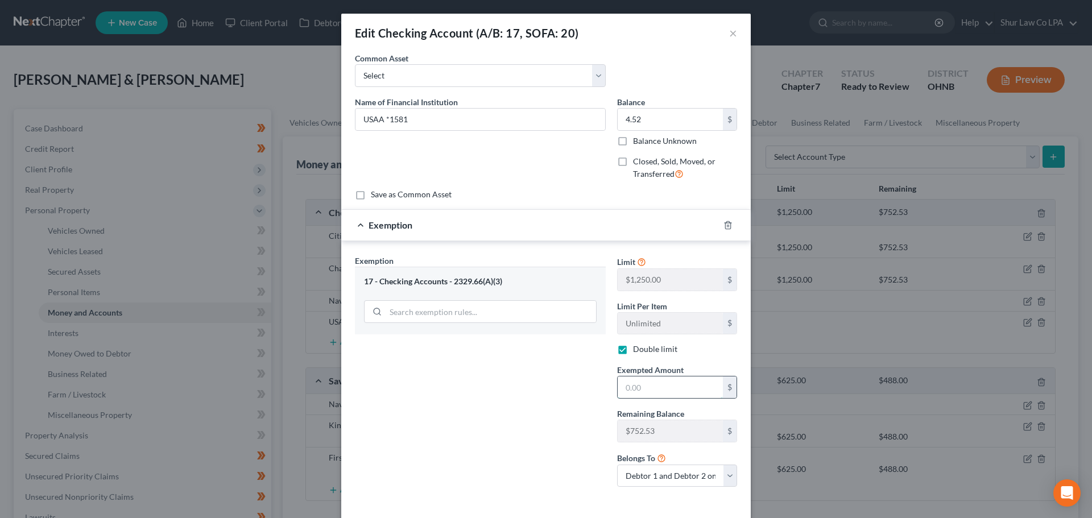
click at [624, 388] on input "text" at bounding box center [670, 387] width 105 height 22
type input "4.52"
click at [526, 412] on div "Exemption Set must be selected for CA. Exemption * 17 - Checking Accounts - 232…" at bounding box center [480, 376] width 262 height 242
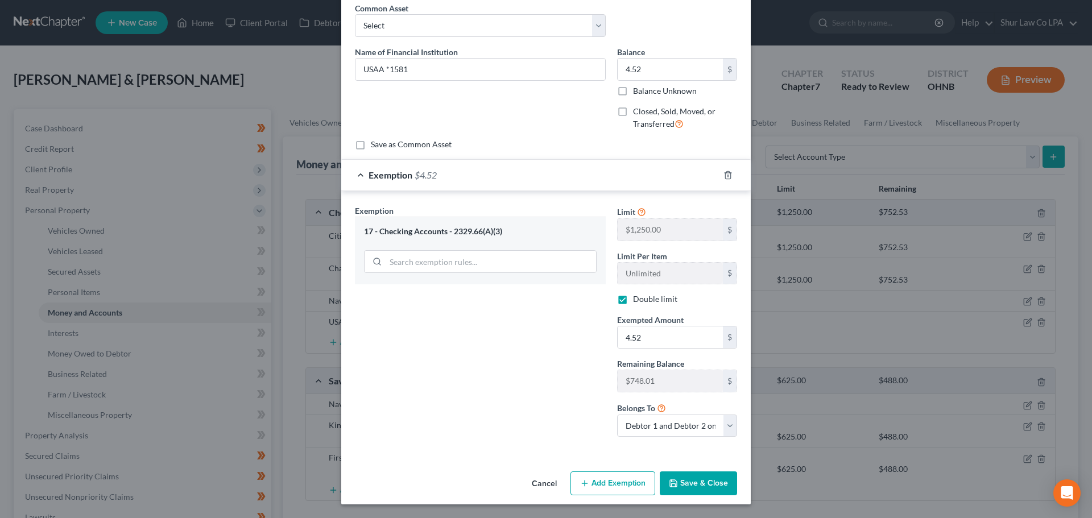
click at [691, 486] on button "Save & Close" at bounding box center [698, 483] width 77 height 24
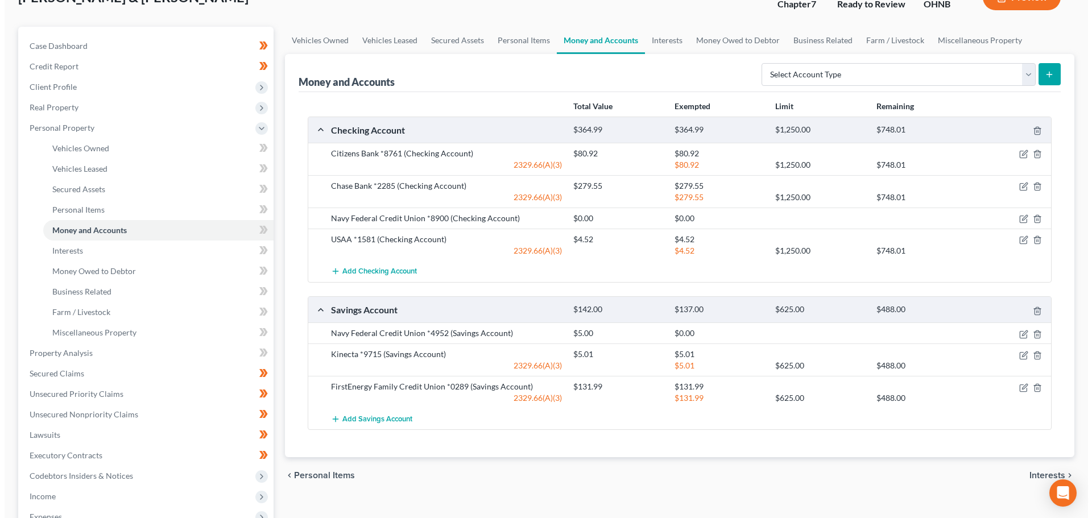
scroll to position [114, 0]
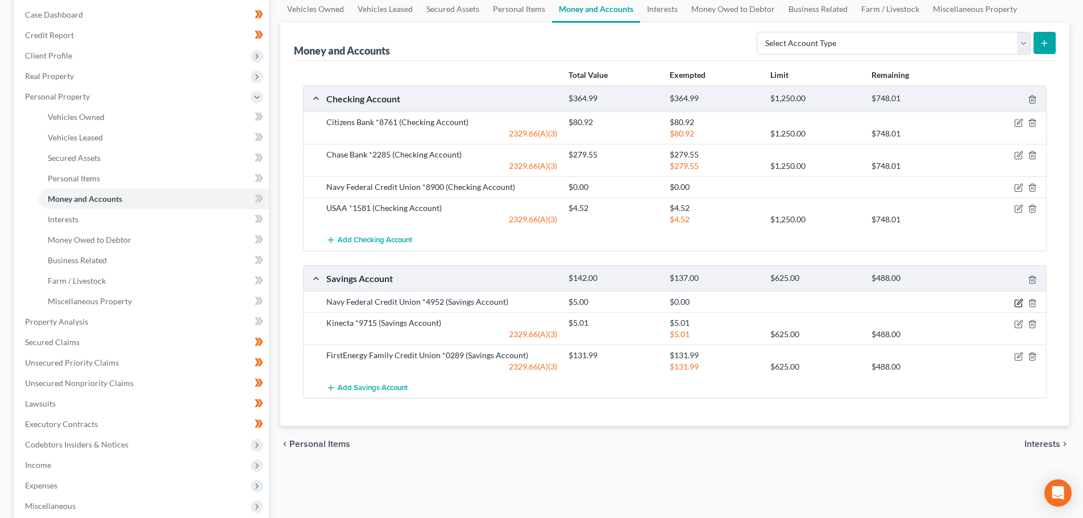
click at [1020, 303] on icon "button" at bounding box center [1019, 301] width 5 height 5
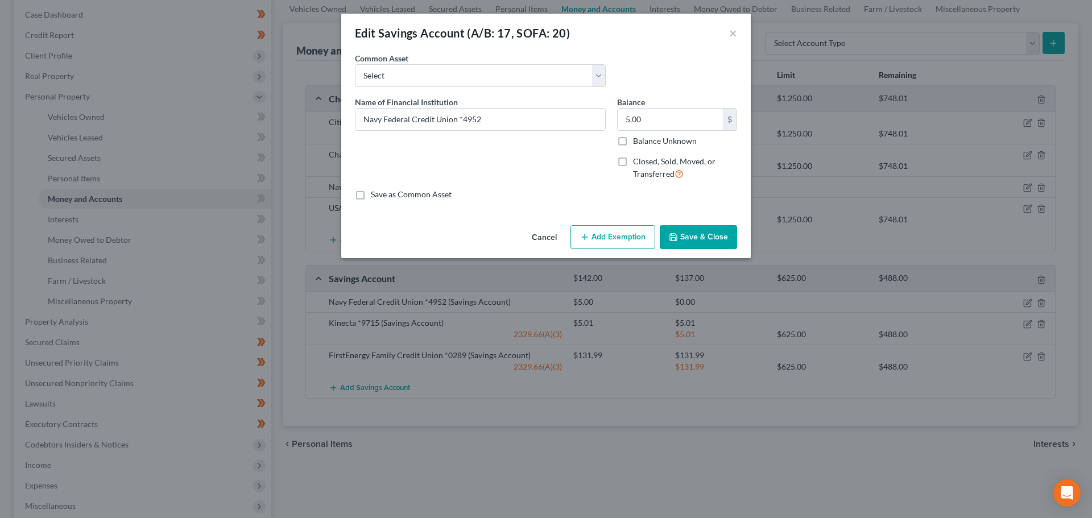
click at [620, 238] on button "Add Exemption" at bounding box center [612, 237] width 85 height 24
select select "2"
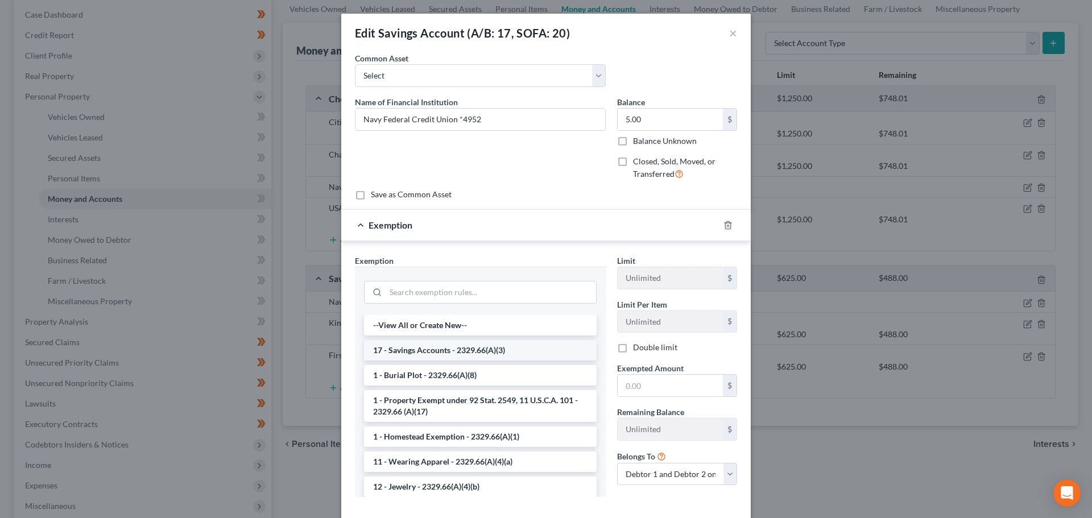
click at [455, 349] on li "17 - Savings Accounts - 2329.66(A)(3)" at bounding box center [480, 350] width 233 height 20
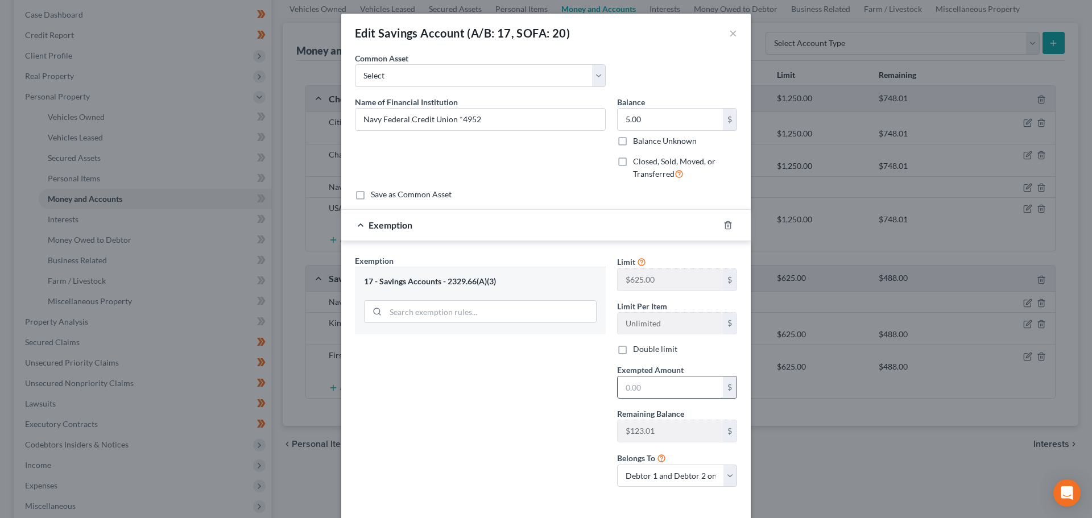
click at [628, 384] on input "text" at bounding box center [670, 387] width 105 height 22
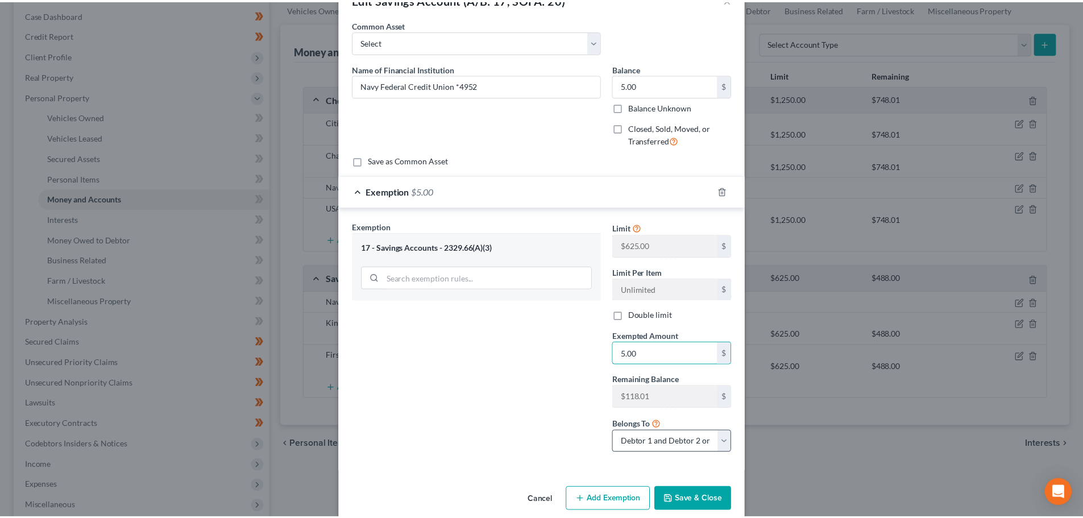
scroll to position [50, 0]
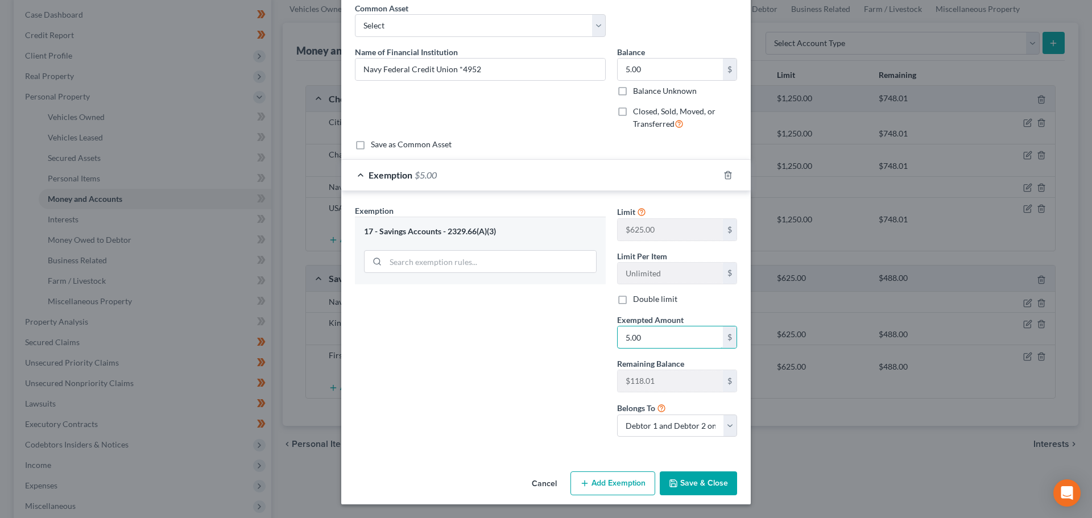
type input "5.00"
click at [695, 490] on button "Save & Close" at bounding box center [698, 483] width 77 height 24
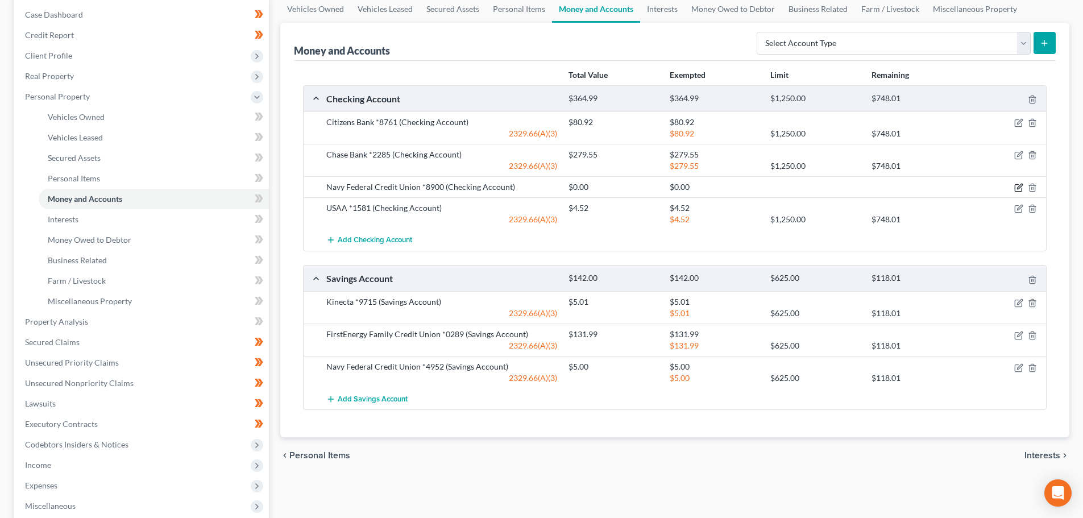
click at [1018, 187] on icon "button" at bounding box center [1018, 187] width 9 height 9
select select "1"
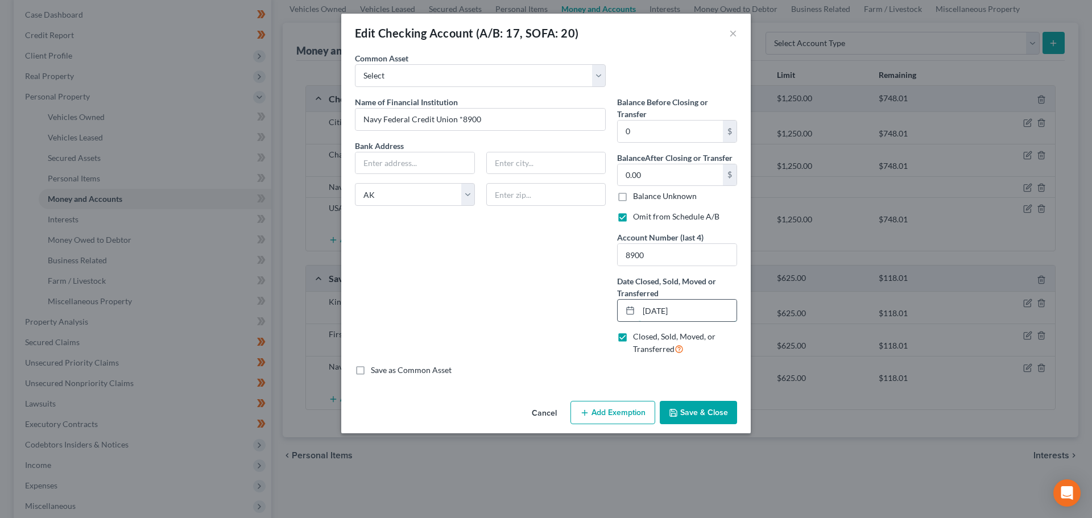
click at [702, 314] on input "[DATE]" at bounding box center [688, 311] width 98 height 22
click at [697, 311] on input "[DATE]" at bounding box center [688, 311] width 98 height 22
click at [660, 310] on input "[DATE]" at bounding box center [688, 311] width 98 height 22
type input "[DATE]"
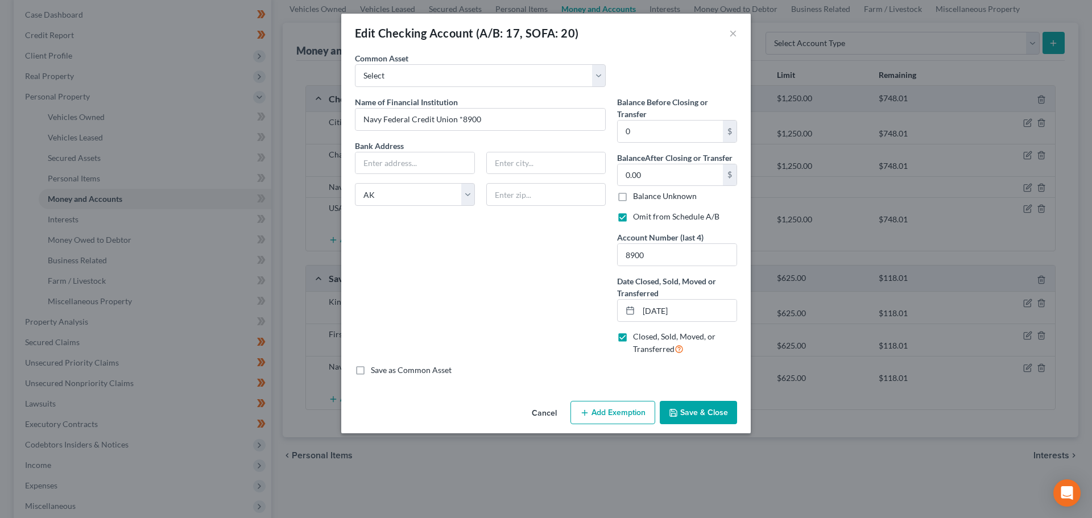
click at [735, 365] on div "Save as Common Asset" at bounding box center [546, 370] width 382 height 11
click at [707, 415] on button "Save & Close" at bounding box center [698, 413] width 77 height 24
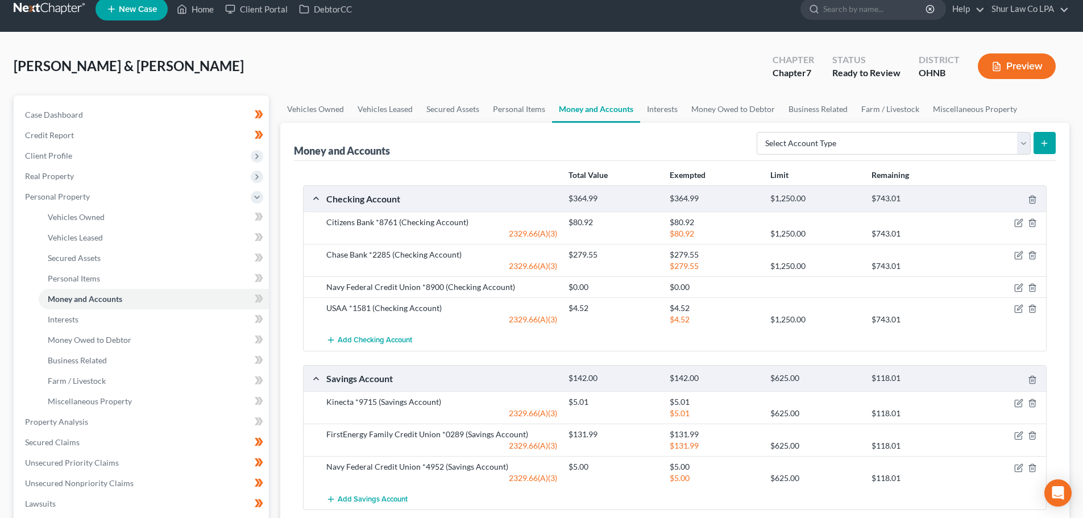
scroll to position [0, 0]
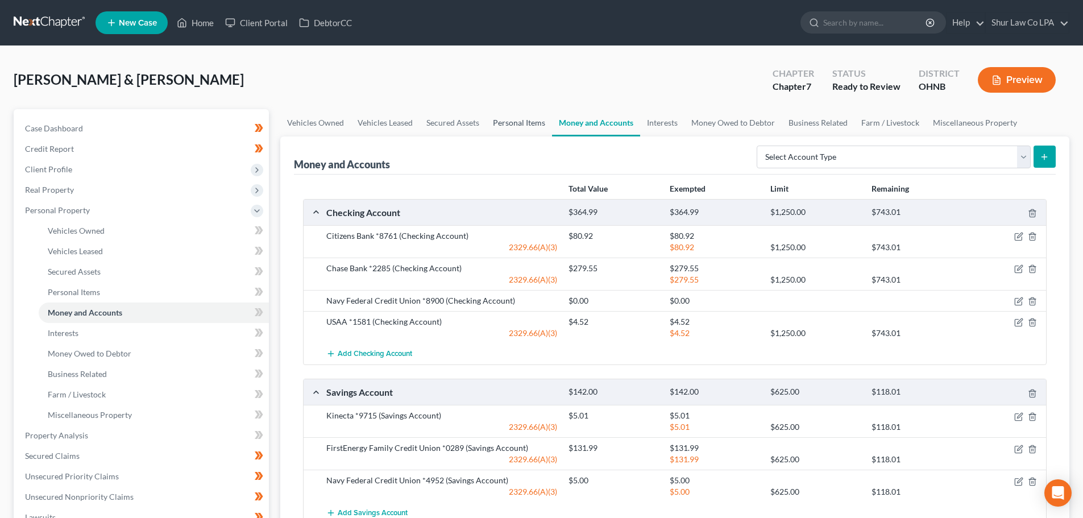
click at [511, 118] on link "Personal Items" at bounding box center [519, 122] width 66 height 27
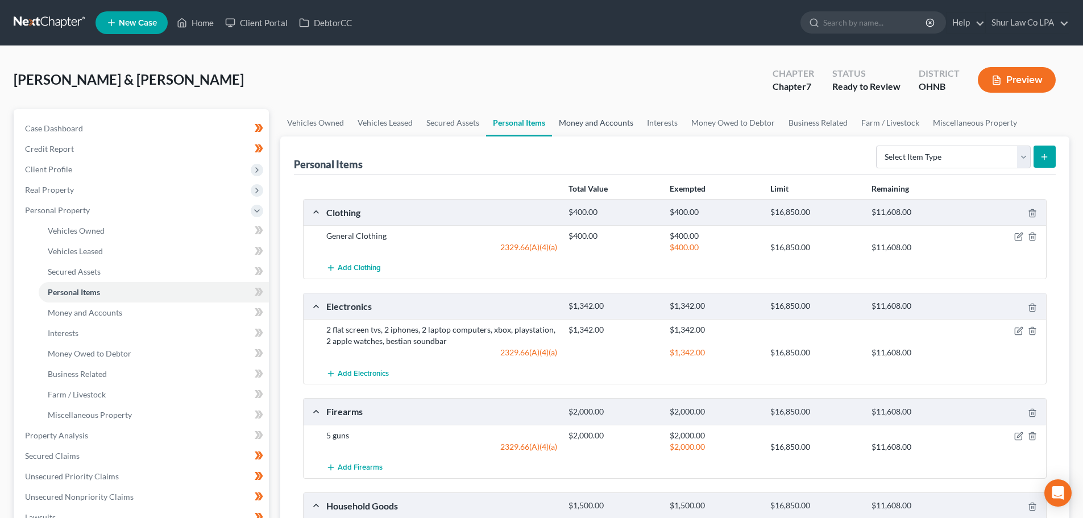
click at [614, 115] on link "Money and Accounts" at bounding box center [596, 122] width 88 height 27
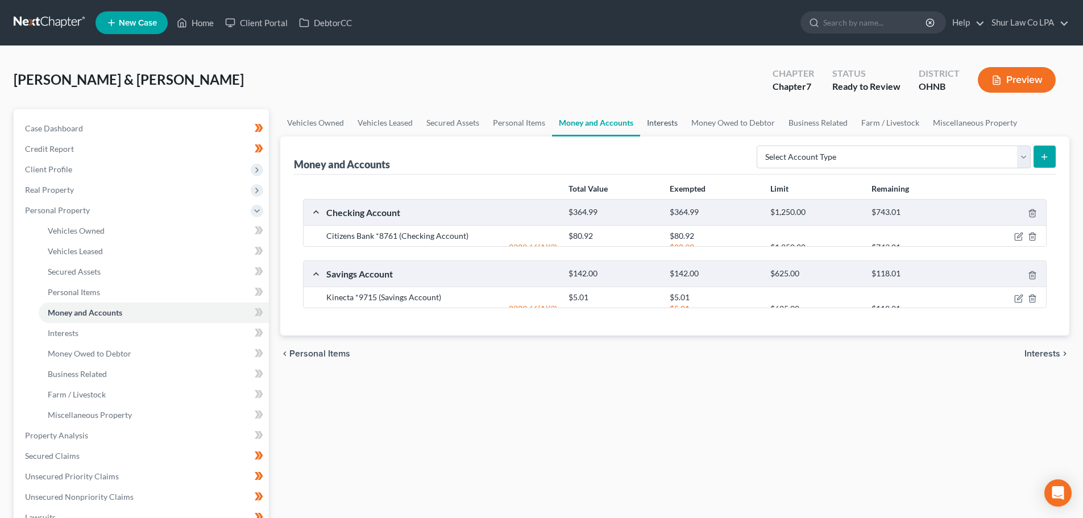
click at [662, 122] on link "Interests" at bounding box center [662, 122] width 44 height 27
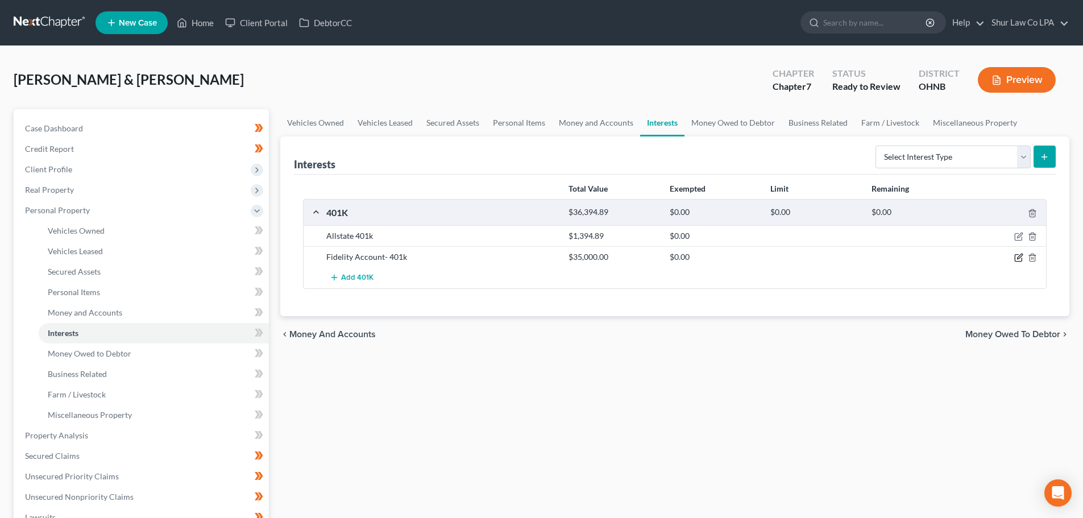
click at [1019, 258] on icon "button" at bounding box center [1018, 257] width 9 height 9
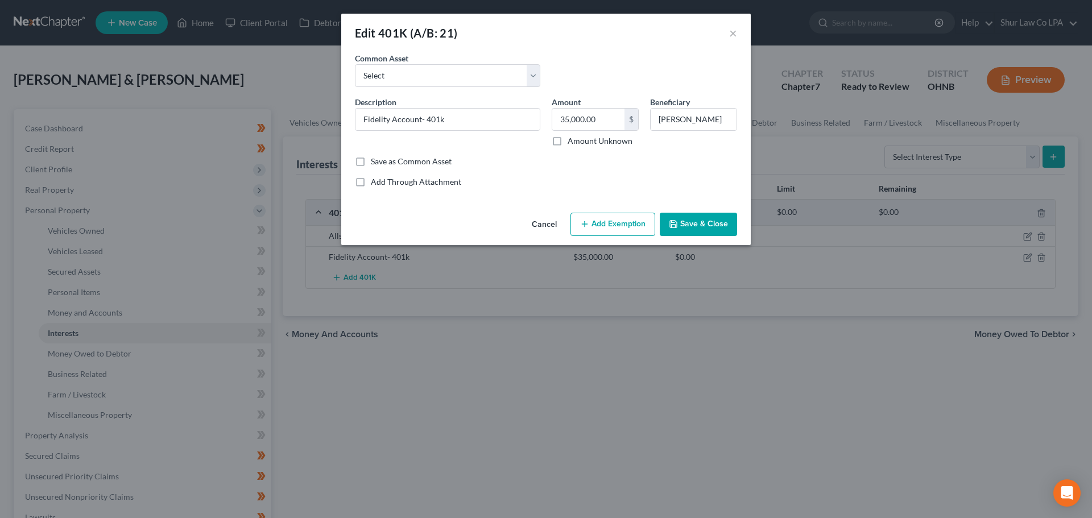
click at [578, 173] on div "Common Asset Select 401K Plan Description * Fidelity Account- 401k Amount 35,00…" at bounding box center [546, 119] width 382 height 135
click at [729, 31] on div "Edit 401K (A/B: 21) ×" at bounding box center [545, 33] width 409 height 39
click at [732, 34] on button "×" at bounding box center [733, 33] width 8 height 14
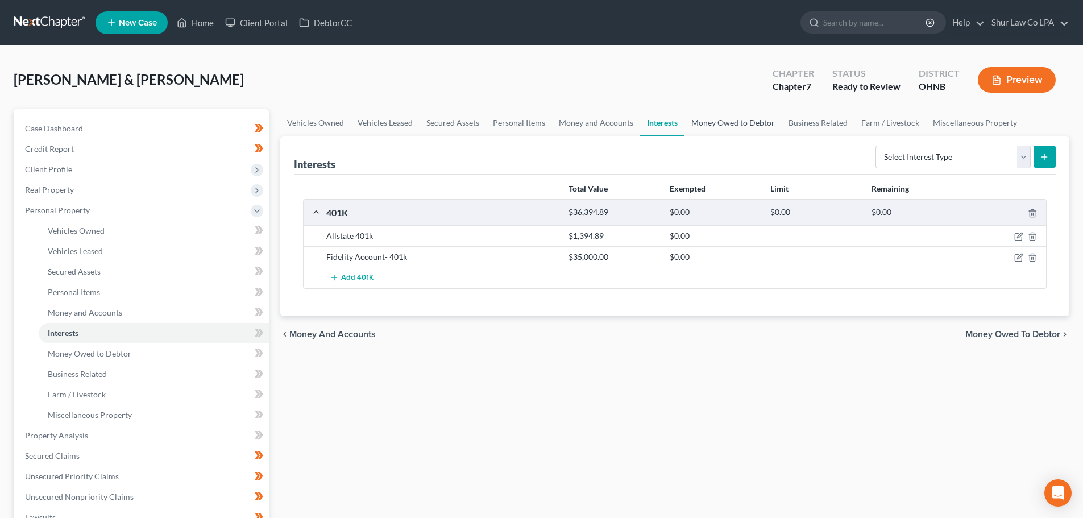
click at [751, 119] on link "Money Owed to Debtor" at bounding box center [733, 122] width 97 height 27
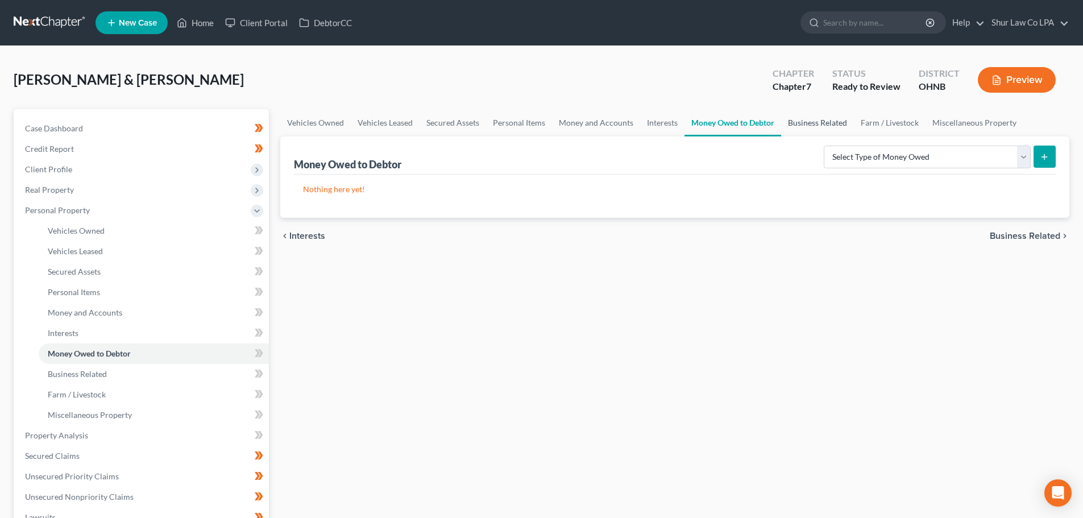
click at [811, 122] on link "Business Related" at bounding box center [817, 122] width 73 height 27
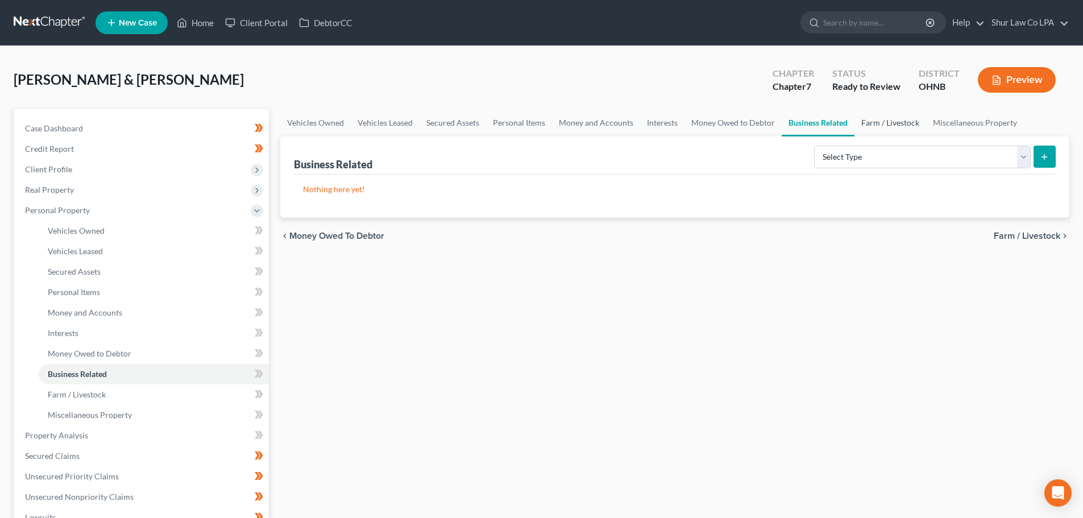
click at [899, 124] on link "Farm / Livestock" at bounding box center [891, 122] width 72 height 27
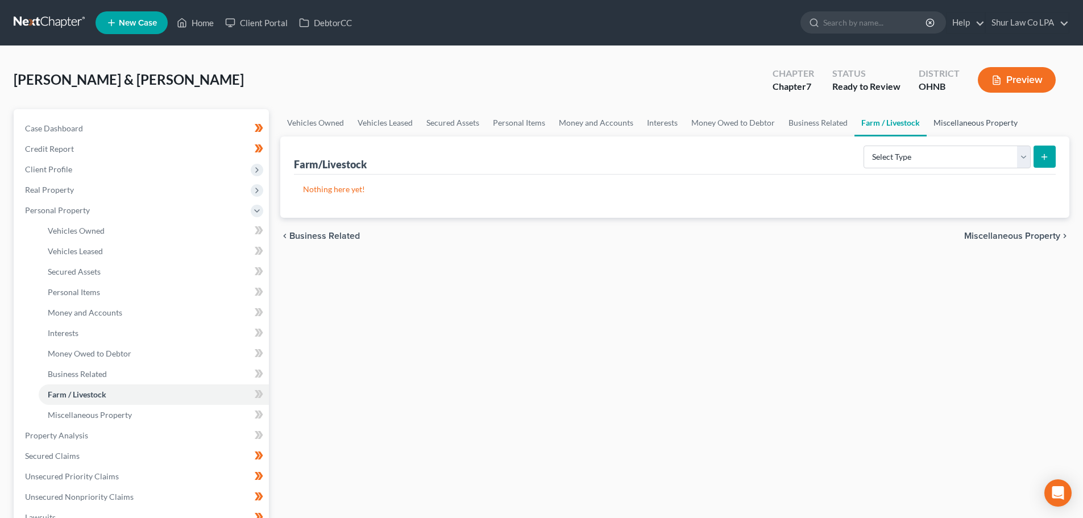
click at [968, 116] on link "Miscellaneous Property" at bounding box center [976, 122] width 98 height 27
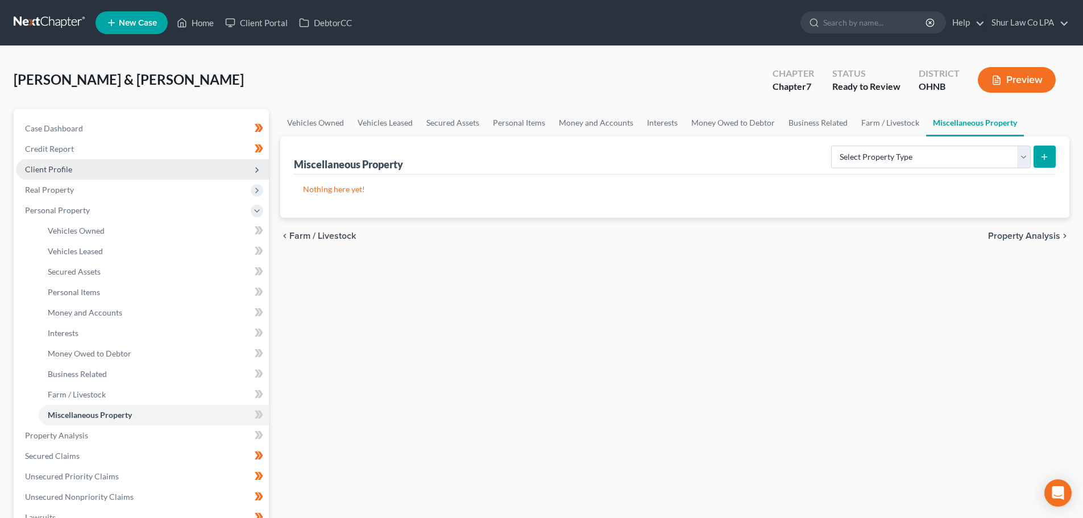
click at [96, 168] on span "Client Profile" at bounding box center [142, 169] width 253 height 20
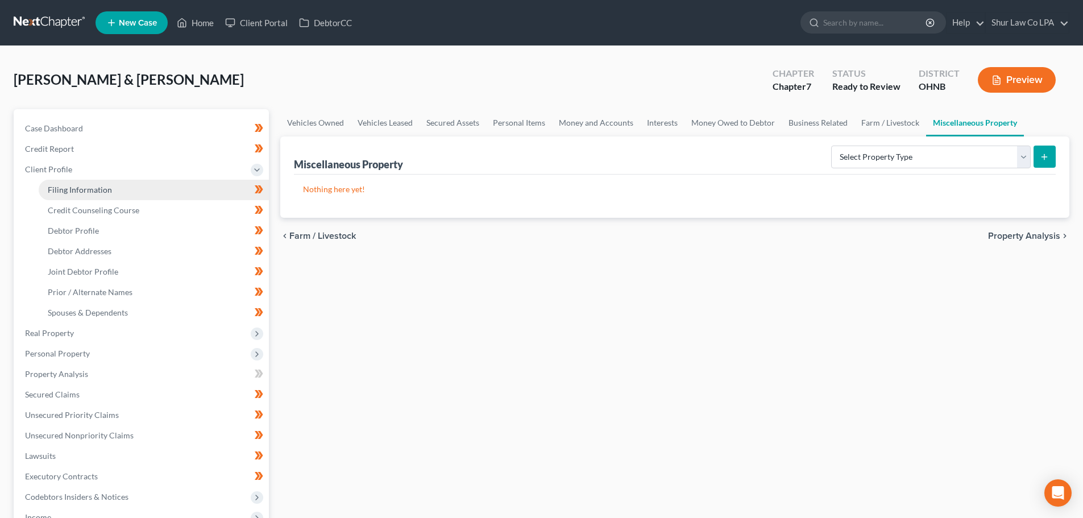
click at [128, 182] on link "Filing Information" at bounding box center [154, 190] width 230 height 20
select select "1"
select select "0"
select select "36"
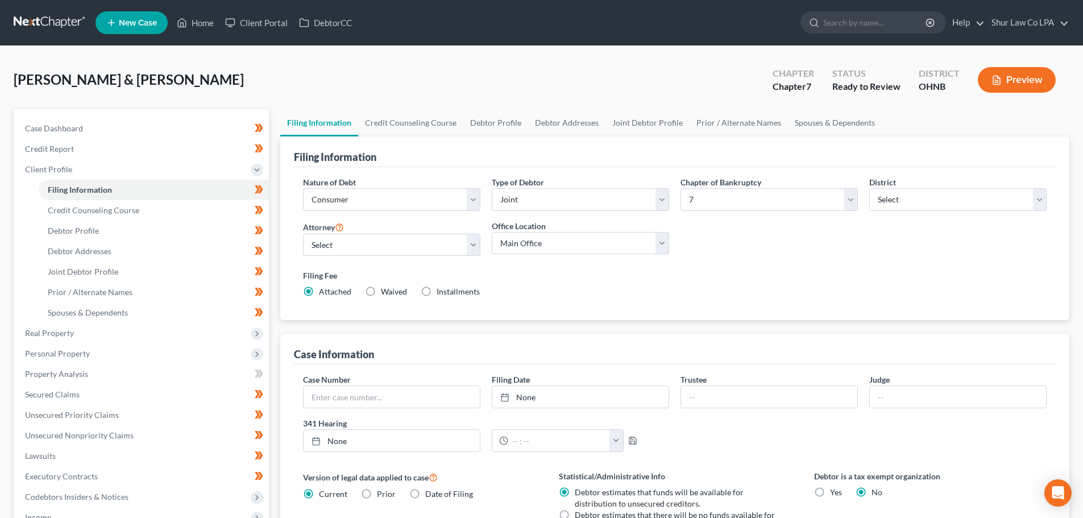
click at [437, 288] on label "Installments Installments" at bounding box center [458, 291] width 43 height 11
click at [441, 288] on input "Installments Installments" at bounding box center [444, 289] width 7 height 7
radio input "true"
radio input "false"
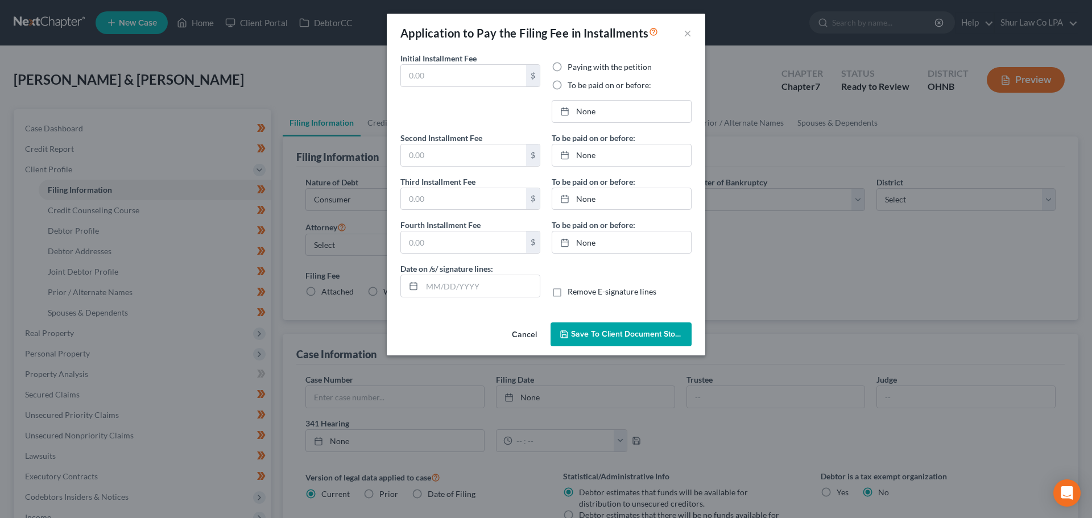
type input "0.00"
radio input "true"
type input "0.00"
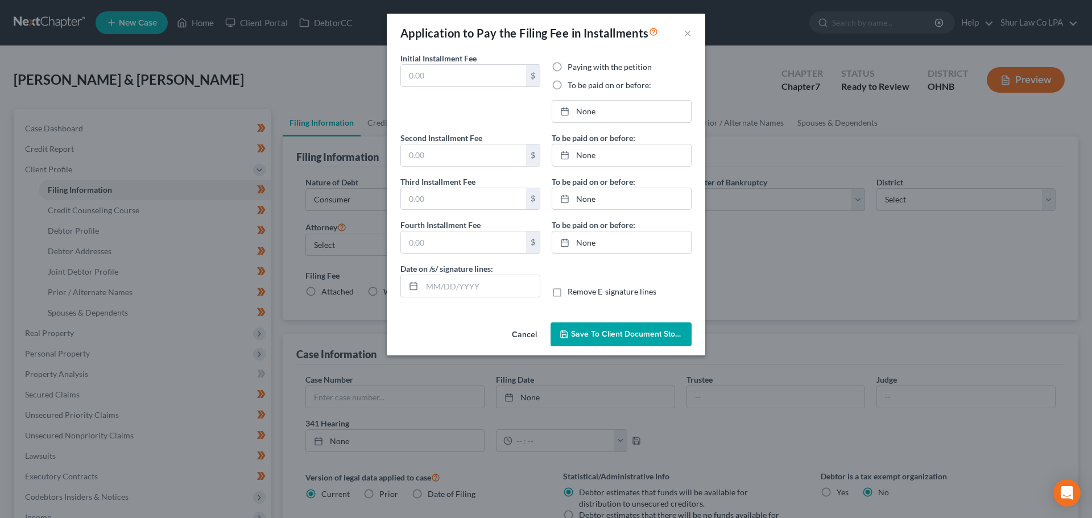
type input "[DATE]"
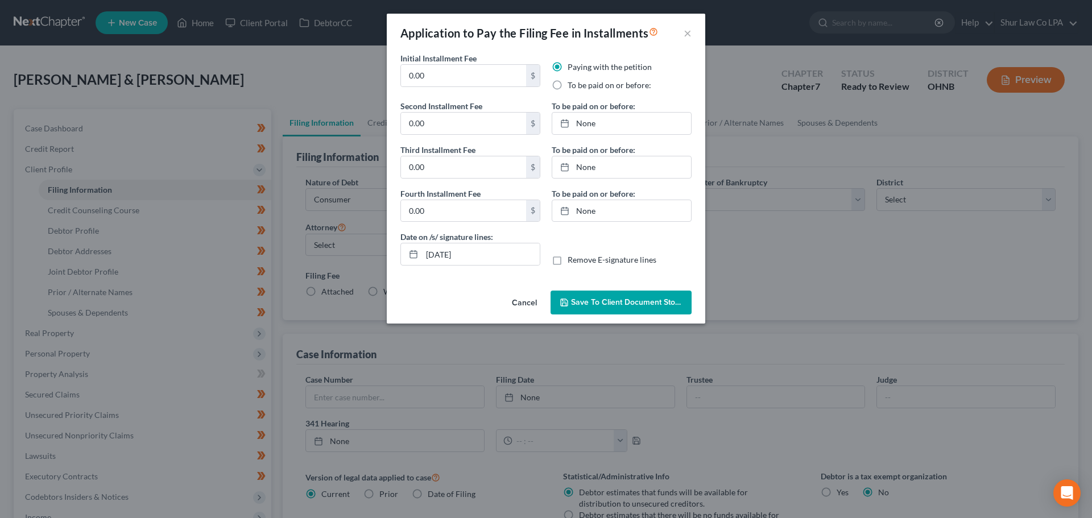
click at [577, 85] on label "To be paid on or before:" at bounding box center [610, 85] width 84 height 11
click at [577, 85] on input "To be paid on or before:" at bounding box center [575, 83] width 7 height 7
radio input "true"
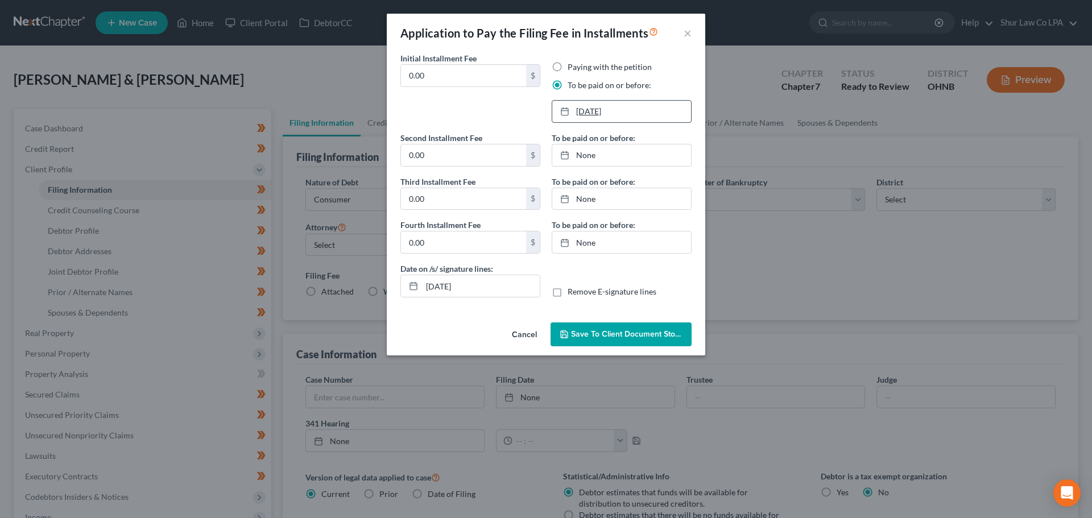
click at [585, 111] on link "[DATE]" at bounding box center [621, 112] width 139 height 22
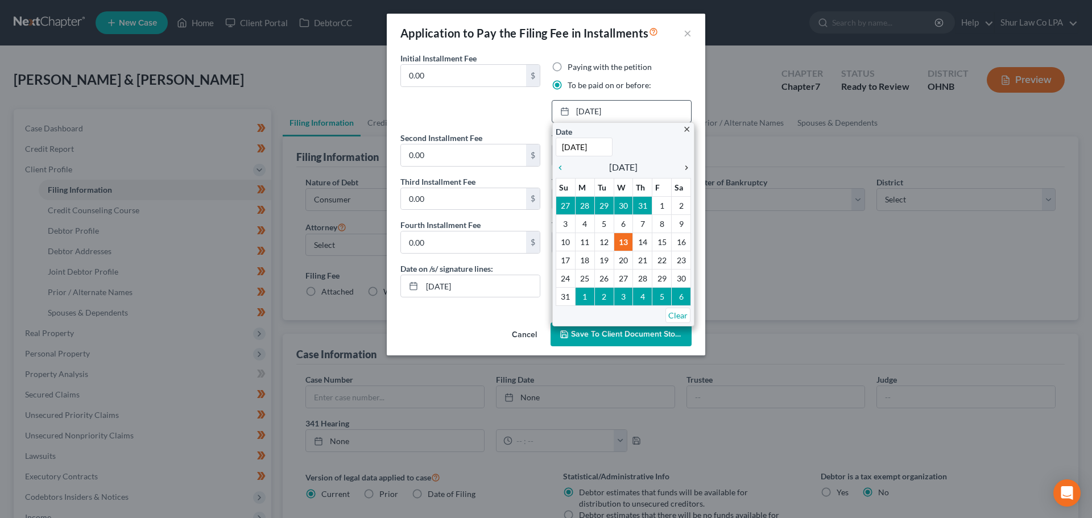
click at [686, 167] on icon "chevron_right" at bounding box center [683, 167] width 15 height 9
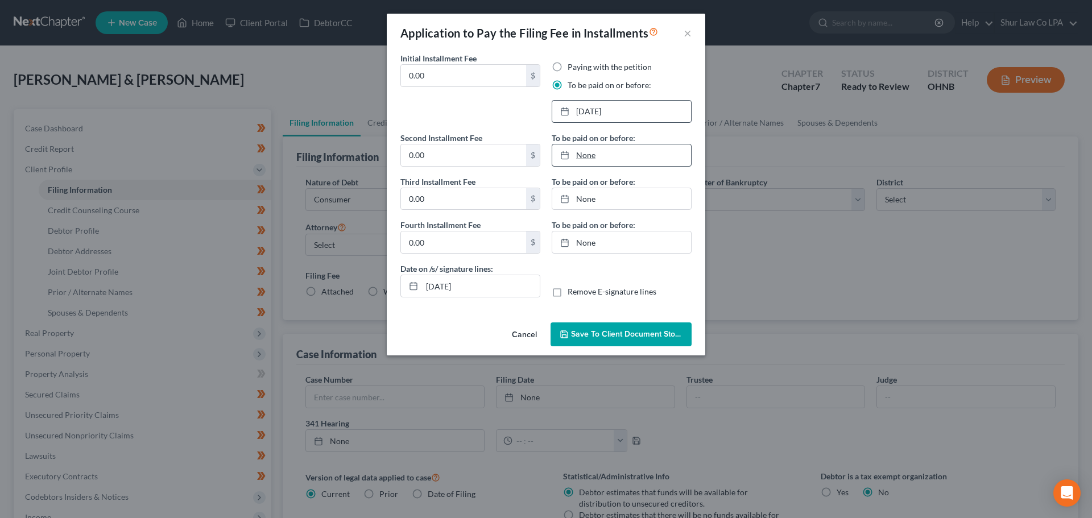
type input "[DATE]"
click at [586, 153] on link "None" at bounding box center [621, 155] width 139 height 22
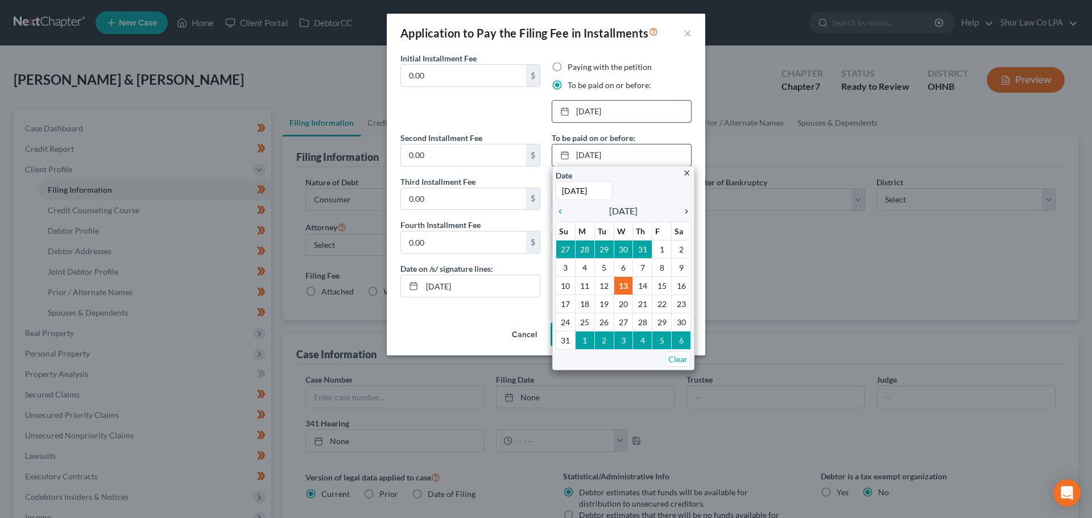
click at [689, 213] on icon "chevron_right" at bounding box center [683, 211] width 15 height 9
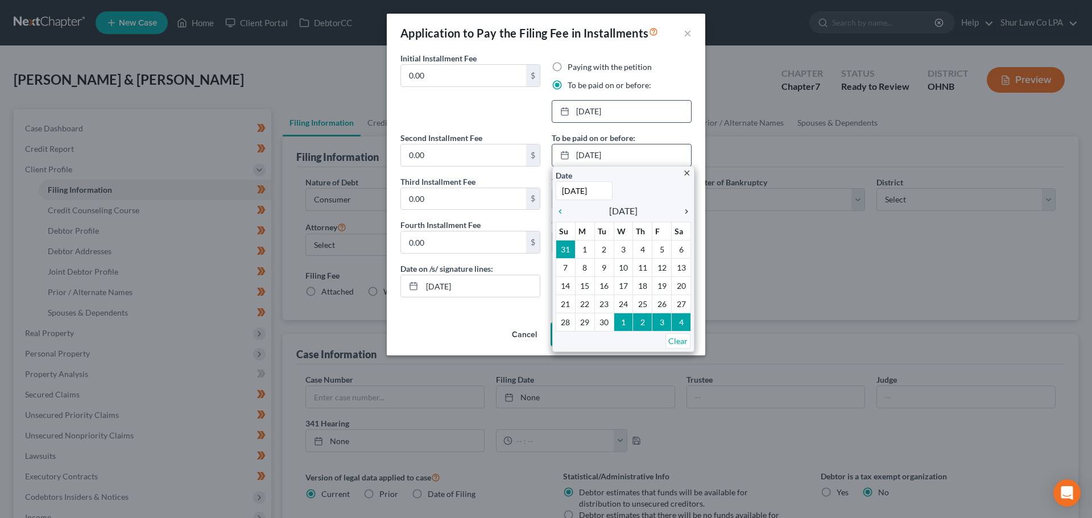
click at [688, 213] on icon "chevron_right" at bounding box center [683, 211] width 15 height 9
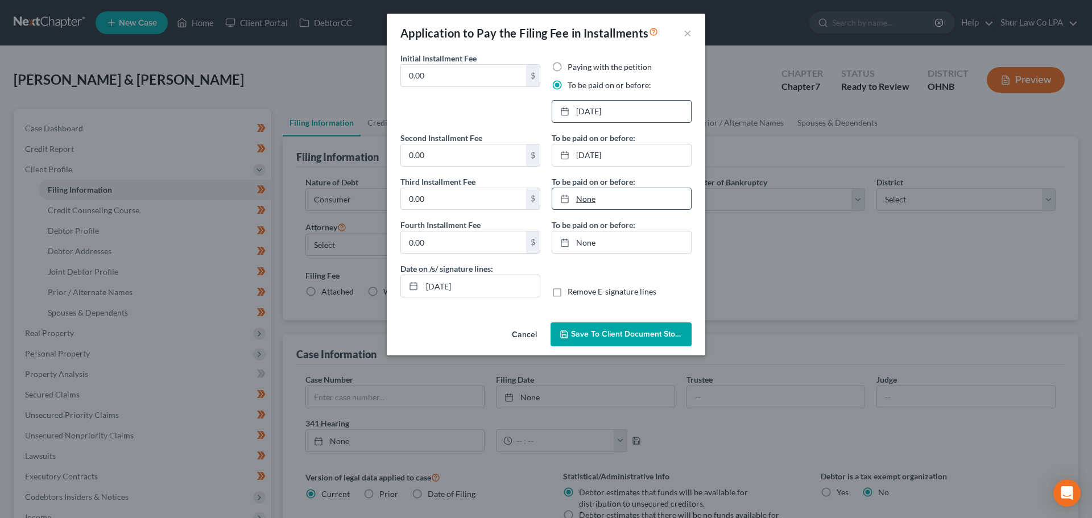
click at [583, 200] on link "None" at bounding box center [621, 199] width 139 height 22
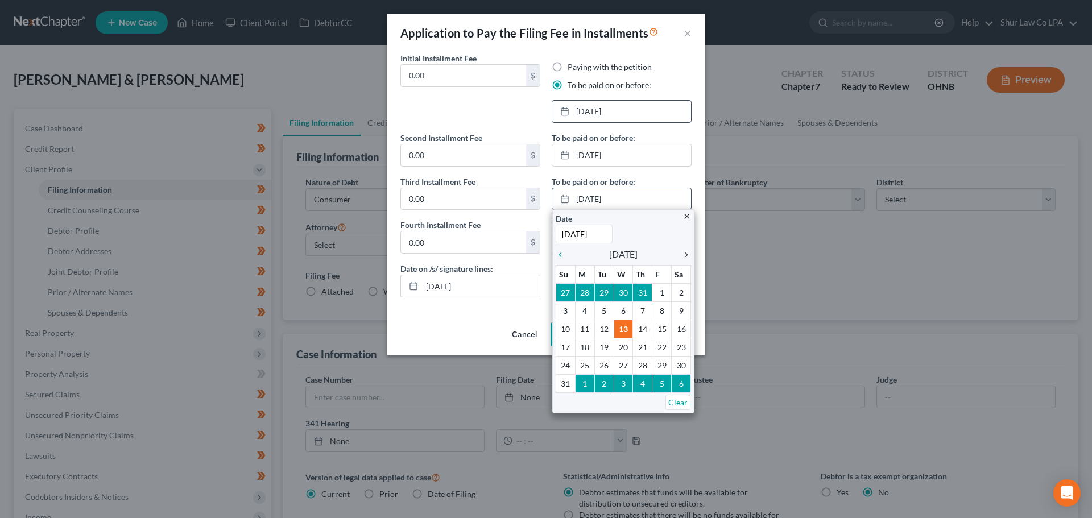
click at [689, 251] on icon "chevron_right" at bounding box center [683, 254] width 15 height 9
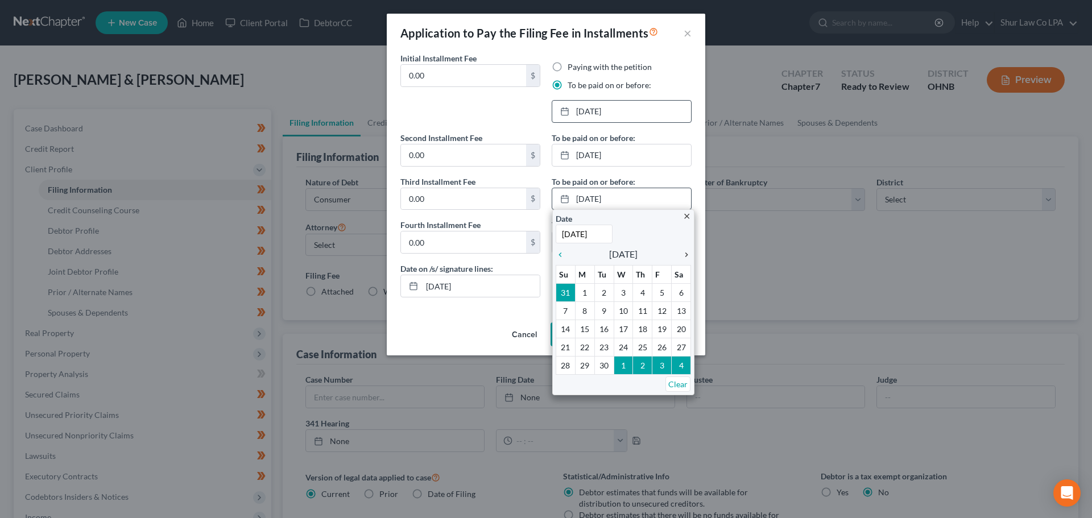
click at [689, 251] on icon "chevron_right" at bounding box center [683, 254] width 15 height 9
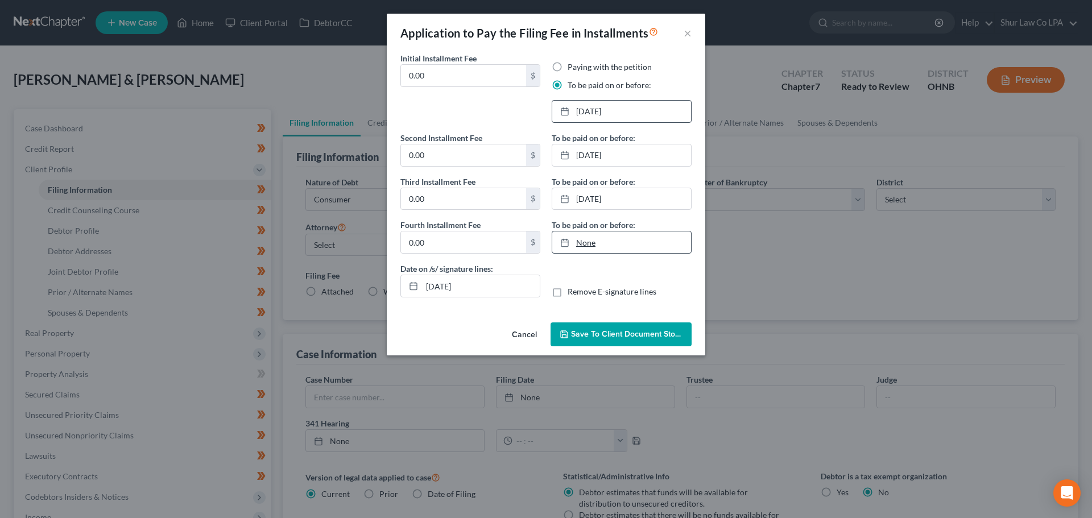
click at [587, 242] on link "None" at bounding box center [621, 242] width 139 height 22
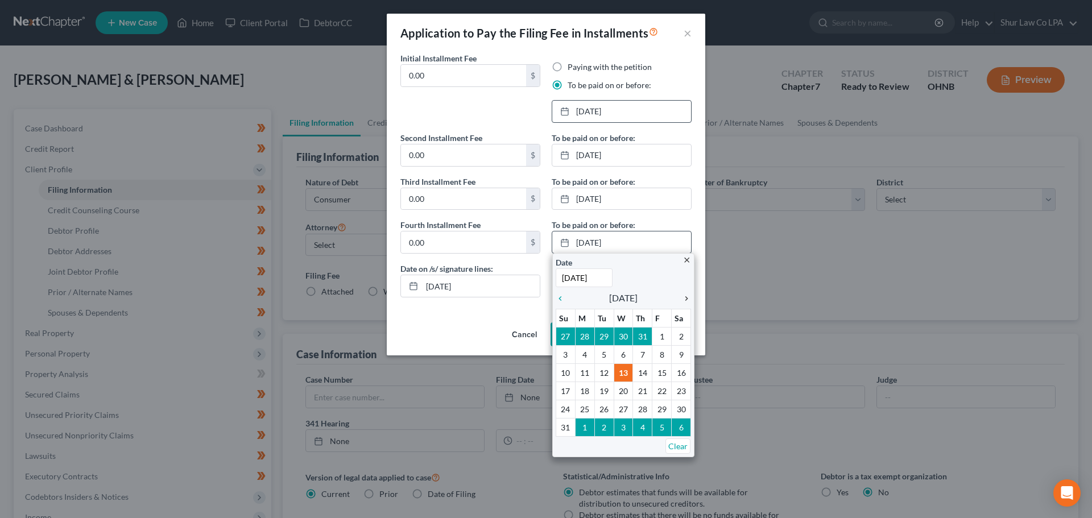
click at [684, 300] on icon "chevron_right" at bounding box center [683, 298] width 15 height 9
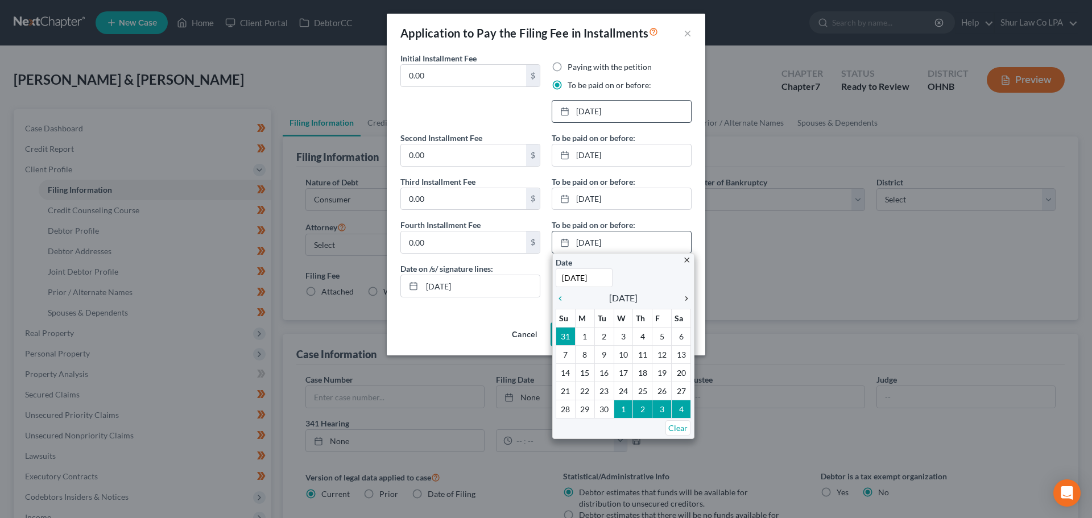
click at [684, 300] on icon "chevron_right" at bounding box center [683, 298] width 15 height 9
click at [684, 299] on icon "chevron_right" at bounding box center [683, 298] width 15 height 9
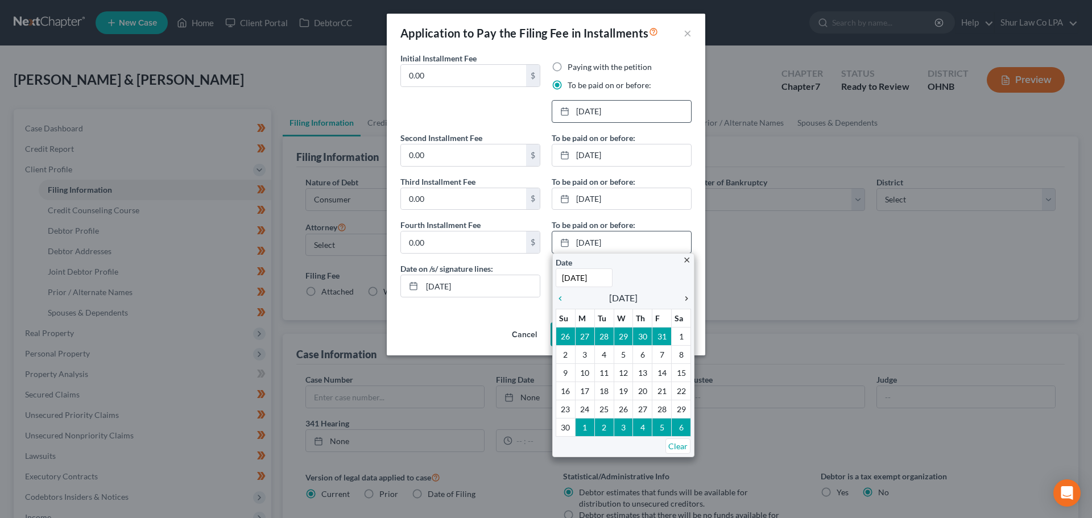
click at [684, 299] on icon "chevron_right" at bounding box center [683, 298] width 15 height 9
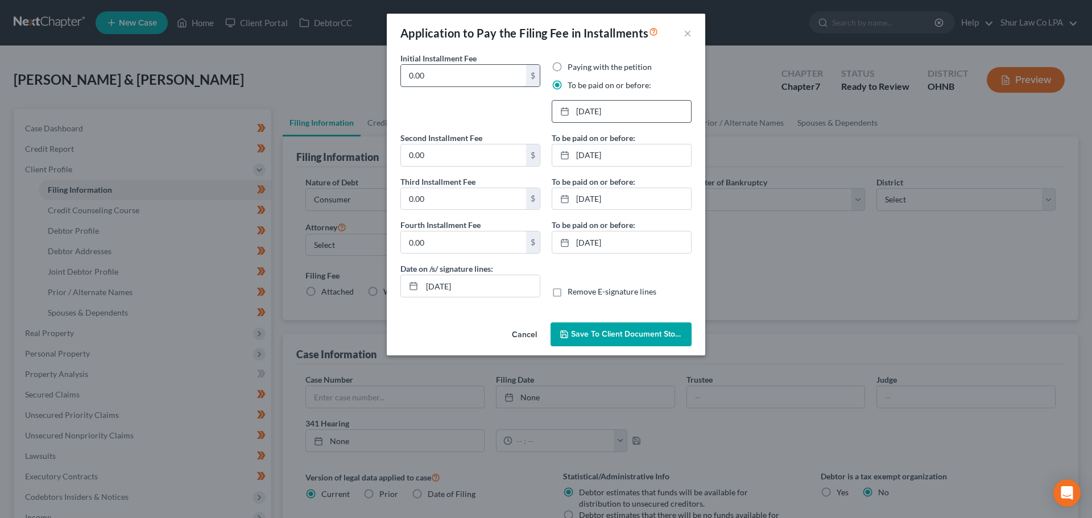
click at [429, 80] on input "0.00" at bounding box center [463, 76] width 125 height 22
type input "84.50"
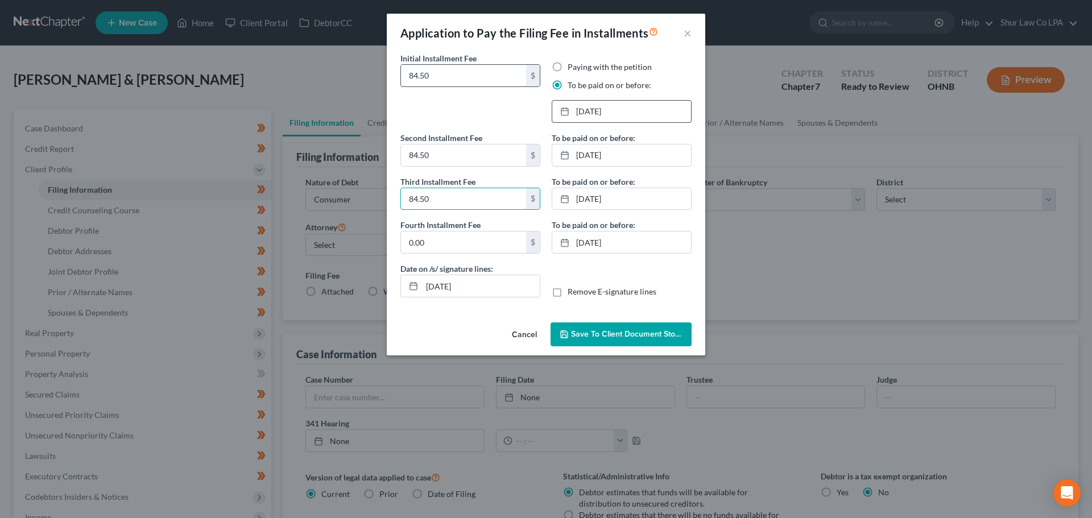
type input "84.50"
click at [626, 330] on span "Save to Client Document Storage" at bounding box center [631, 334] width 121 height 10
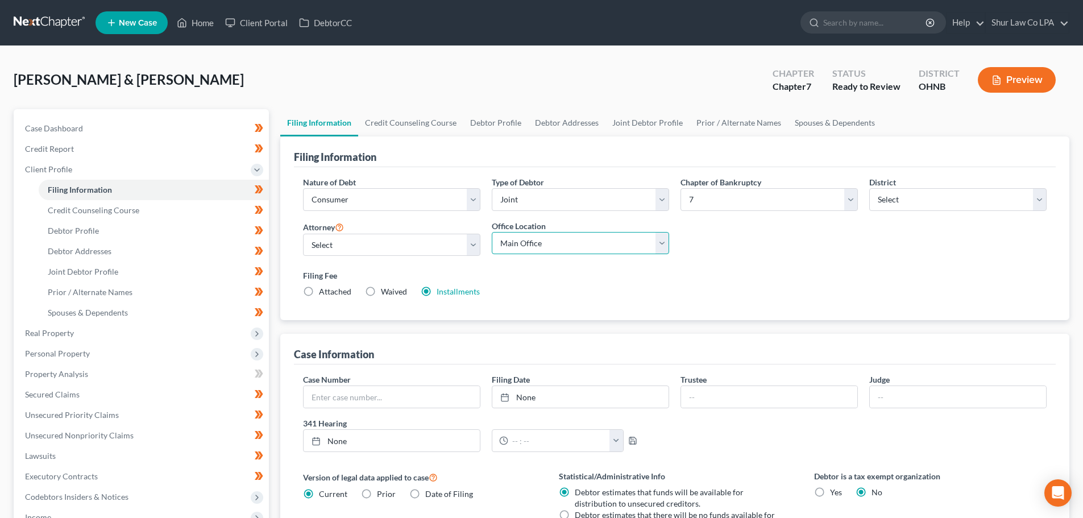
click at [635, 249] on select "Main Office [GEOGRAPHIC_DATA][PERSON_NAME] Office" at bounding box center [580, 243] width 177 height 23
click at [634, 245] on select "Main Office [GEOGRAPHIC_DATA][PERSON_NAME] Office" at bounding box center [580, 243] width 177 height 23
click at [468, 245] on select "Select [PERSON_NAME] - OHSB [PERSON_NAME] - OHNB [PERSON_NAME] - KYEB [PERSON_N…" at bounding box center [391, 245] width 177 height 23
click at [532, 245] on select "Main Office [GEOGRAPHIC_DATA][PERSON_NAME] Office" at bounding box center [580, 243] width 177 height 23
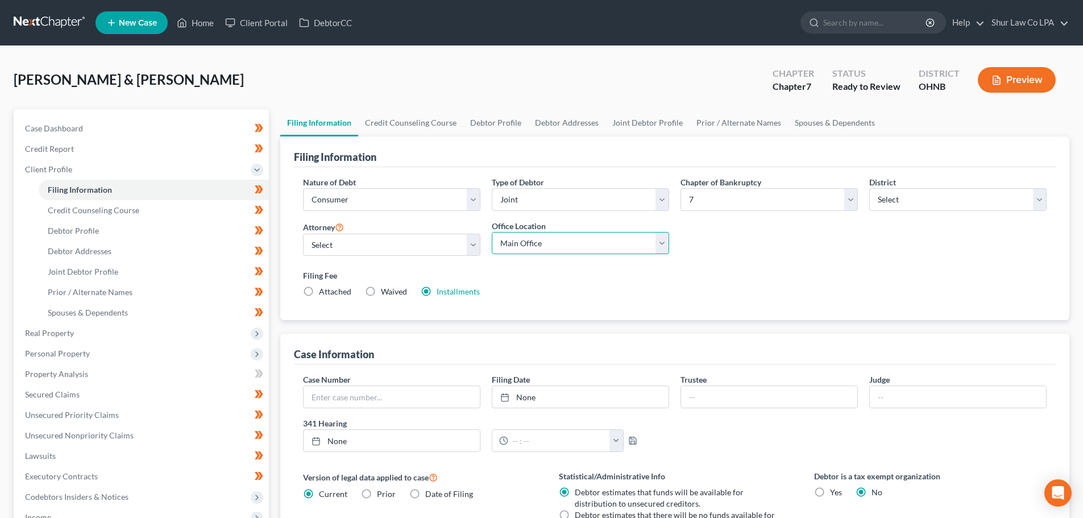
select select "1"
click at [492, 232] on select "Main Office [GEOGRAPHIC_DATA][PERSON_NAME] Office" at bounding box center [580, 243] width 177 height 23
click at [563, 246] on select "Main Office [GEOGRAPHIC_DATA][PERSON_NAME] Office" at bounding box center [580, 243] width 177 height 23
select select
click at [492, 232] on select "Main Office [GEOGRAPHIC_DATA][PERSON_NAME] Office" at bounding box center [580, 243] width 177 height 23
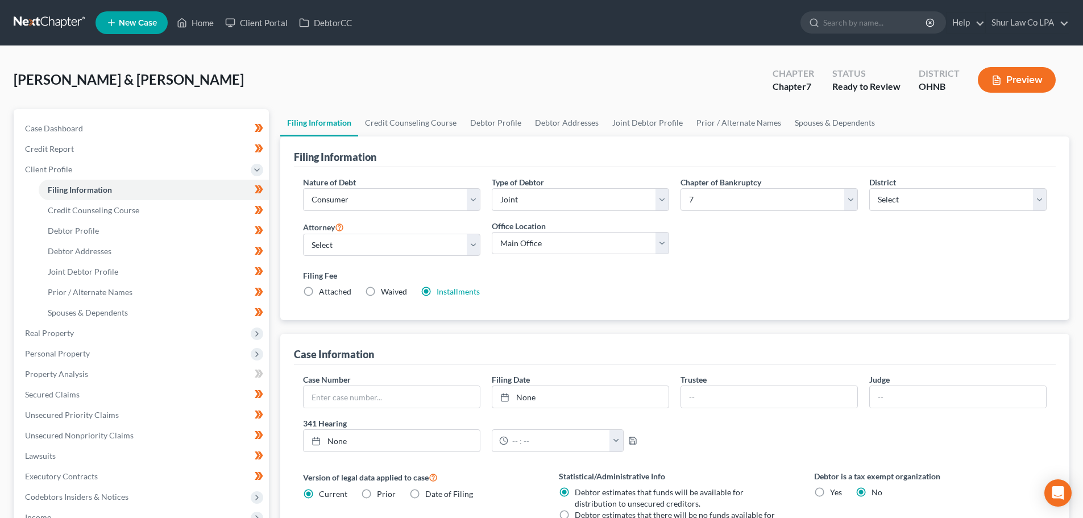
click at [662, 291] on div "Filing Fee Attached Waived Waived Installments Installments" at bounding box center [675, 284] width 744 height 28
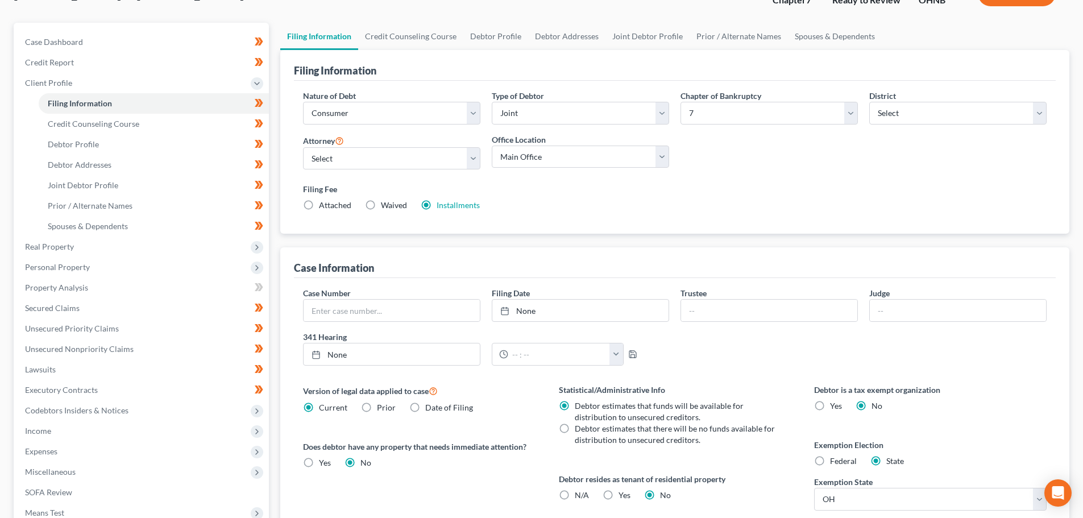
scroll to position [114, 0]
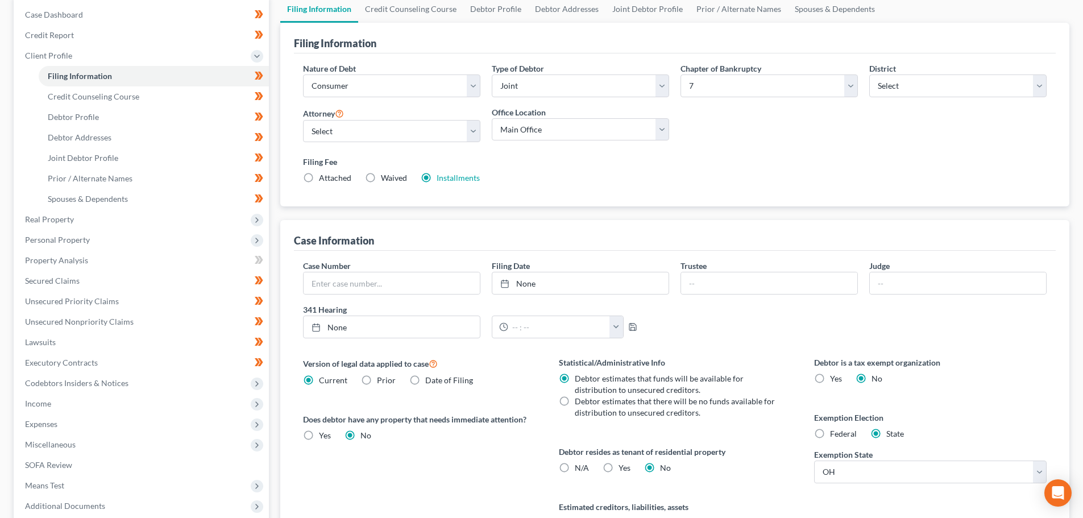
click at [575, 399] on label "Debtor estimates that there will be no funds available for distribution to unse…" at bounding box center [676, 407] width 203 height 23
click at [579, 399] on input "Debtor estimates that there will be no funds available for distribution to unse…" at bounding box center [582, 399] width 7 height 7
radio input "true"
radio input "false"
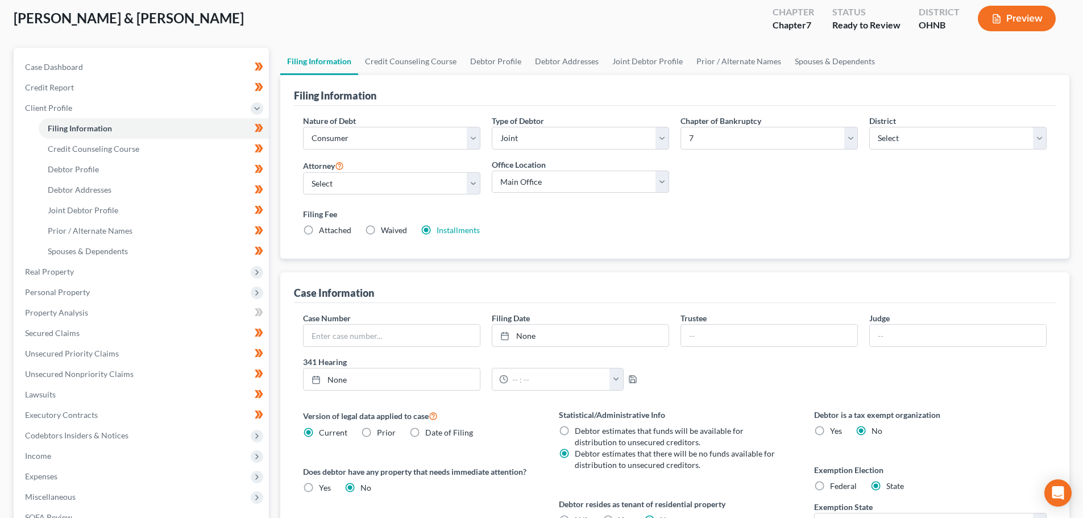
scroll to position [0, 0]
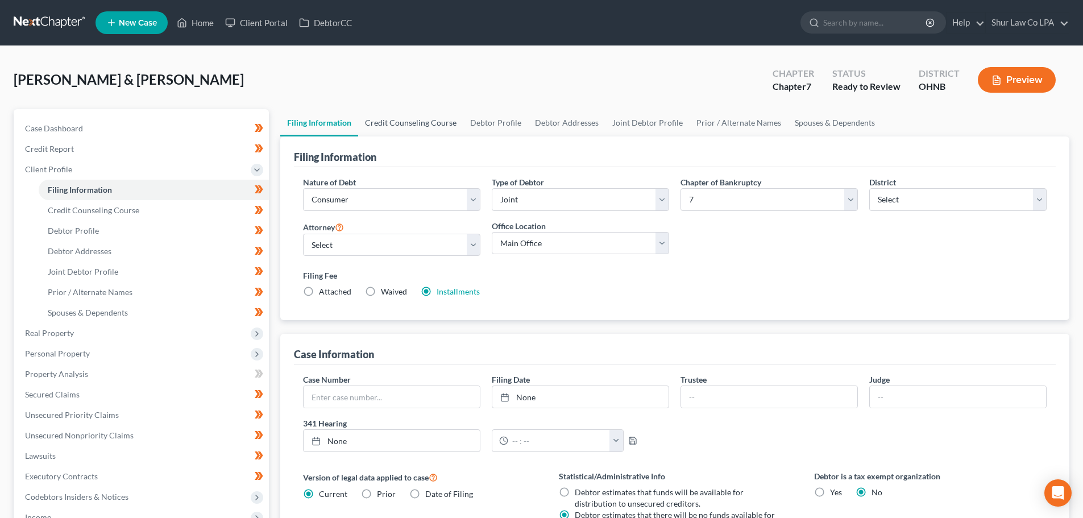
click at [415, 124] on link "Credit Counseling Course" at bounding box center [410, 122] width 105 height 27
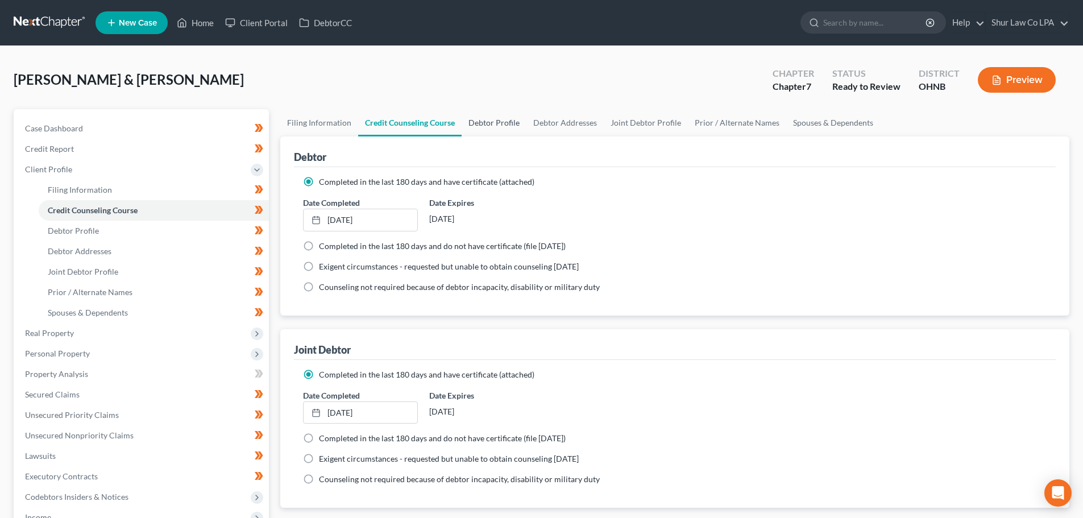
click at [492, 128] on link "Debtor Profile" at bounding box center [494, 122] width 65 height 27
select select "1"
select select "2"
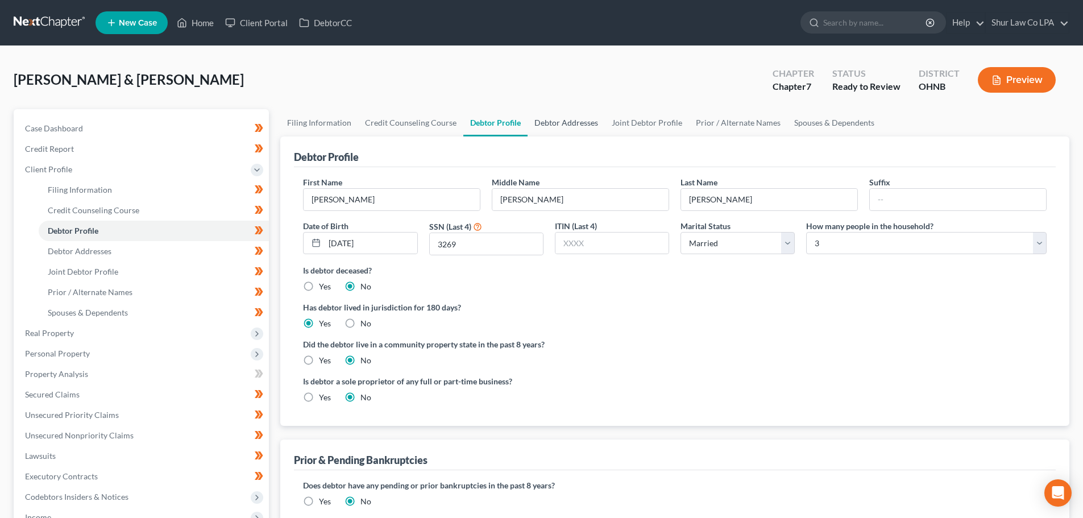
click at [583, 122] on link "Debtor Addresses" at bounding box center [566, 122] width 77 height 27
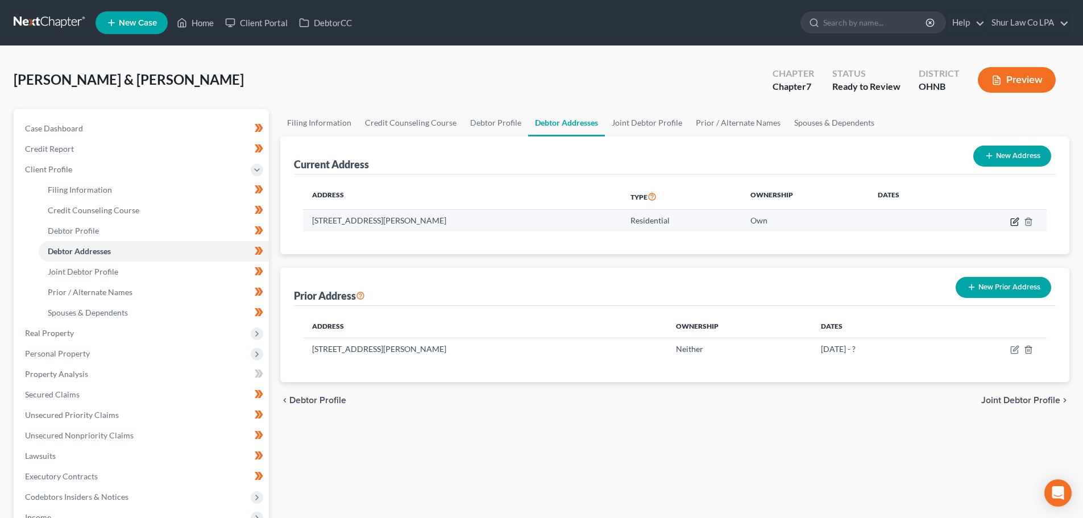
click at [1017, 222] on icon "button" at bounding box center [1015, 221] width 9 height 9
select select "36"
select select "76"
select select "0"
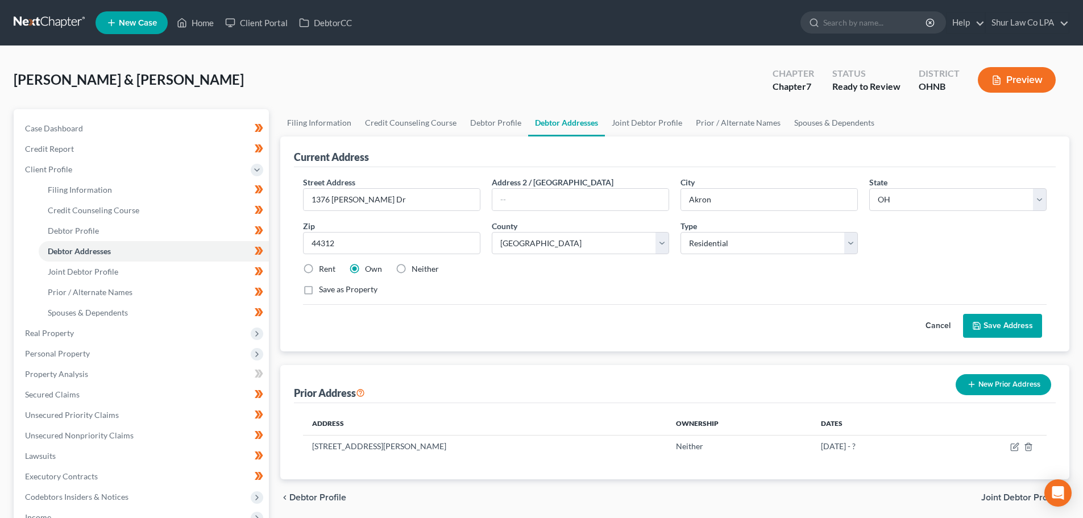
click at [916, 256] on div "Street Address * [STREET_ADDRESS][PERSON_NAME] Address 2 / [GEOGRAPHIC_DATA] * …" at bounding box center [674, 240] width 755 height 129
click at [1029, 446] on icon "button" at bounding box center [1028, 446] width 9 height 9
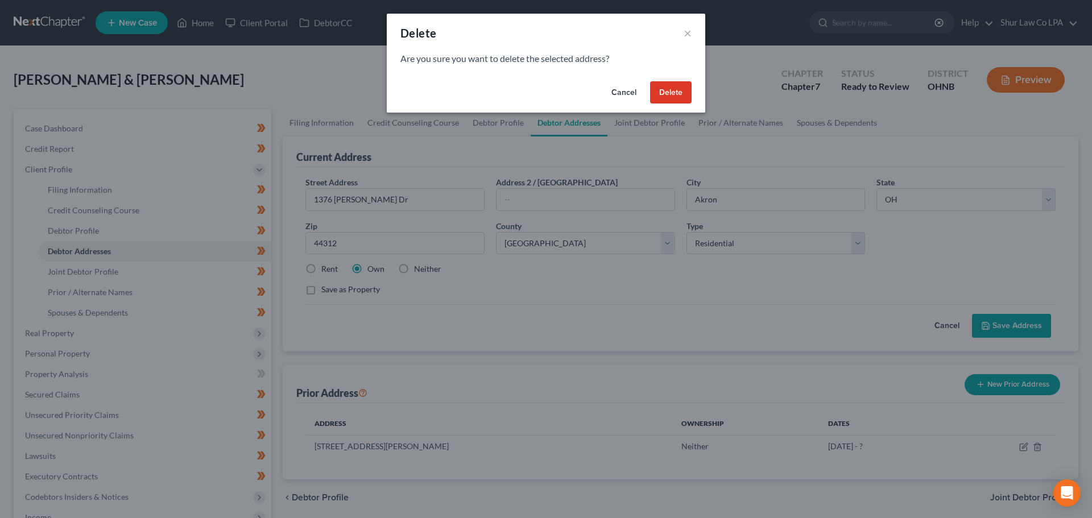
click at [675, 89] on button "Delete" at bounding box center [671, 92] width 42 height 23
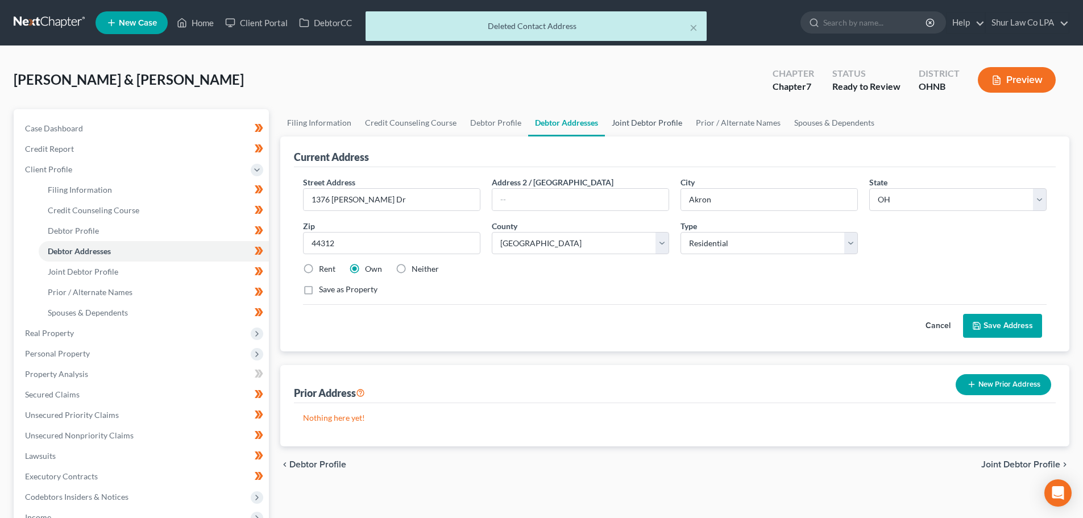
click at [643, 122] on link "Joint Debtor Profile" at bounding box center [647, 122] width 84 height 27
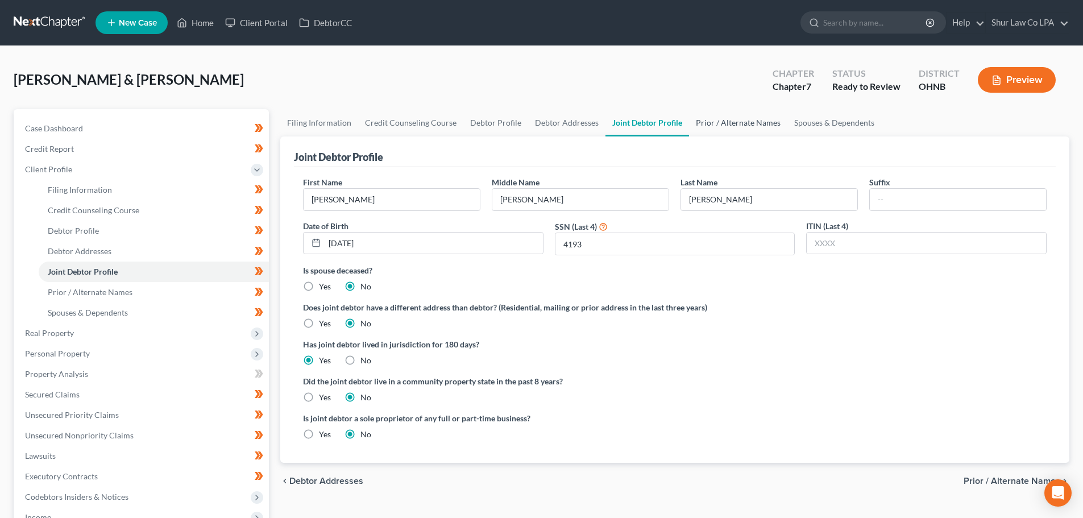
click at [701, 116] on link "Prior / Alternate Names" at bounding box center [738, 122] width 98 height 27
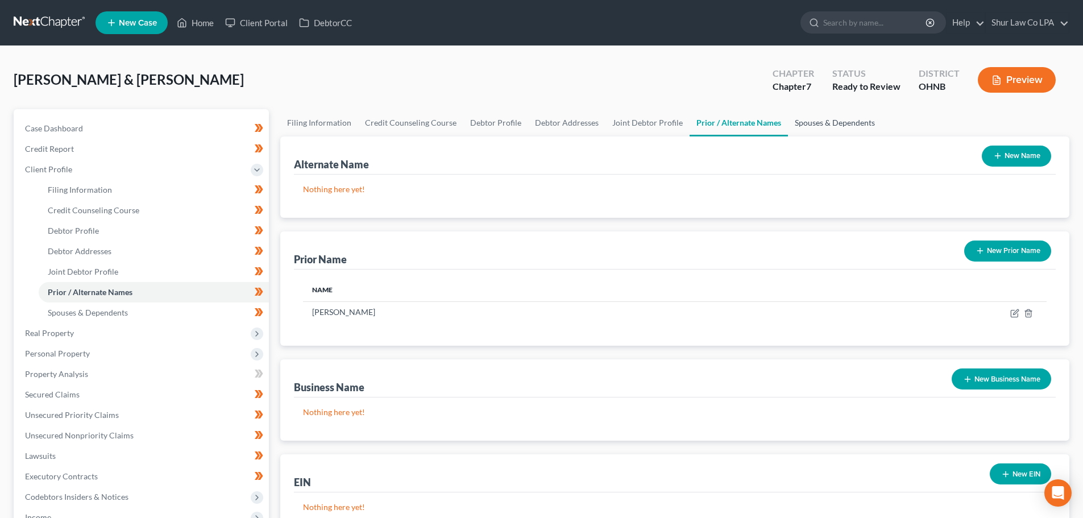
click at [803, 124] on link "Spouses & Dependents" at bounding box center [835, 122] width 94 height 27
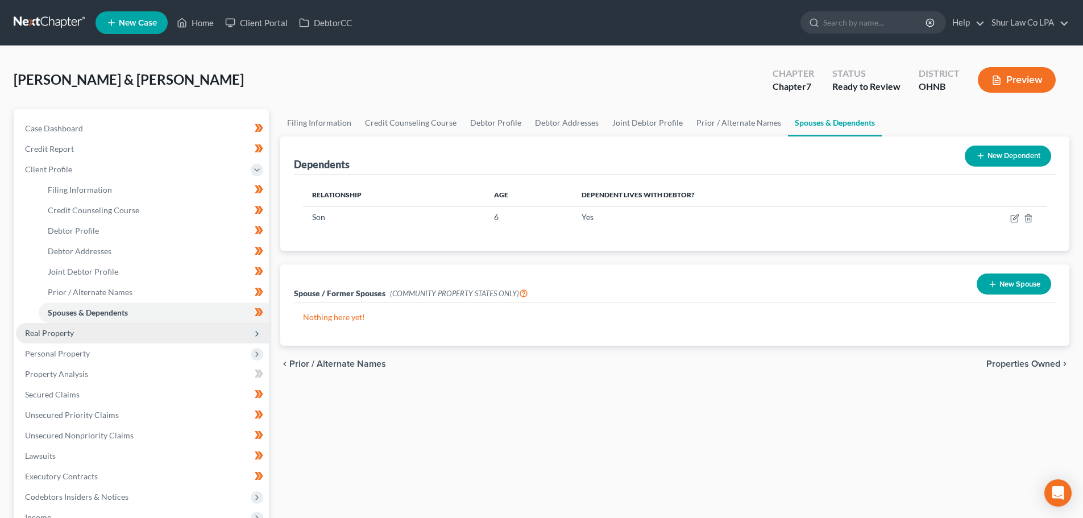
click at [201, 333] on span "Real Property" at bounding box center [142, 333] width 253 height 20
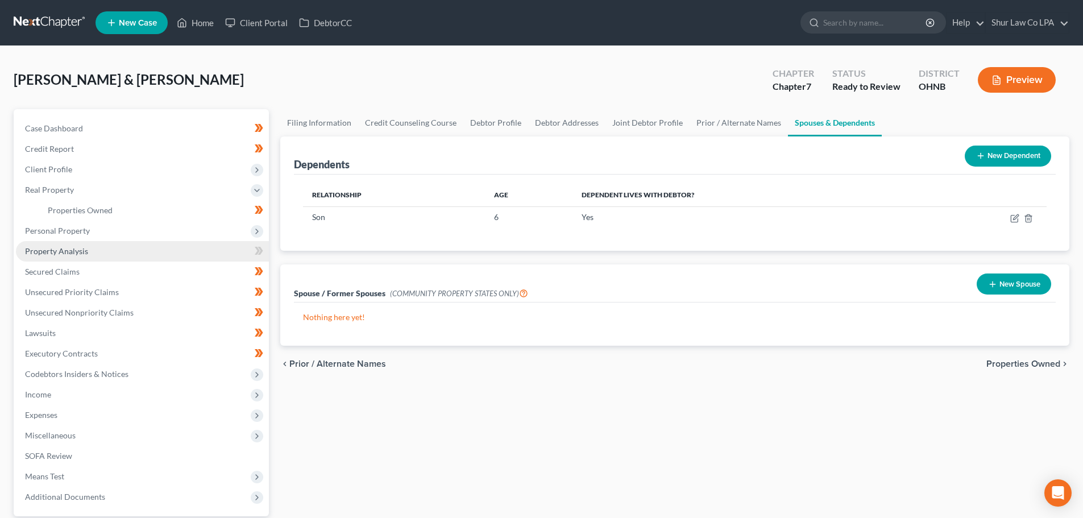
click at [178, 256] on link "Property Analysis" at bounding box center [142, 251] width 253 height 20
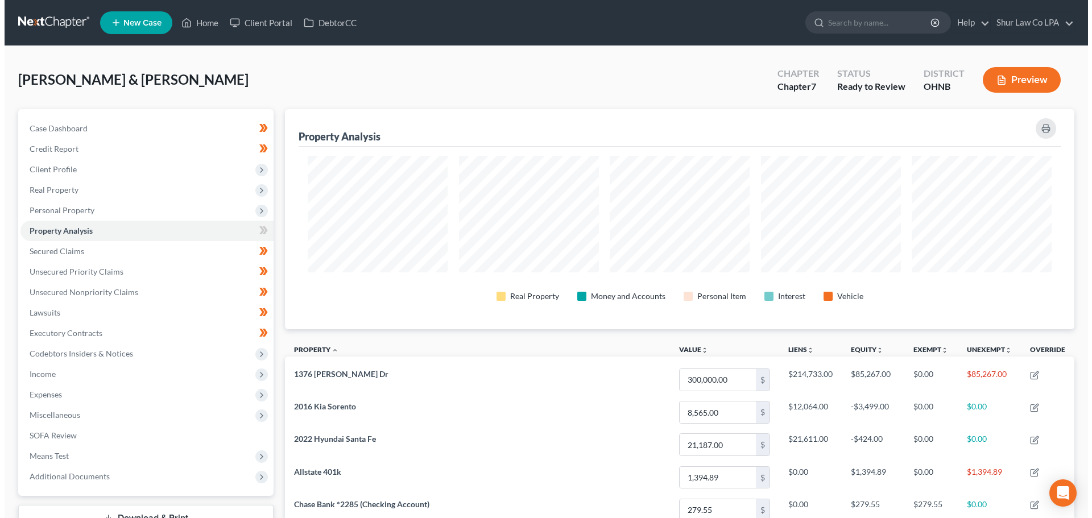
scroll to position [220, 789]
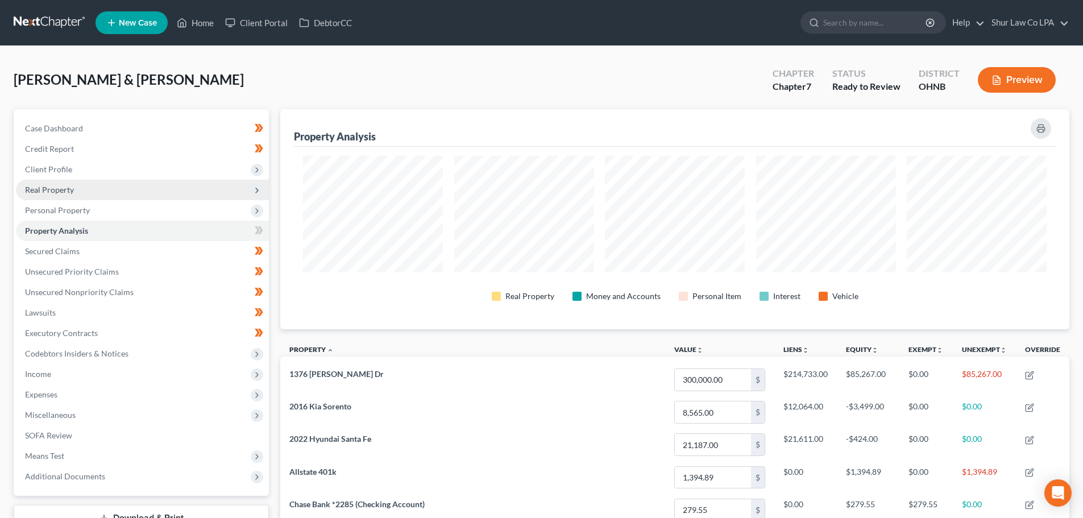
click at [159, 192] on span "Real Property" at bounding box center [142, 190] width 253 height 20
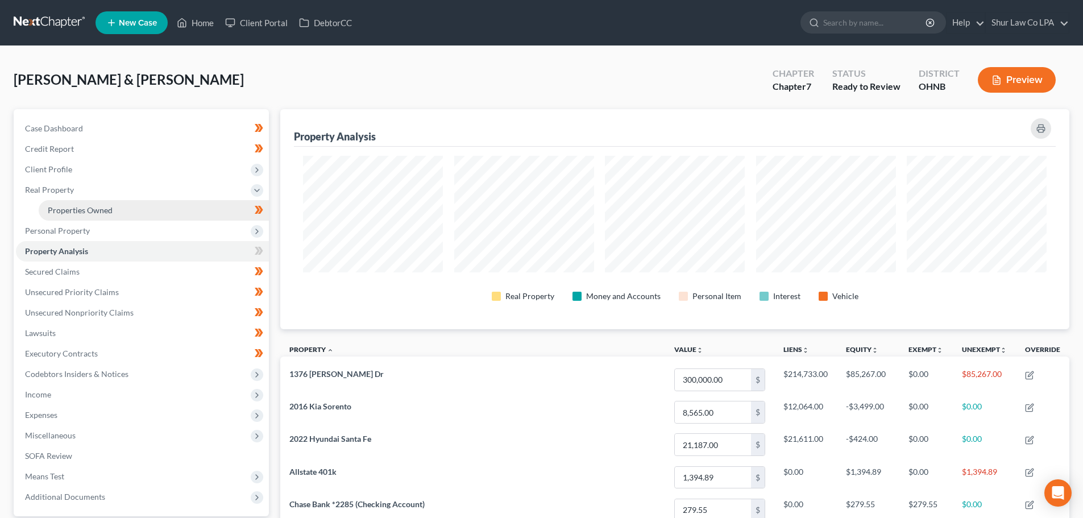
click at [167, 216] on link "Properties Owned" at bounding box center [154, 210] width 230 height 20
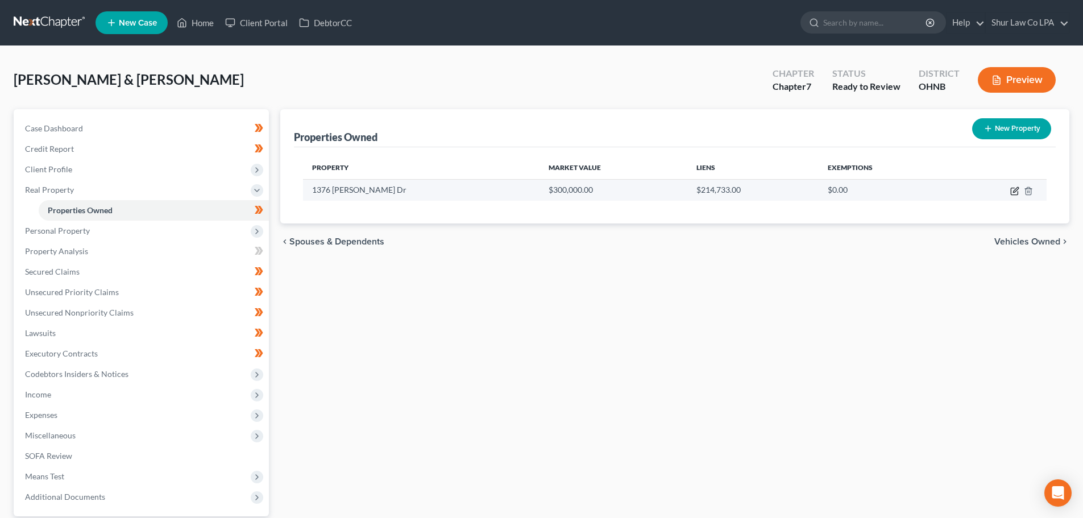
click at [1017, 192] on icon "button" at bounding box center [1015, 189] width 5 height 5
select select "36"
select select "76"
select select "2"
select select "1"
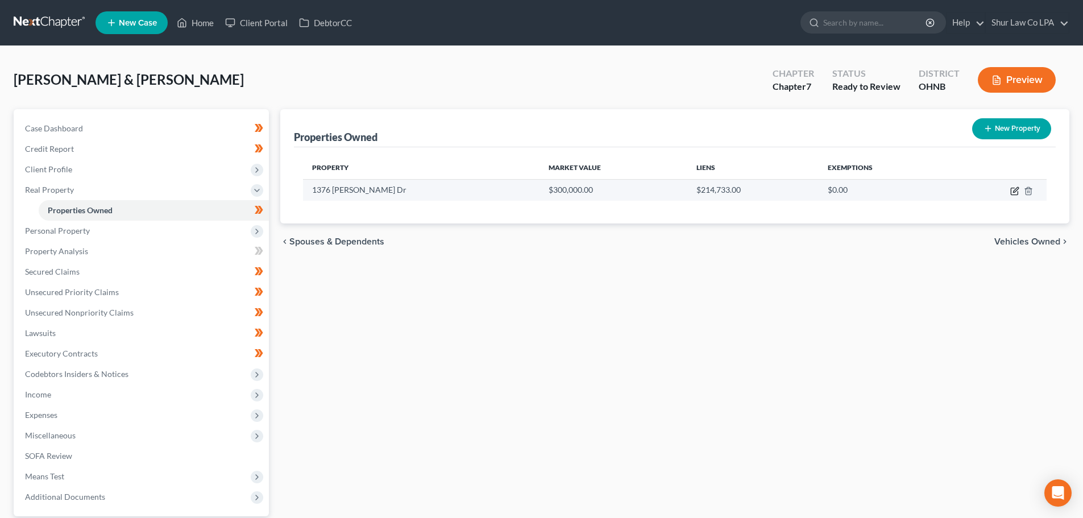
select select "9"
select select "2"
select select "0"
select select "4"
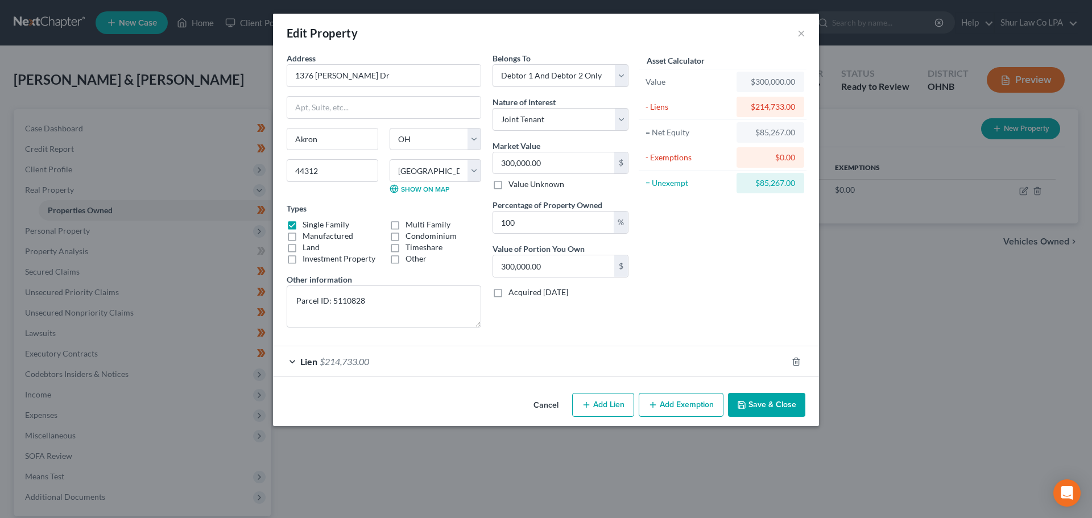
click at [457, 363] on div "Lien $214,733.00" at bounding box center [530, 361] width 514 height 30
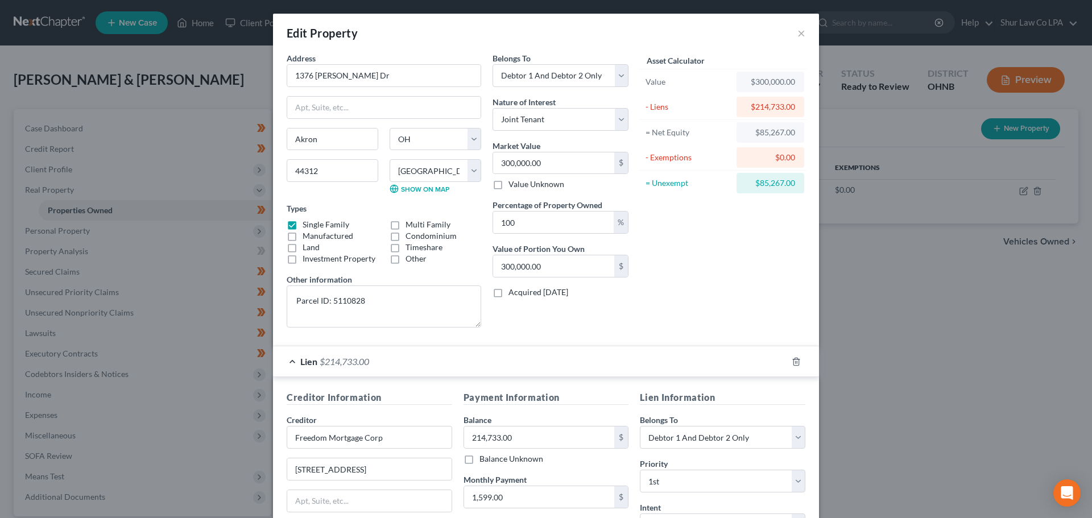
click at [459, 362] on div "Lien $214,733.00" at bounding box center [530, 361] width 514 height 30
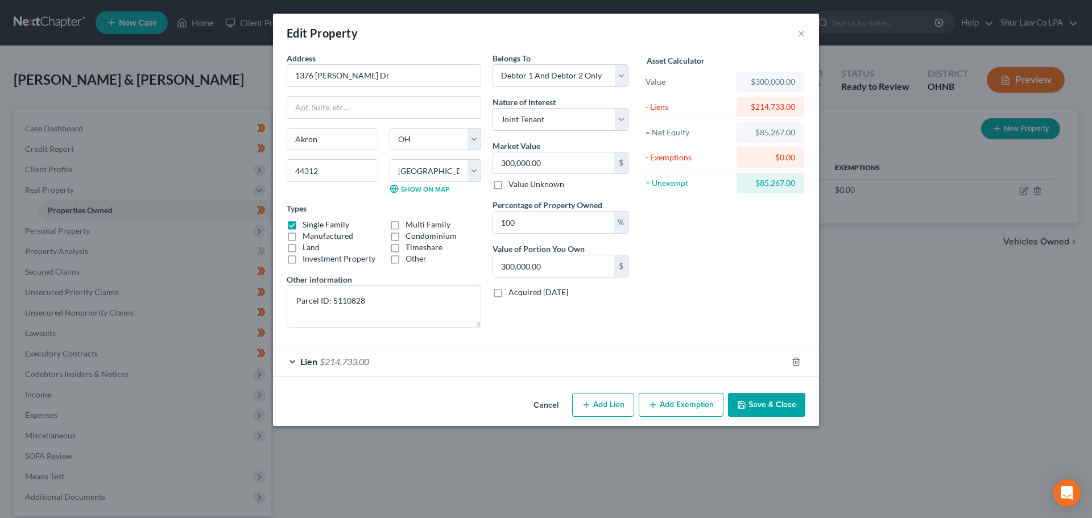
click at [676, 404] on button "Add Exemption" at bounding box center [681, 405] width 85 height 24
select select "2"
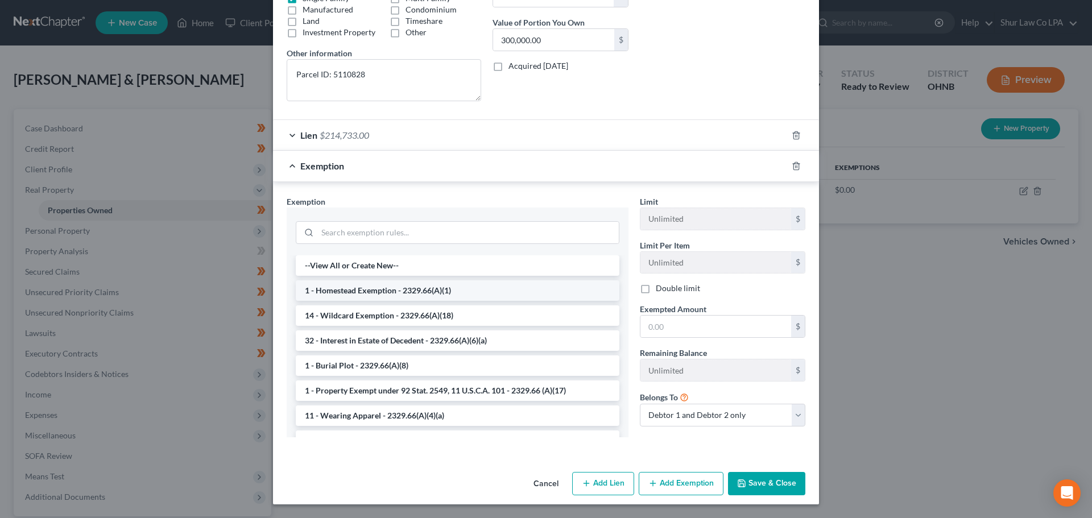
click at [428, 293] on li "1 - Homestead Exemption - 2329.66(A)(1)" at bounding box center [458, 290] width 324 height 20
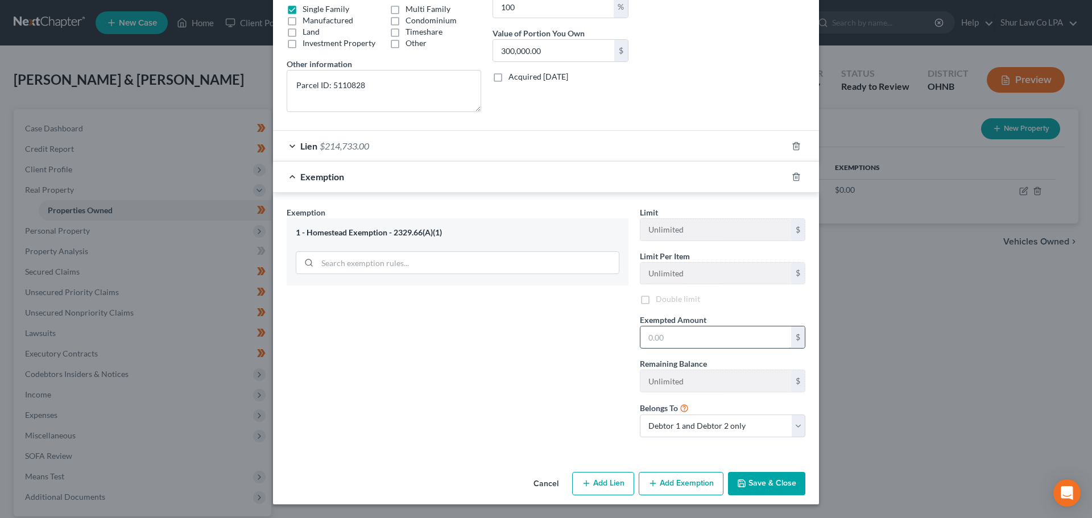
click at [685, 337] on input "text" at bounding box center [715, 337] width 151 height 22
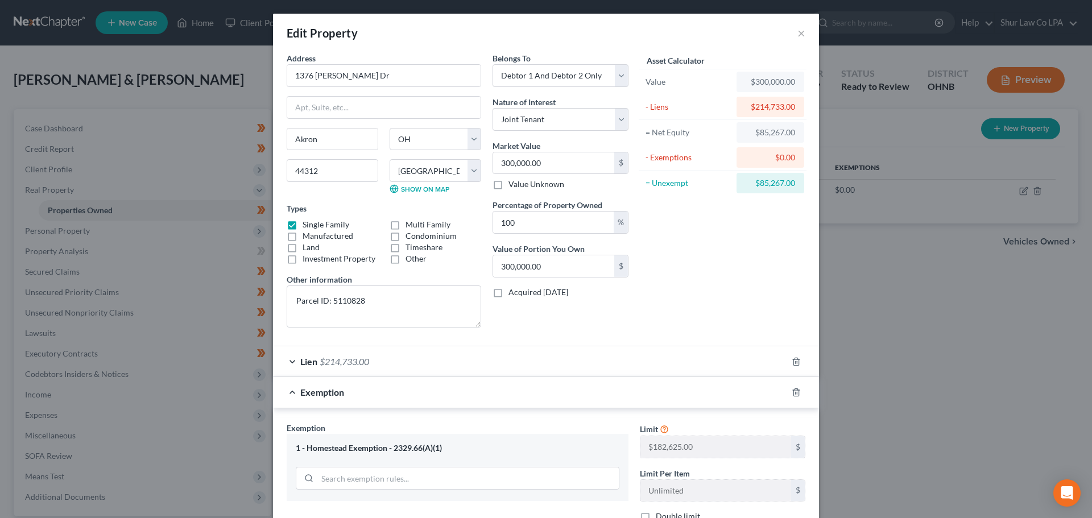
scroll to position [42, 0]
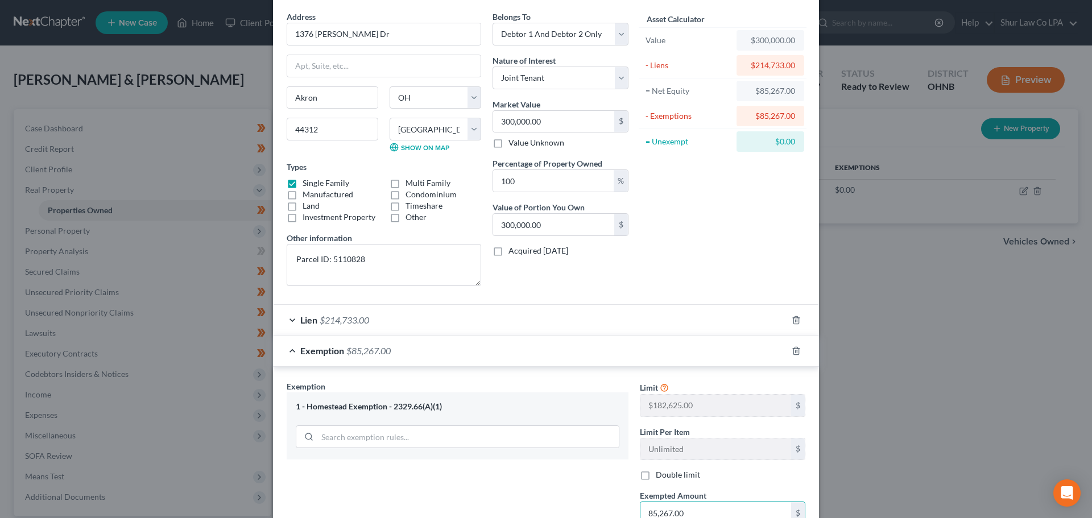
type input "85,267.00"
click at [573, 502] on div "Exemption Set must be selected for CA. Exemption * 1 - Homestead Exemption - 23…" at bounding box center [457, 501] width 353 height 242
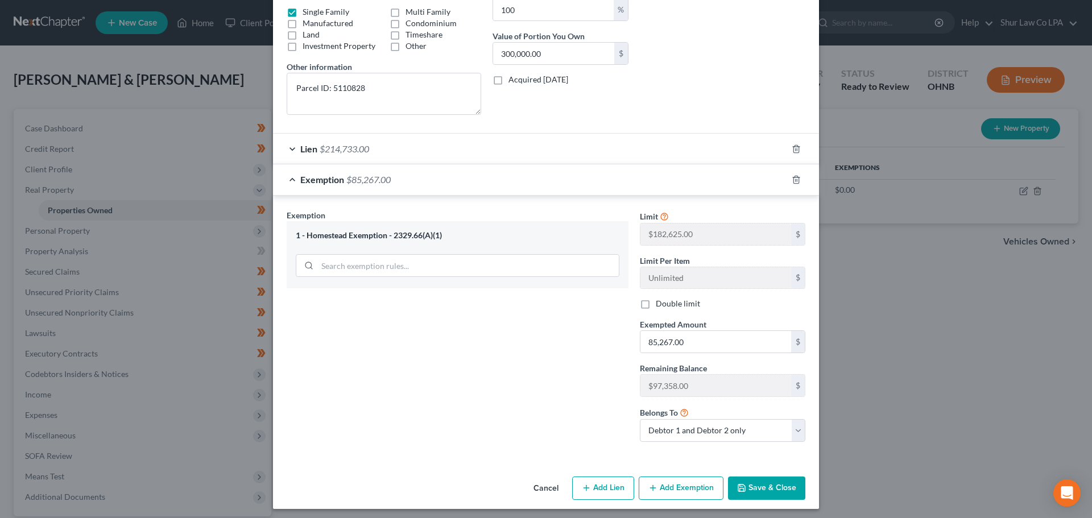
scroll to position [217, 0]
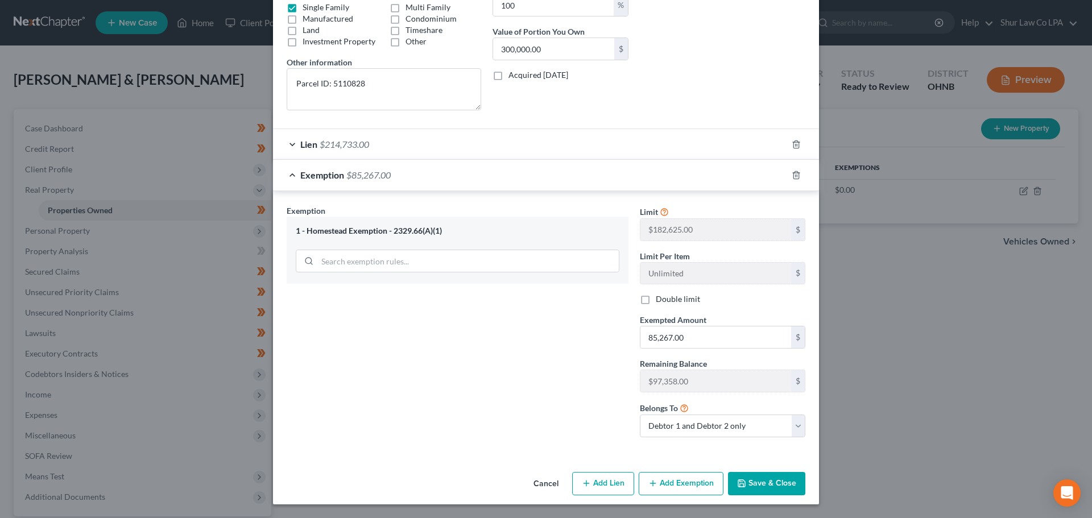
click at [504, 176] on div "Exemption $85,267.00" at bounding box center [530, 175] width 514 height 30
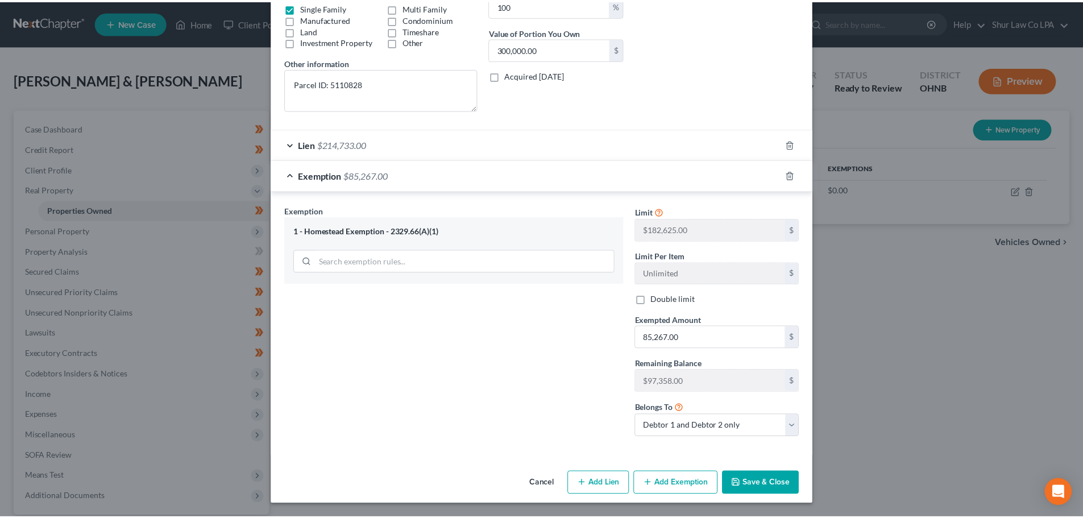
scroll to position [0, 0]
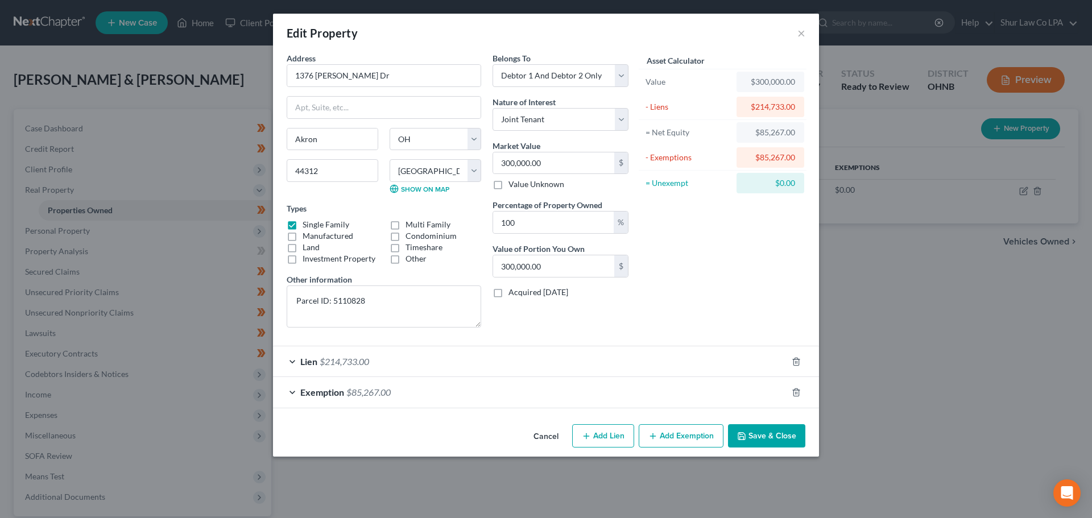
click at [767, 437] on button "Save & Close" at bounding box center [766, 436] width 77 height 24
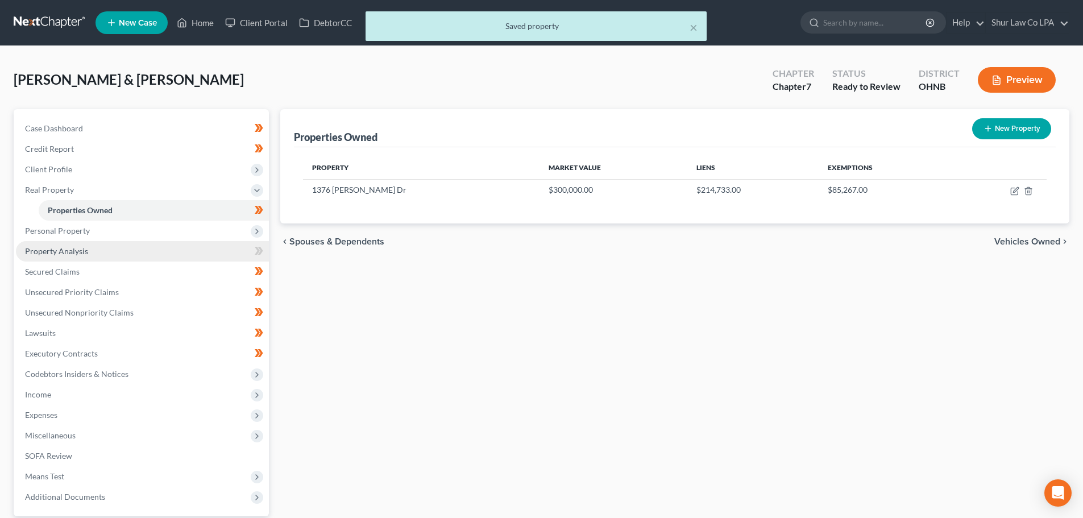
click at [125, 249] on link "Property Analysis" at bounding box center [142, 251] width 253 height 20
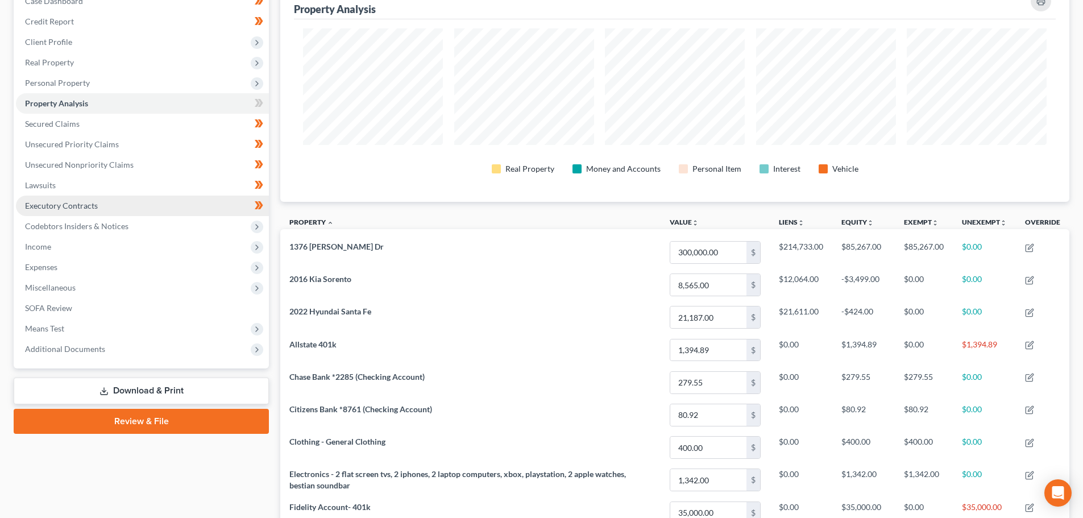
scroll to position [23, 0]
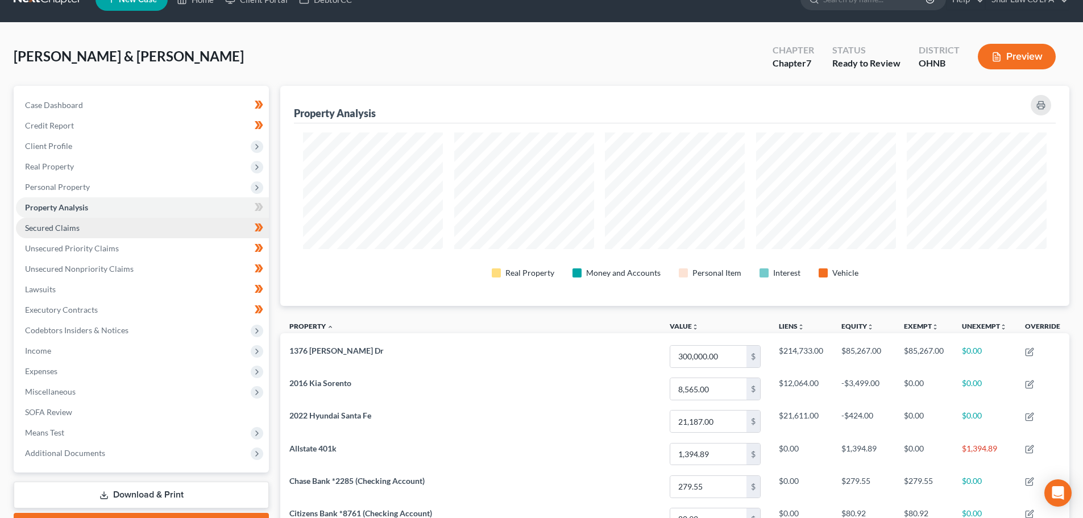
click at [125, 227] on link "Secured Claims" at bounding box center [142, 228] width 253 height 20
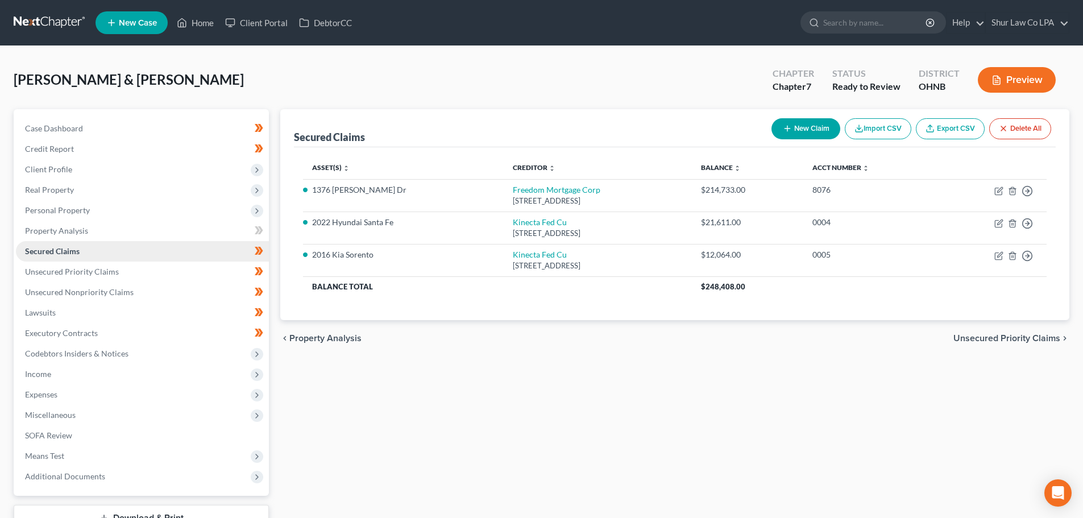
click at [144, 255] on link "Secured Claims" at bounding box center [142, 251] width 253 height 20
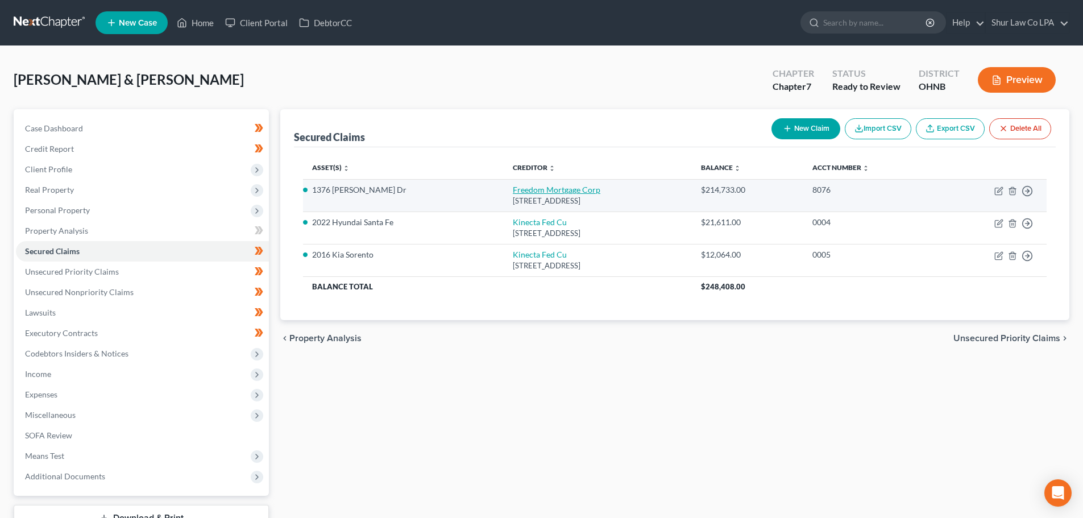
click at [513, 185] on link "Freedom Mortgage Corp" at bounding box center [557, 190] width 88 height 10
select select "9"
select select "3"
select select "4"
select select "2"
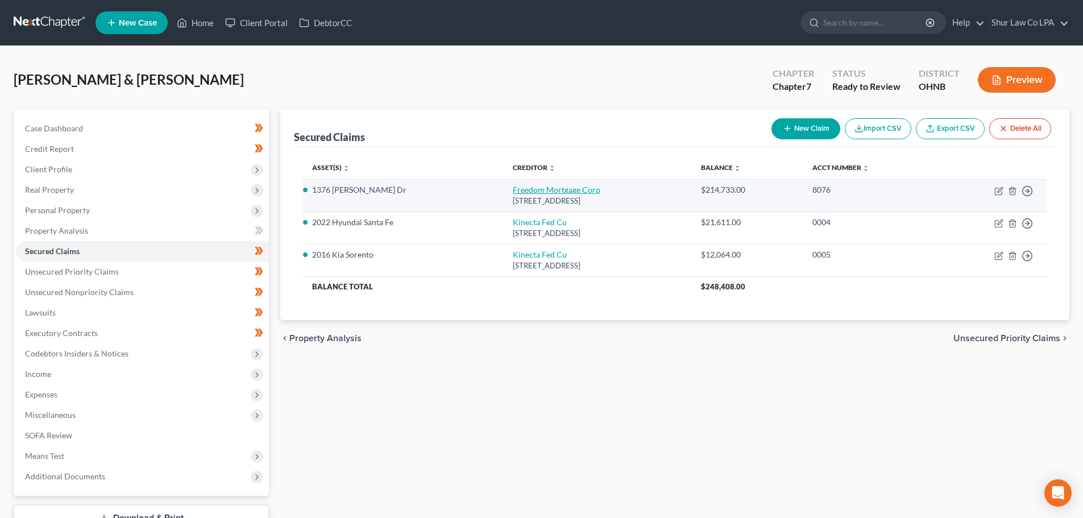
select select "0"
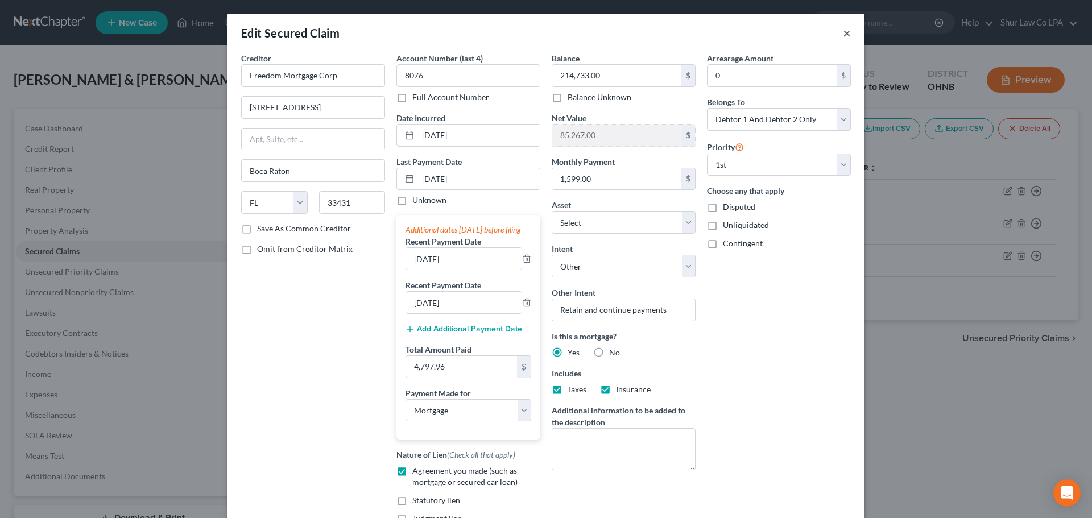
click at [843, 32] on button "×" at bounding box center [847, 33] width 8 height 14
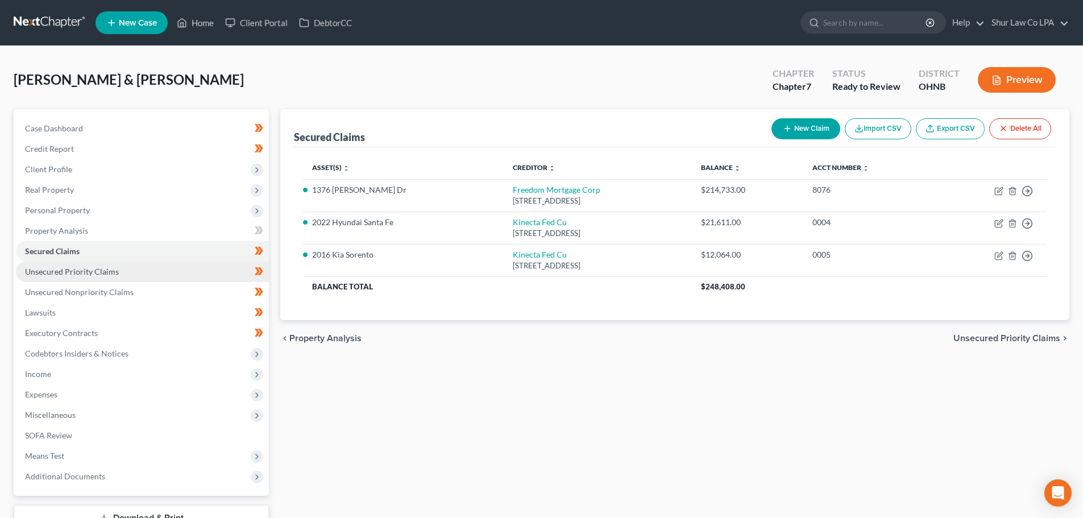
click at [161, 272] on link "Unsecured Priority Claims" at bounding box center [142, 272] width 253 height 20
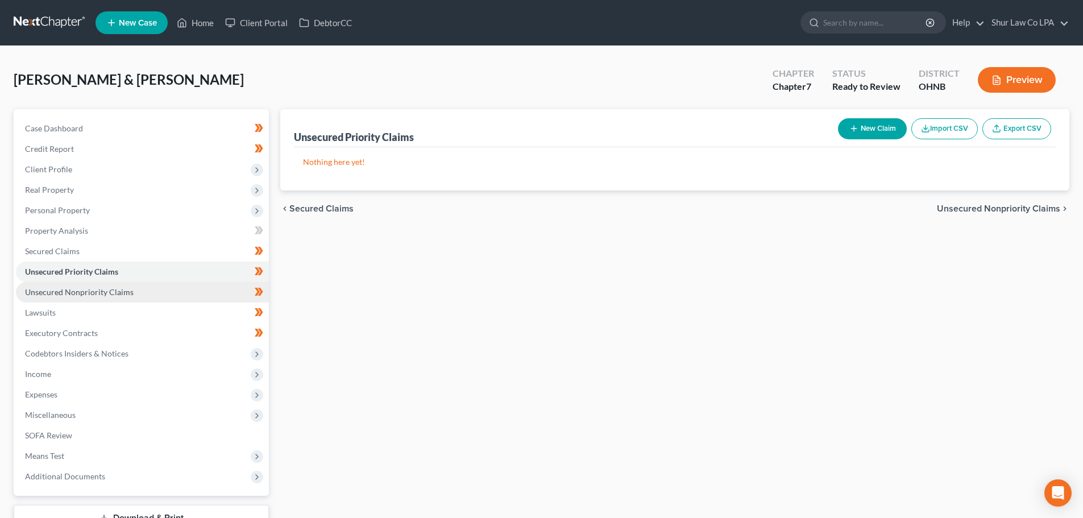
click at [173, 291] on link "Unsecured Nonpriority Claims" at bounding box center [142, 292] width 253 height 20
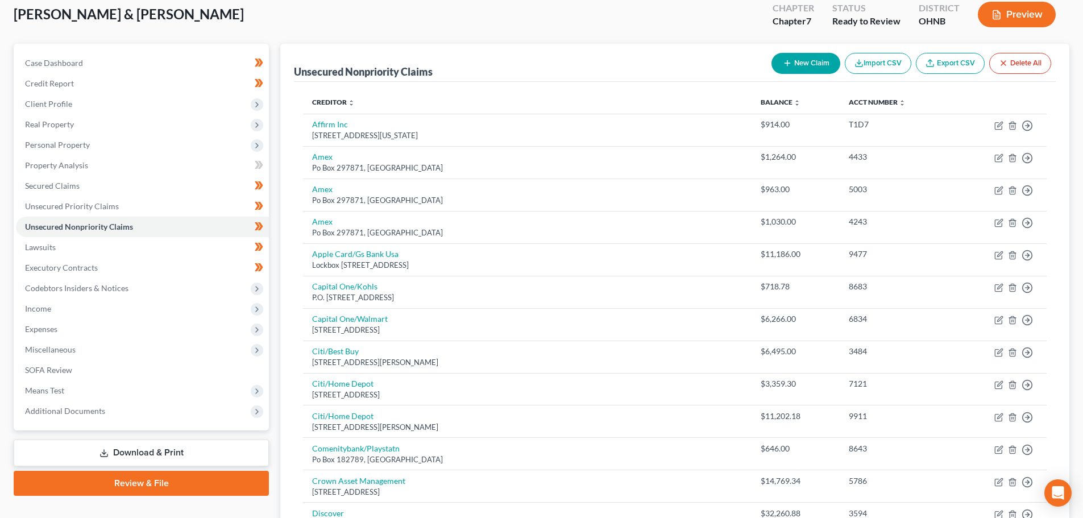
scroll to position [56, 0]
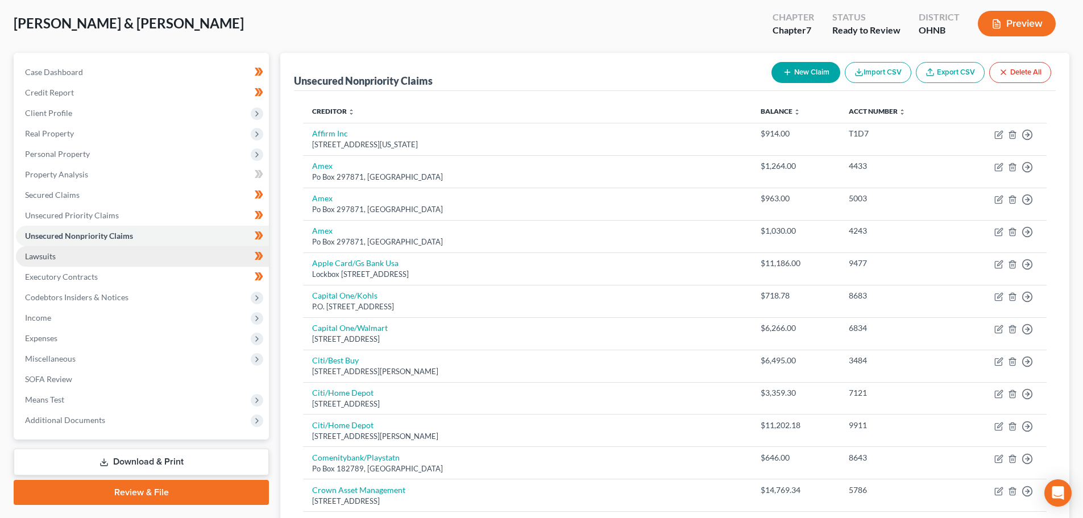
click at [115, 258] on link "Lawsuits" at bounding box center [142, 256] width 253 height 20
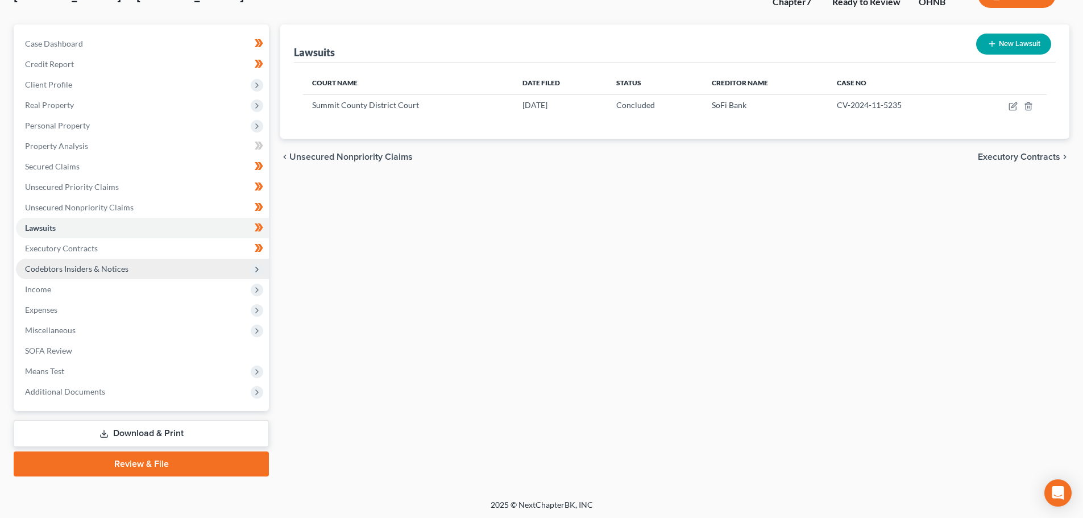
scroll to position [86, 0]
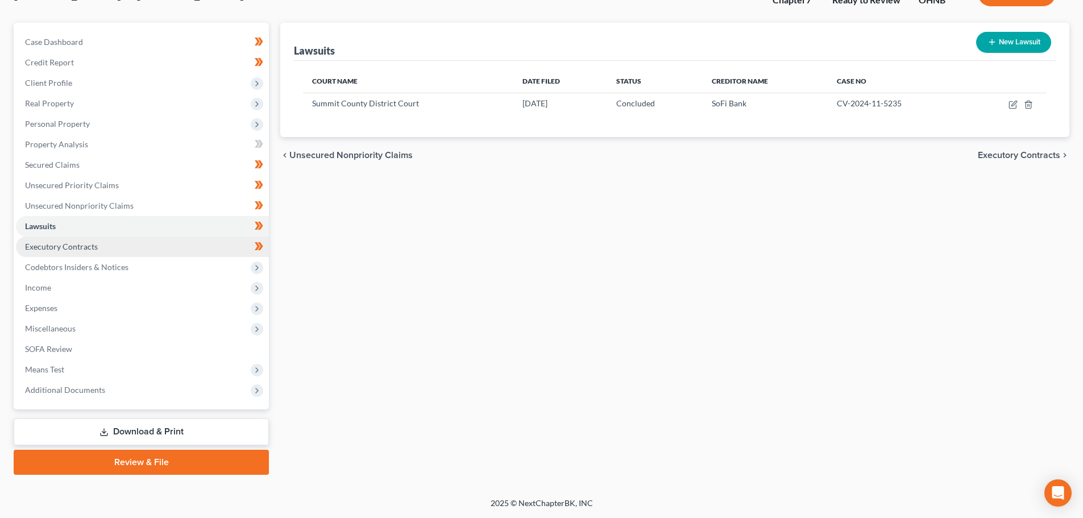
click at [116, 243] on link "Executory Contracts" at bounding box center [142, 247] width 253 height 20
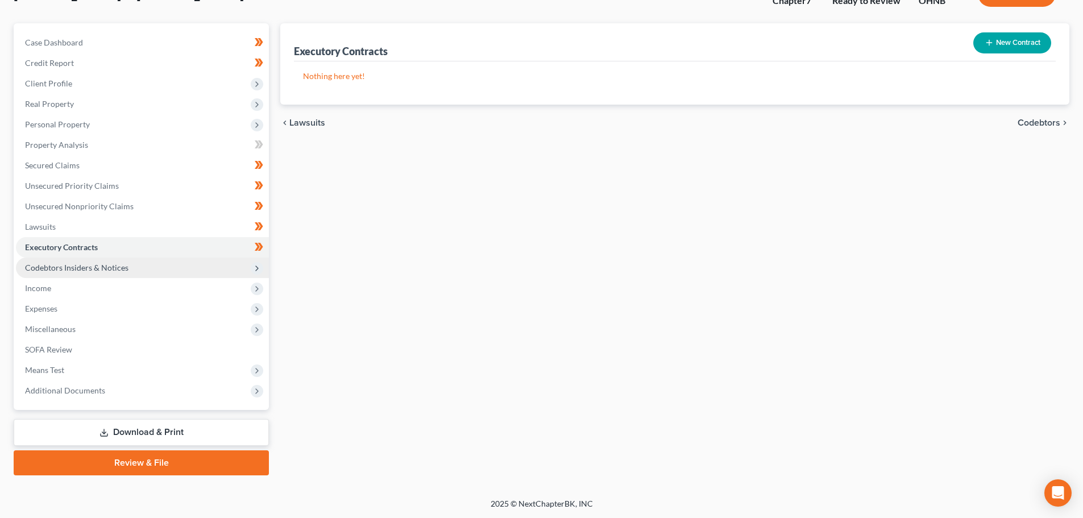
scroll to position [86, 0]
click at [119, 268] on span "Codebtors Insiders & Notices" at bounding box center [76, 267] width 103 height 10
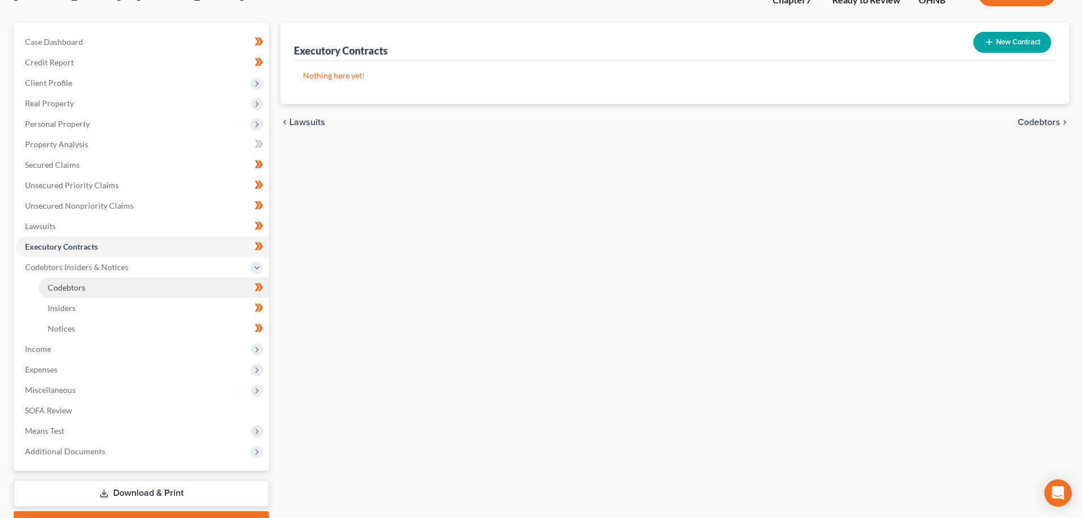
click at [160, 290] on link "Codebtors" at bounding box center [154, 288] width 230 height 20
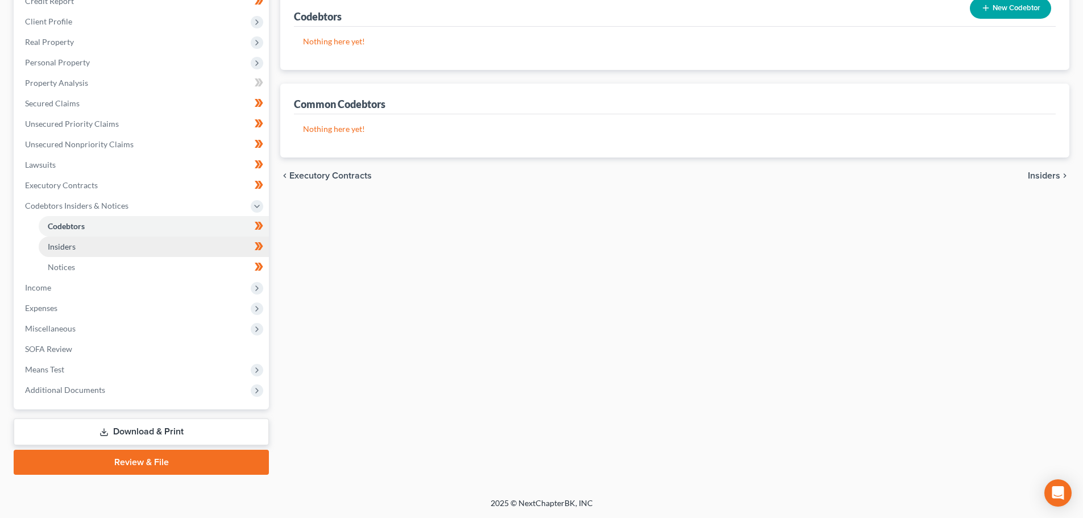
click at [118, 249] on link "Insiders" at bounding box center [154, 247] width 230 height 20
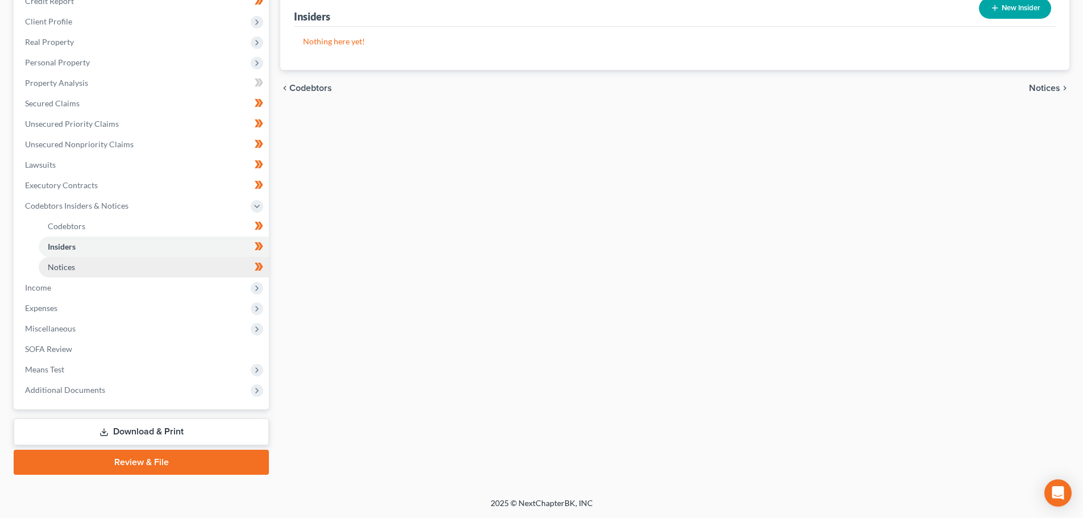
click at [118, 262] on link "Notices" at bounding box center [154, 267] width 230 height 20
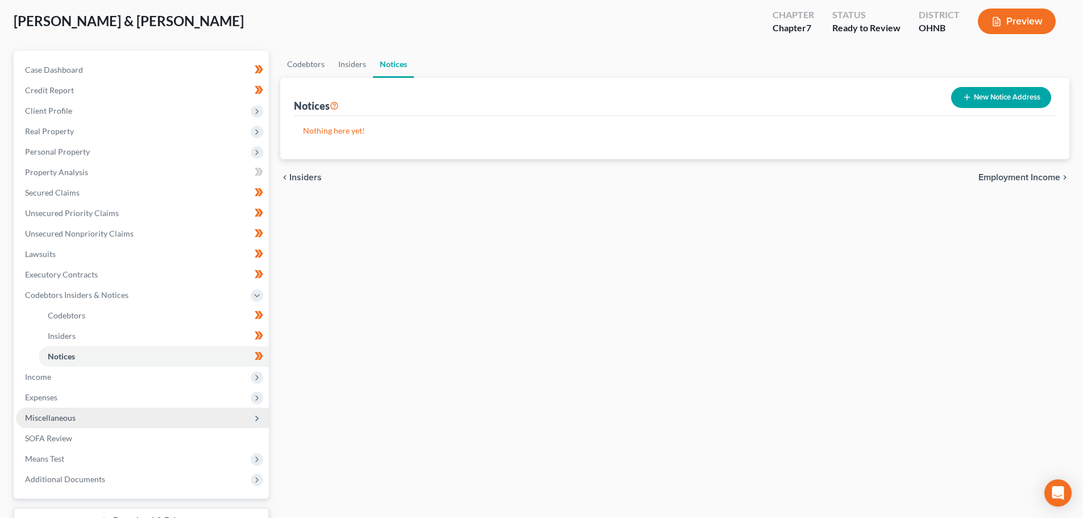
scroll to position [148, 0]
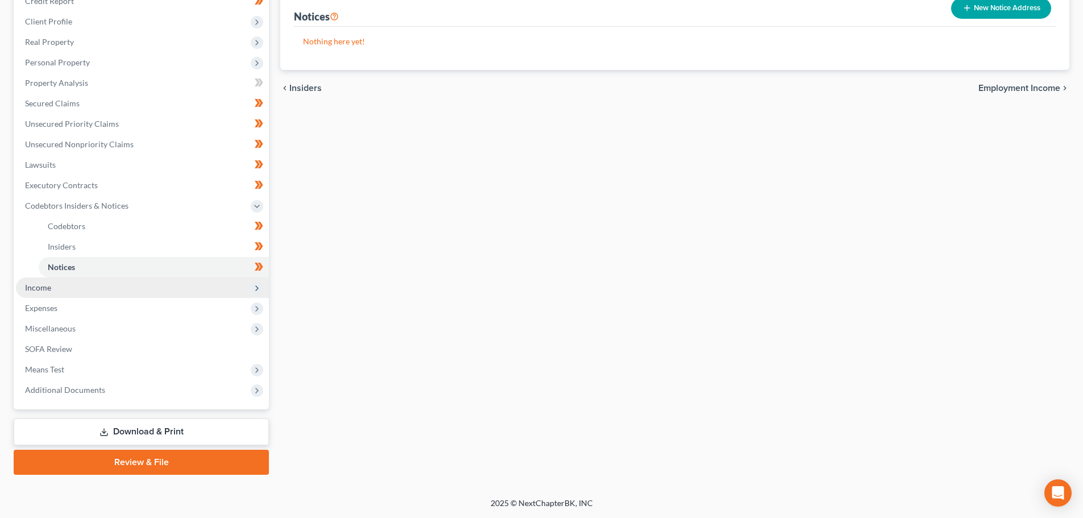
click at [105, 289] on span "Income" at bounding box center [142, 288] width 253 height 20
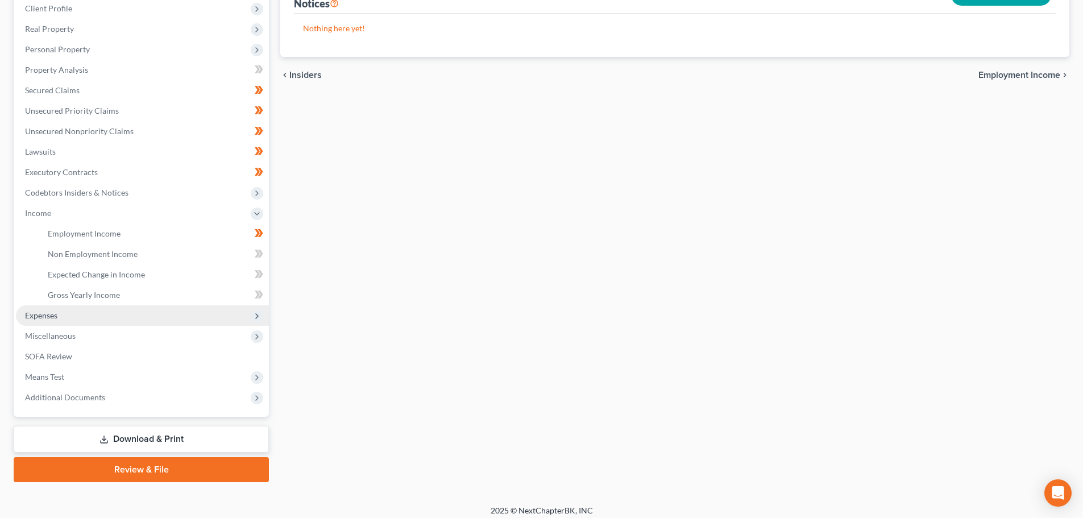
scroll to position [168, 0]
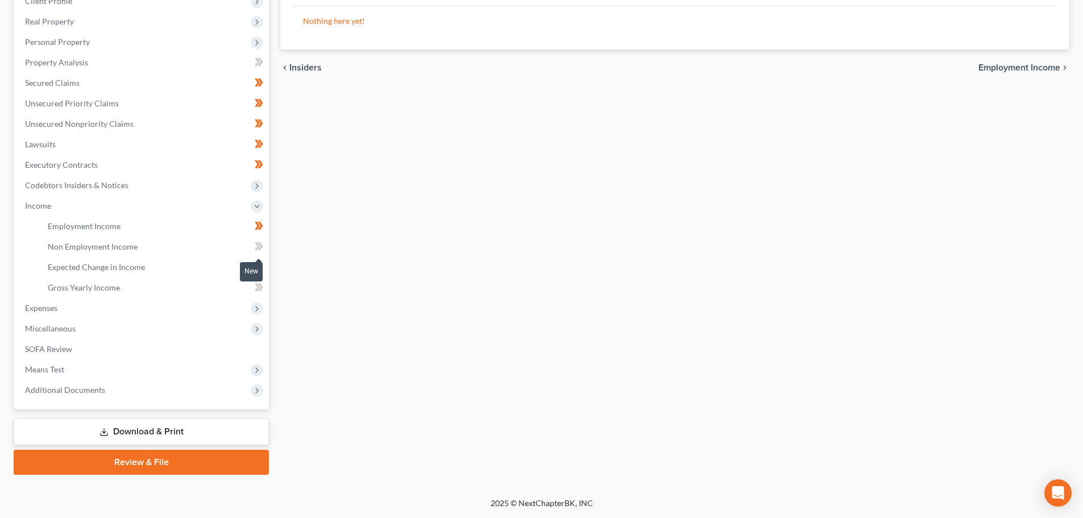
click at [258, 245] on icon at bounding box center [257, 246] width 5 height 8
click at [258, 267] on icon at bounding box center [257, 267] width 5 height 8
click at [259, 267] on icon at bounding box center [257, 267] width 5 height 8
click at [262, 284] on icon at bounding box center [259, 287] width 9 height 14
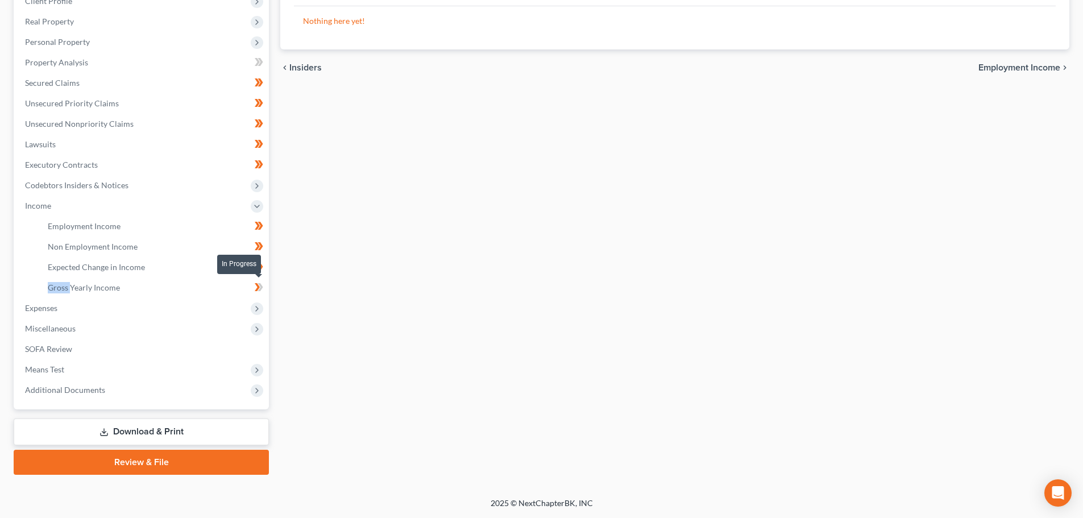
click at [262, 284] on icon at bounding box center [259, 287] width 9 height 14
click at [172, 312] on span "Expenses" at bounding box center [142, 308] width 253 height 20
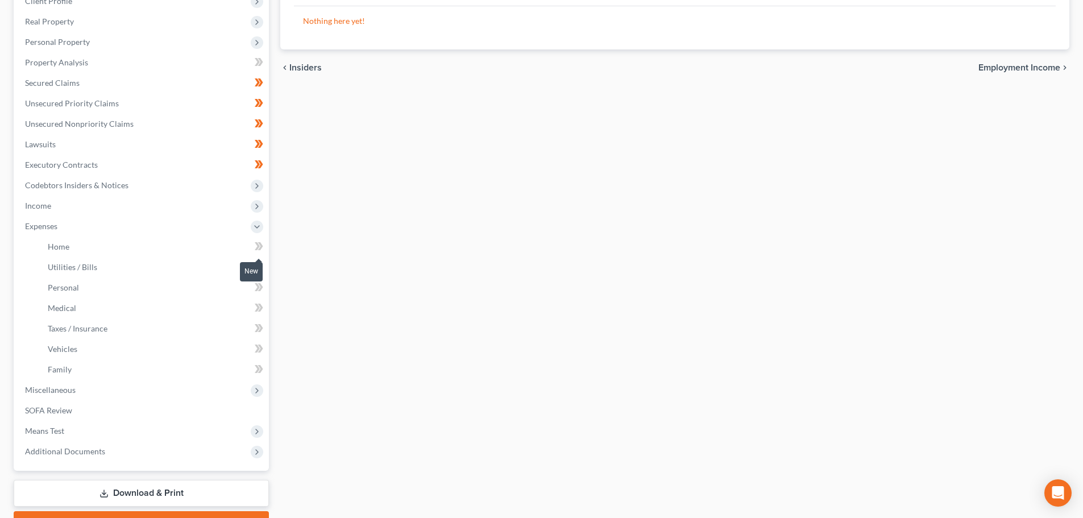
click at [260, 251] on icon at bounding box center [259, 246] width 9 height 14
click at [263, 268] on icon at bounding box center [259, 267] width 9 height 14
click at [262, 268] on icon at bounding box center [260, 267] width 5 height 8
click at [259, 287] on icon at bounding box center [257, 287] width 5 height 8
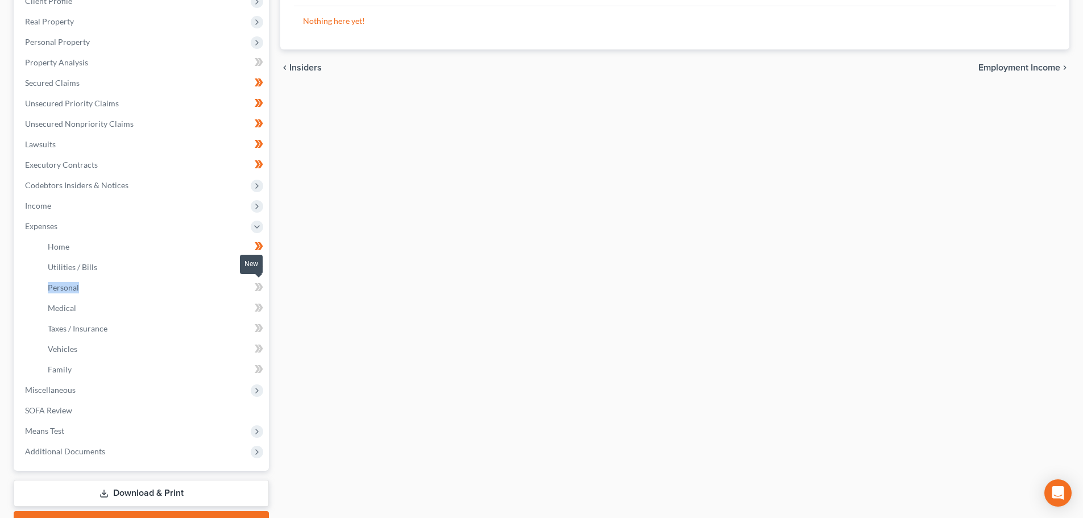
click at [259, 287] on icon at bounding box center [257, 287] width 5 height 8
click at [257, 310] on icon at bounding box center [257, 308] width 5 height 8
click at [256, 310] on icon at bounding box center [257, 308] width 5 height 8
click at [259, 341] on link "Vehicles" at bounding box center [154, 349] width 230 height 20
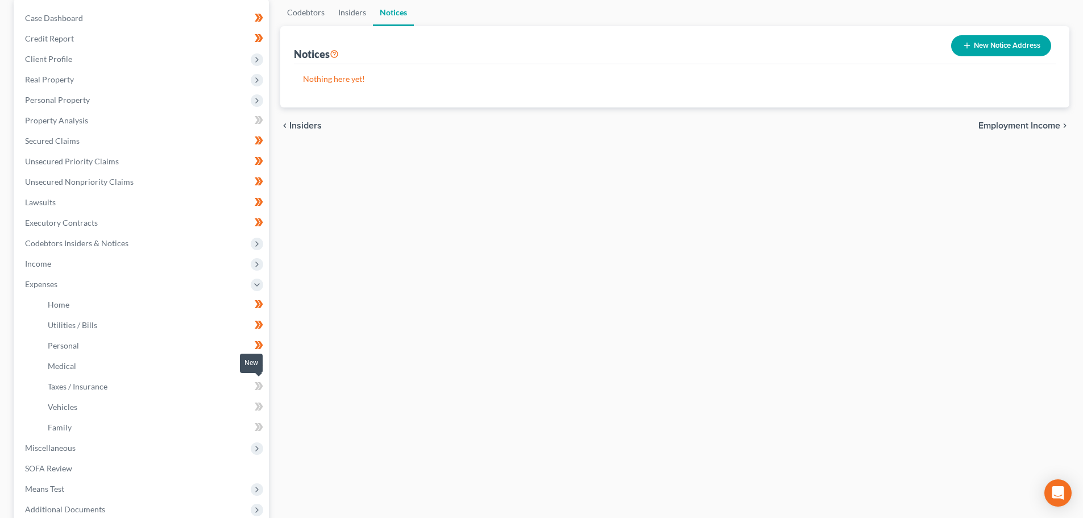
click at [258, 331] on ul "Home Utilities / Bills Personal Medical" at bounding box center [142, 366] width 253 height 143
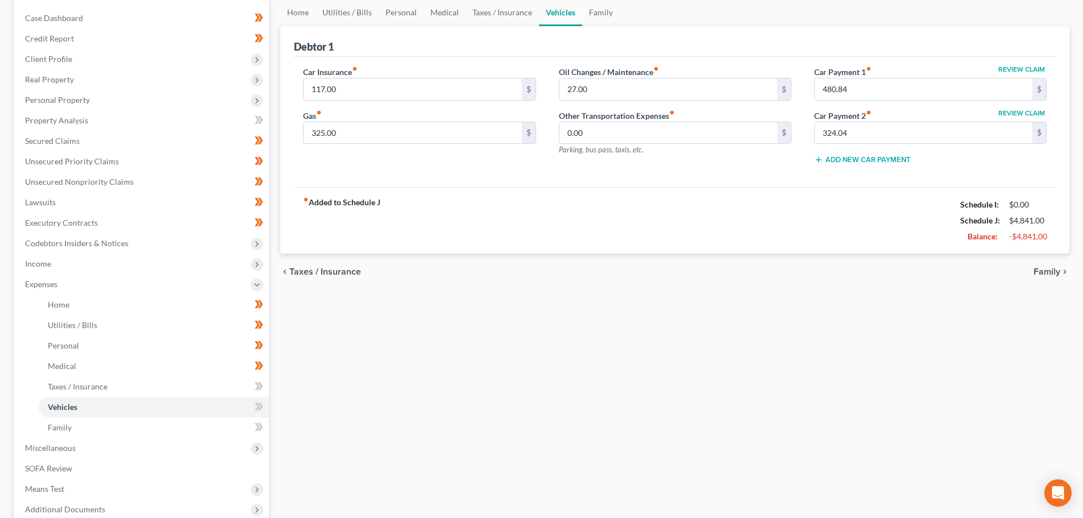
scroll to position [2, 0]
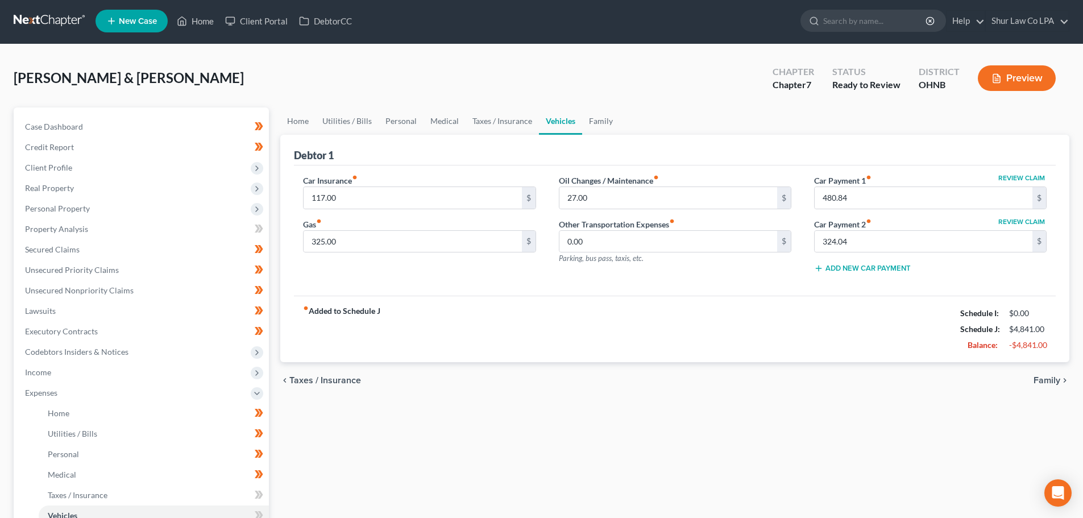
click at [258, 331] on ul "Case Dashboard Payments Invoices Payments Payments Credit Report Client Profile" at bounding box center [142, 373] width 253 height 512
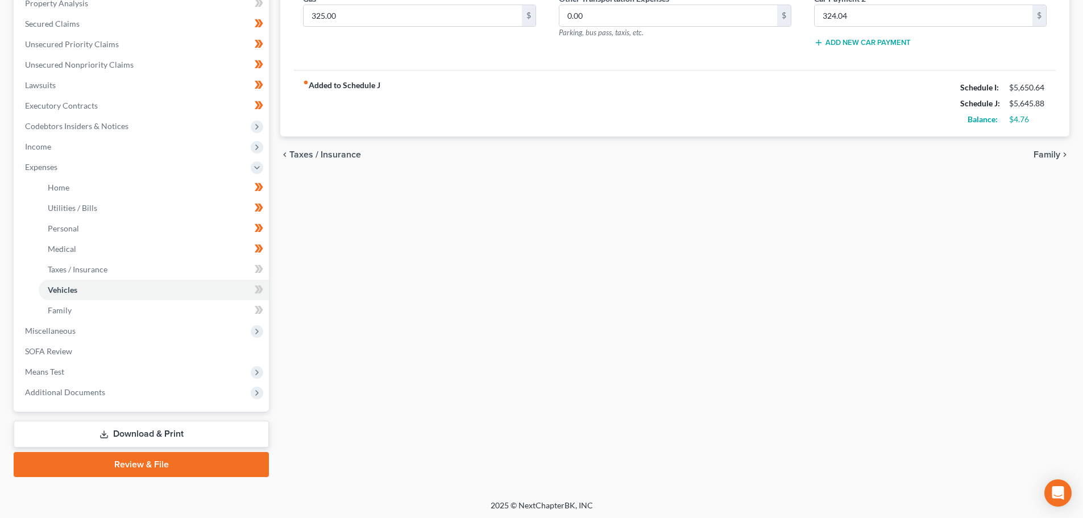
scroll to position [230, 0]
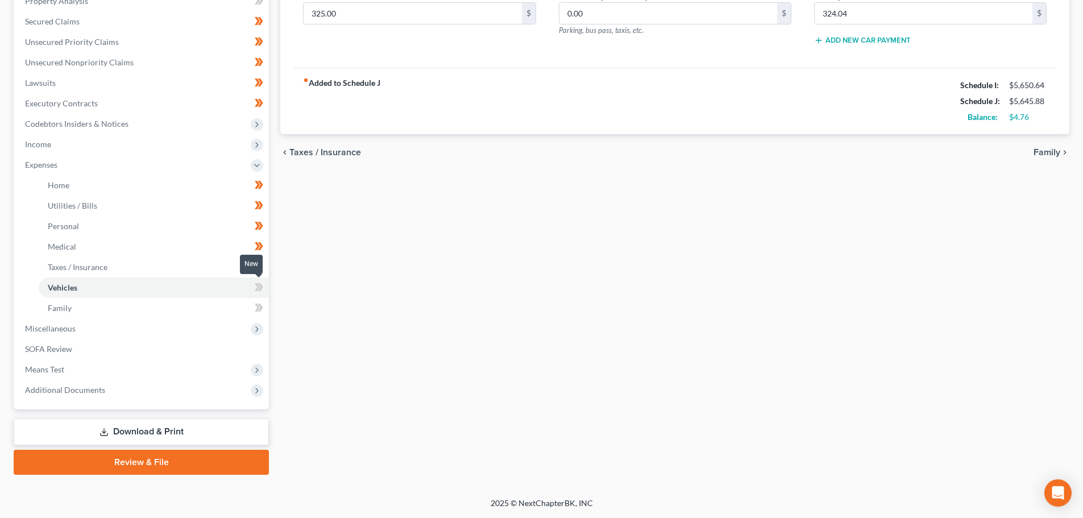
click at [262, 288] on icon at bounding box center [260, 287] width 5 height 8
click at [259, 267] on icon at bounding box center [257, 267] width 5 height 8
click at [261, 300] on link "Family" at bounding box center [154, 308] width 230 height 20
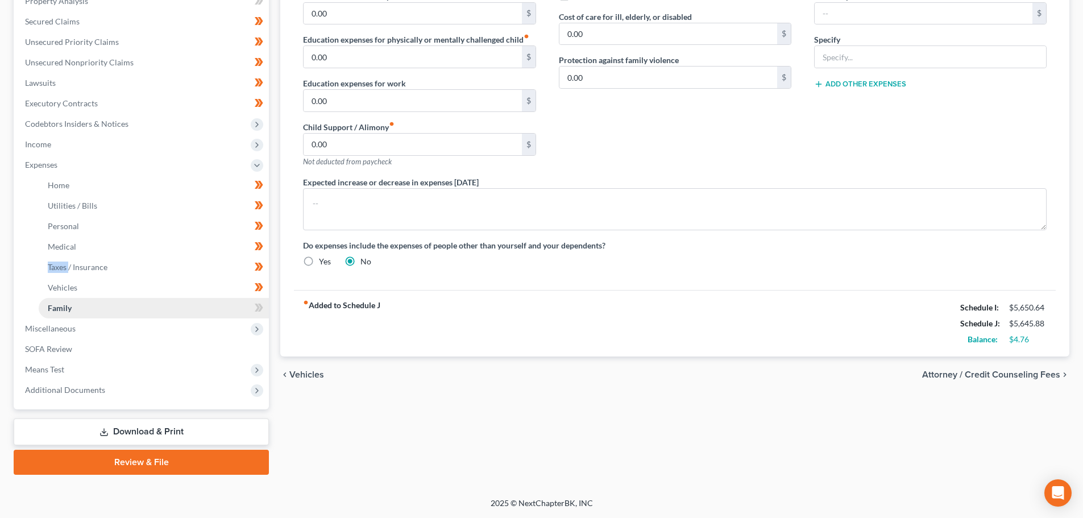
click at [261, 300] on ul "Home Utilities / Bills Personal Medical" at bounding box center [142, 246] width 253 height 143
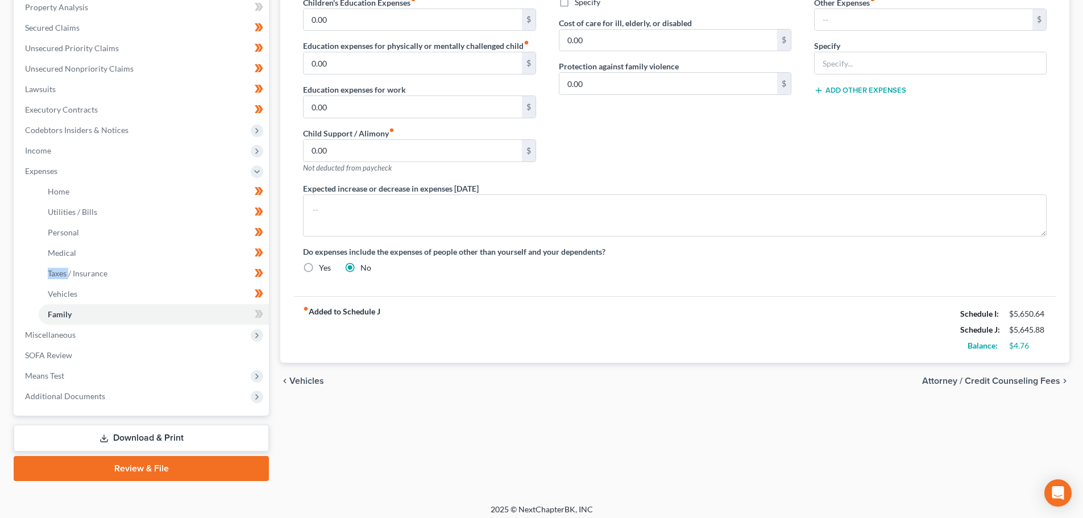
scroll to position [230, 0]
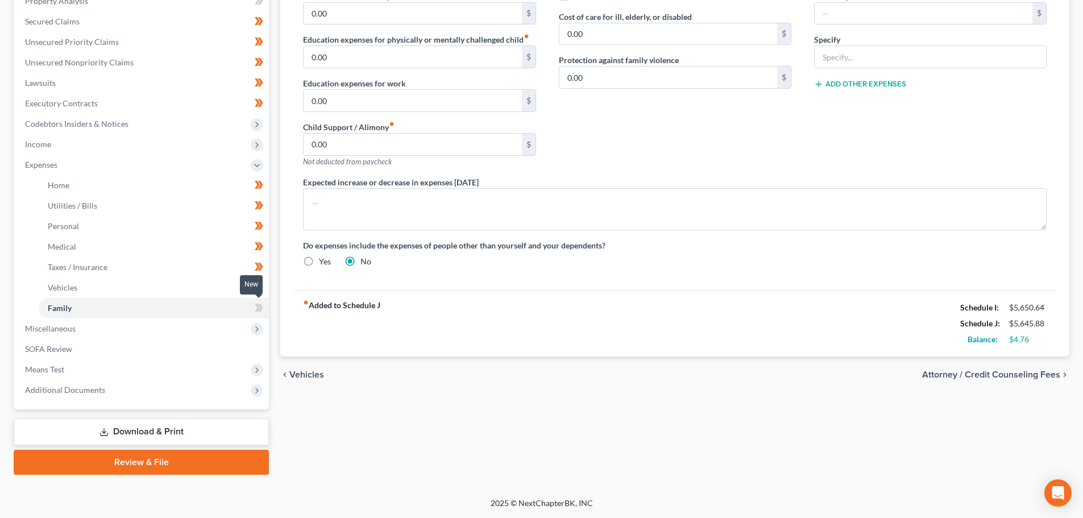
click at [261, 308] on icon at bounding box center [260, 308] width 5 height 8
click at [196, 329] on span "Miscellaneous" at bounding box center [142, 328] width 253 height 20
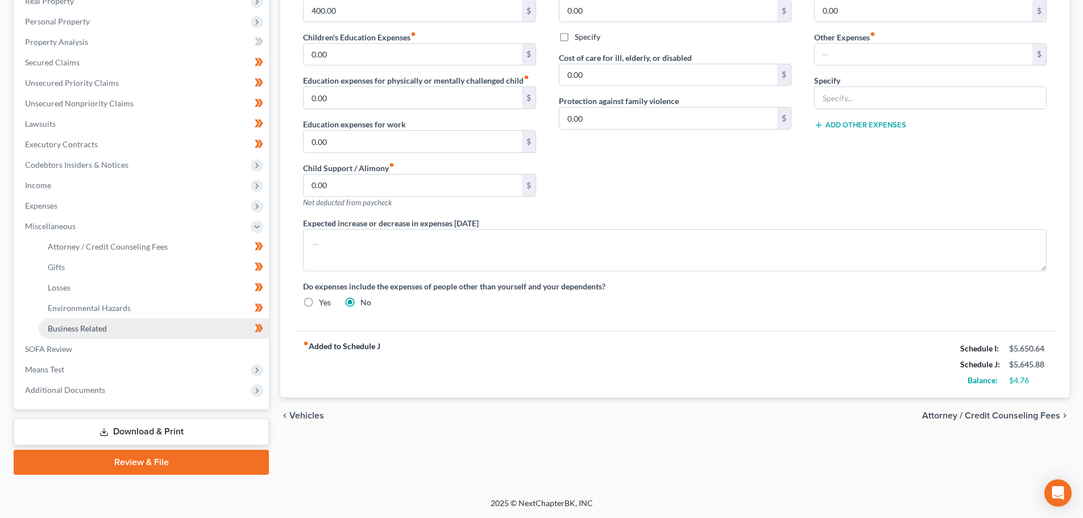
scroll to position [189, 0]
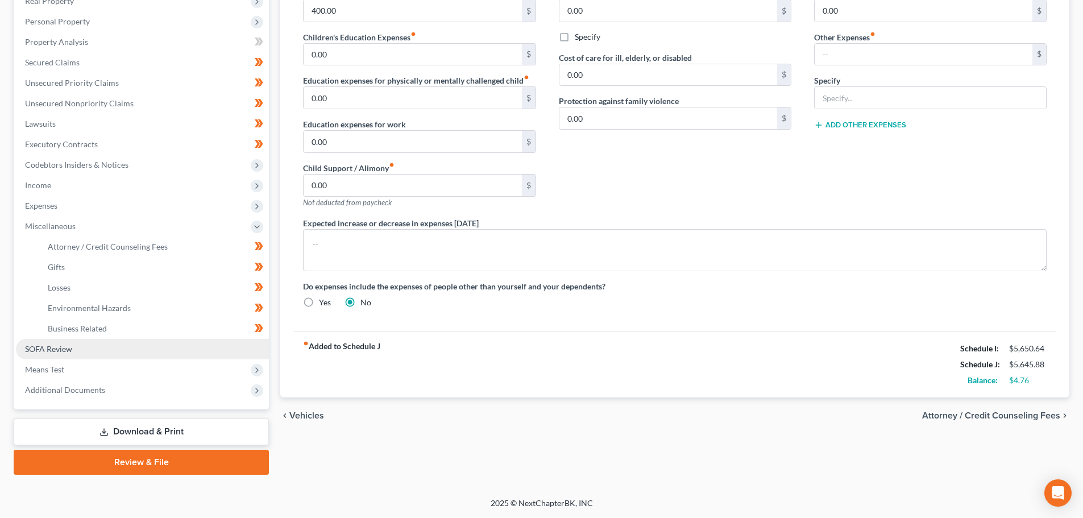
click at [150, 348] on link "SOFA Review" at bounding box center [142, 349] width 253 height 20
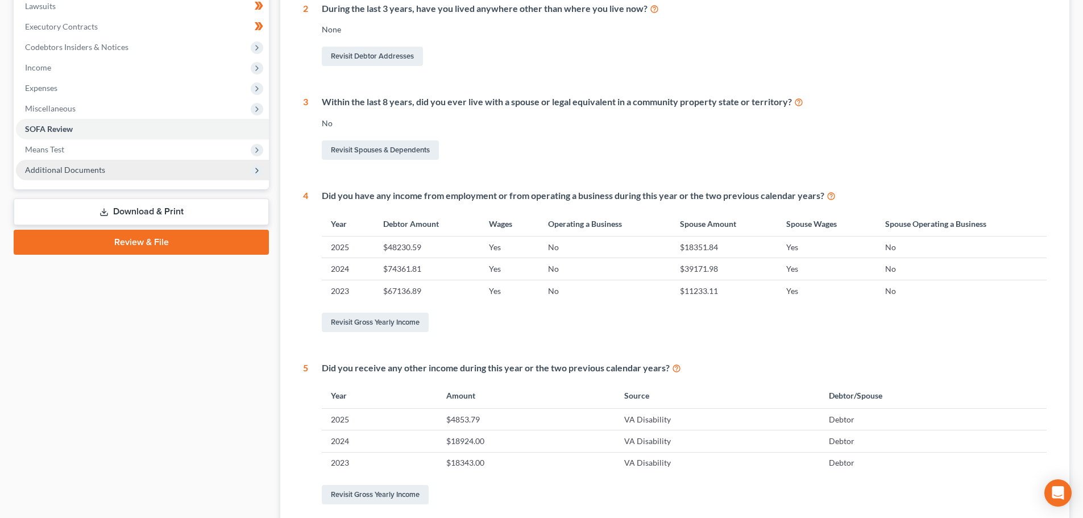
scroll to position [302, 0]
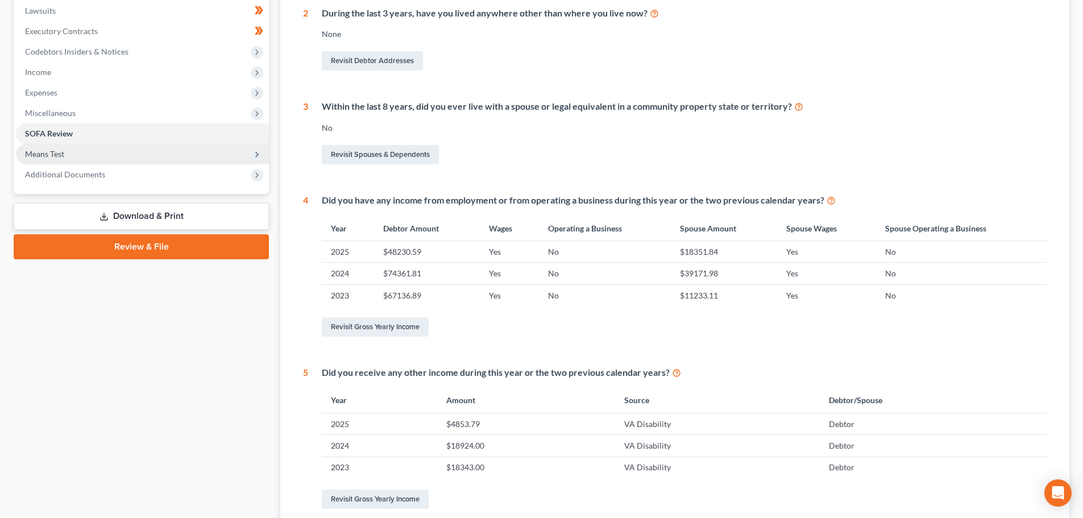
click at [146, 150] on span "Means Test" at bounding box center [142, 154] width 253 height 20
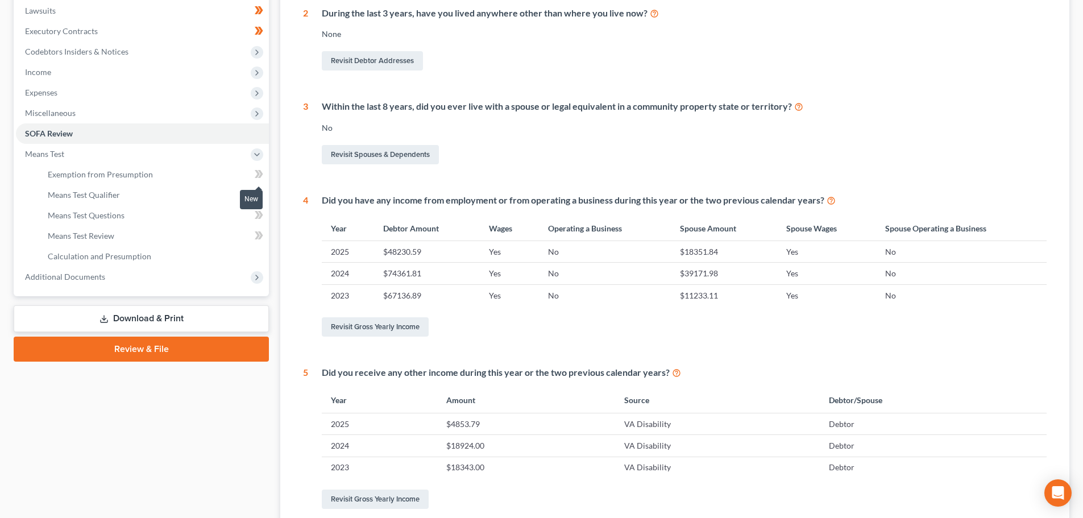
click at [255, 178] on icon at bounding box center [259, 174] width 9 height 14
click at [259, 217] on icon at bounding box center [259, 215] width 9 height 14
click at [257, 237] on icon at bounding box center [257, 235] width 5 height 8
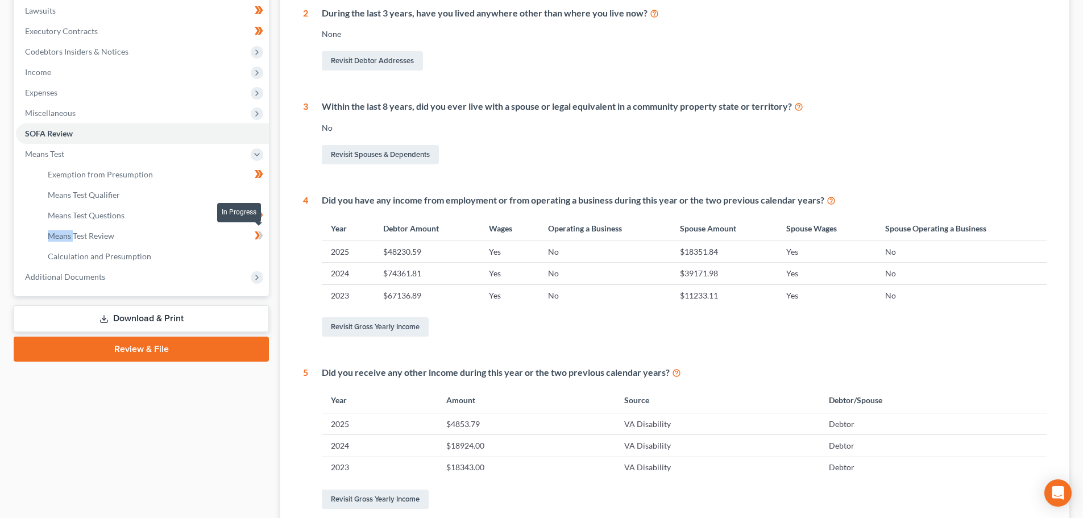
click at [256, 236] on icon at bounding box center [259, 236] width 9 height 14
click at [152, 278] on span "Additional Documents" at bounding box center [142, 277] width 253 height 20
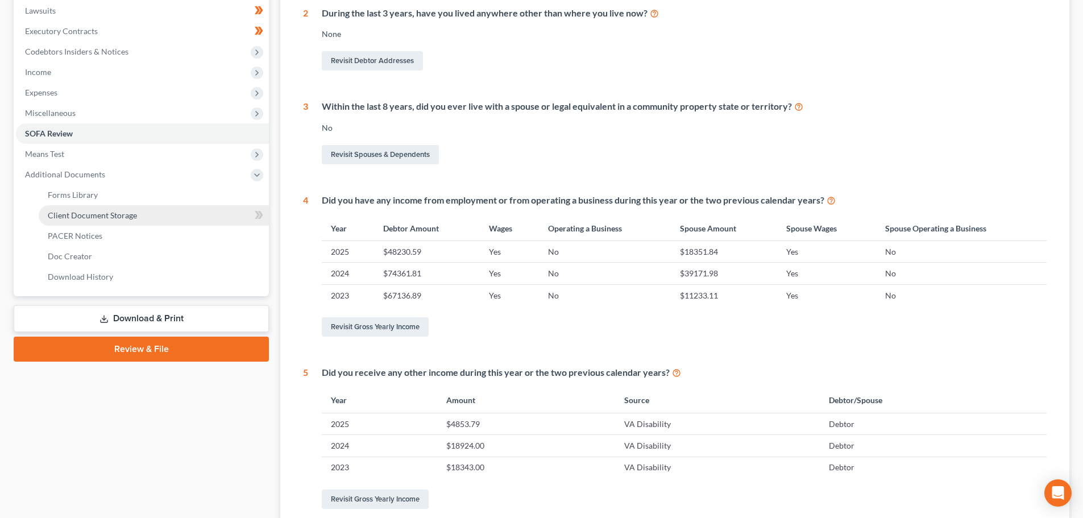
click at [112, 218] on span "Client Document Storage" at bounding box center [92, 215] width 89 height 10
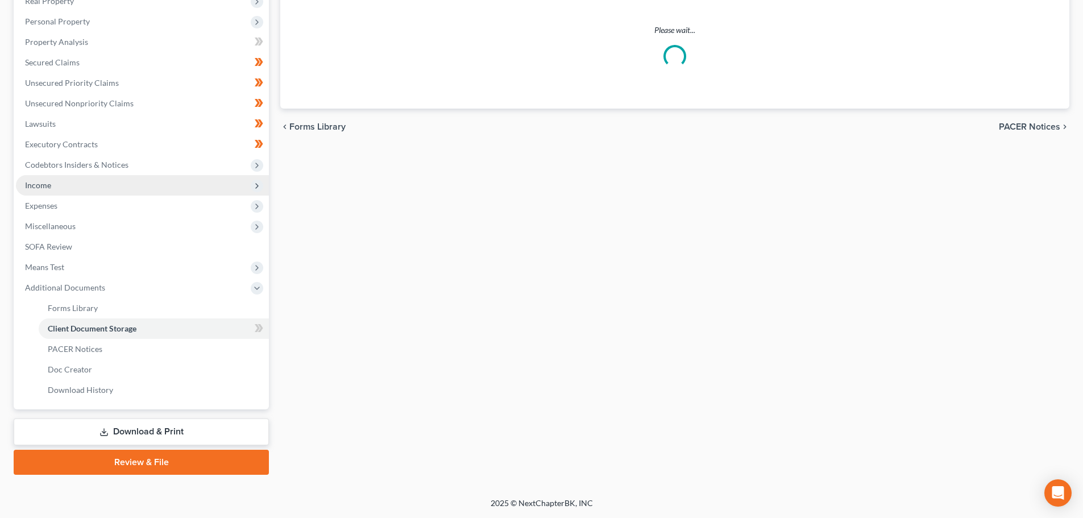
select select "5"
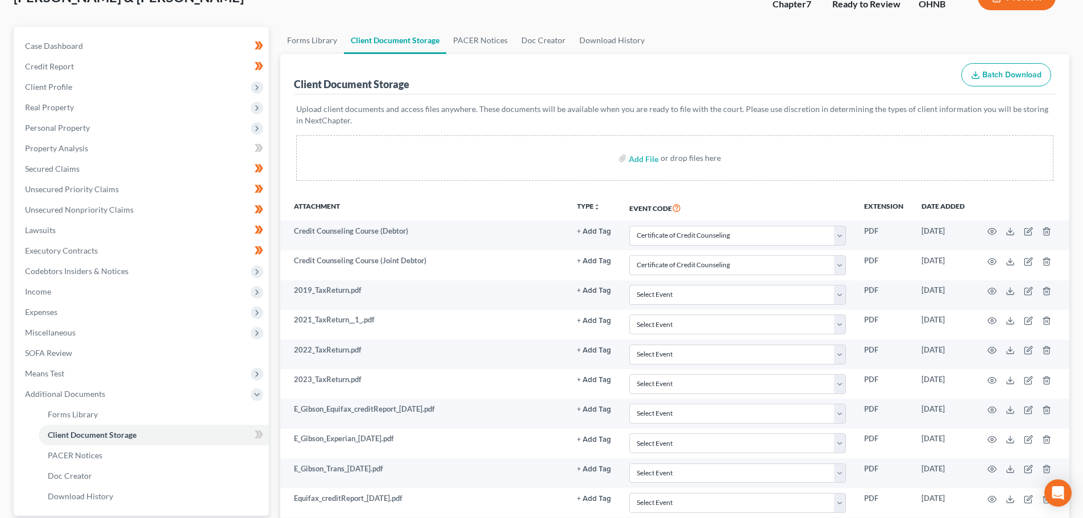
scroll to position [227, 0]
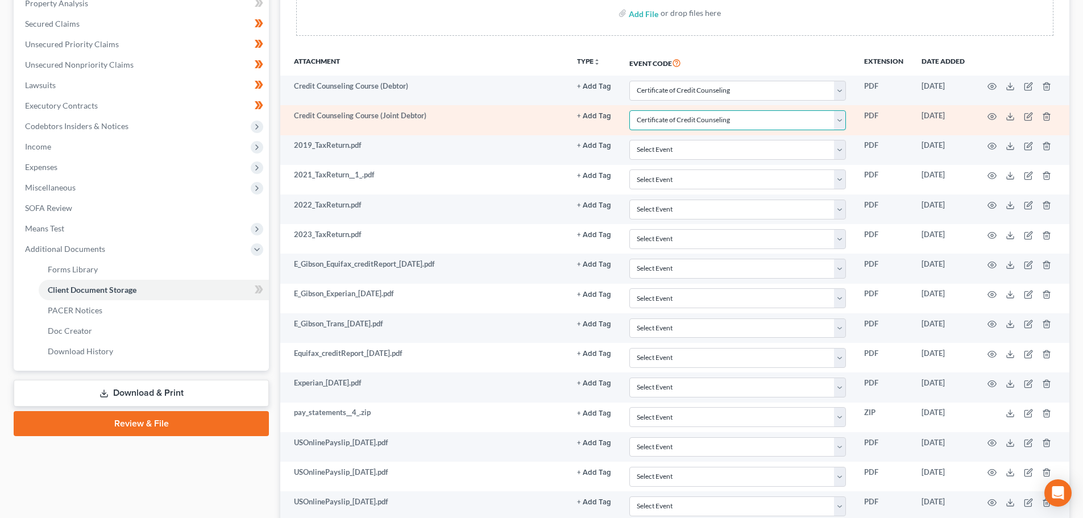
click at [729, 116] on select "Select Event 20 Largest Unsecured Creditors Amended List of Creditors (Fee) Ame…" at bounding box center [738, 120] width 217 height 20
click at [734, 118] on select "Select Event 20 Largest Unsecured Creditors Amended List of Creditors (Fee) Ame…" at bounding box center [738, 120] width 217 height 20
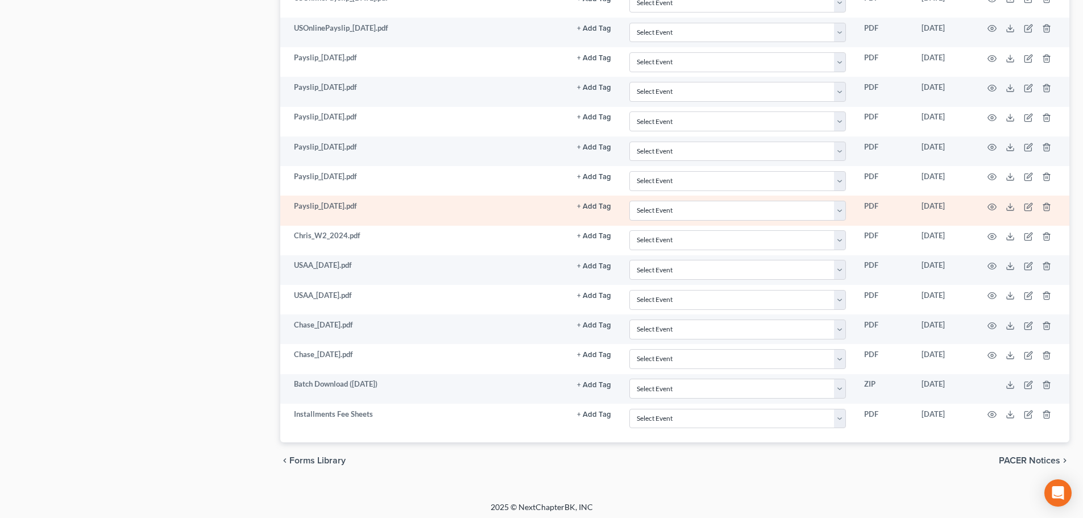
scroll to position [1587, 0]
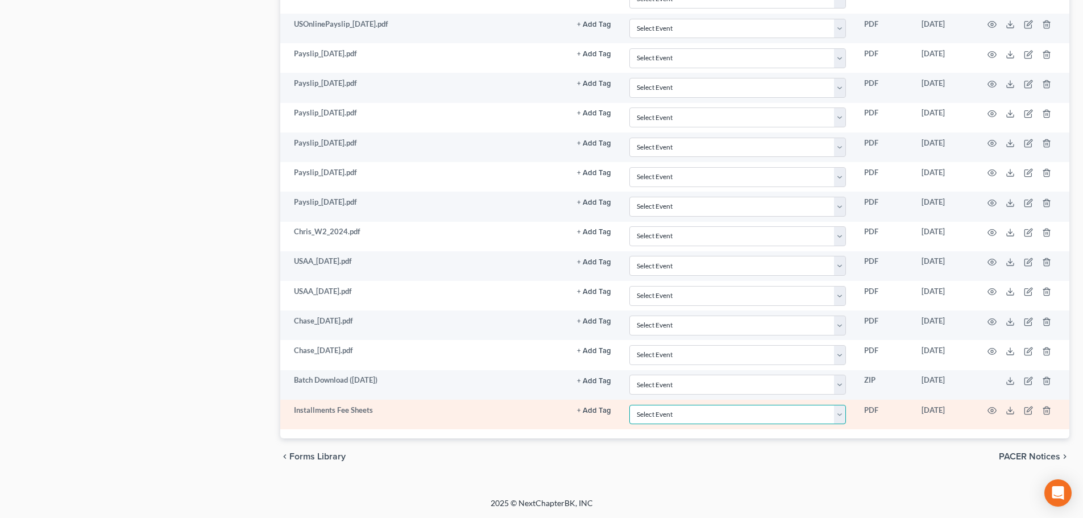
click at [788, 421] on select "Select Event 20 Largest Unsecured Creditors Amended List of Creditors (Fee) Ame…" at bounding box center [738, 415] width 217 height 20
select select "24"
click at [630, 405] on select "Select Event 20 Largest Unsecured Creditors Amended List of Creditors (Fee) Ame…" at bounding box center [738, 415] width 217 height 20
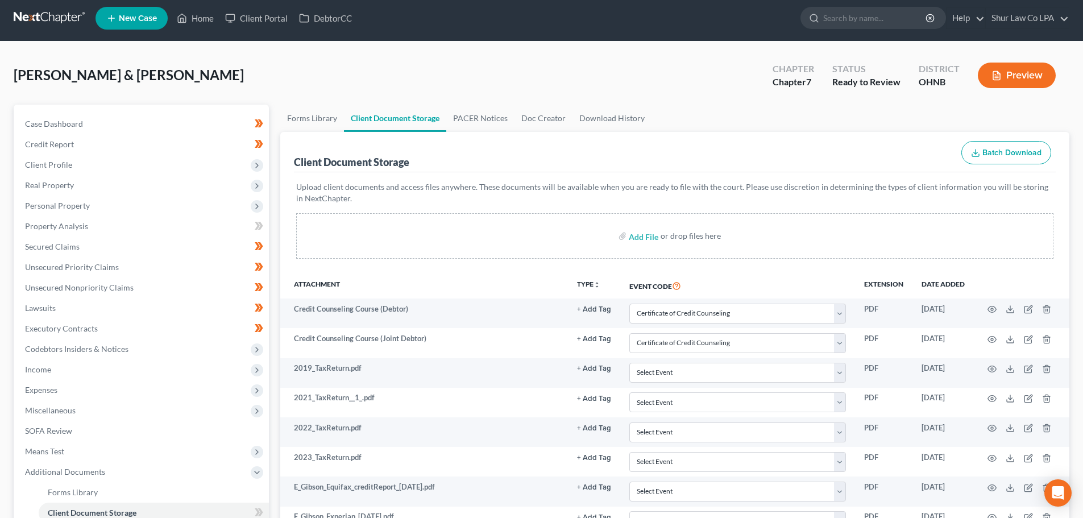
scroll to position [0, 0]
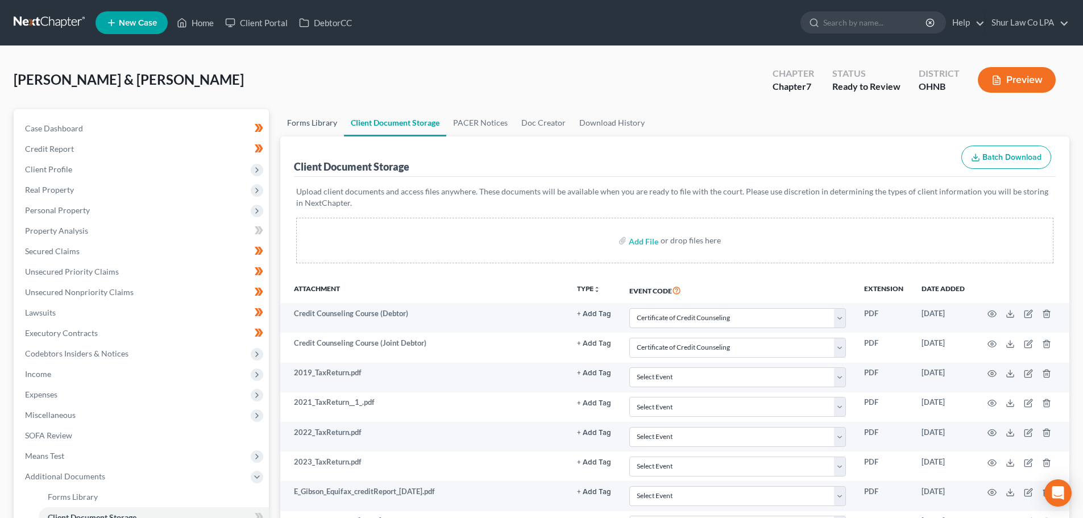
click at [328, 123] on link "Forms Library" at bounding box center [312, 122] width 64 height 27
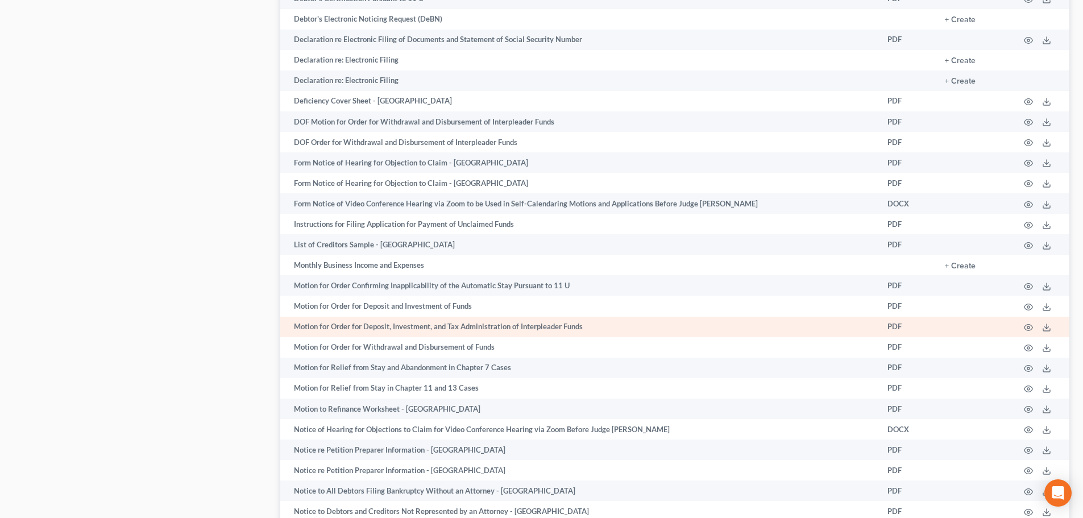
scroll to position [739, 0]
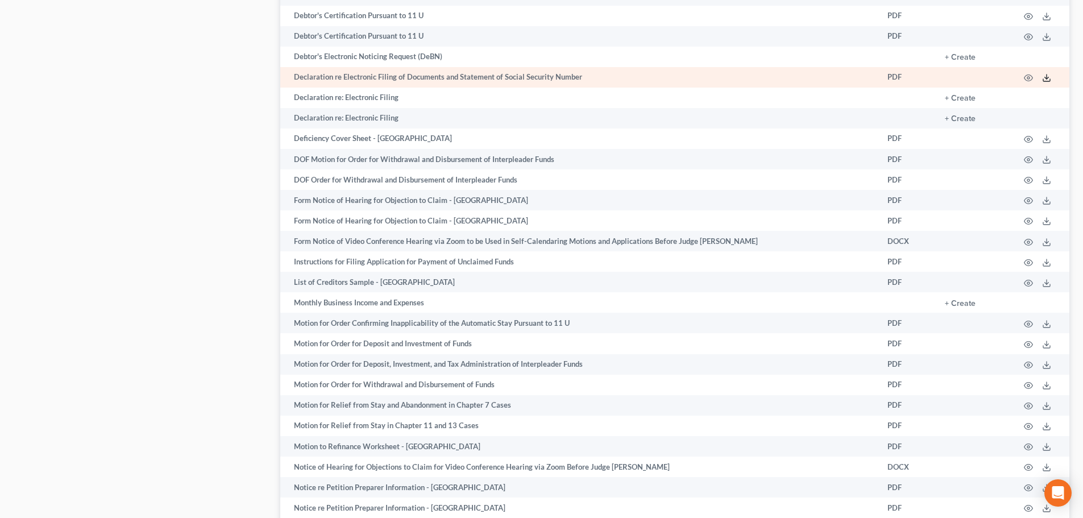
click at [1048, 81] on icon at bounding box center [1046, 77] width 9 height 9
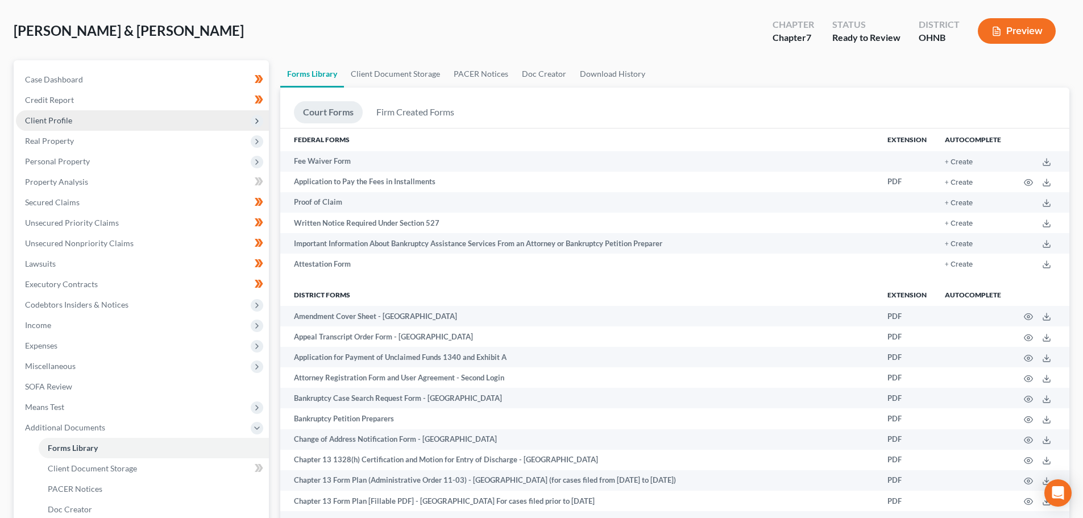
scroll to position [0, 0]
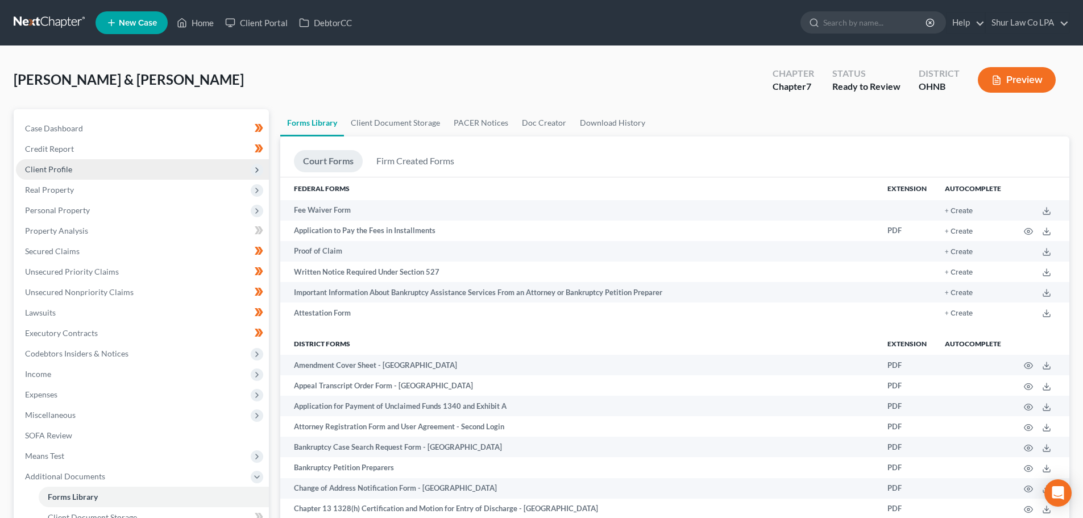
click at [114, 168] on span "Client Profile" at bounding box center [142, 169] width 253 height 20
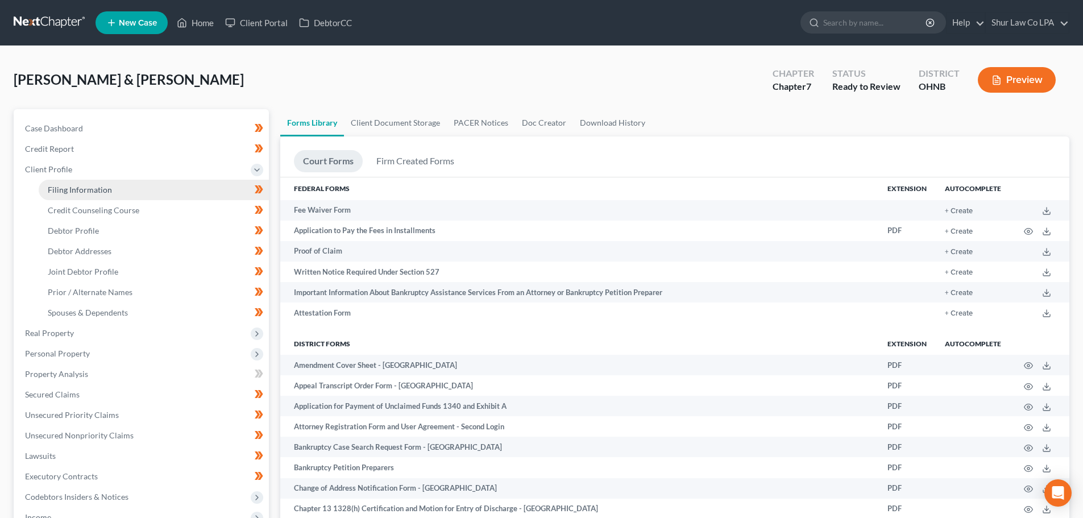
click at [130, 185] on link "Filing Information" at bounding box center [154, 190] width 230 height 20
select select "1"
select select "0"
select select "61"
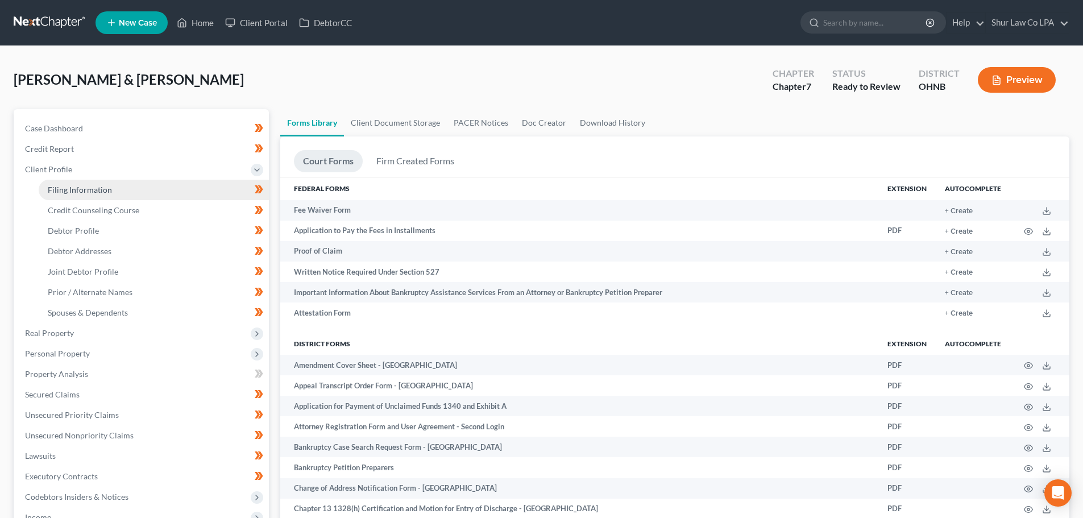
select select "5"
select select "36"
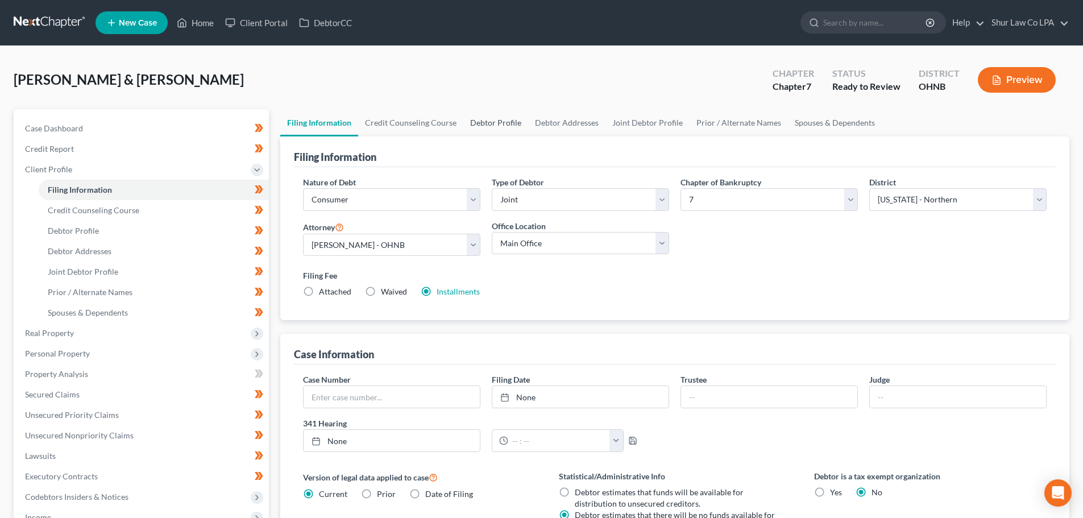
drag, startPoint x: 502, startPoint y: 124, endPoint x: 492, endPoint y: 127, distance: 9.7
click at [502, 123] on link "Debtor Profile" at bounding box center [495, 122] width 65 height 27
select select "1"
select select "2"
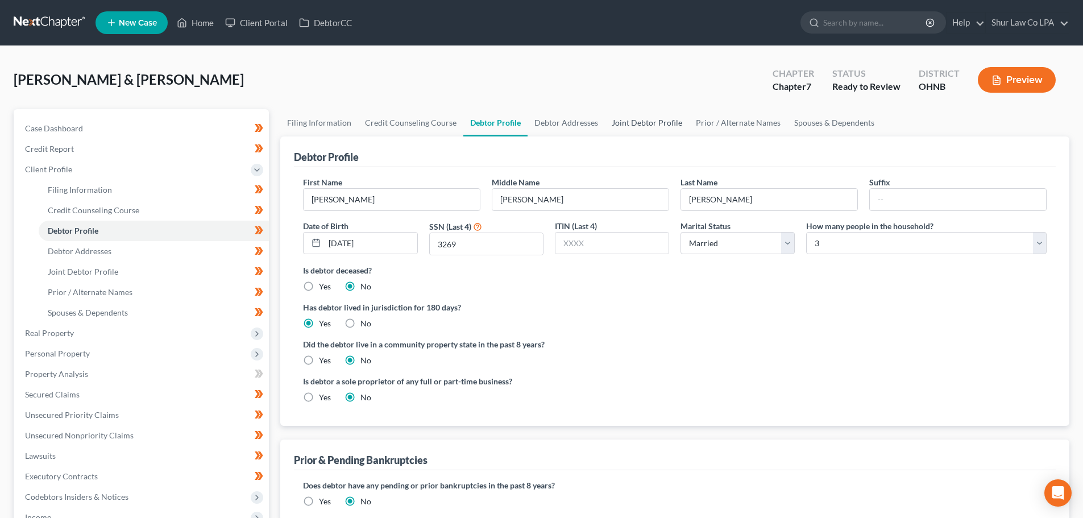
click at [648, 119] on link "Joint Debtor Profile" at bounding box center [647, 122] width 84 height 27
